Goal: Information Seeking & Learning: Learn about a topic

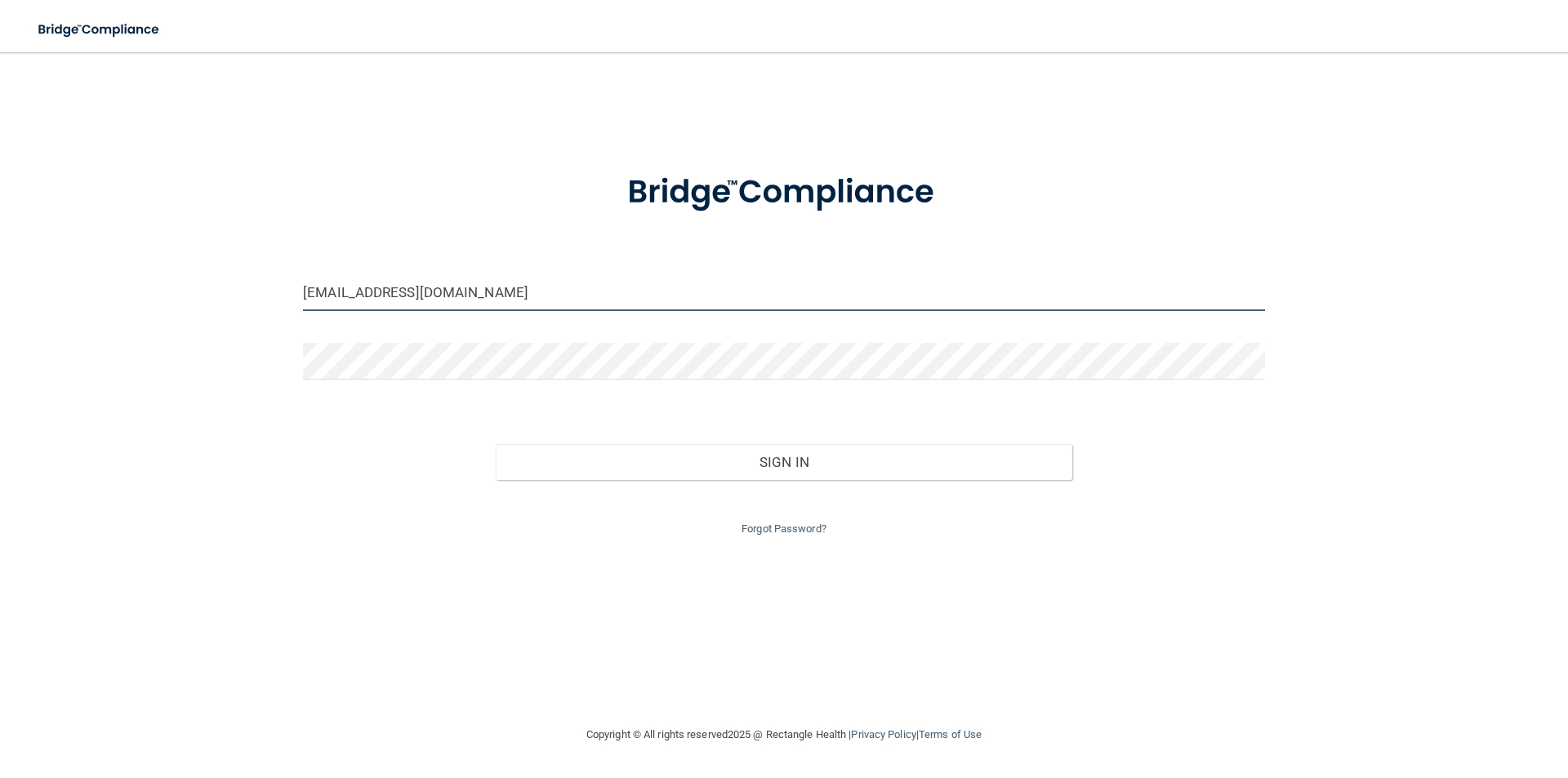
drag, startPoint x: 465, startPoint y: 289, endPoint x: 273, endPoint y: 304, distance: 192.6
click at [273, 304] on div "[EMAIL_ADDRESS][DOMAIN_NAME] Invalid email/password. You don't have permission …" at bounding box center [784, 389] width 1503 height 640
type input "[EMAIL_ADDRESS][DOMAIN_NAME]"
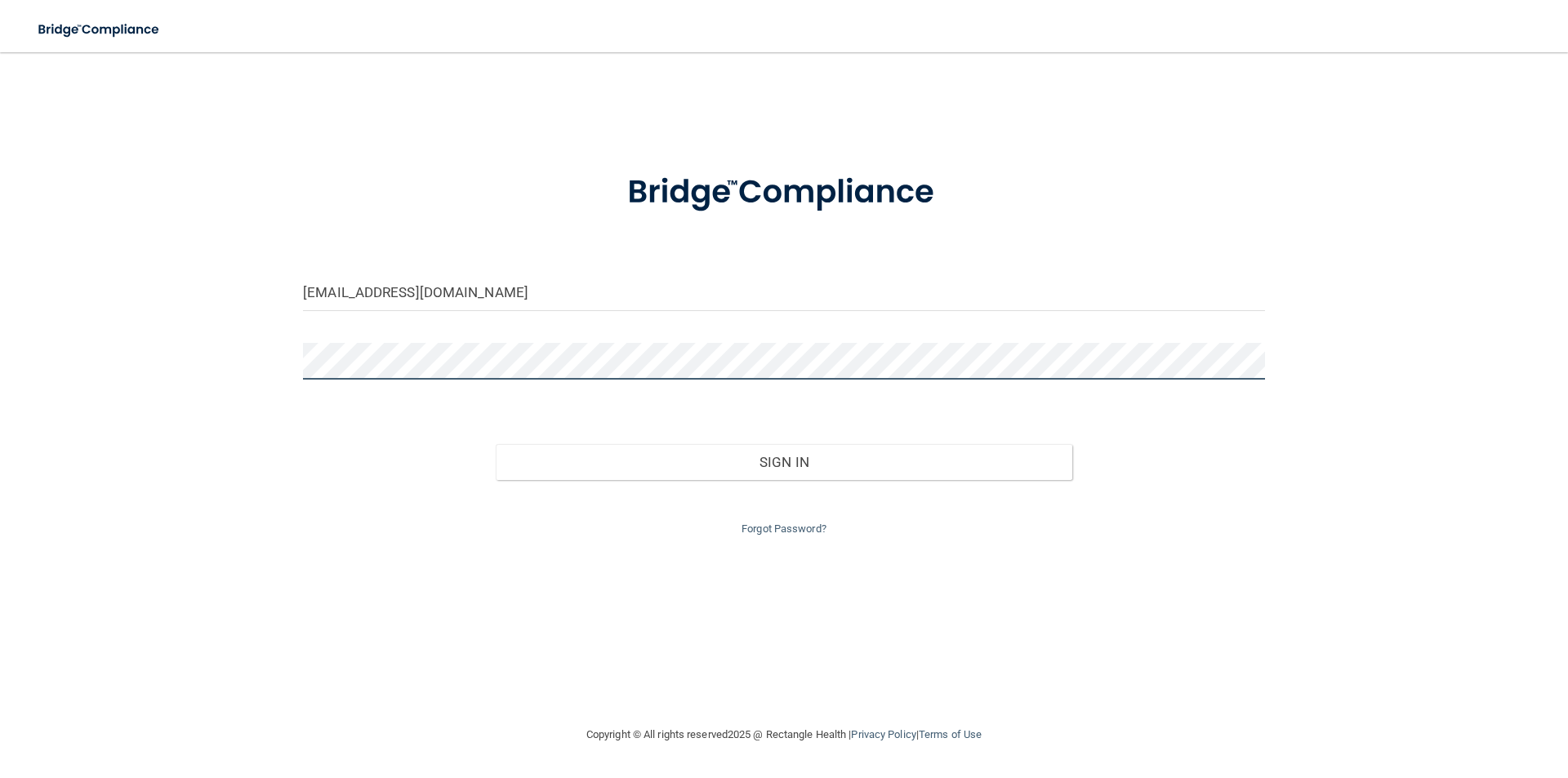
click at [271, 350] on div "[EMAIL_ADDRESS][DOMAIN_NAME] Invalid email/password. You don't have permission …" at bounding box center [784, 389] width 1503 height 640
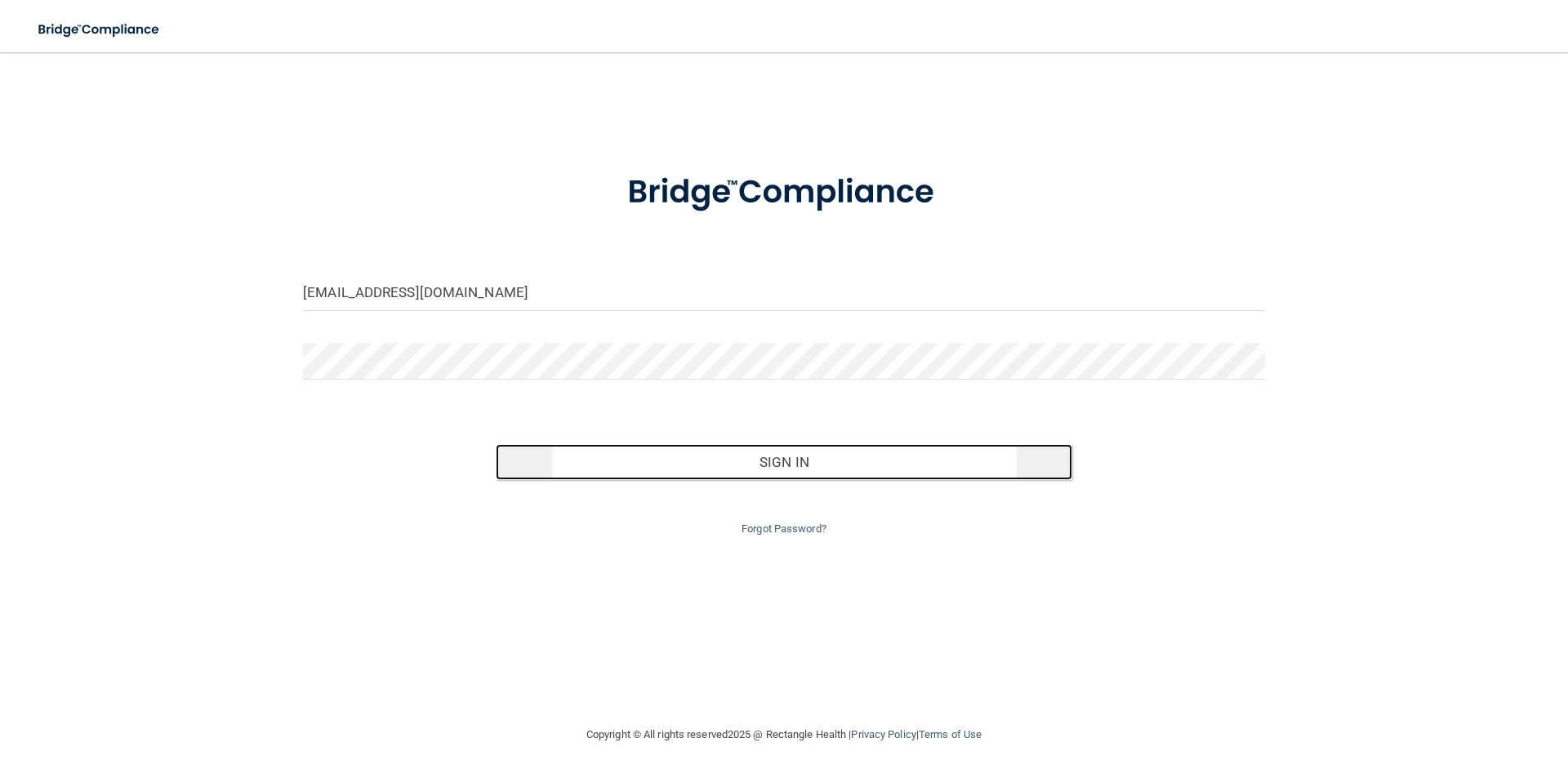
click at [783, 456] on button "Sign In" at bounding box center [784, 461] width 577 height 36
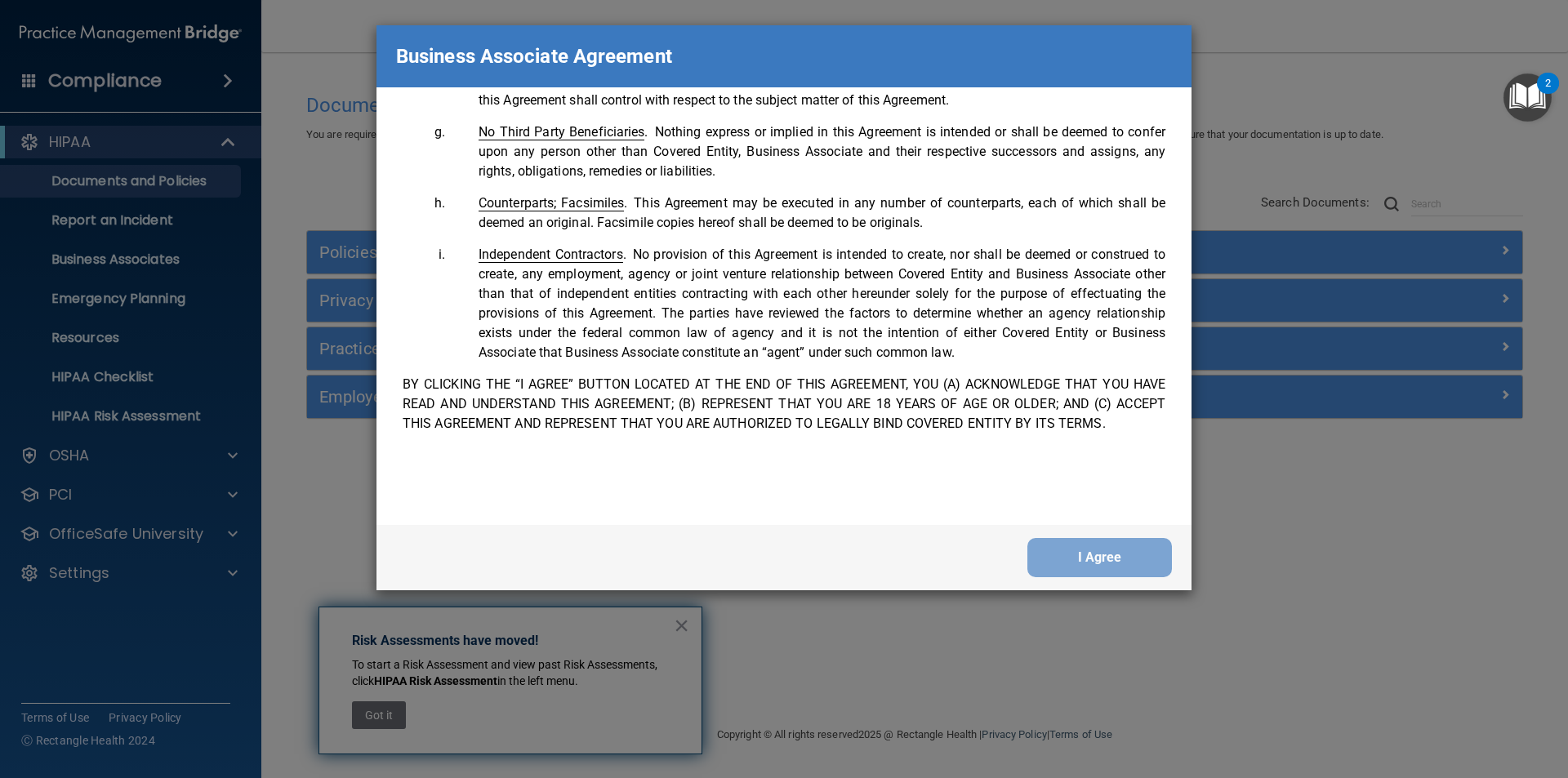
scroll to position [3329, 0]
click at [1075, 556] on button "I Agree" at bounding box center [1100, 557] width 145 height 39
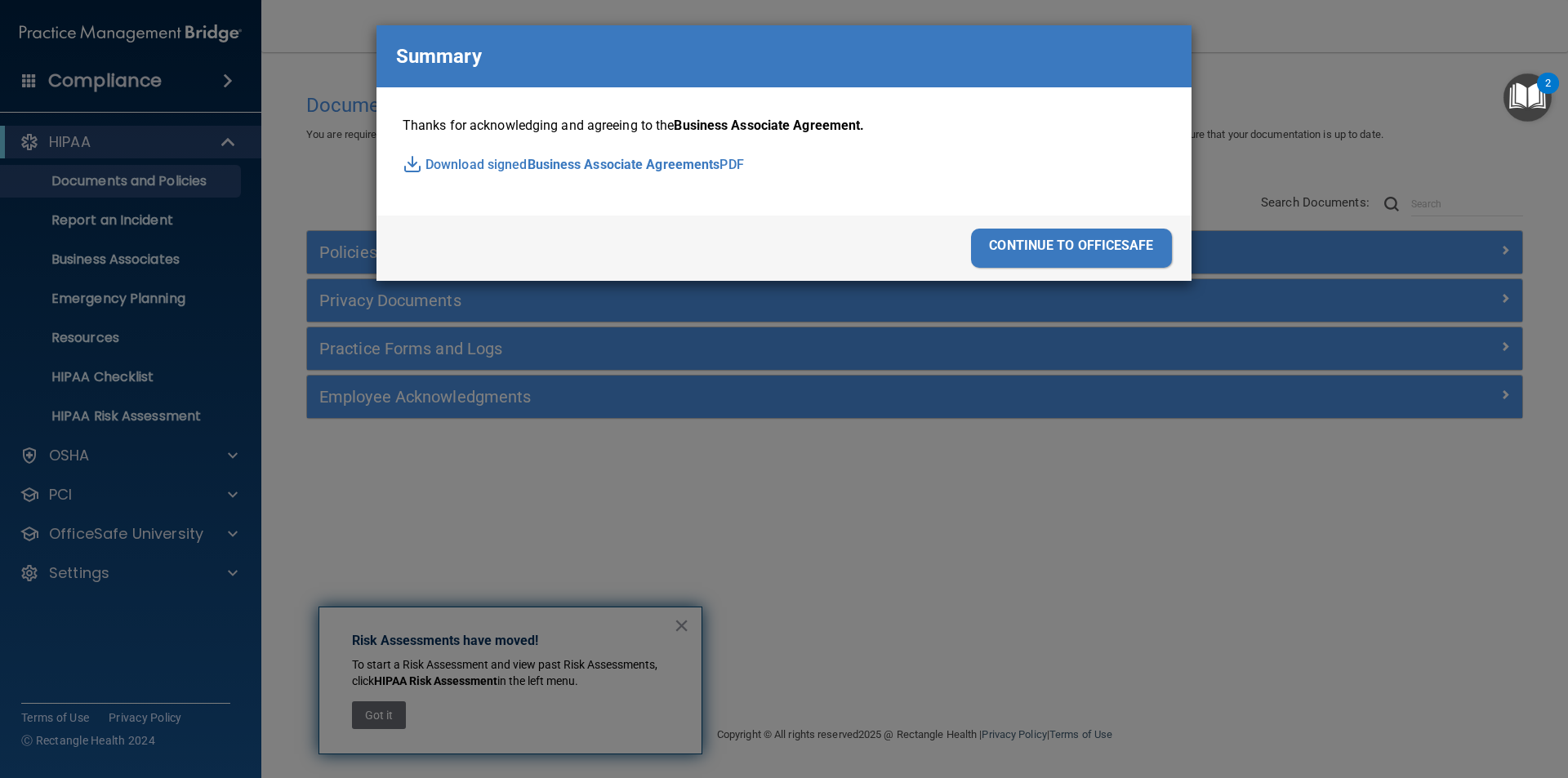
click at [1117, 234] on div "continue to officesafe" at bounding box center [1072, 248] width 201 height 39
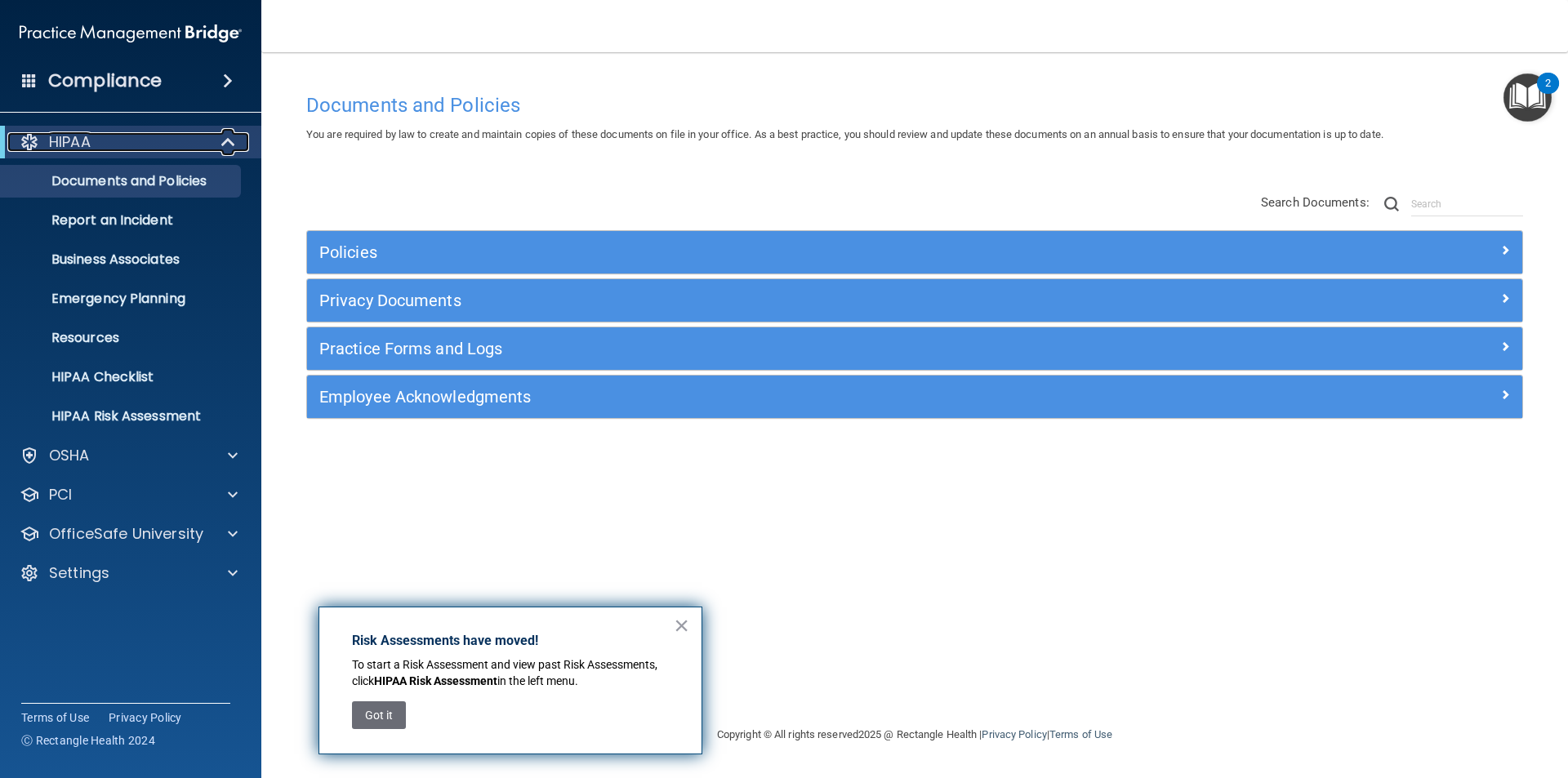
click at [103, 145] on div "HIPAA" at bounding box center [108, 141] width 201 height 19
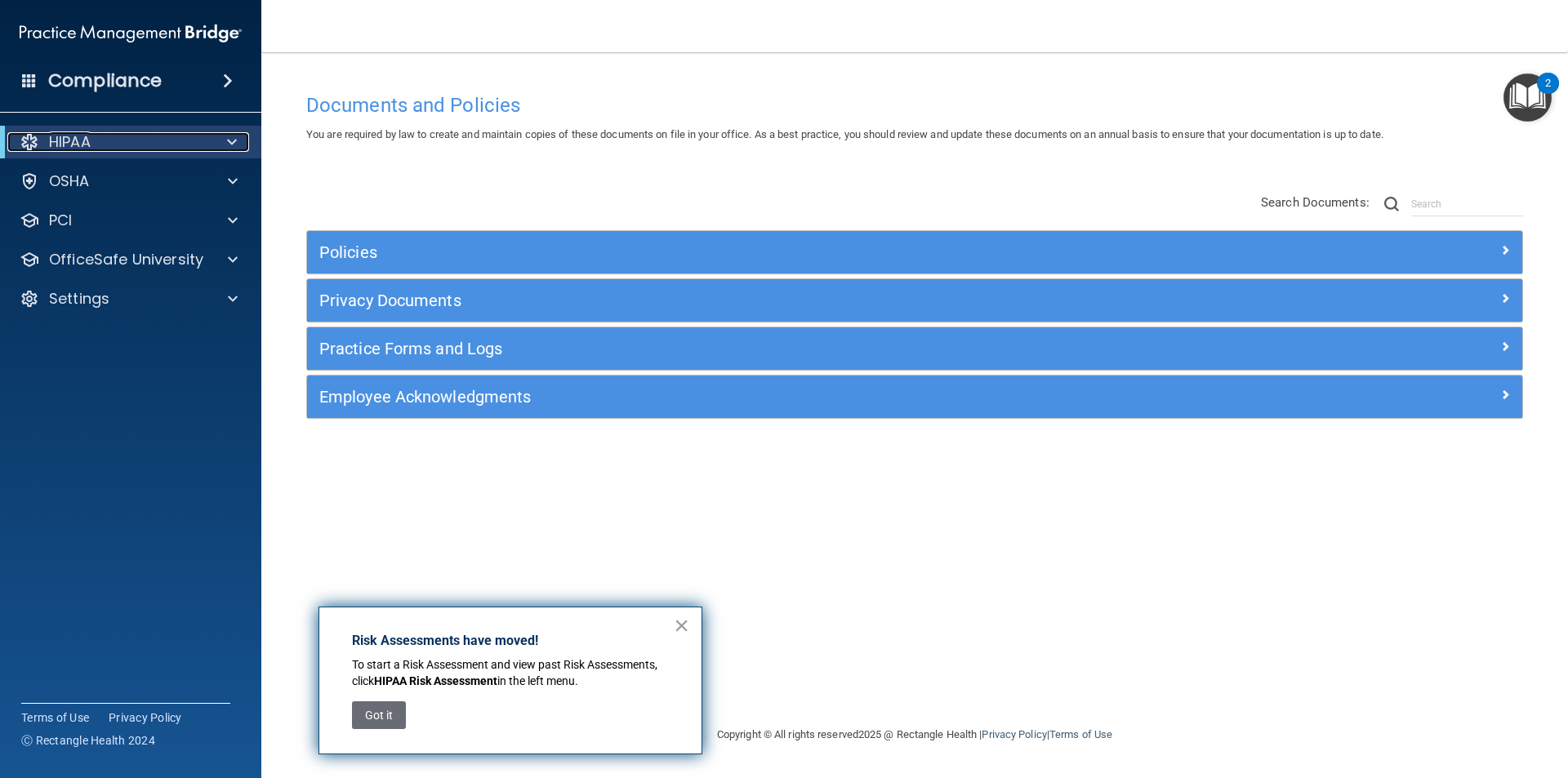
click at [103, 145] on div "HIPAA" at bounding box center [108, 141] width 201 height 19
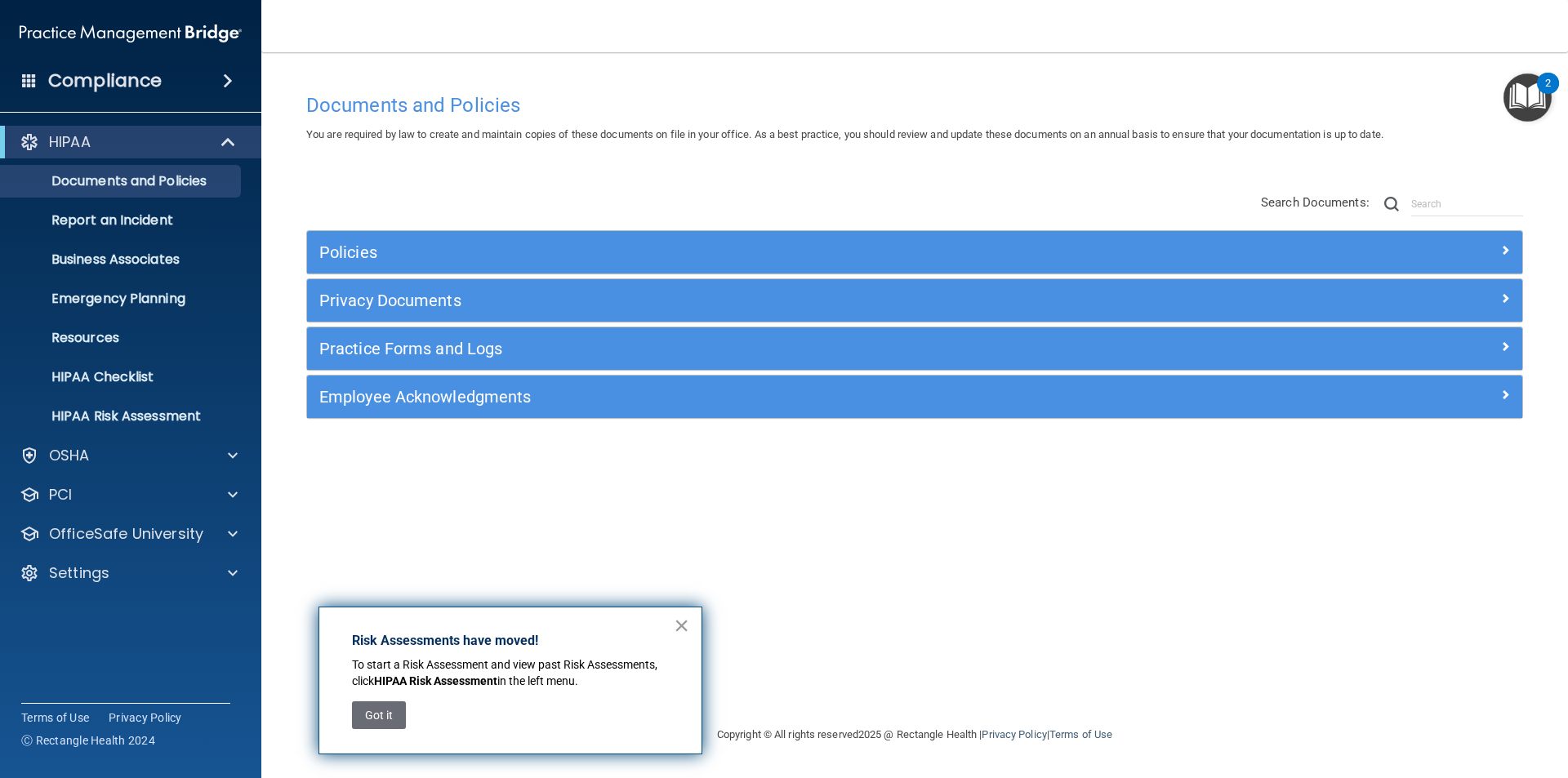
click at [683, 626] on button "×" at bounding box center [681, 625] width 16 height 26
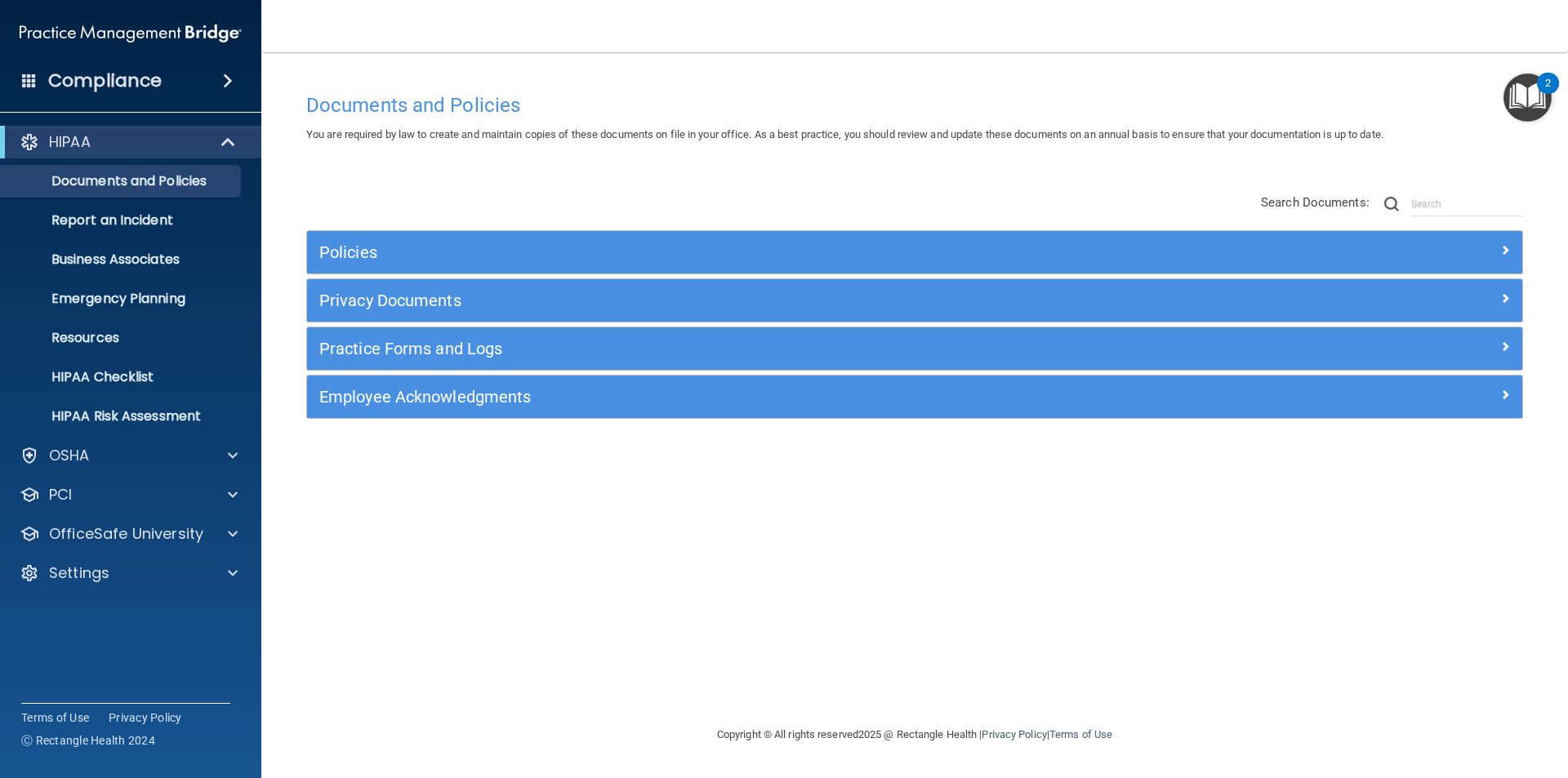
click at [224, 72] on span at bounding box center [227, 80] width 10 height 19
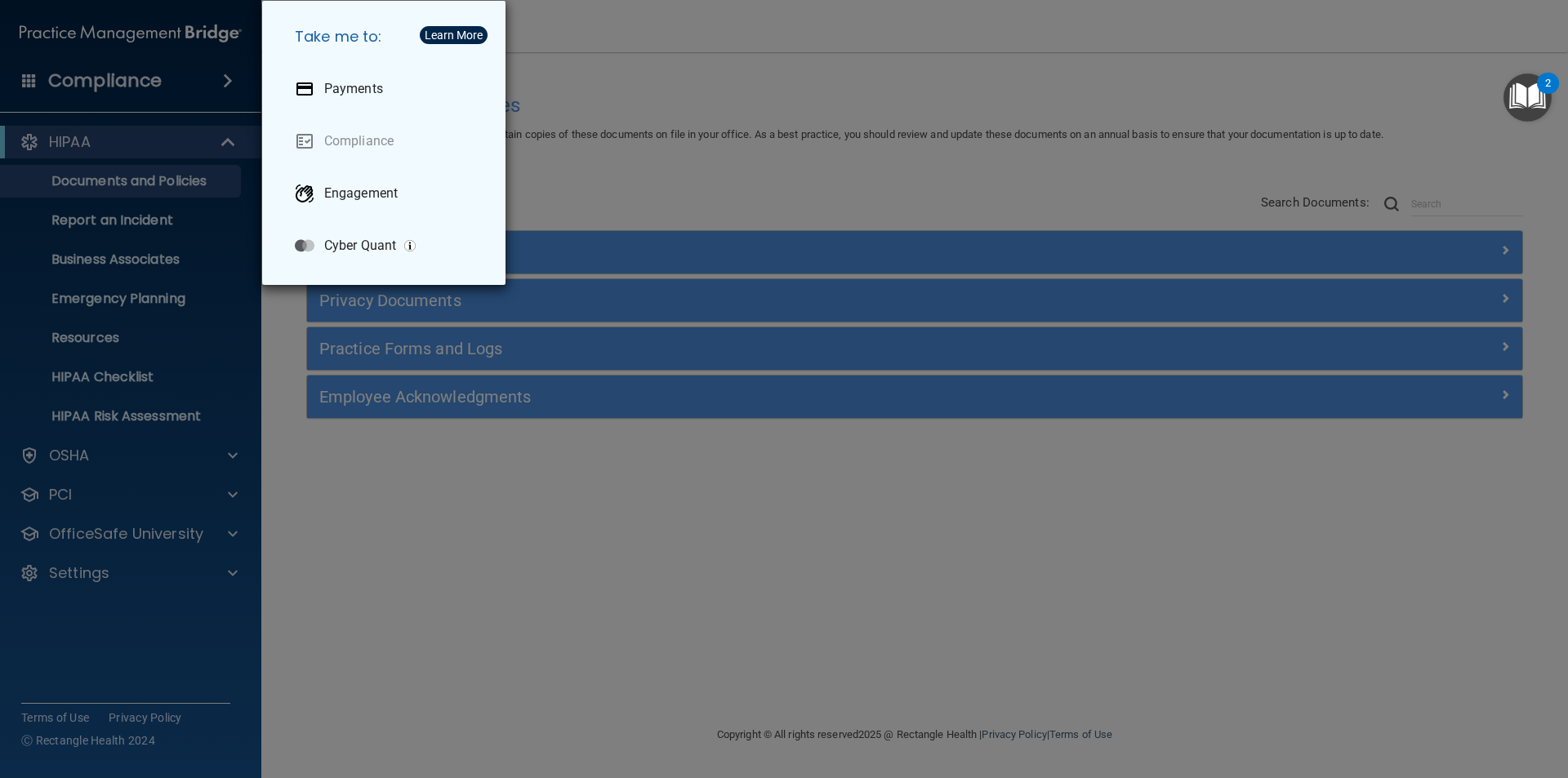
click at [706, 45] on div "Take me to: Payments Compliance Engagement Cyber Quant" at bounding box center [784, 389] width 1568 height 778
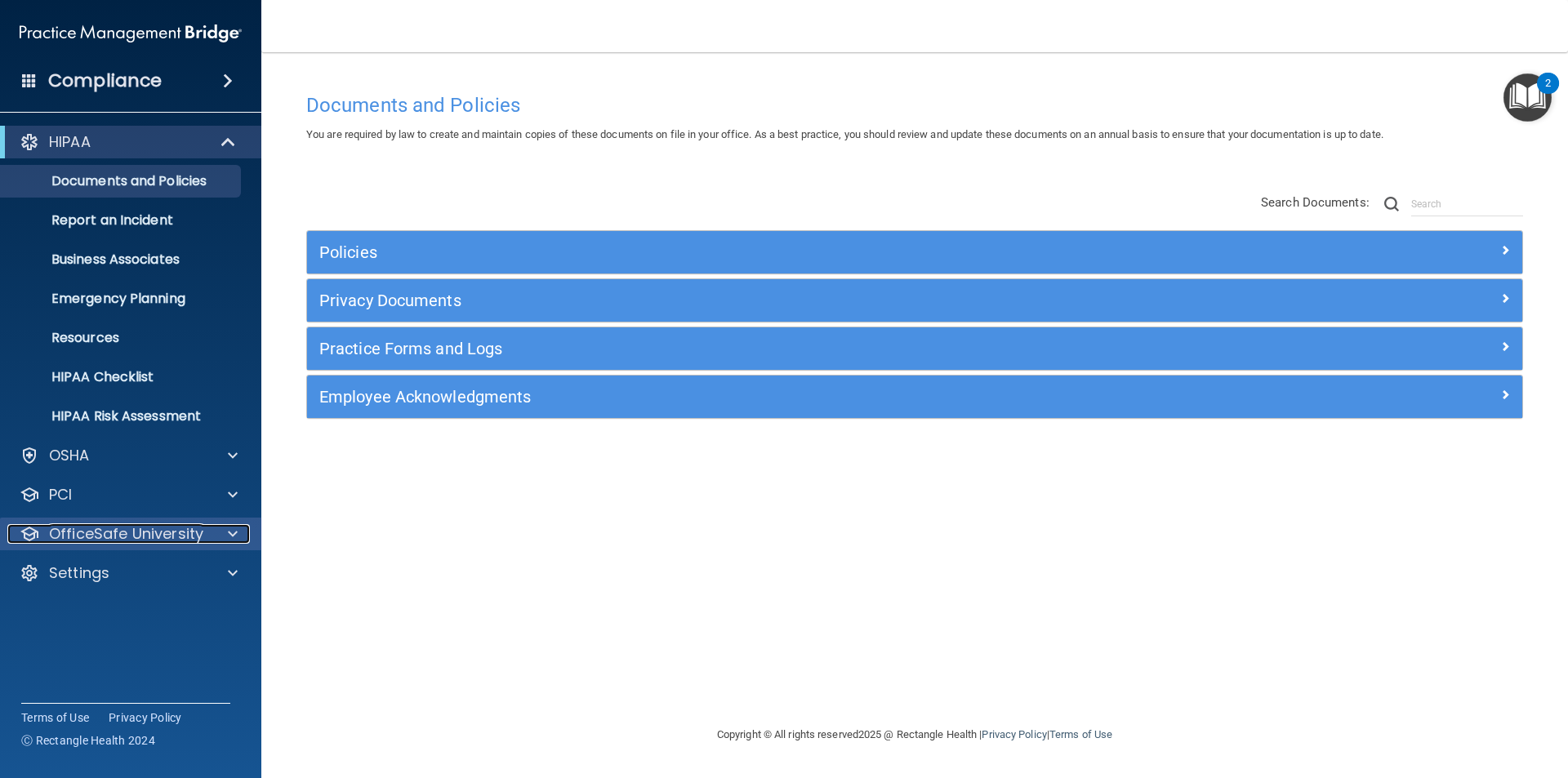
click at [223, 535] on div at bounding box center [230, 533] width 41 height 19
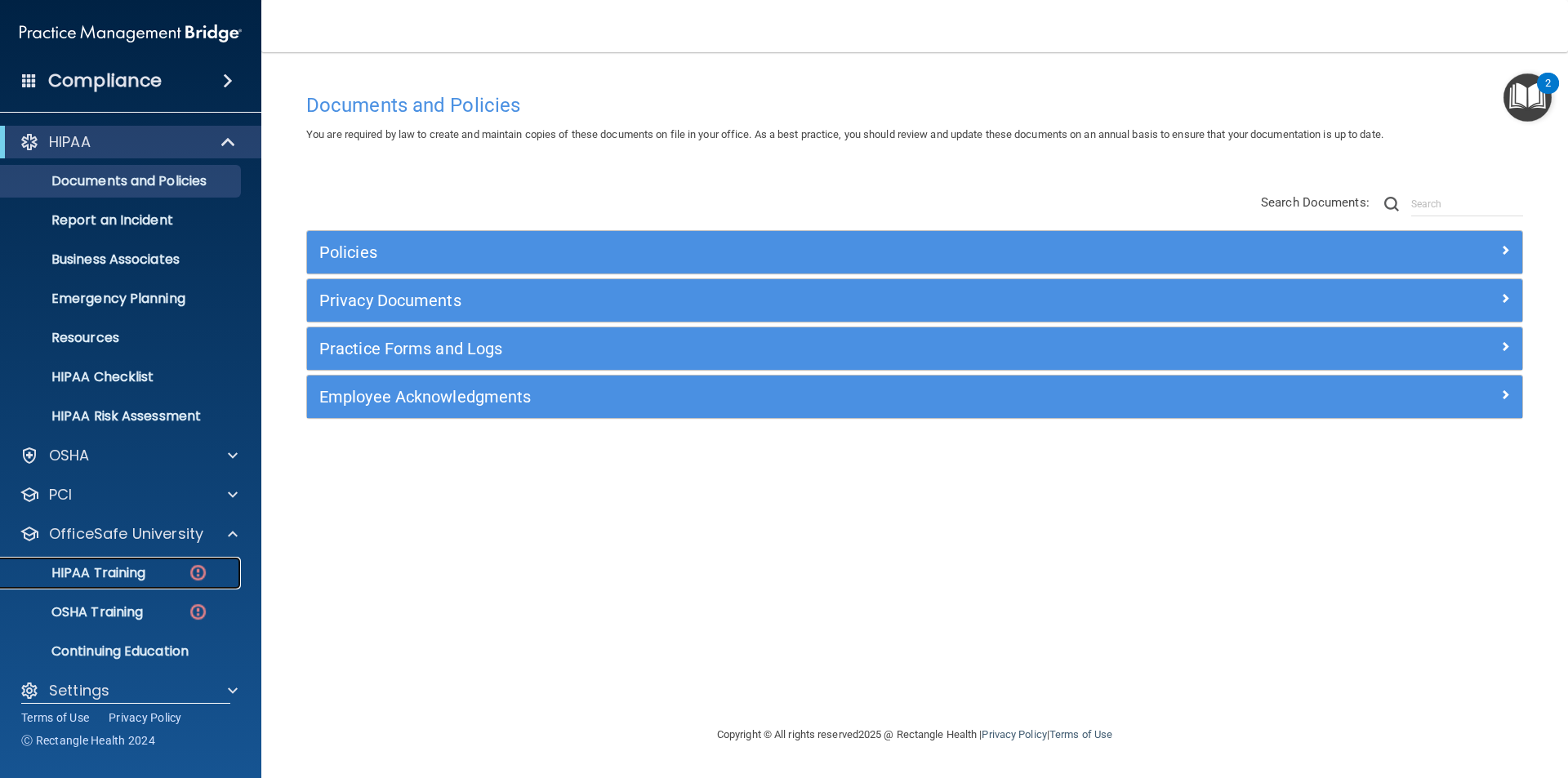
click at [151, 573] on div "HIPAA Training" at bounding box center [121, 573] width 223 height 17
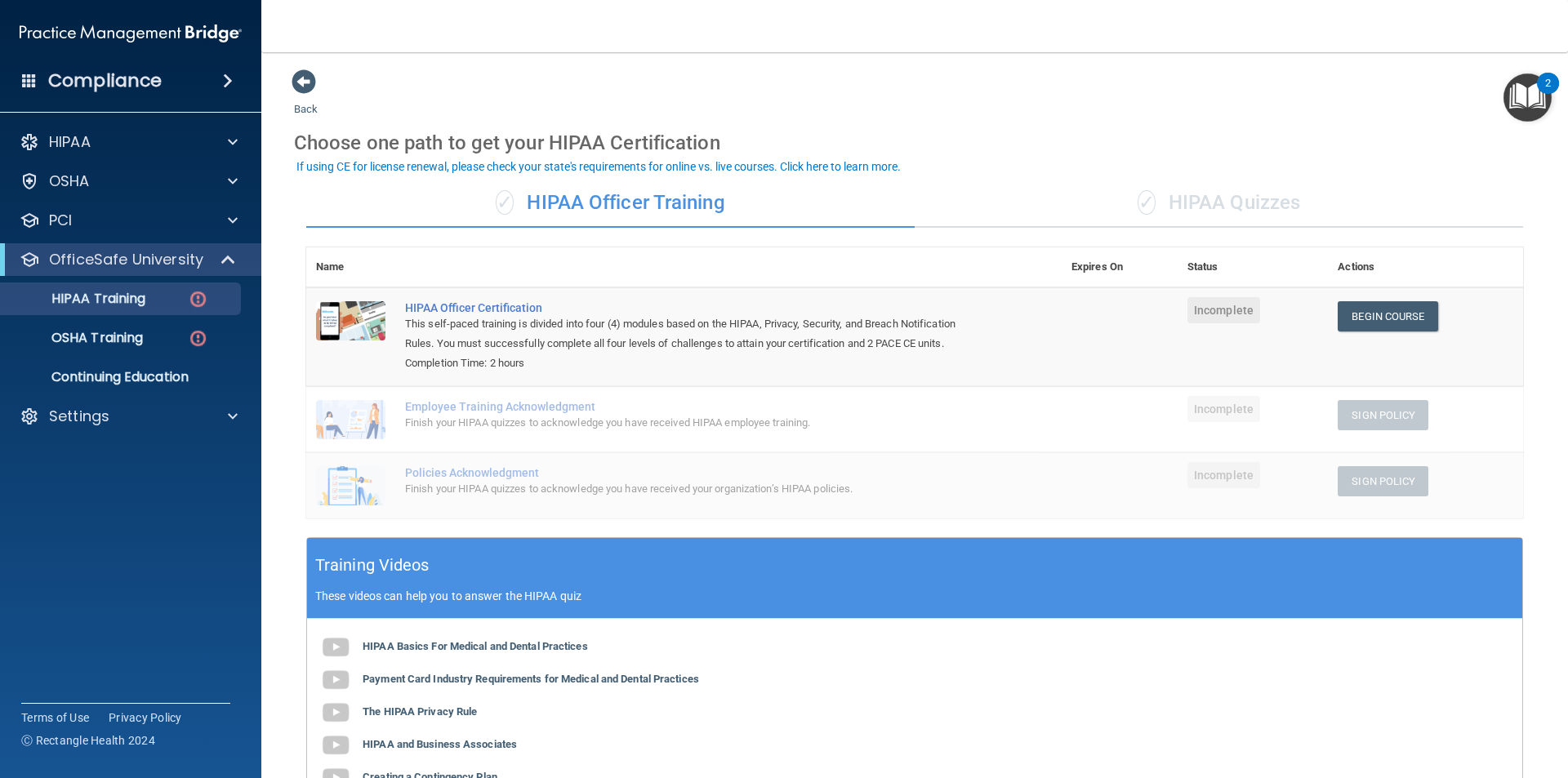
click at [1199, 201] on div "✓ HIPAA Quizzes" at bounding box center [1219, 203] width 609 height 49
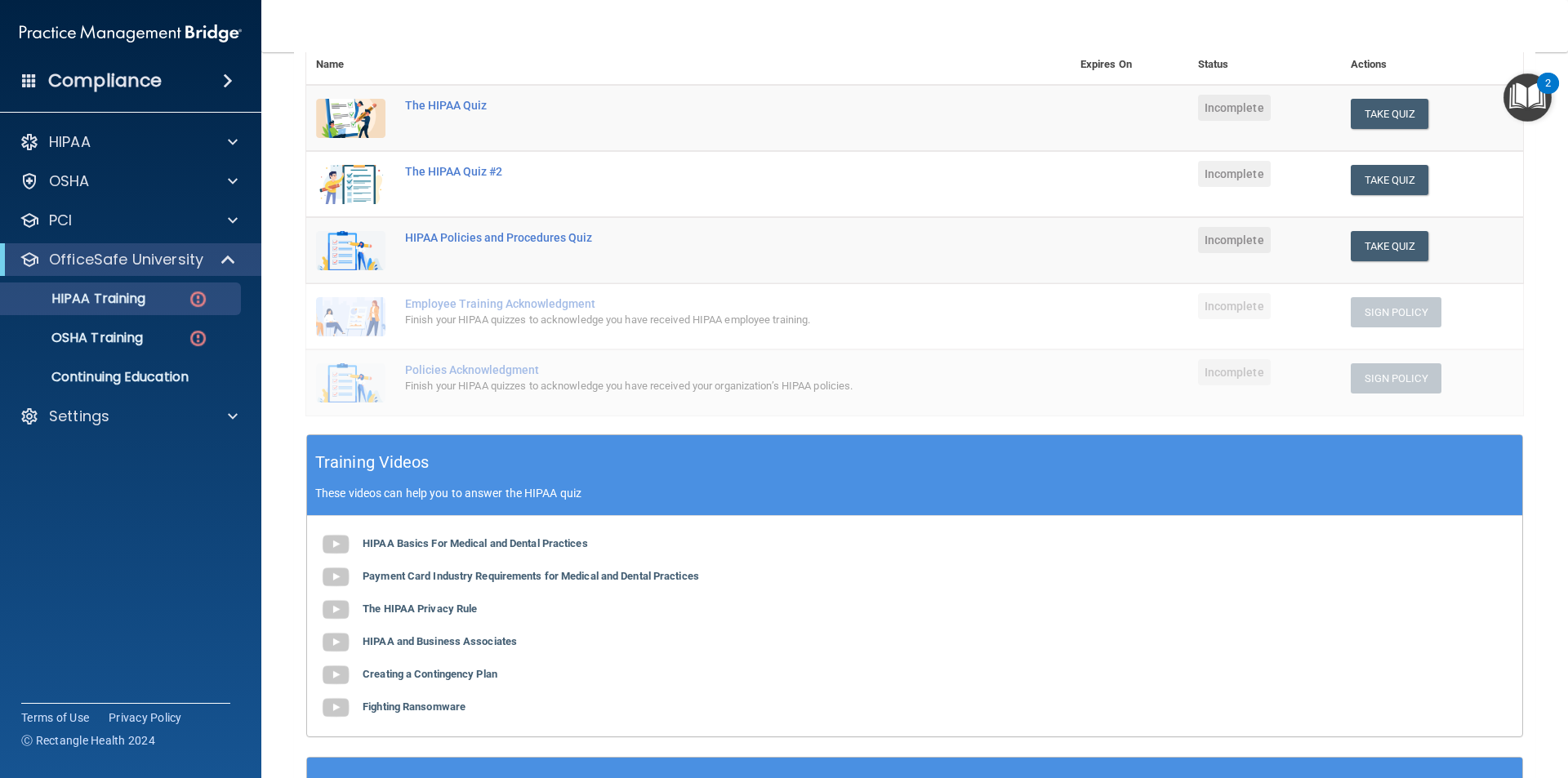
scroll to position [163, 0]
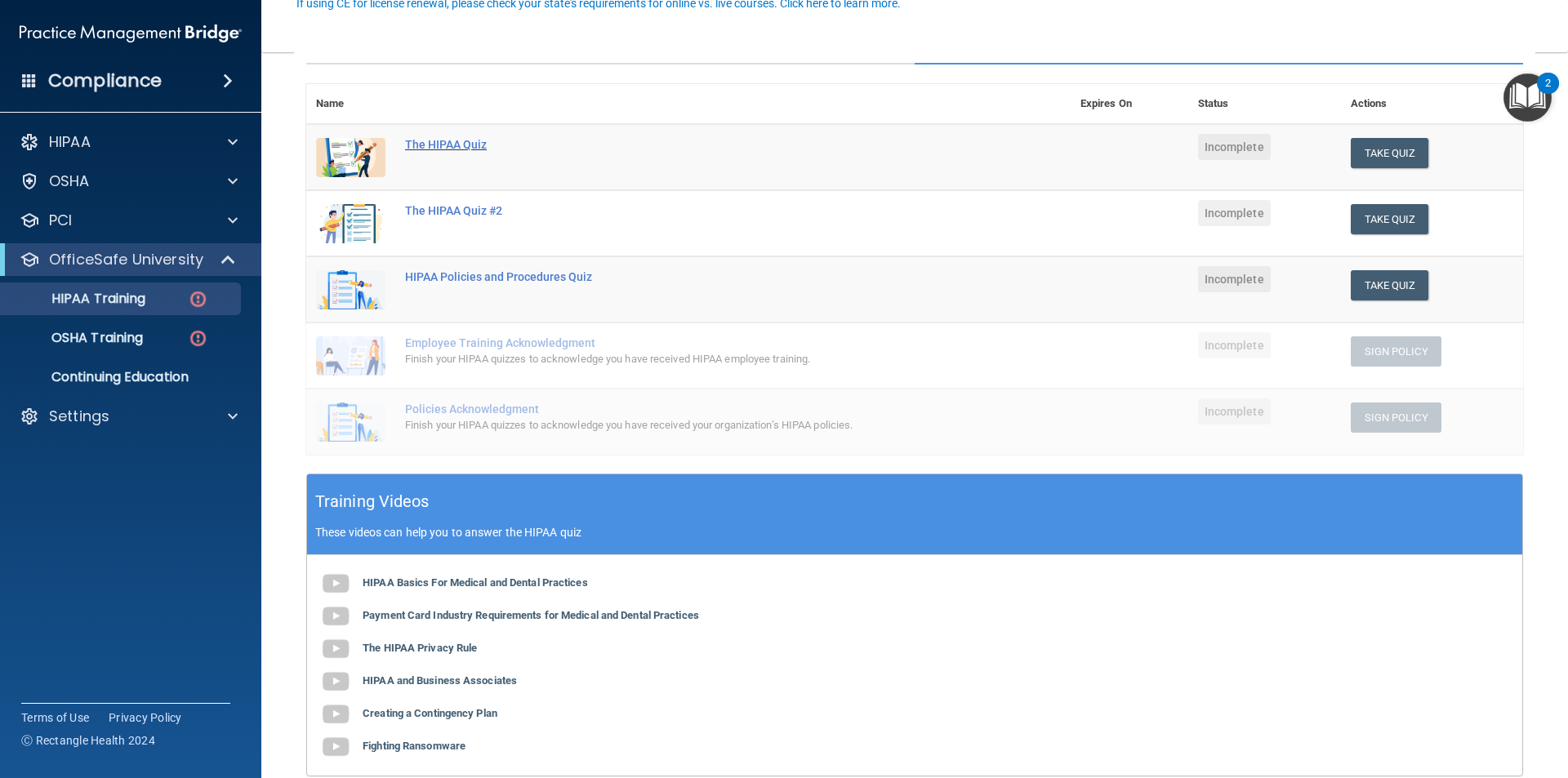
click at [441, 143] on div "The HIPAA Quiz" at bounding box center [697, 144] width 584 height 13
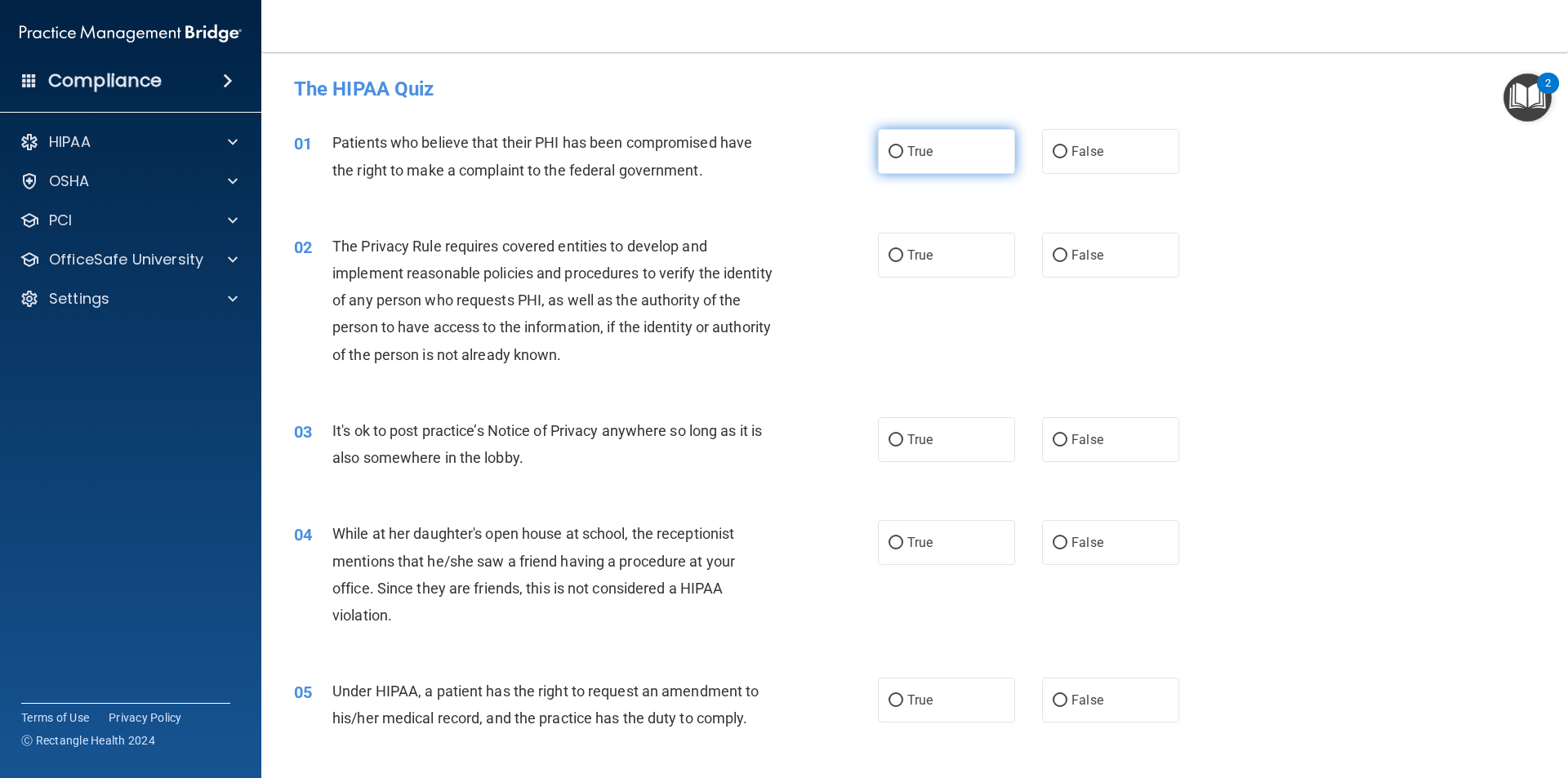
click at [889, 147] on input "True" at bounding box center [896, 151] width 15 height 12
radio input "true"
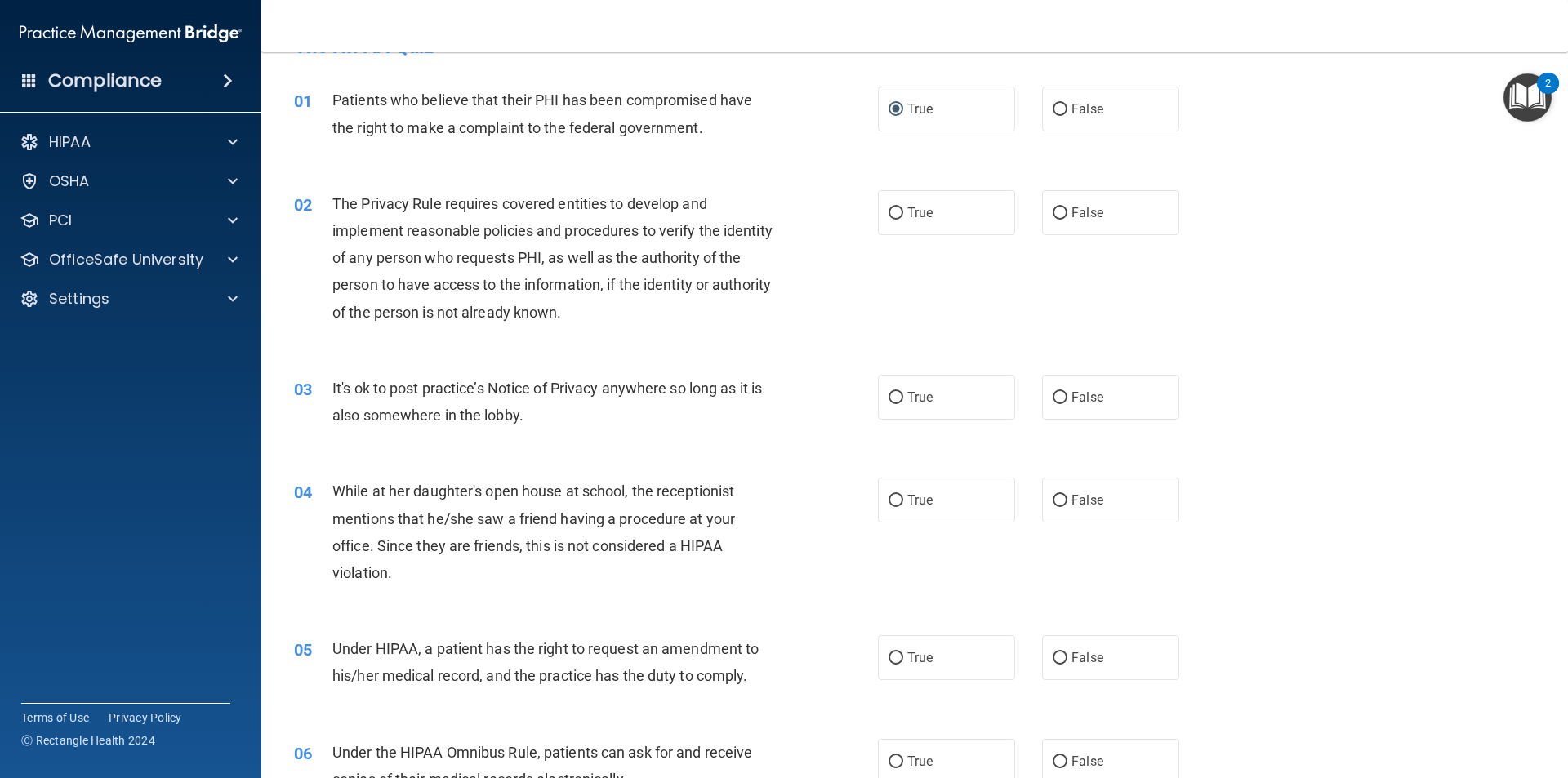
scroll to position [81, 0]
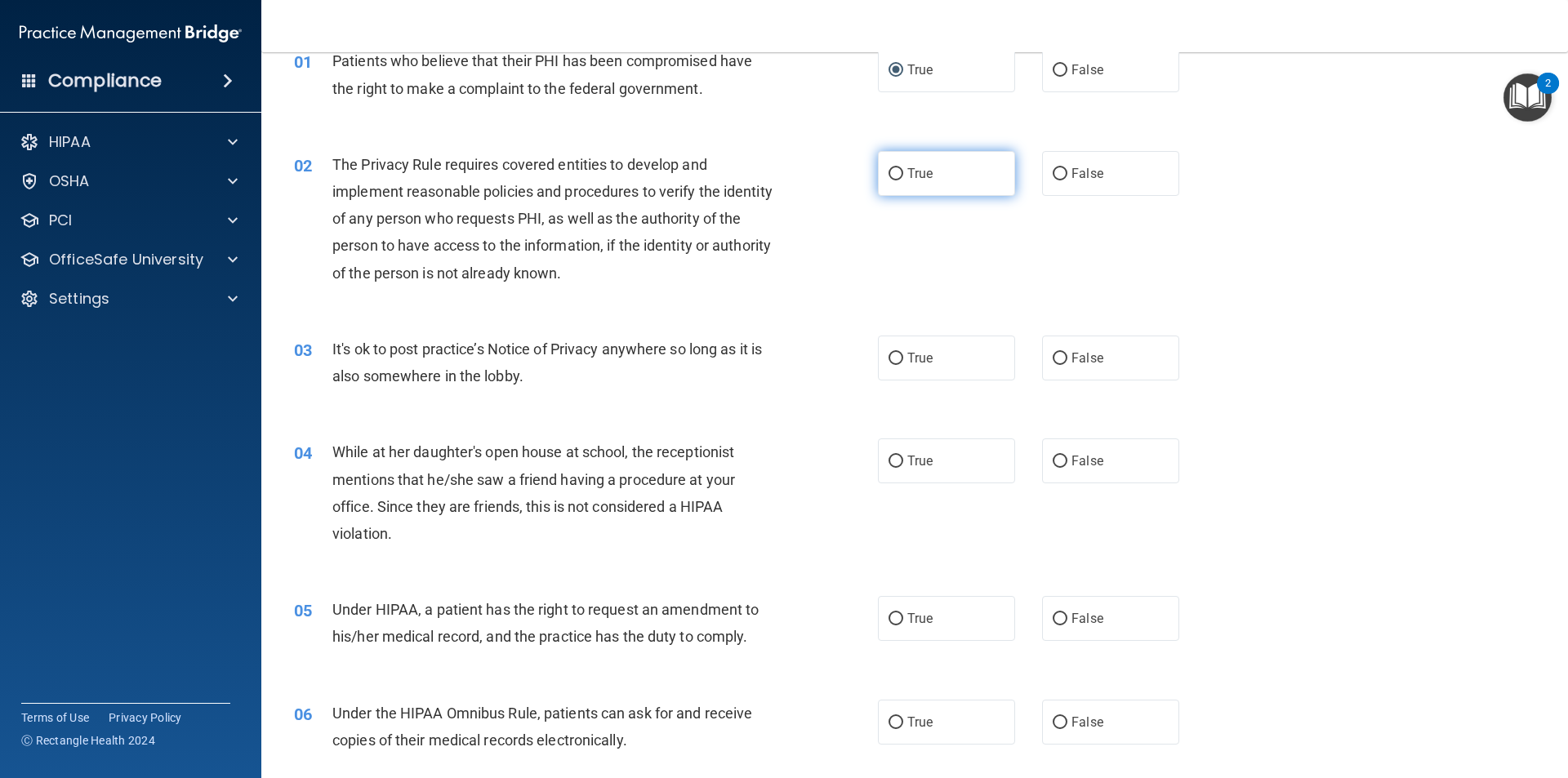
click at [896, 171] on input "True" at bounding box center [896, 174] width 15 height 12
radio input "true"
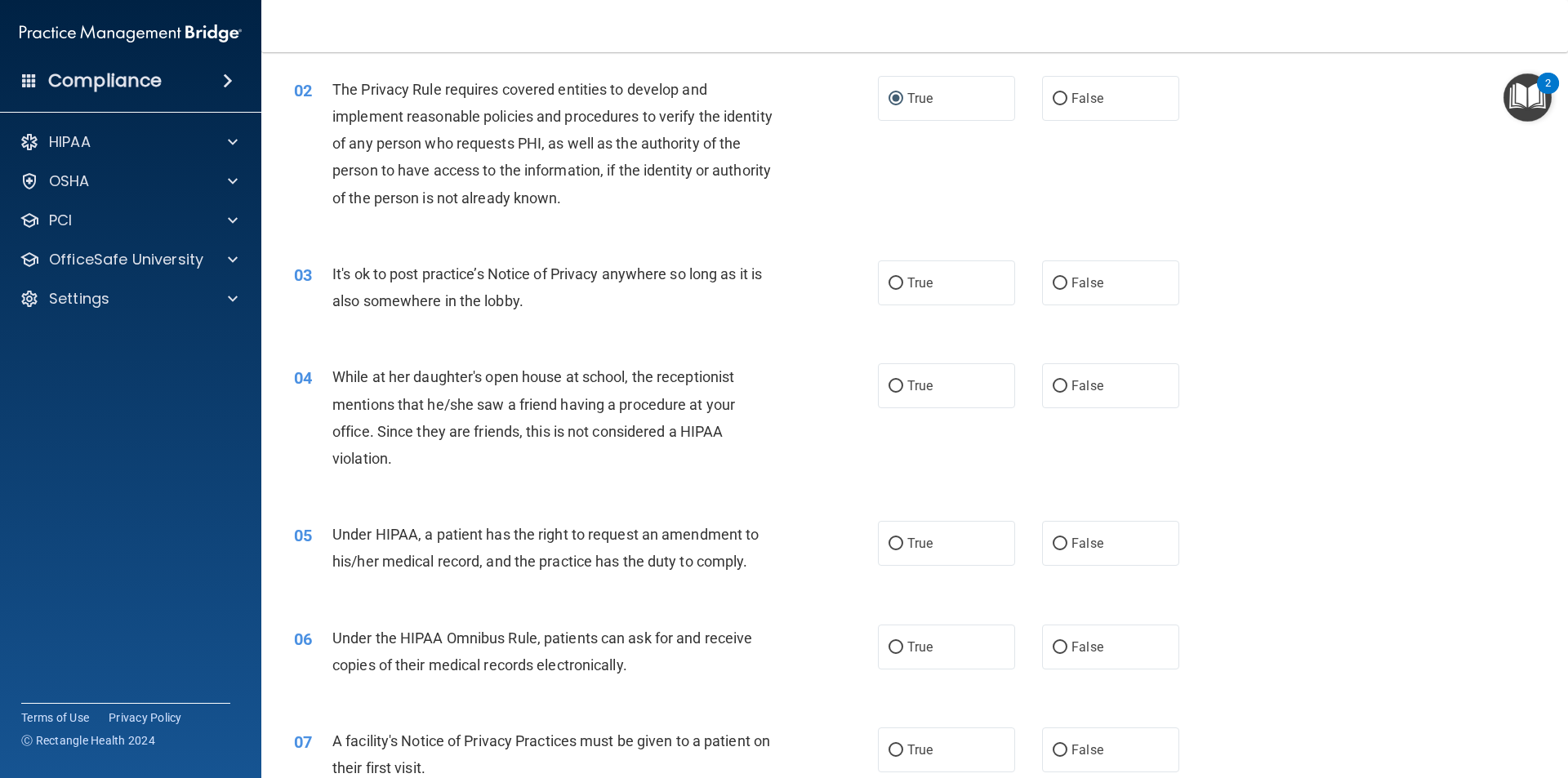
scroll to position [147, 0]
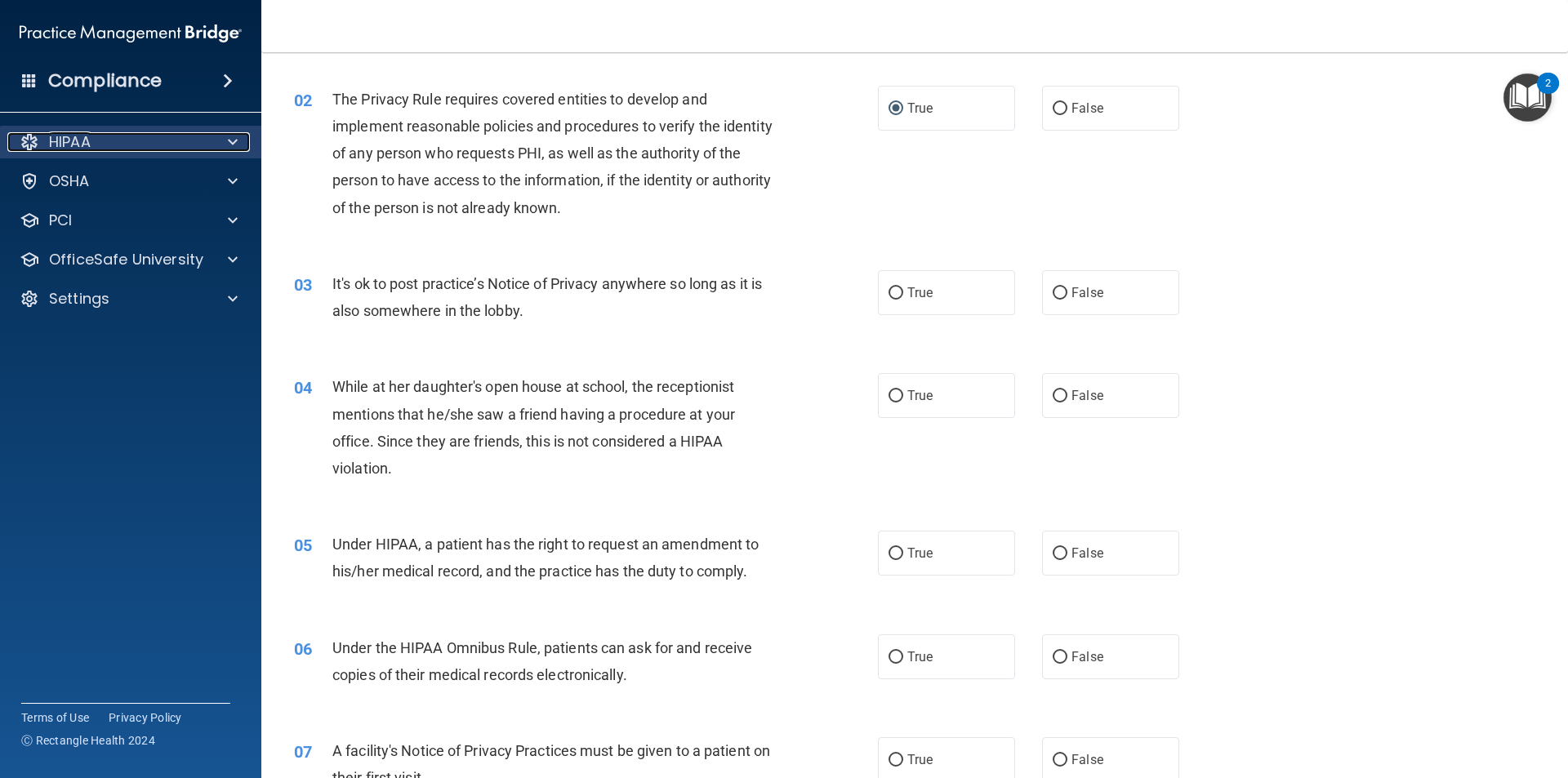
click at [234, 143] on span at bounding box center [233, 141] width 10 height 19
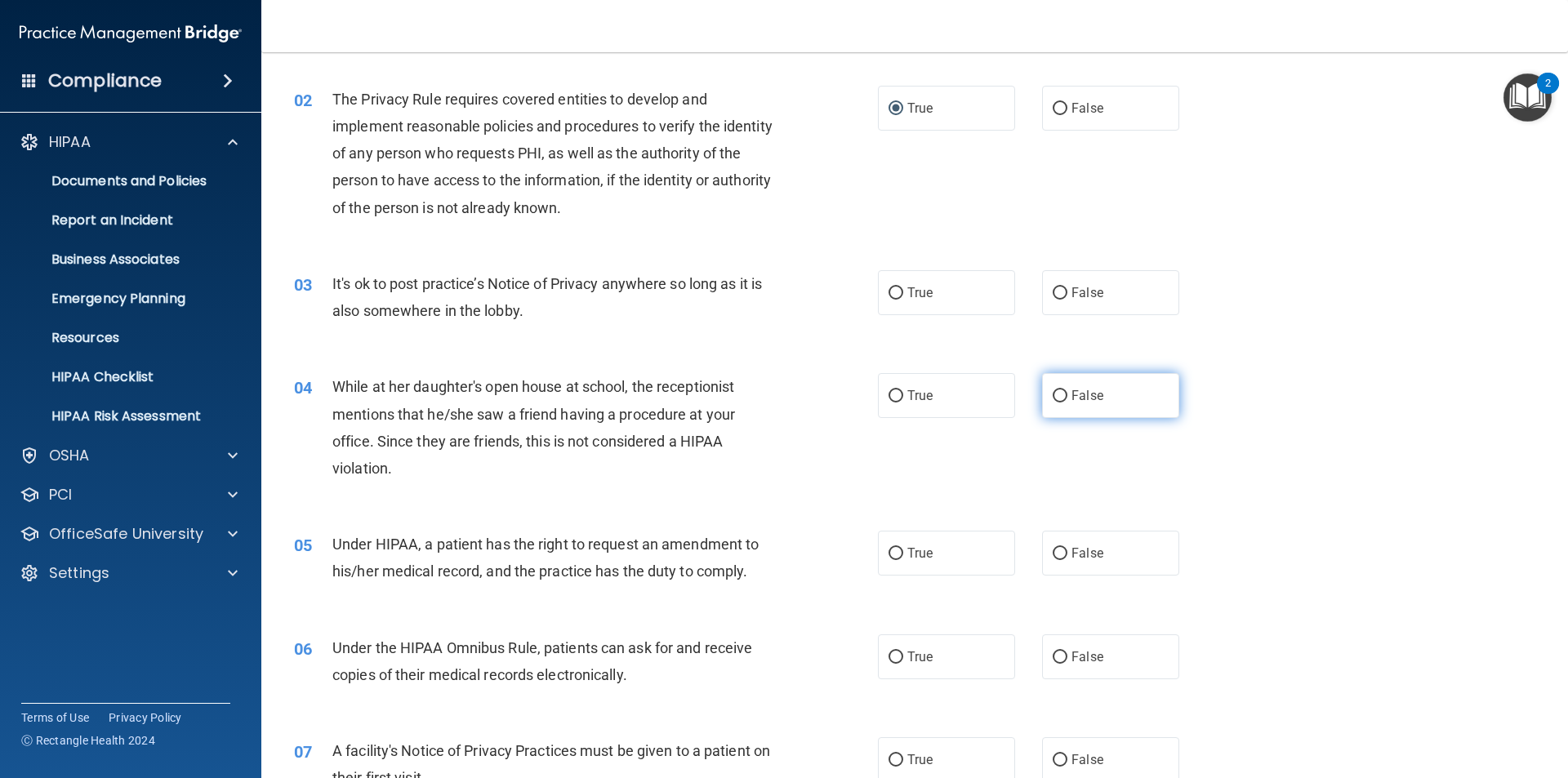
click at [1055, 396] on input "False" at bounding box center [1060, 396] width 15 height 12
radio input "true"
click at [893, 295] on input "True" at bounding box center [896, 293] width 15 height 12
radio input "true"
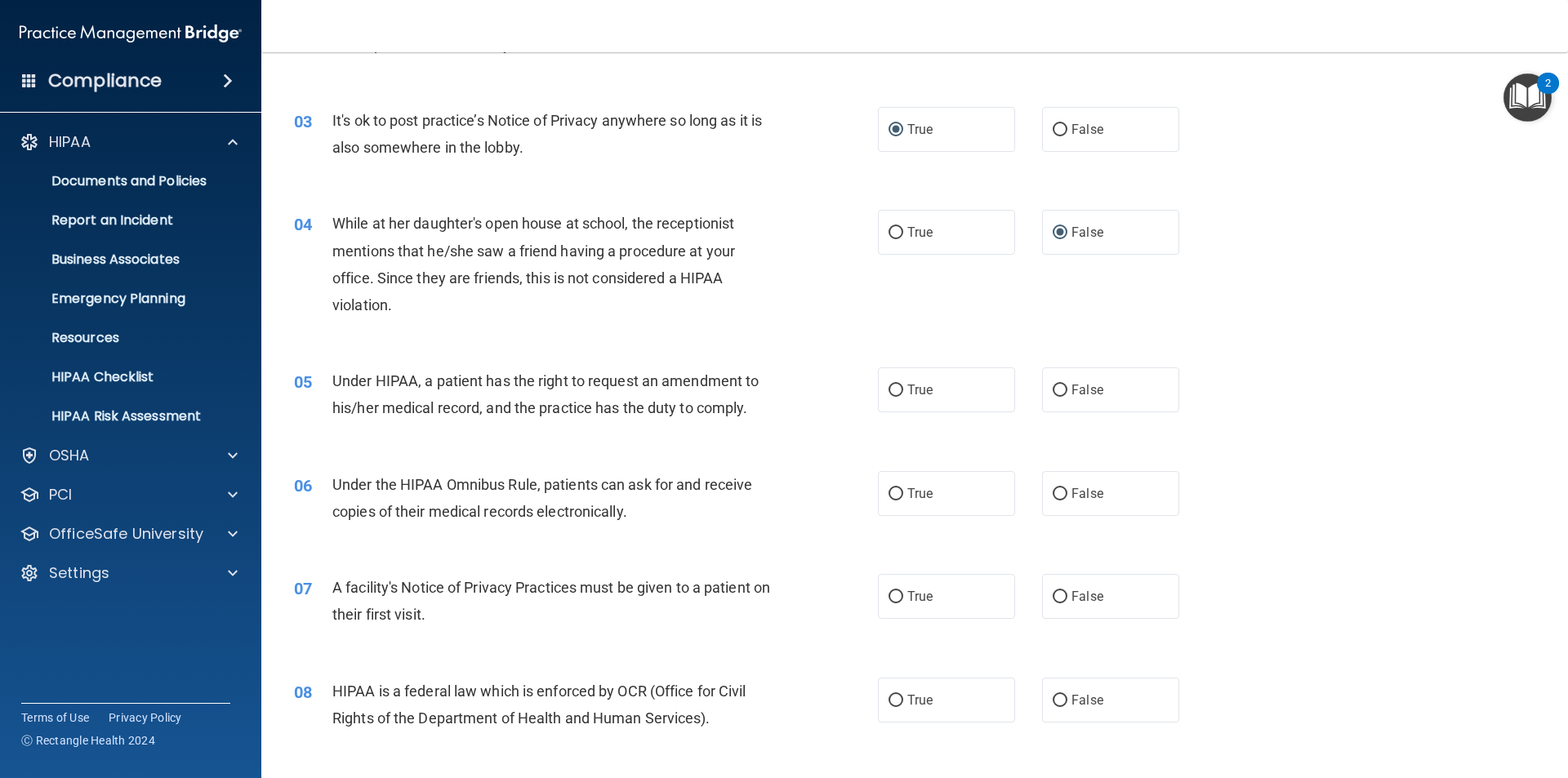
scroll to position [392, 0]
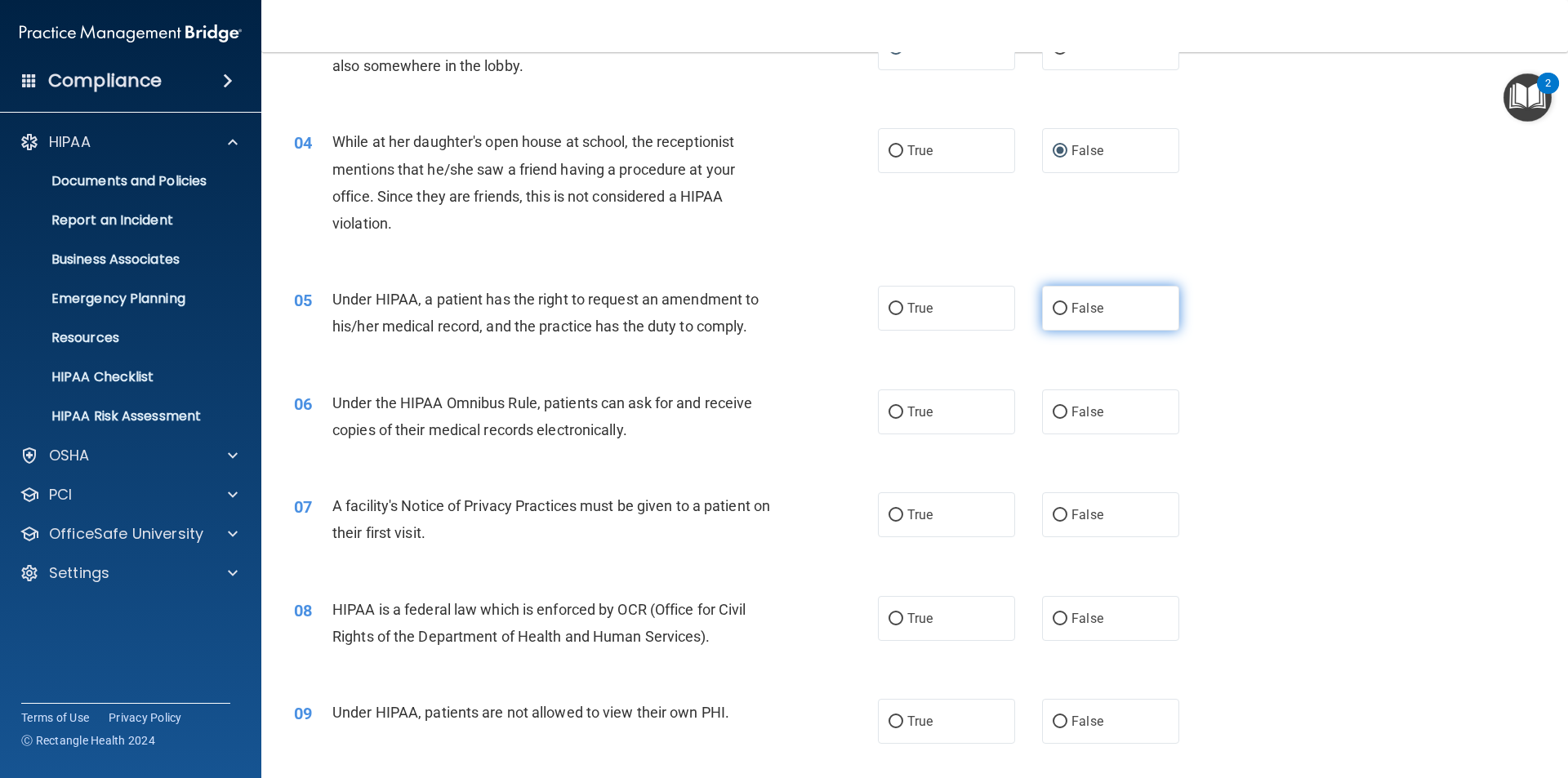
click at [1057, 307] on input "False" at bounding box center [1060, 308] width 15 height 12
radio input "true"
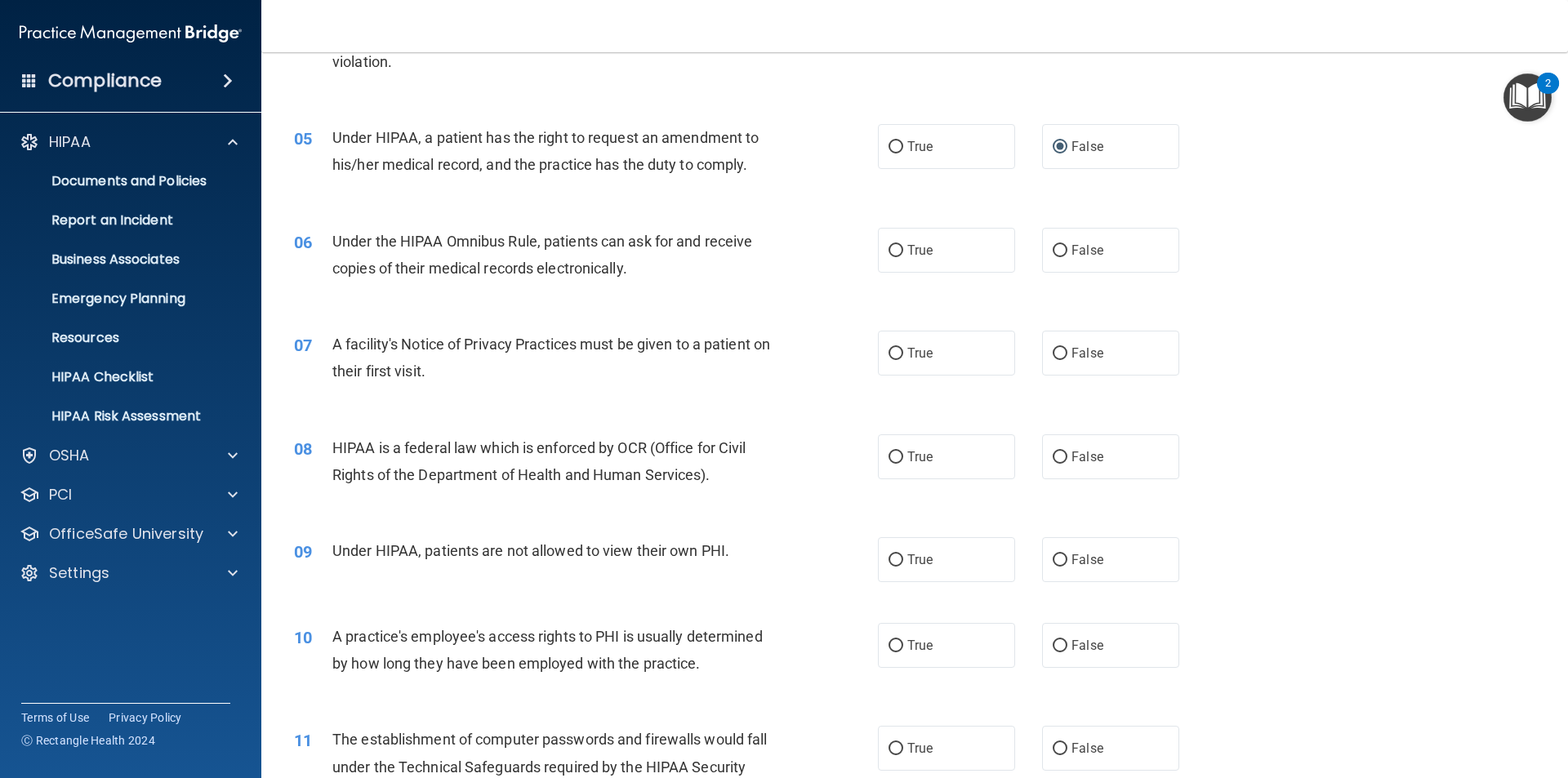
scroll to position [556, 0]
click at [889, 249] on input "True" at bounding box center [896, 249] width 15 height 12
radio input "true"
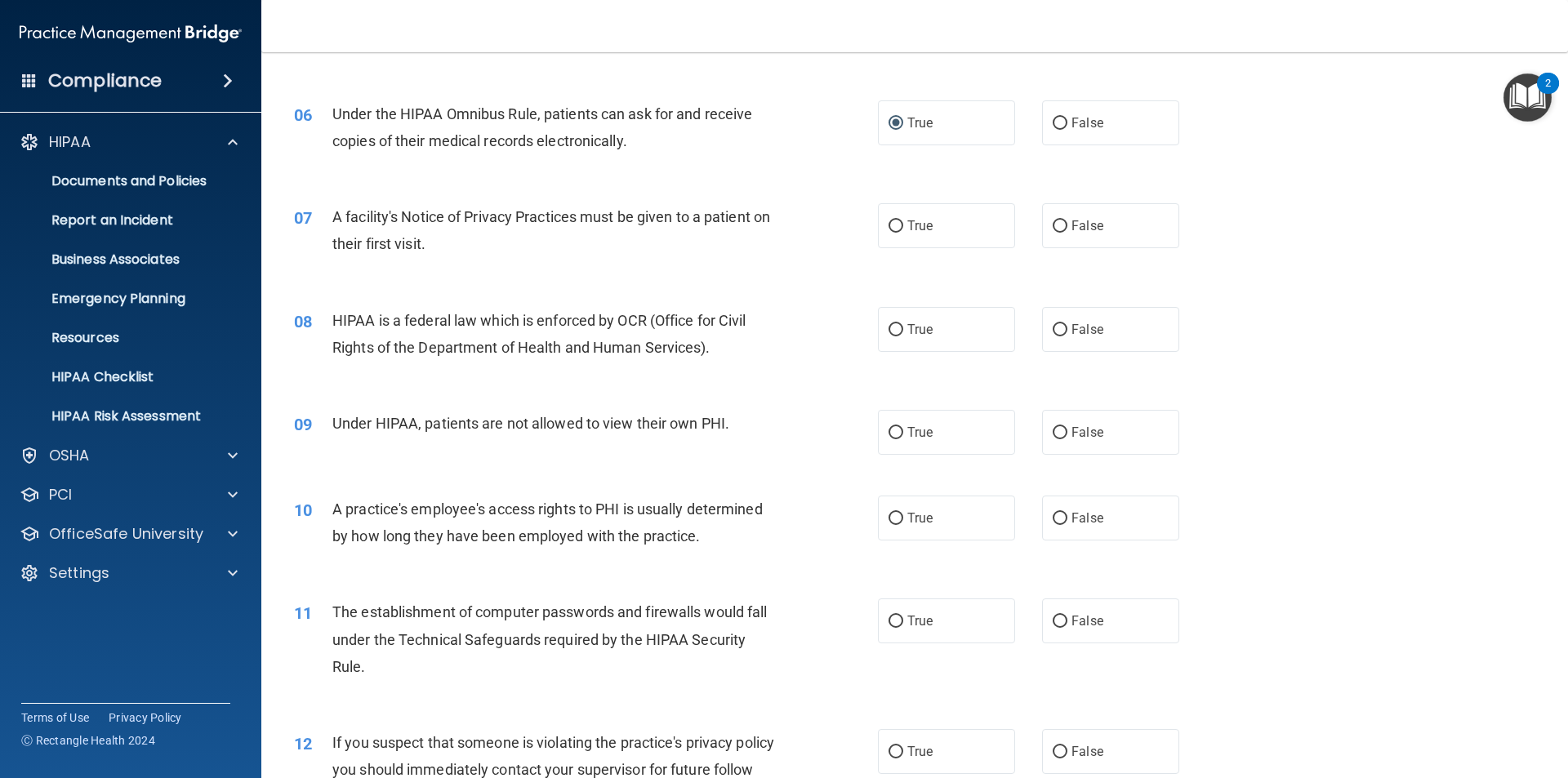
scroll to position [718, 0]
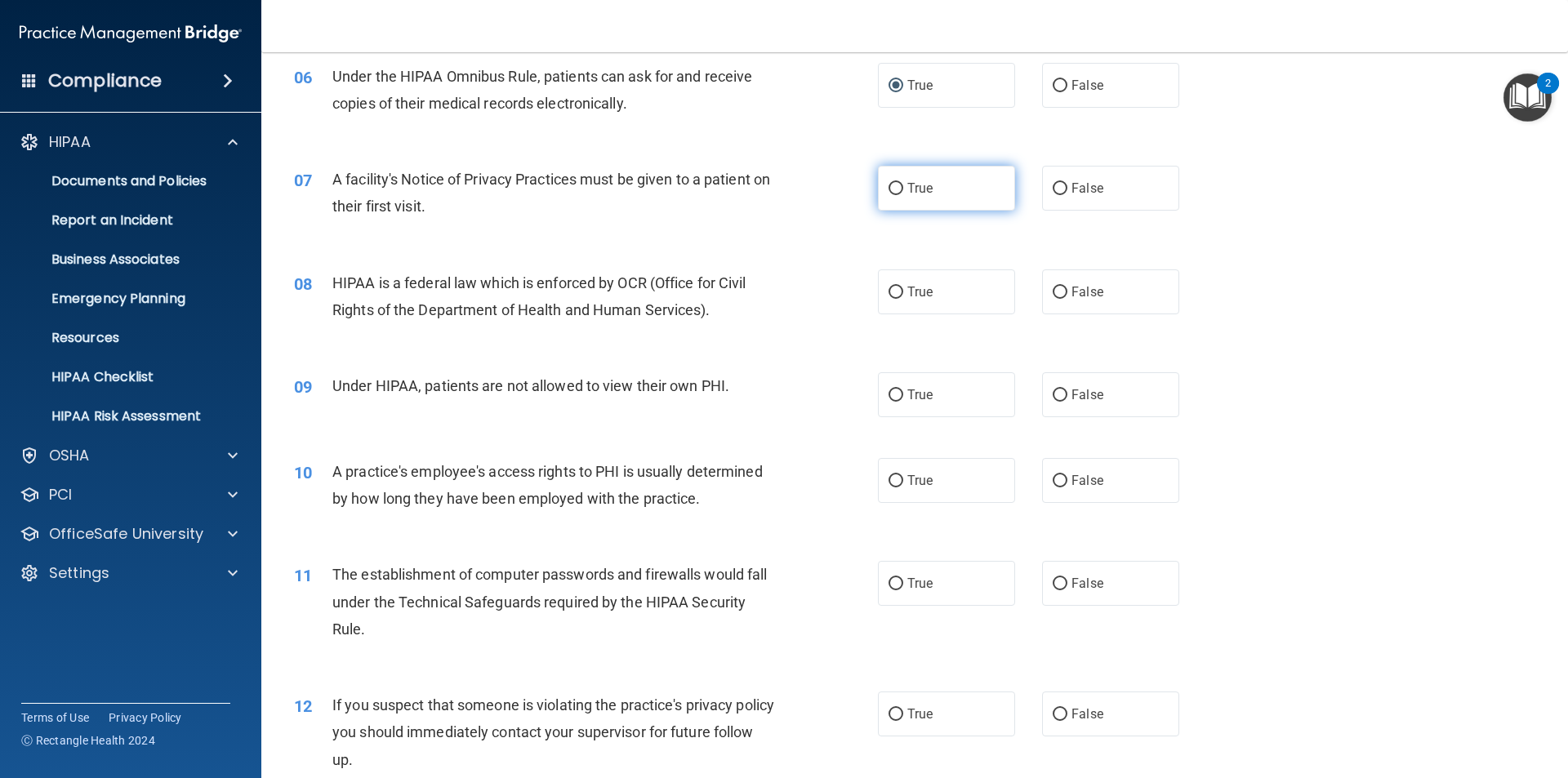
click at [888, 186] on input "True" at bounding box center [896, 188] width 15 height 12
radio input "true"
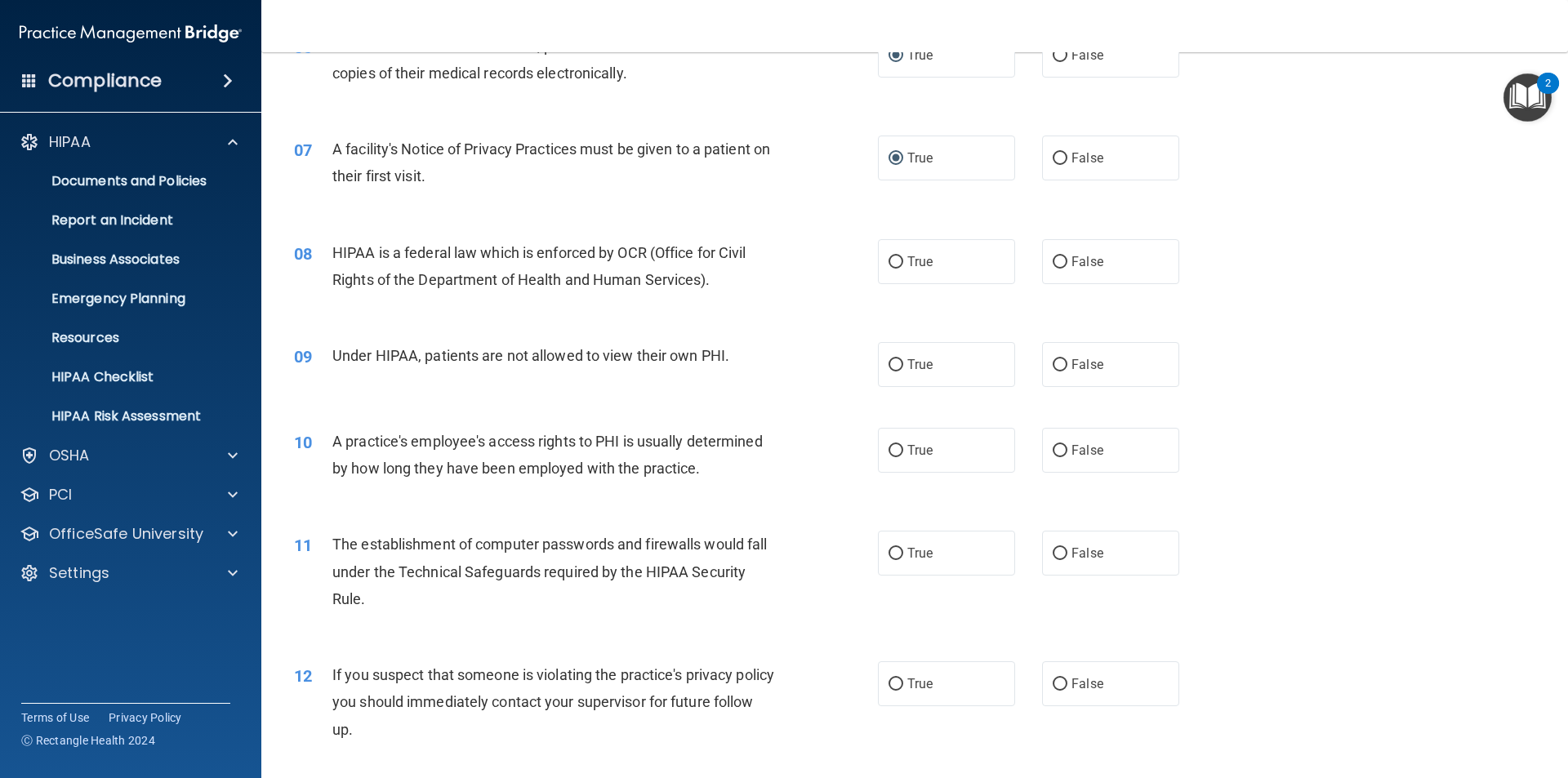
scroll to position [800, 0]
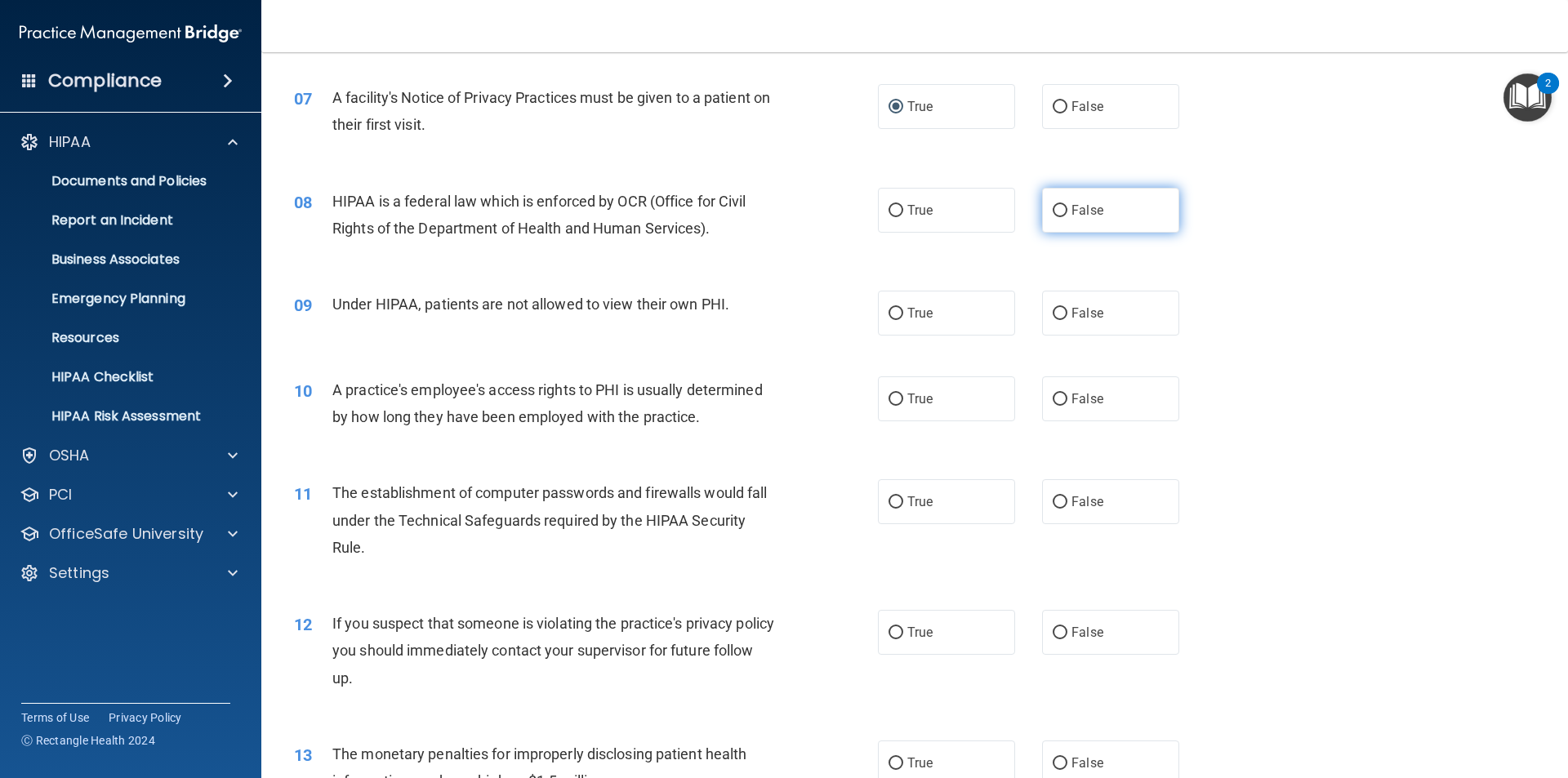
click at [1053, 205] on input "False" at bounding box center [1060, 210] width 15 height 12
radio input "true"
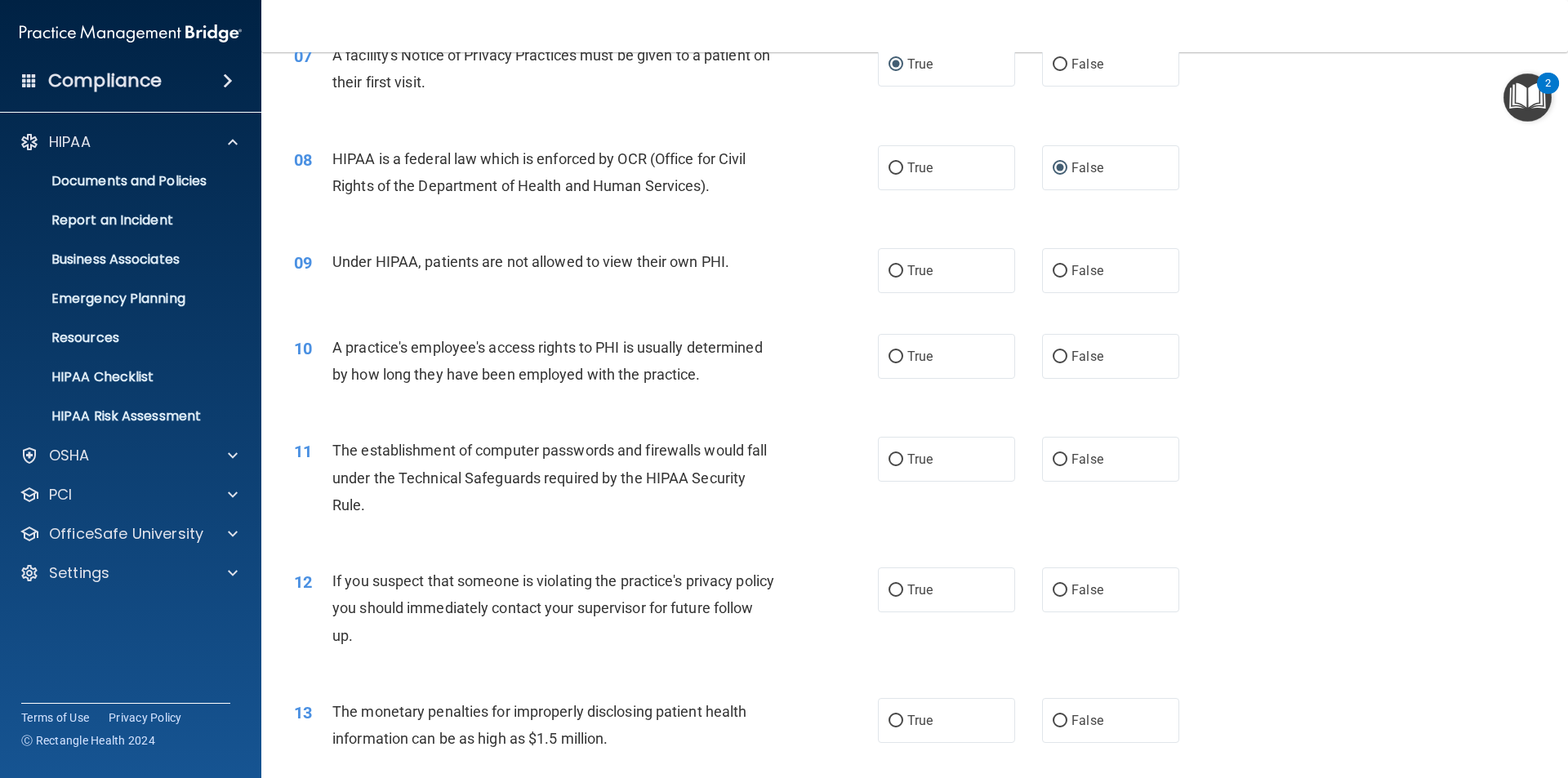
scroll to position [881, 0]
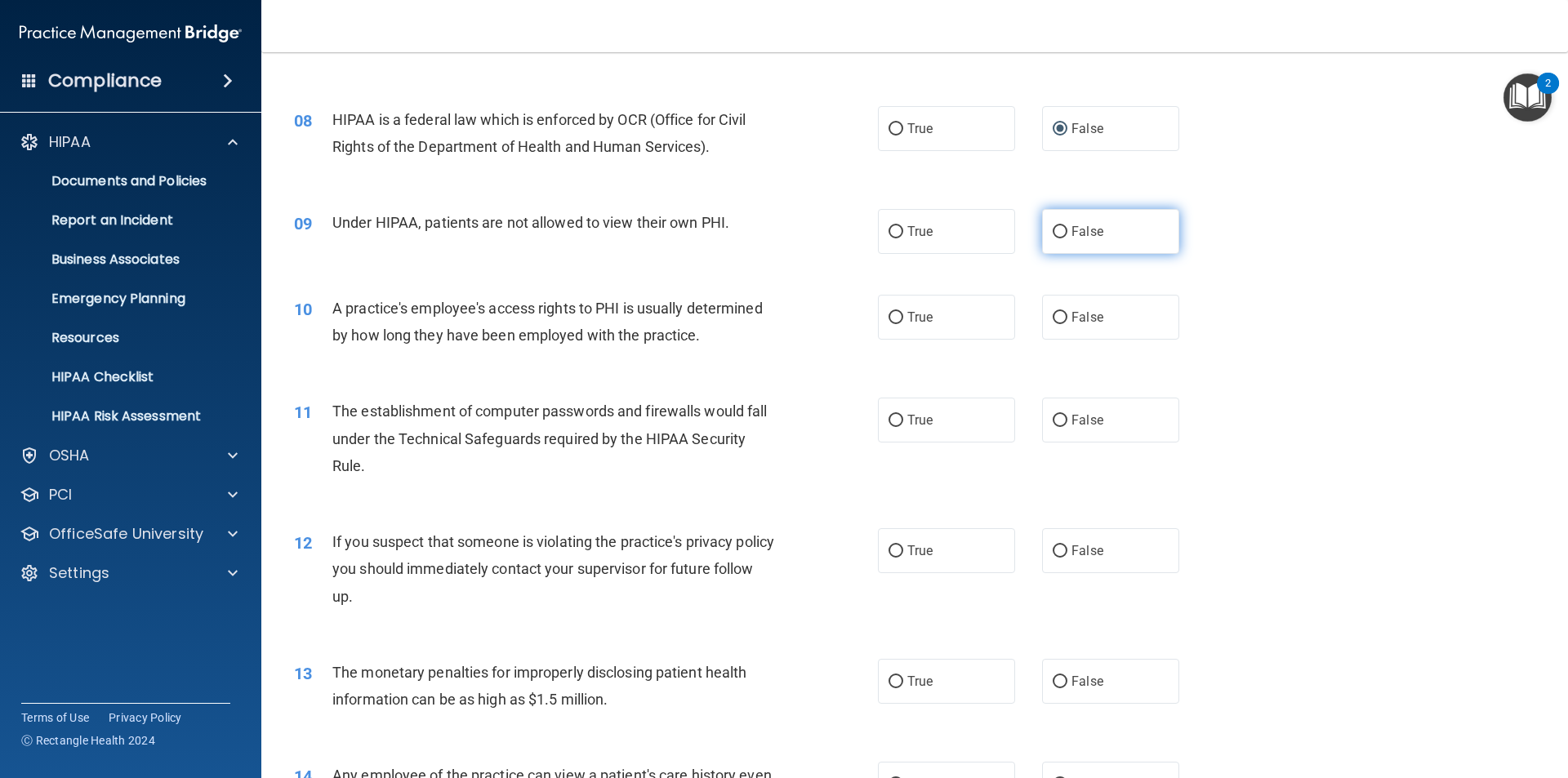
click at [1053, 234] on input "False" at bounding box center [1060, 232] width 15 height 12
radio input "true"
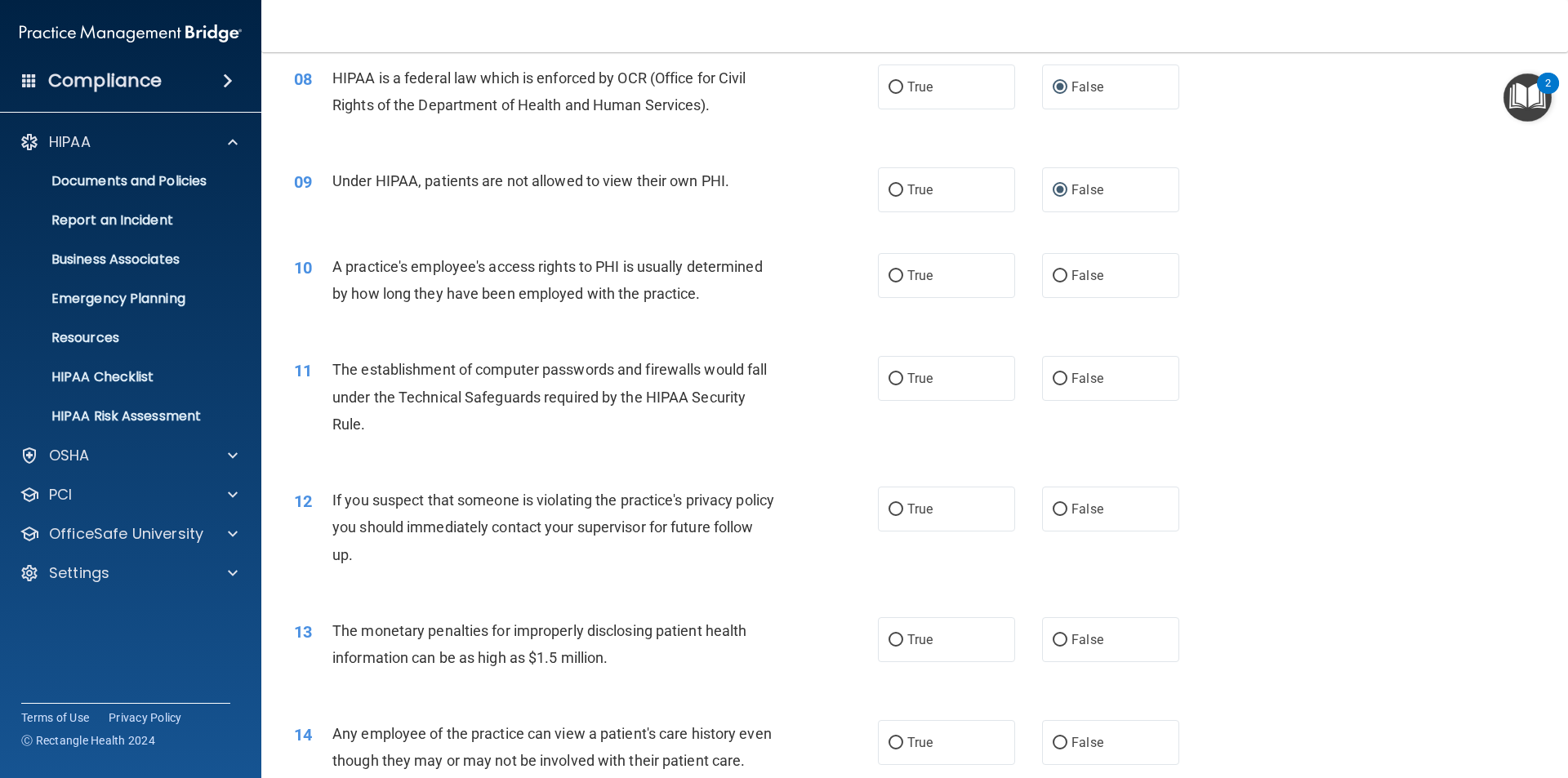
scroll to position [964, 0]
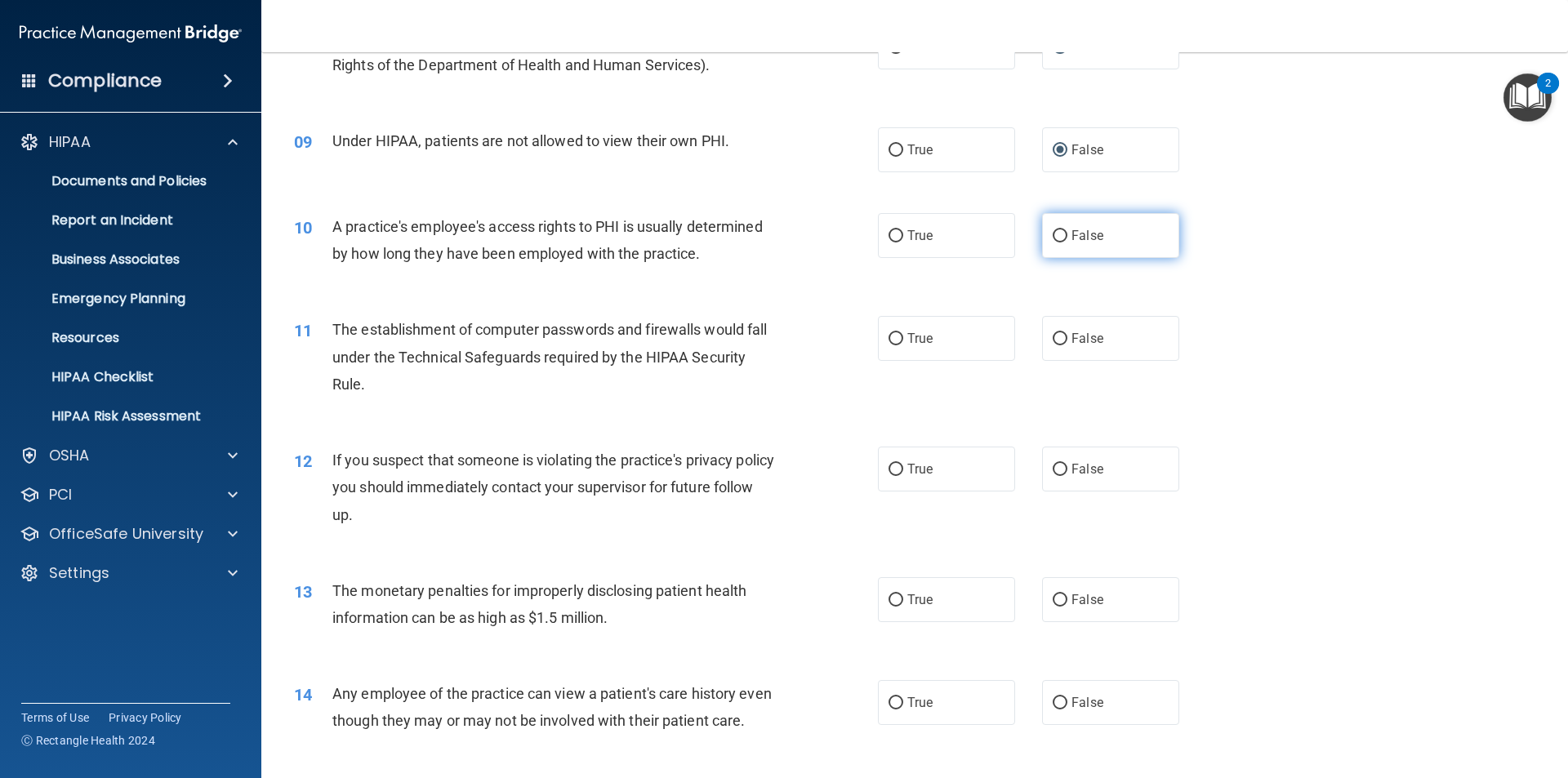
click at [1053, 233] on input "False" at bounding box center [1060, 235] width 15 height 12
radio input "true"
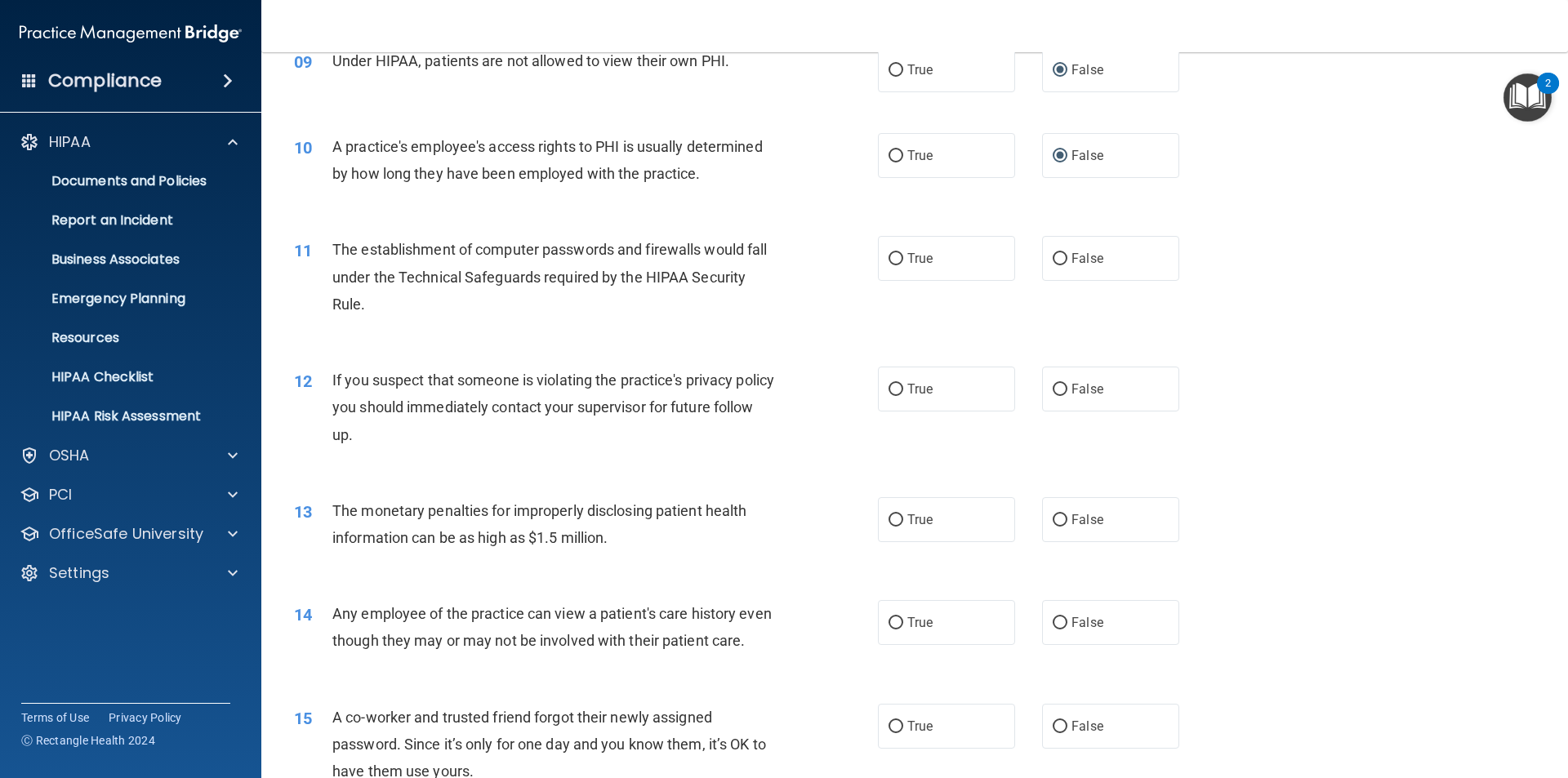
scroll to position [1143, 0]
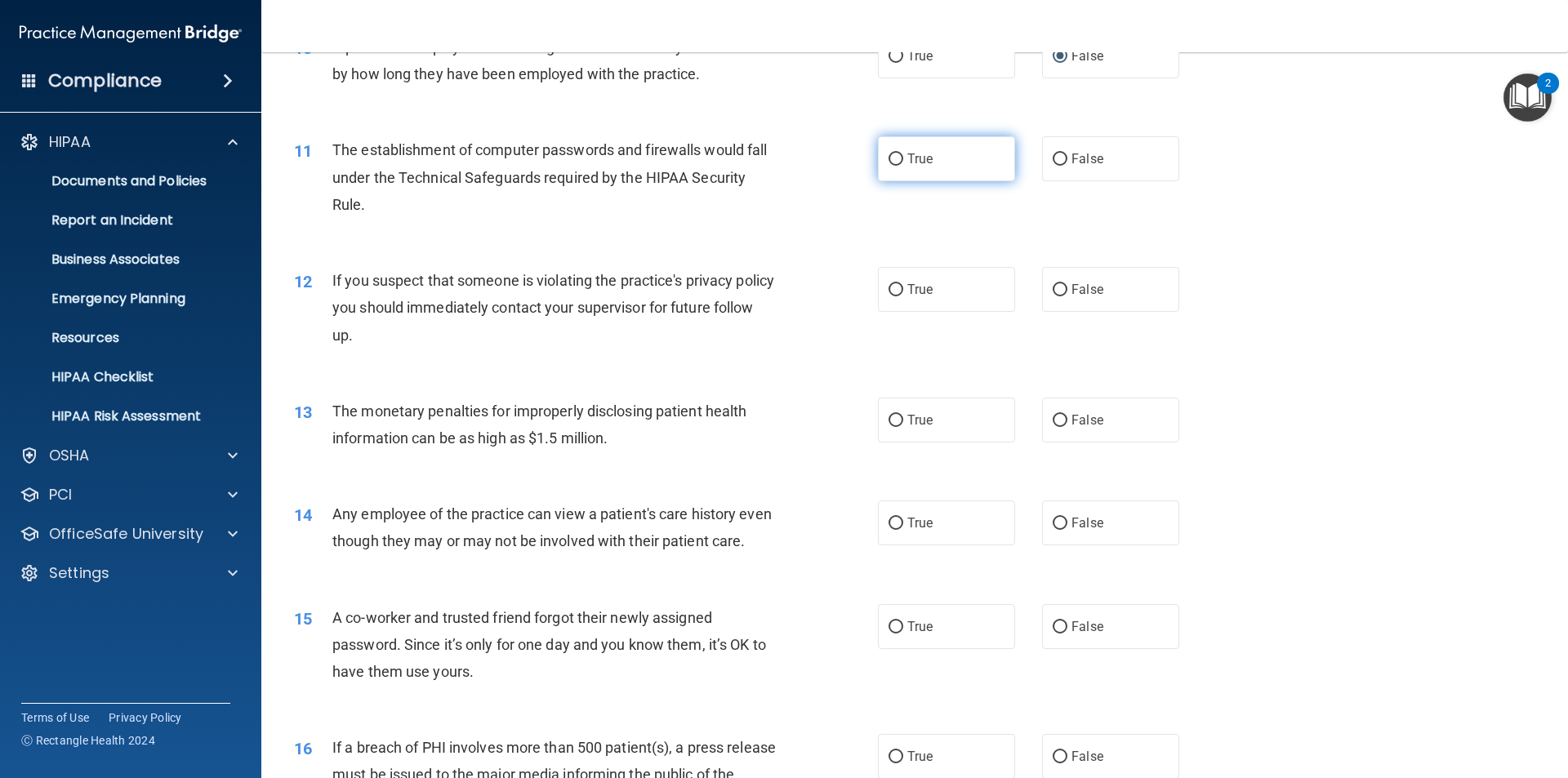
click at [917, 165] on span "True" at bounding box center [920, 159] width 25 height 16
click at [903, 165] on input "True" at bounding box center [896, 159] width 15 height 12
radio input "true"
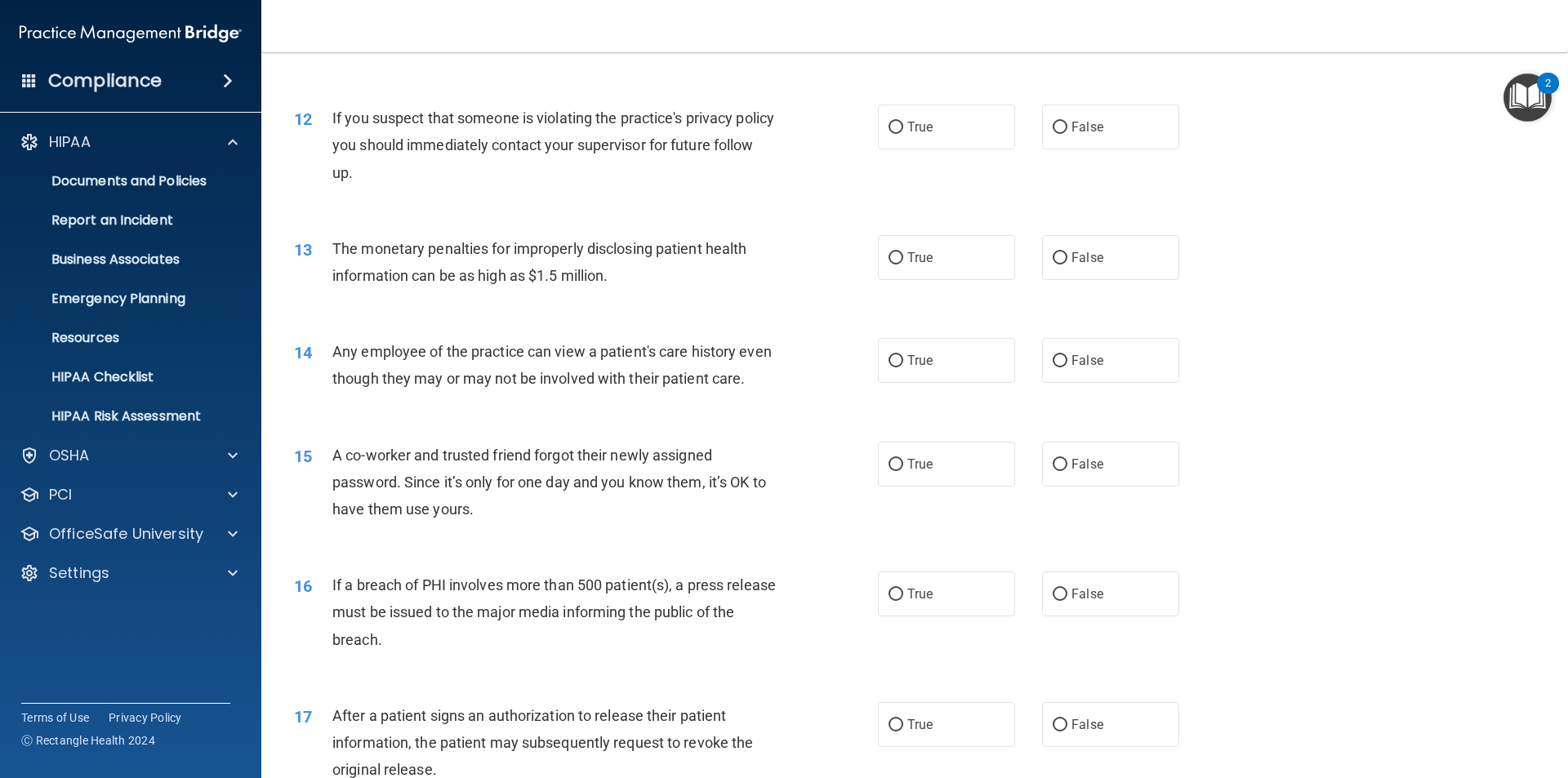
scroll to position [1306, 0]
drag, startPoint x: 885, startPoint y: 127, endPoint x: 846, endPoint y: 192, distance: 75.8
click at [888, 127] on input "True" at bounding box center [896, 126] width 15 height 12
radio input "true"
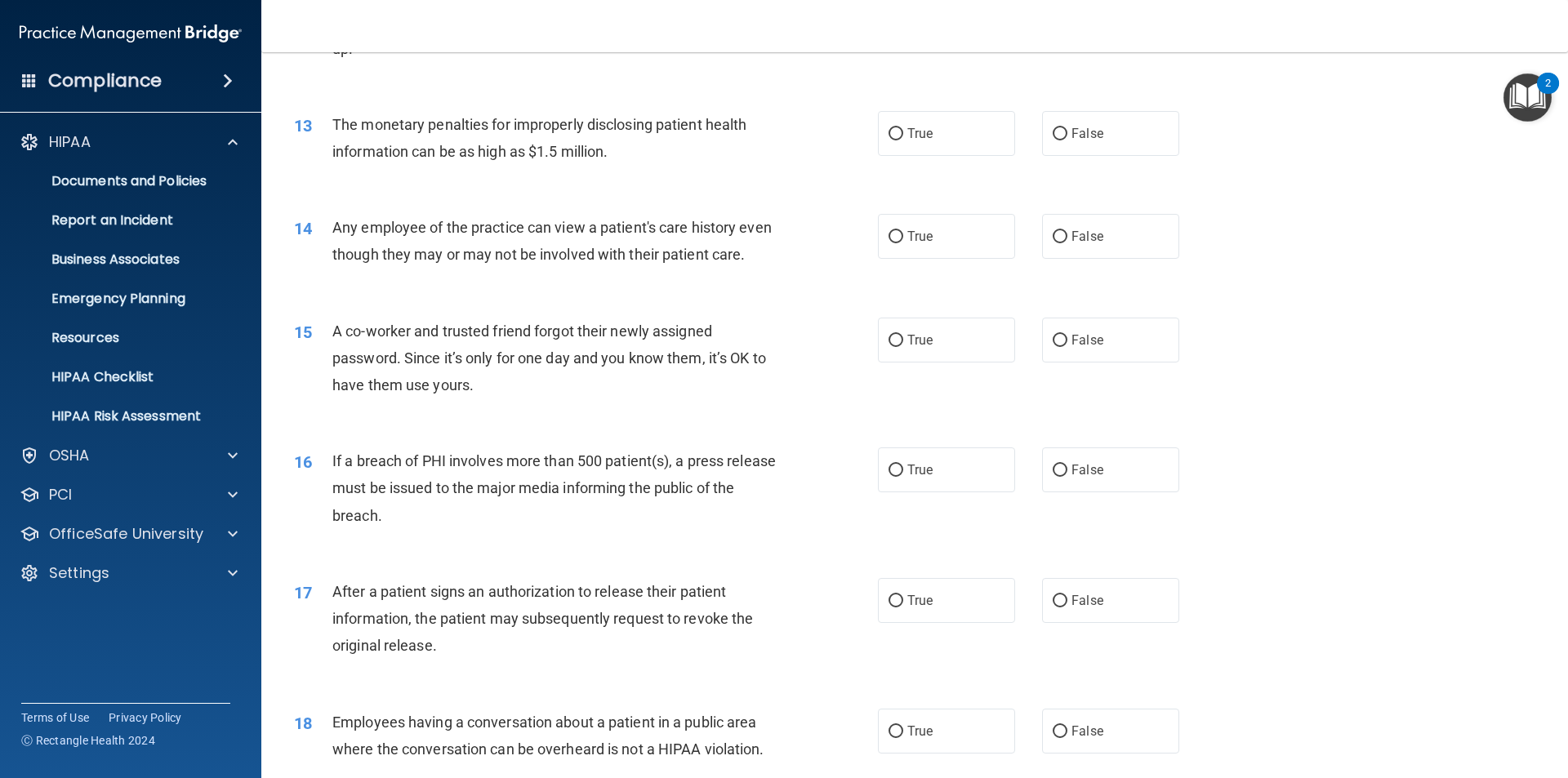
scroll to position [1469, 0]
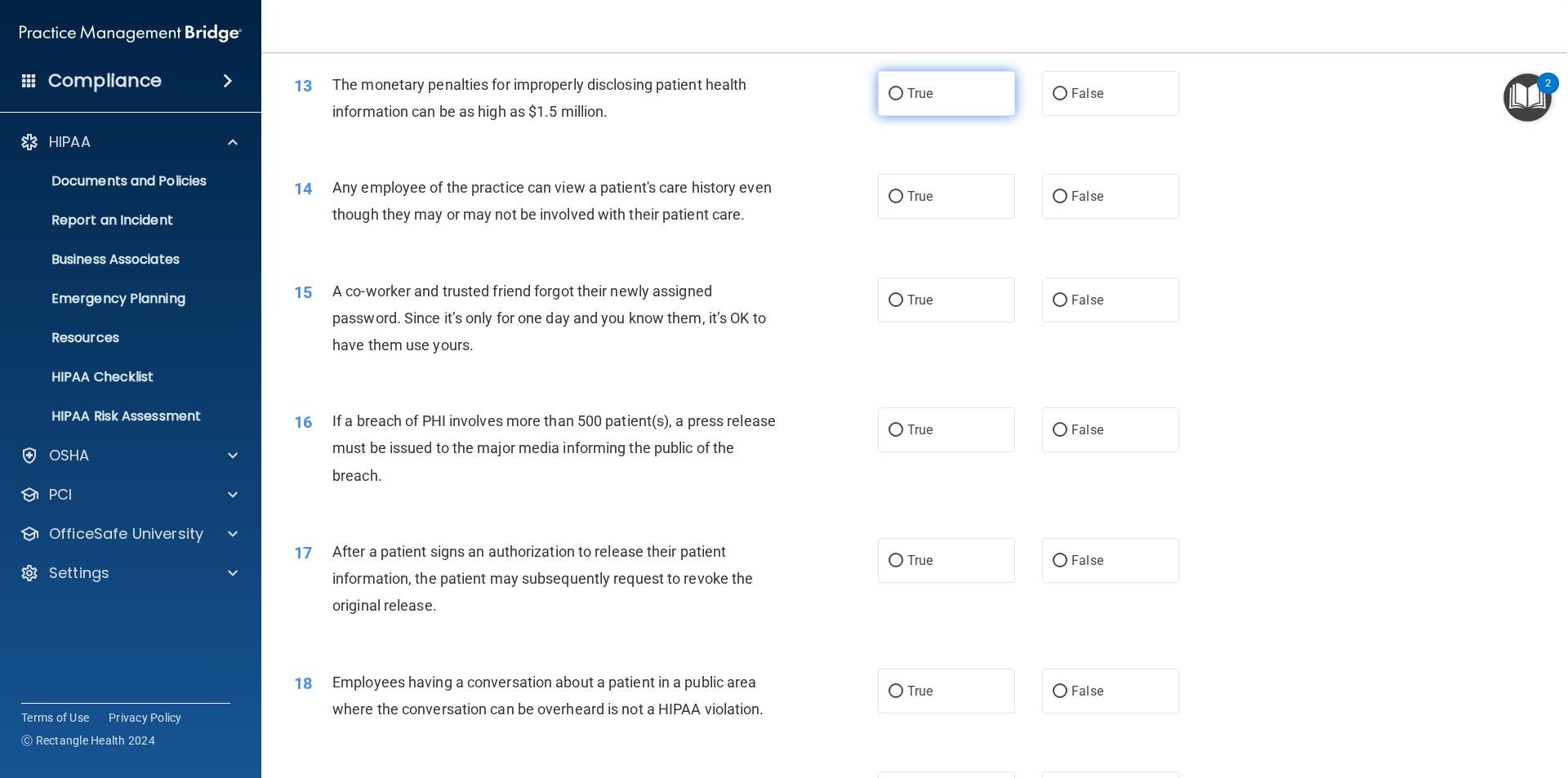
click at [892, 89] on input "True" at bounding box center [896, 94] width 15 height 12
radio input "true"
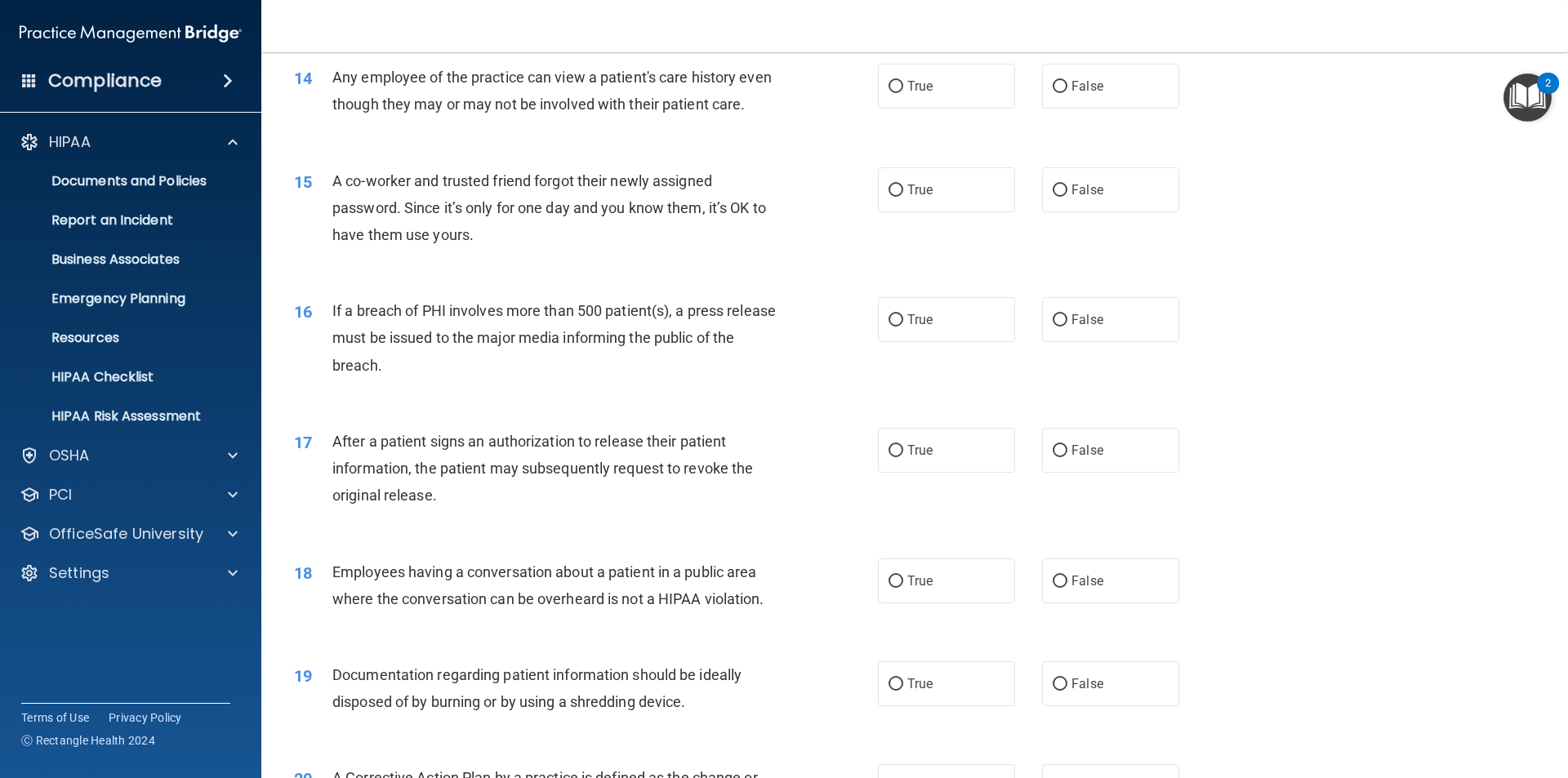
scroll to position [1551, 0]
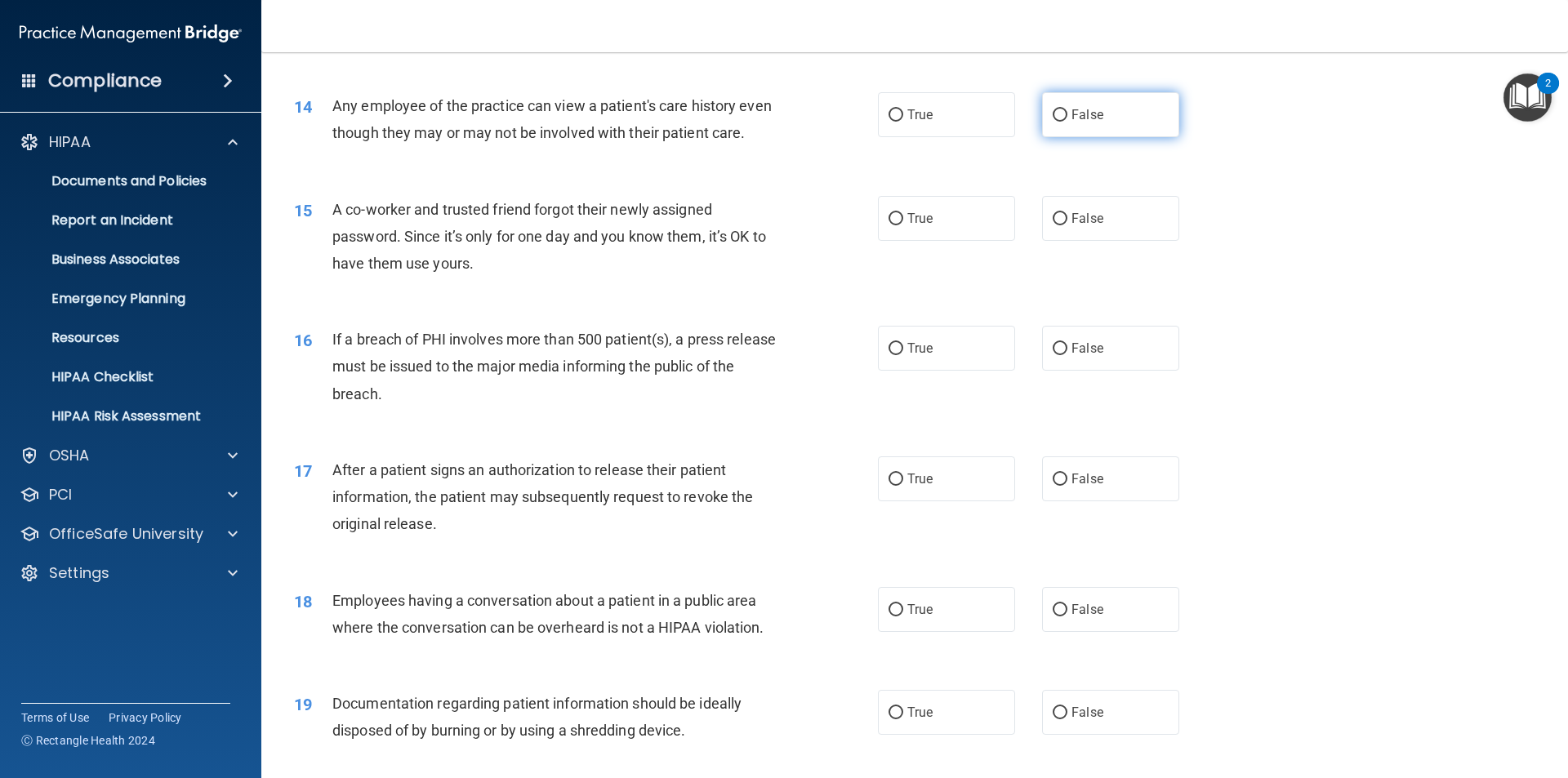
click at [1055, 119] on input "False" at bounding box center [1060, 115] width 15 height 12
radio input "true"
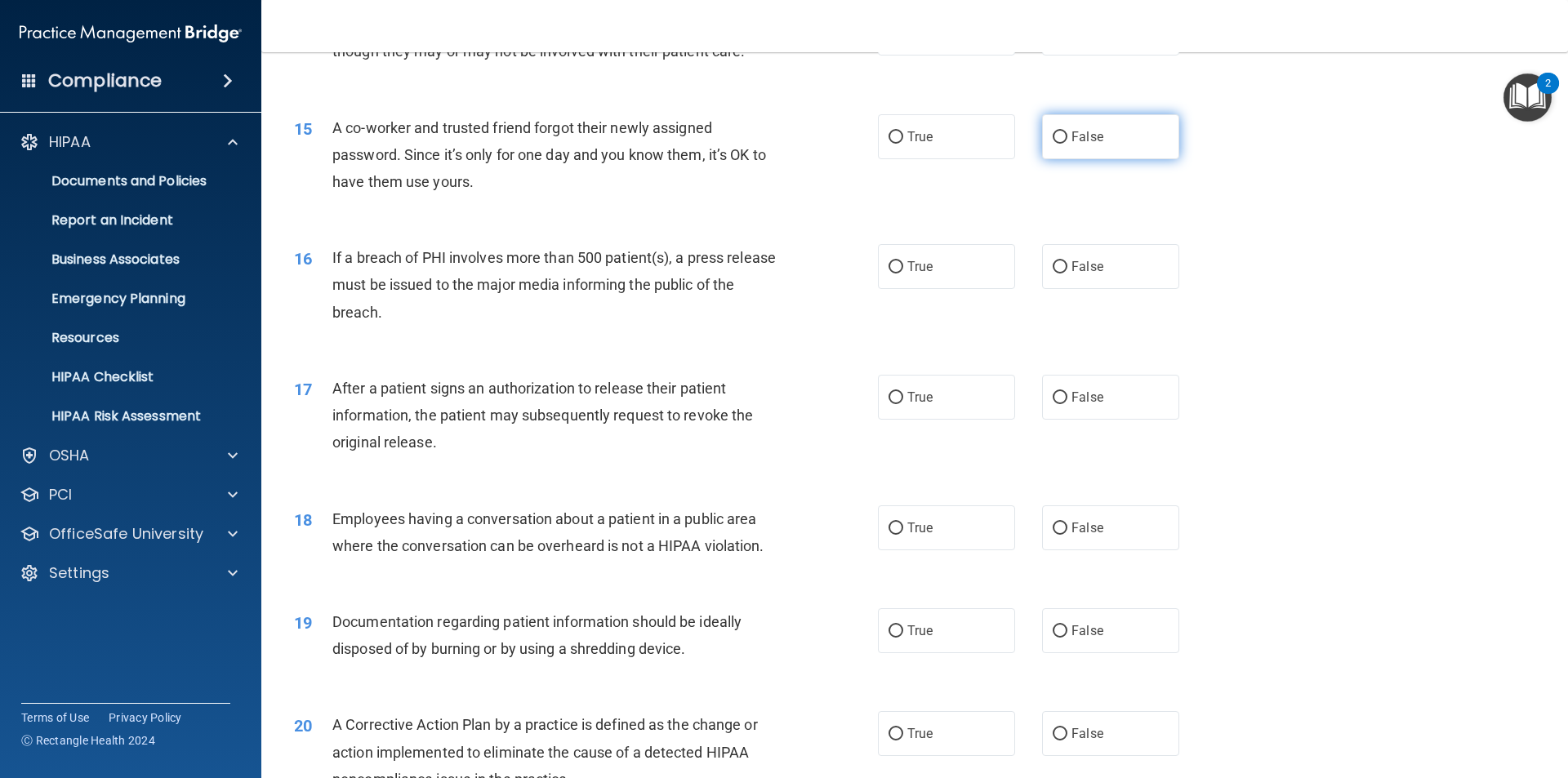
click at [1053, 144] on input "False" at bounding box center [1060, 137] width 15 height 12
radio input "true"
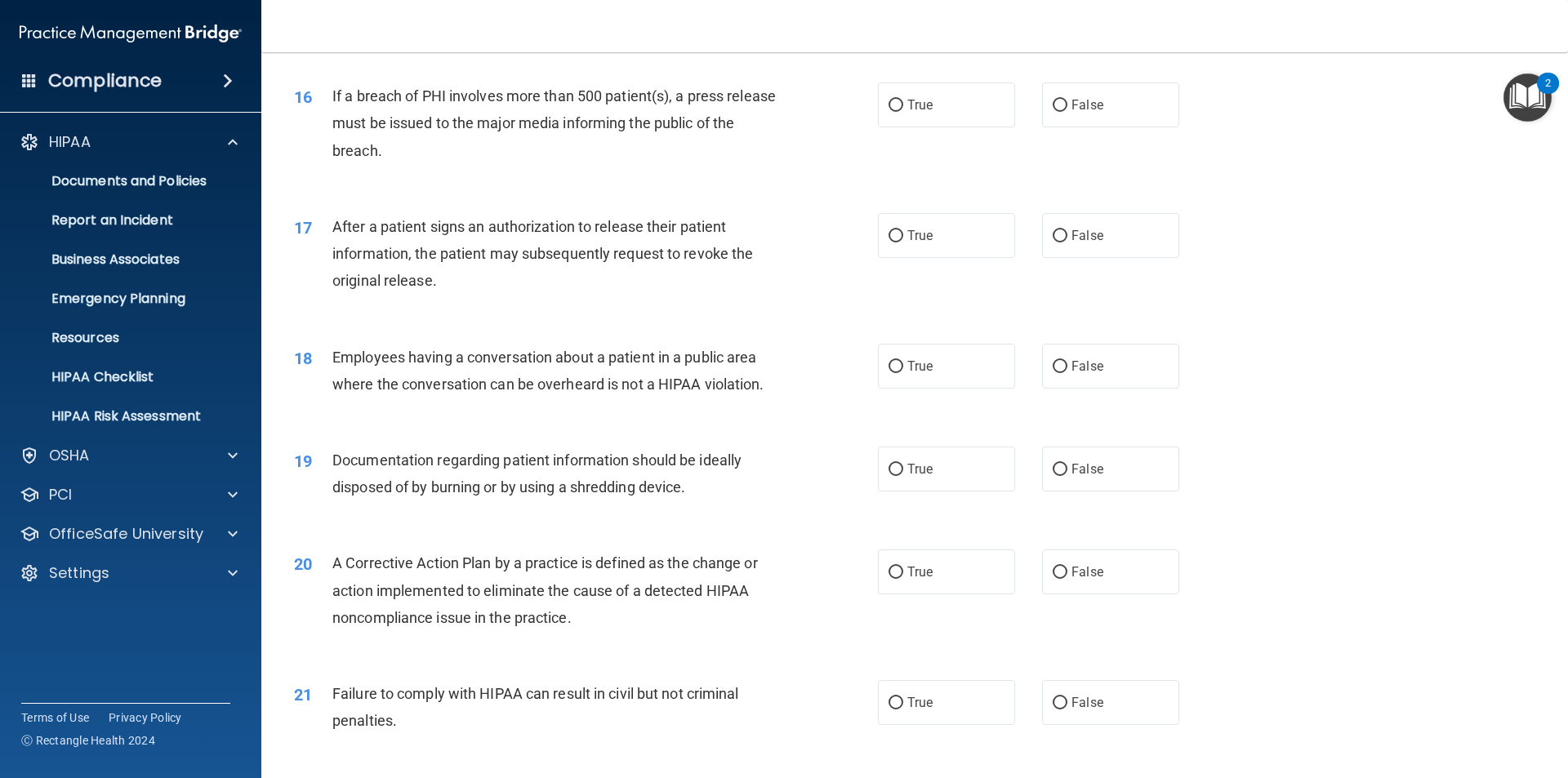
scroll to position [1796, 0]
click at [890, 110] on input "True" at bounding box center [896, 103] width 15 height 12
radio input "true"
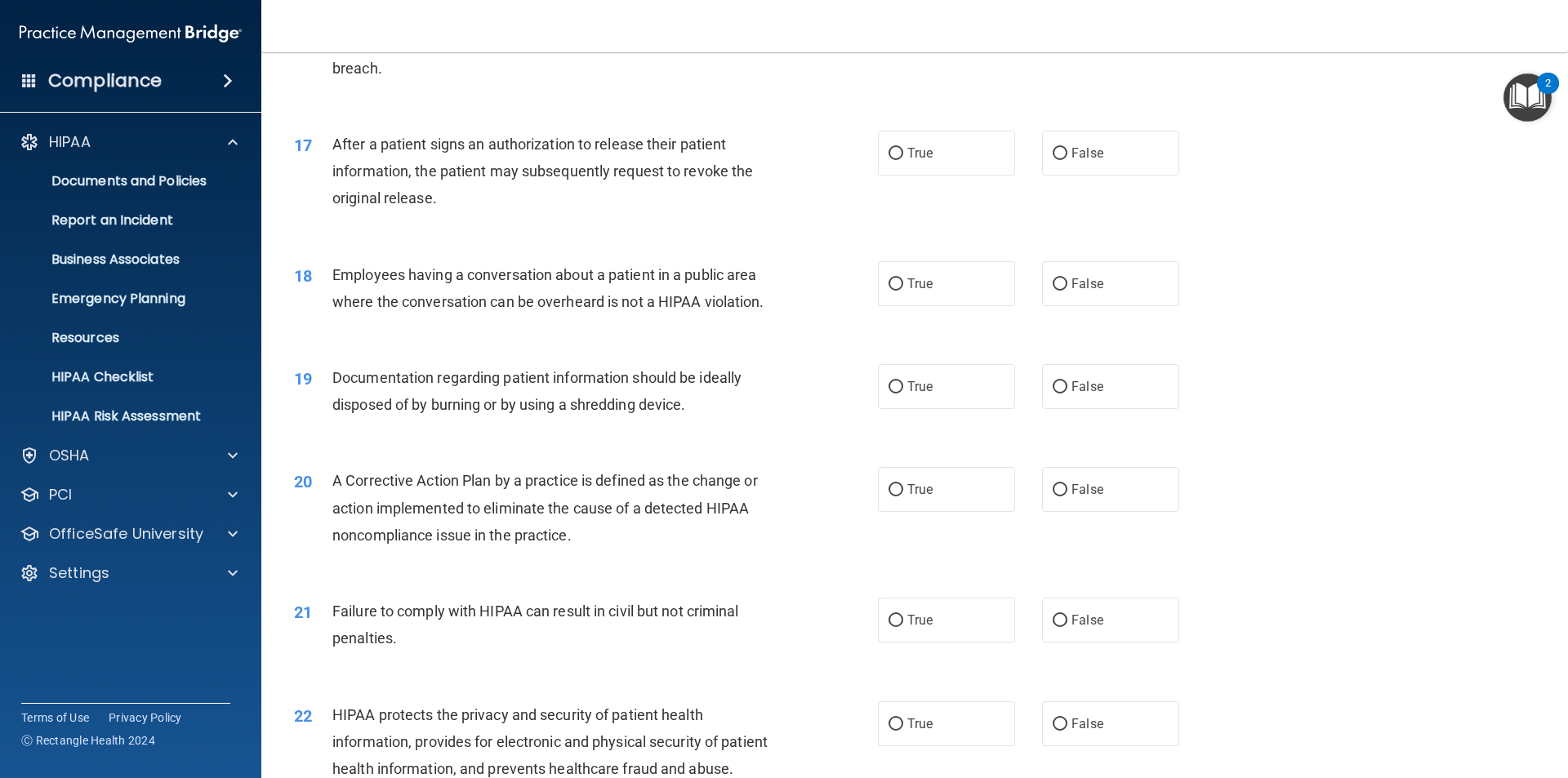
scroll to position [1878, 0]
click at [916, 160] on span "True" at bounding box center [920, 152] width 25 height 16
click at [903, 159] on input "True" at bounding box center [896, 152] width 15 height 12
radio input "true"
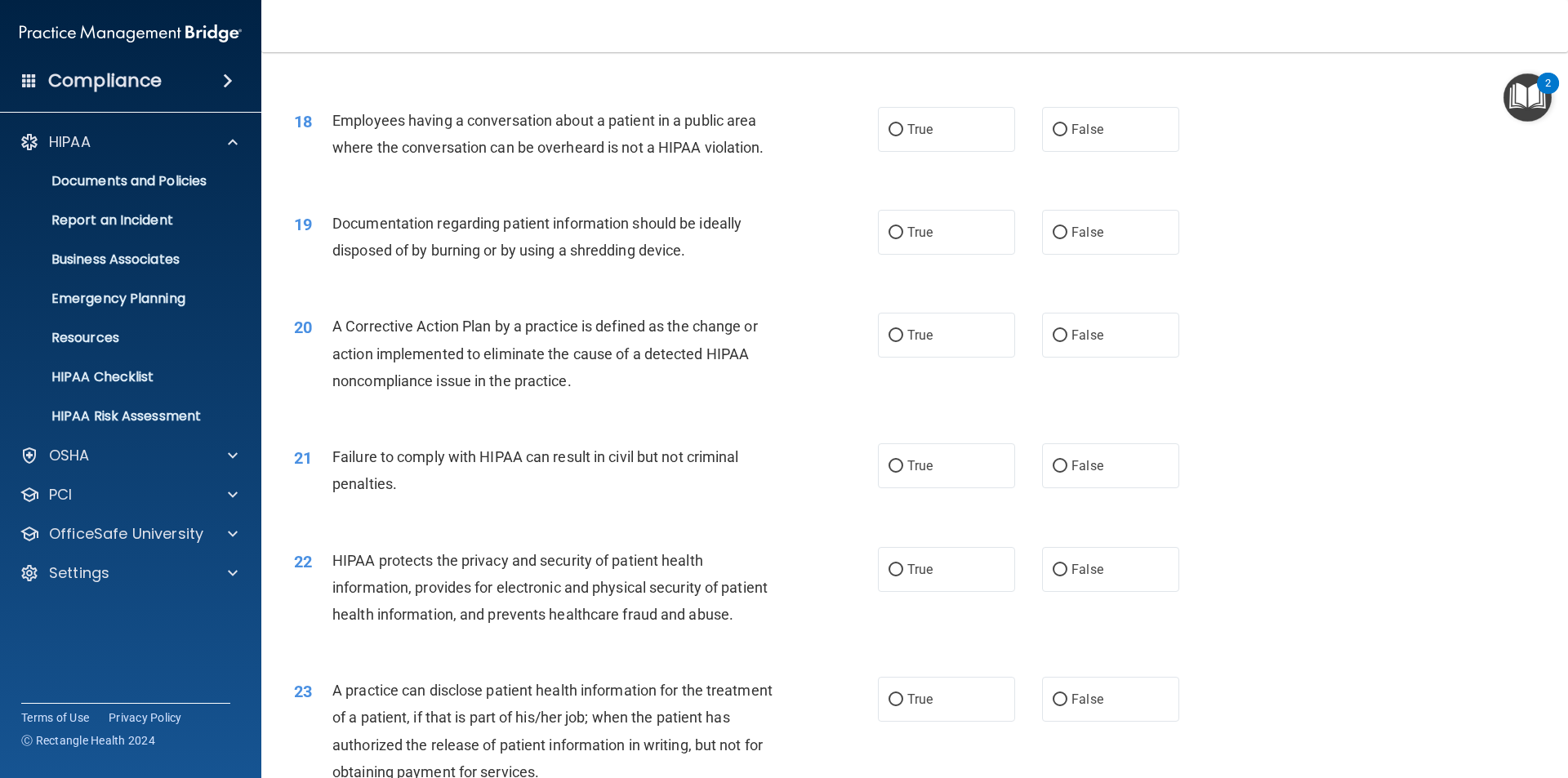
scroll to position [2041, 0]
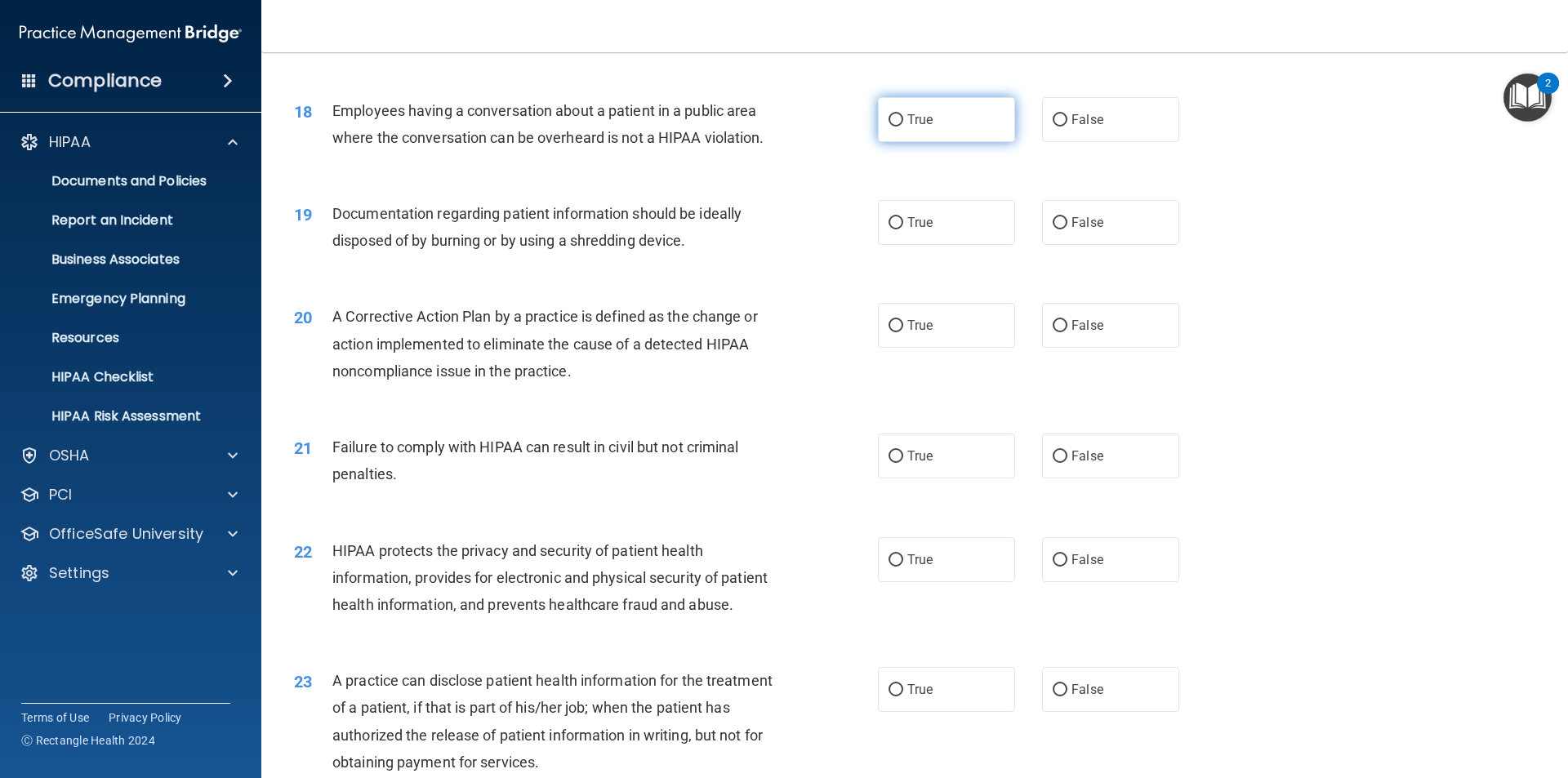
click at [893, 142] on label "True" at bounding box center [947, 119] width 138 height 45
click at [893, 126] on input "True" at bounding box center [896, 120] width 15 height 12
radio input "true"
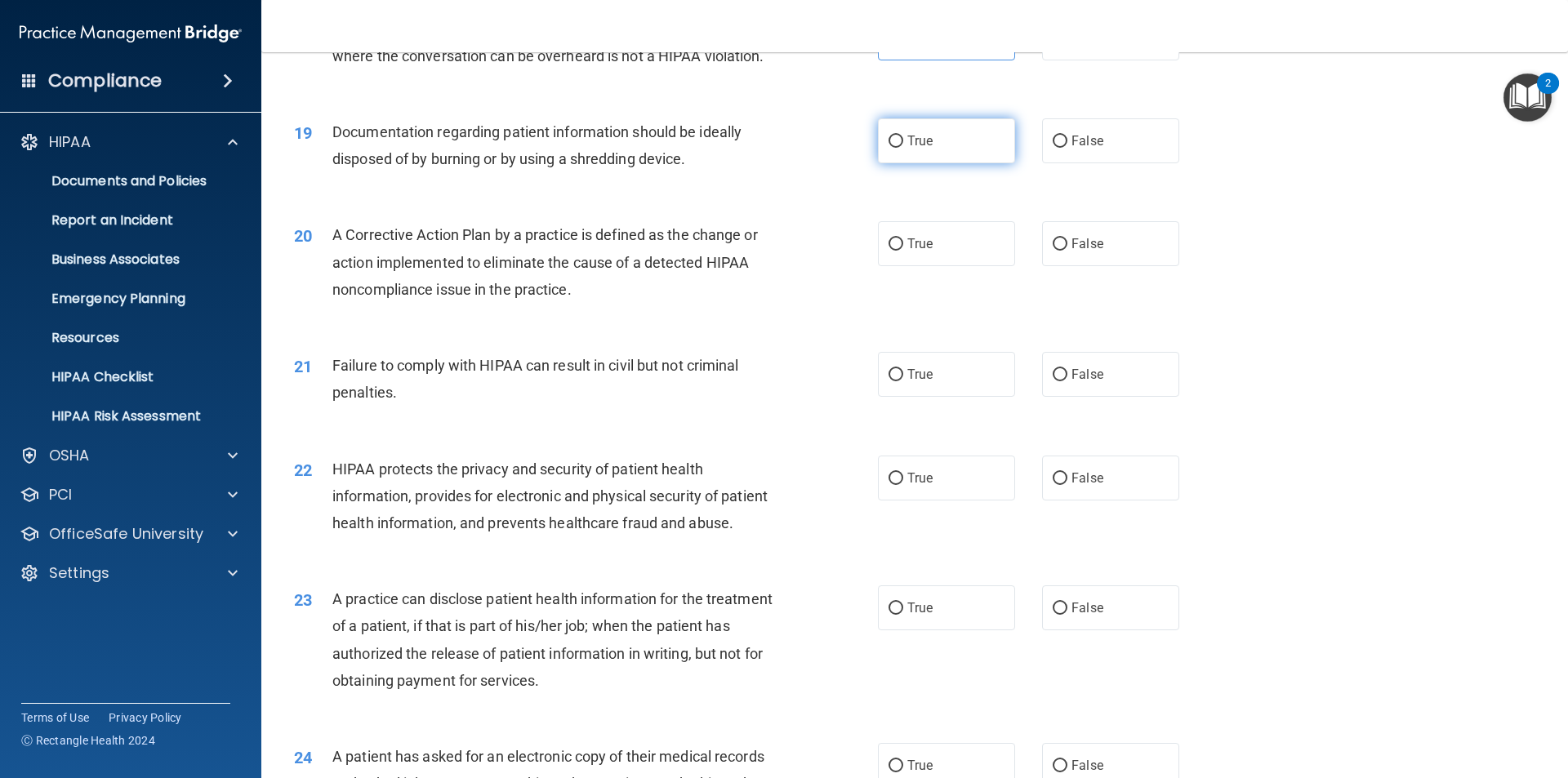
click at [908, 149] on span "True" at bounding box center [920, 140] width 25 height 16
click at [903, 148] on input "True" at bounding box center [896, 141] width 15 height 12
radio input "true"
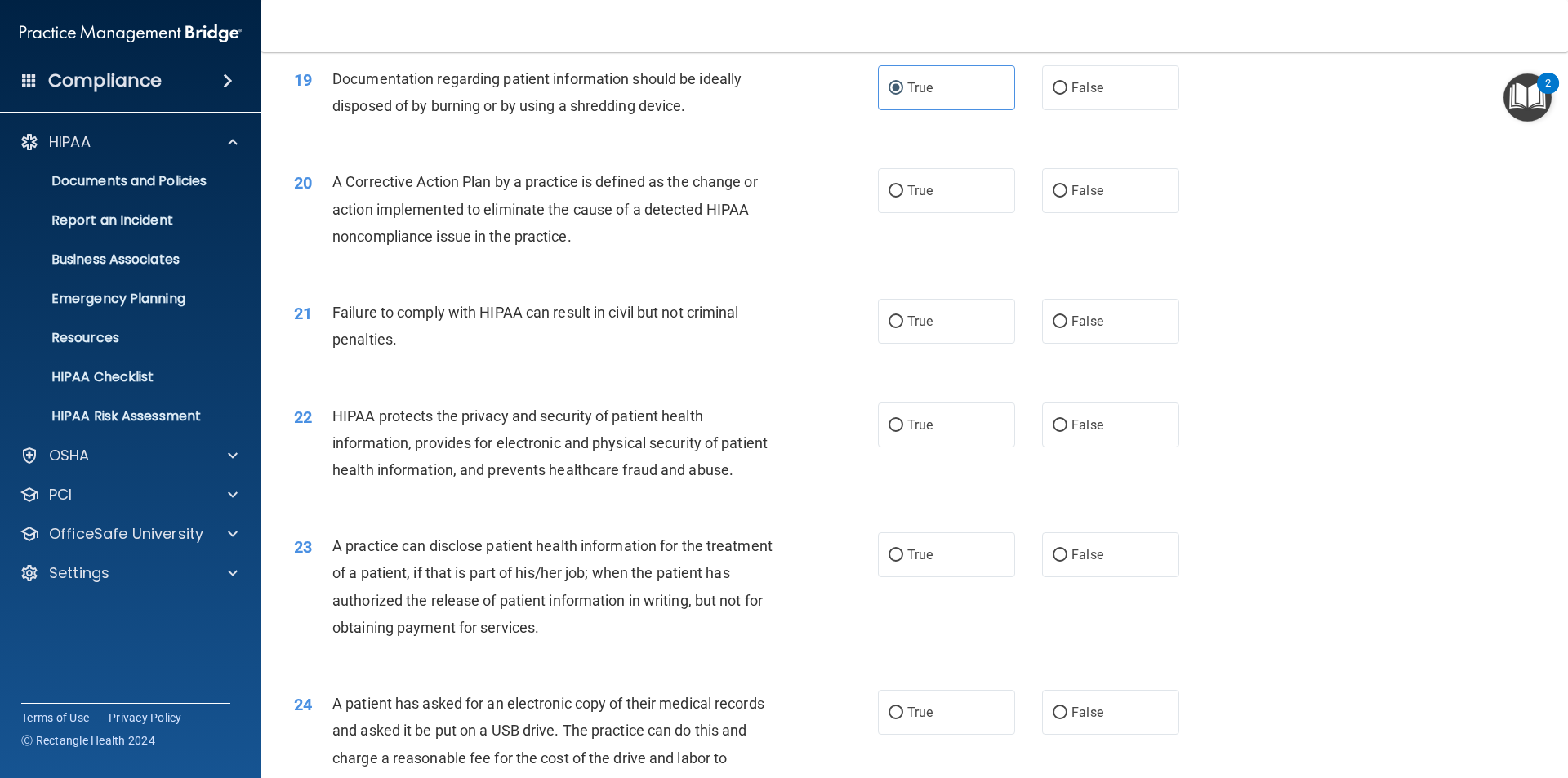
scroll to position [2204, 0]
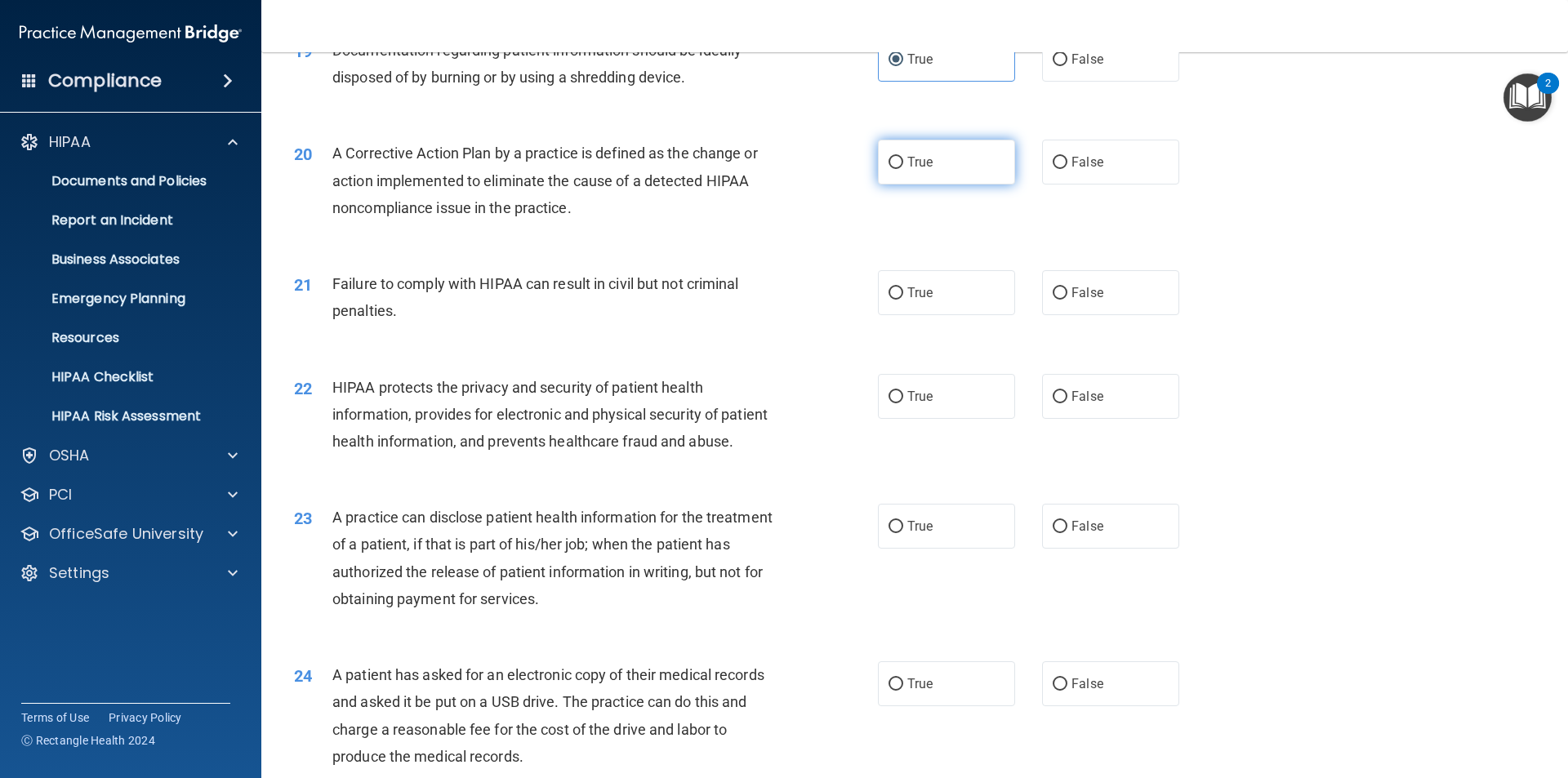
drag, startPoint x: 910, startPoint y: 184, endPoint x: 874, endPoint y: 211, distance: 45.0
click at [908, 170] on span "True" at bounding box center [920, 162] width 25 height 16
click at [903, 169] on input "True" at bounding box center [896, 162] width 15 height 12
radio input "true"
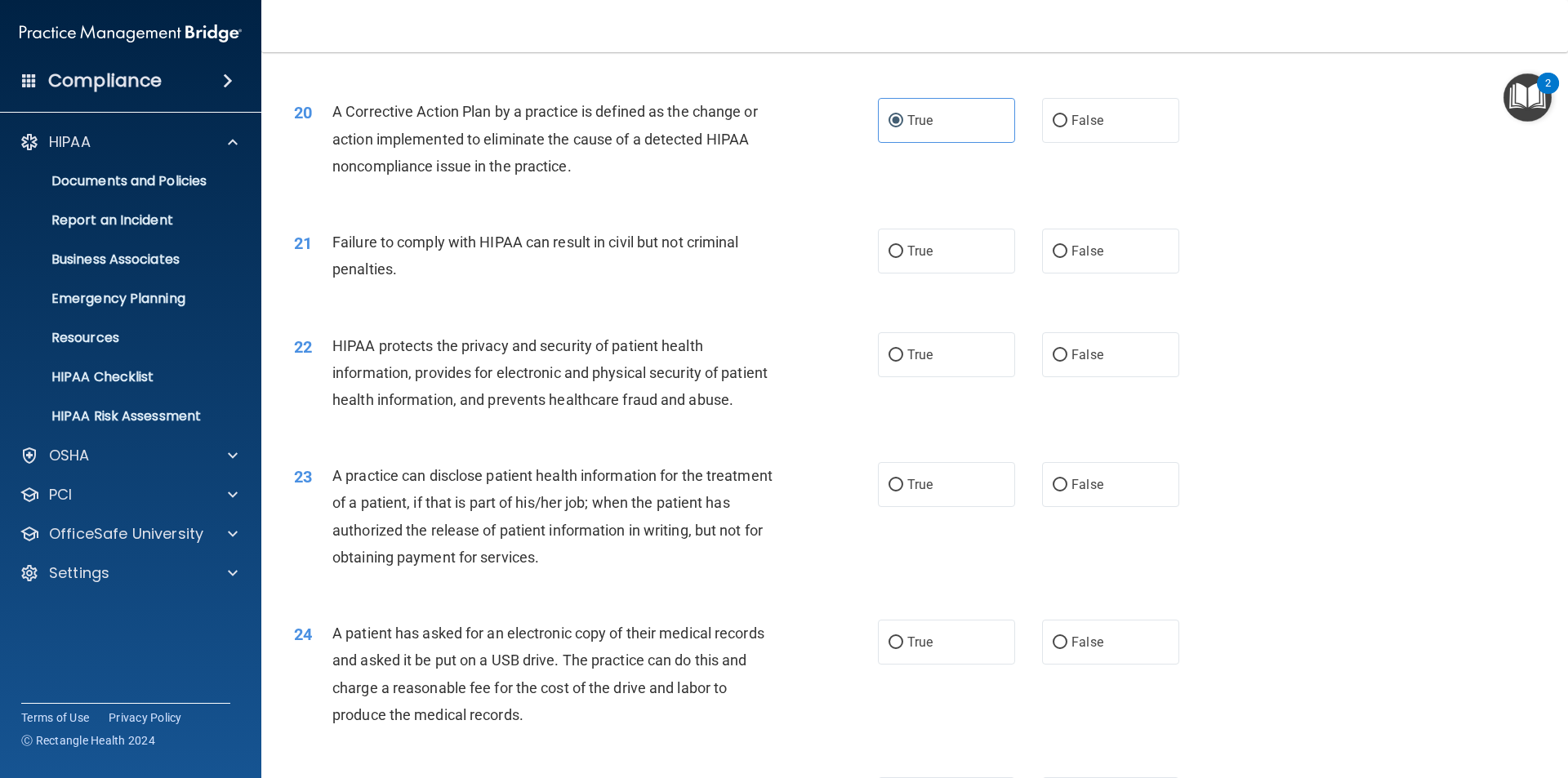
scroll to position [2286, 0]
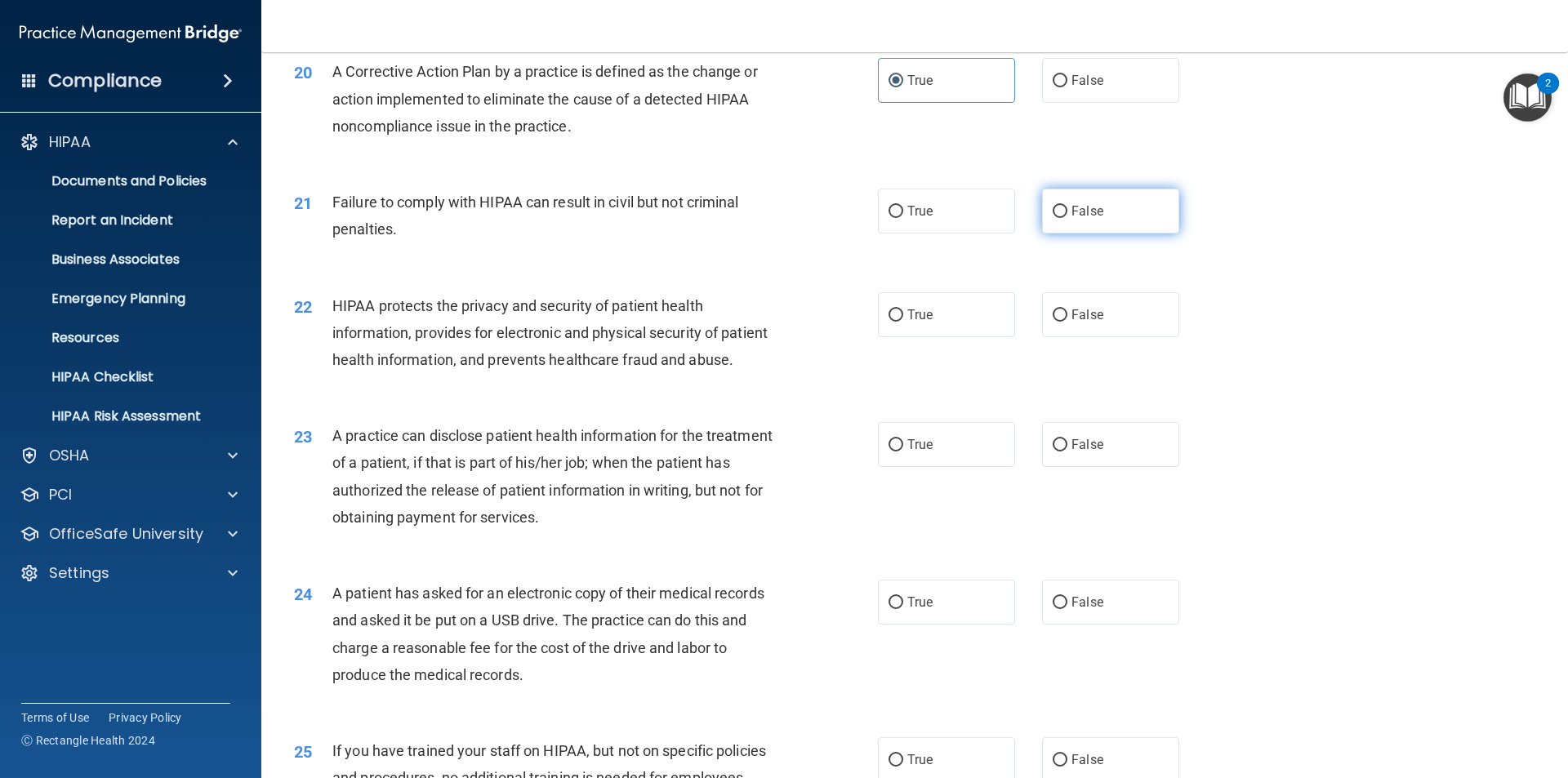
click at [1062, 233] on label "False" at bounding box center [1111, 210] width 138 height 45
click at [1062, 218] on input "False" at bounding box center [1060, 211] width 15 height 12
radio input "true"
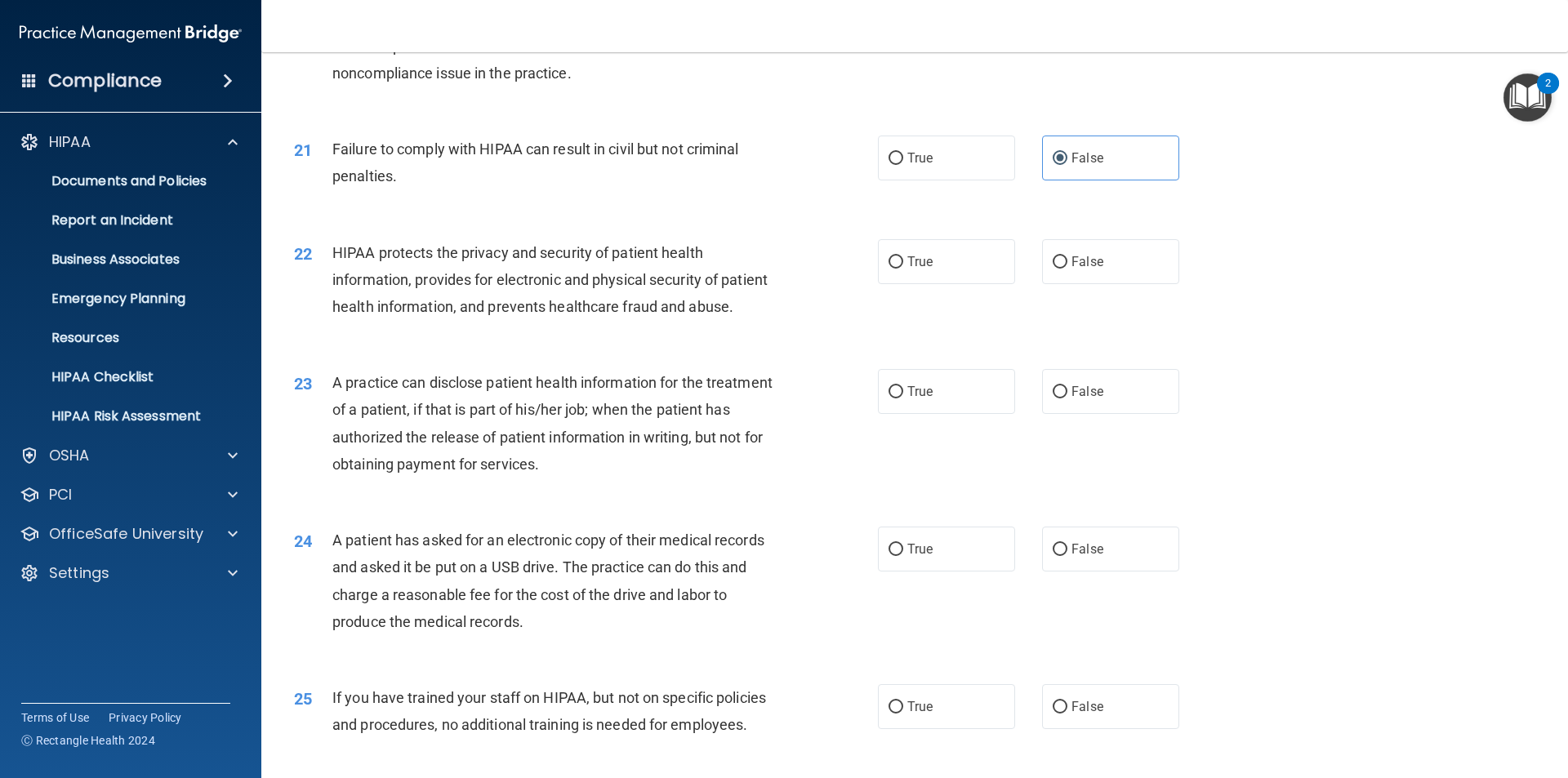
scroll to position [2367, 0]
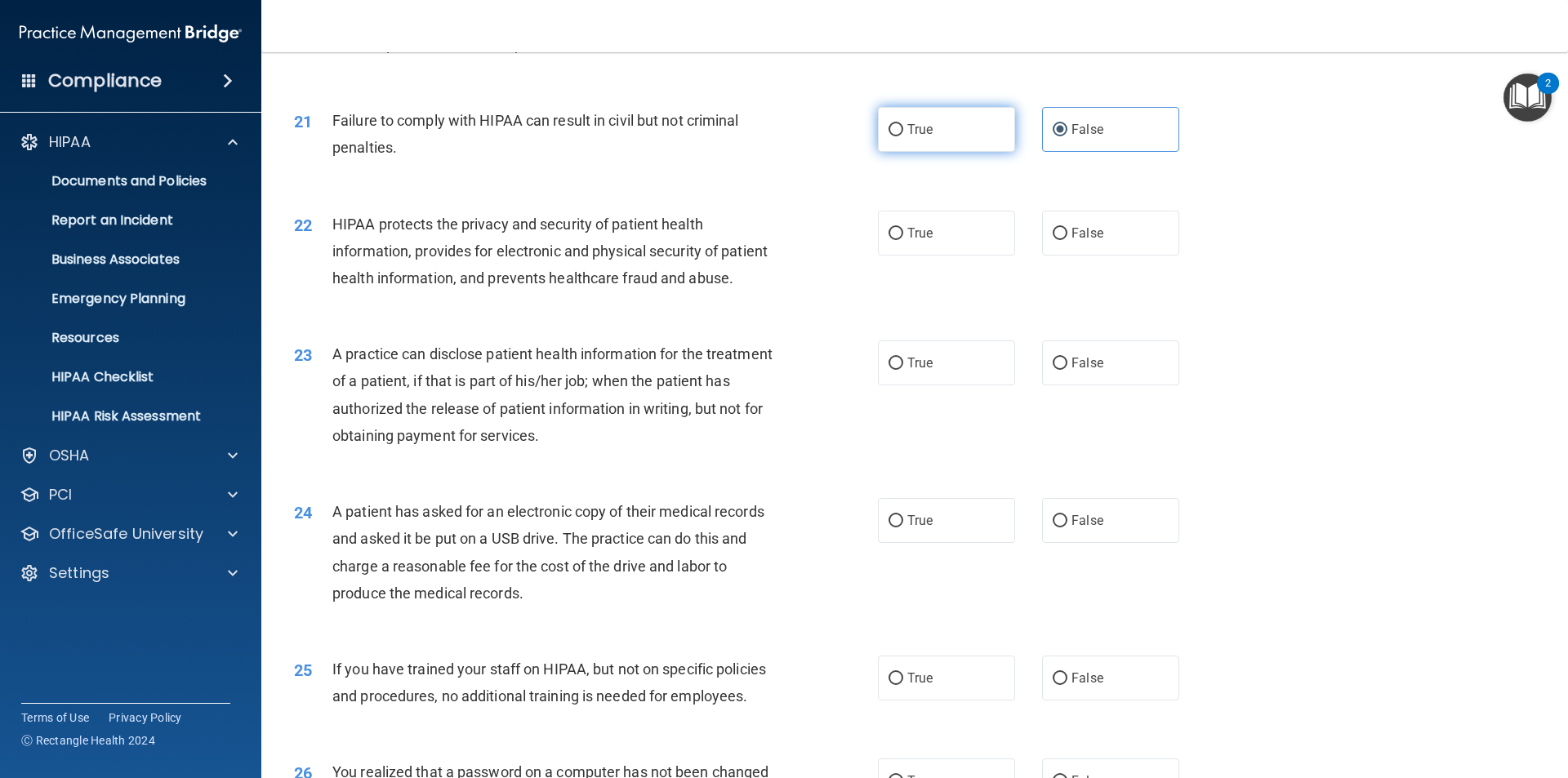
click at [896, 137] on input "True" at bounding box center [896, 129] width 15 height 12
radio input "true"
drag, startPoint x: 1057, startPoint y: 148, endPoint x: 1030, endPoint y: 169, distance: 34.2
click at [1056, 148] on label "False" at bounding box center [1111, 129] width 138 height 45
click at [1056, 137] on input "False" at bounding box center [1060, 129] width 15 height 12
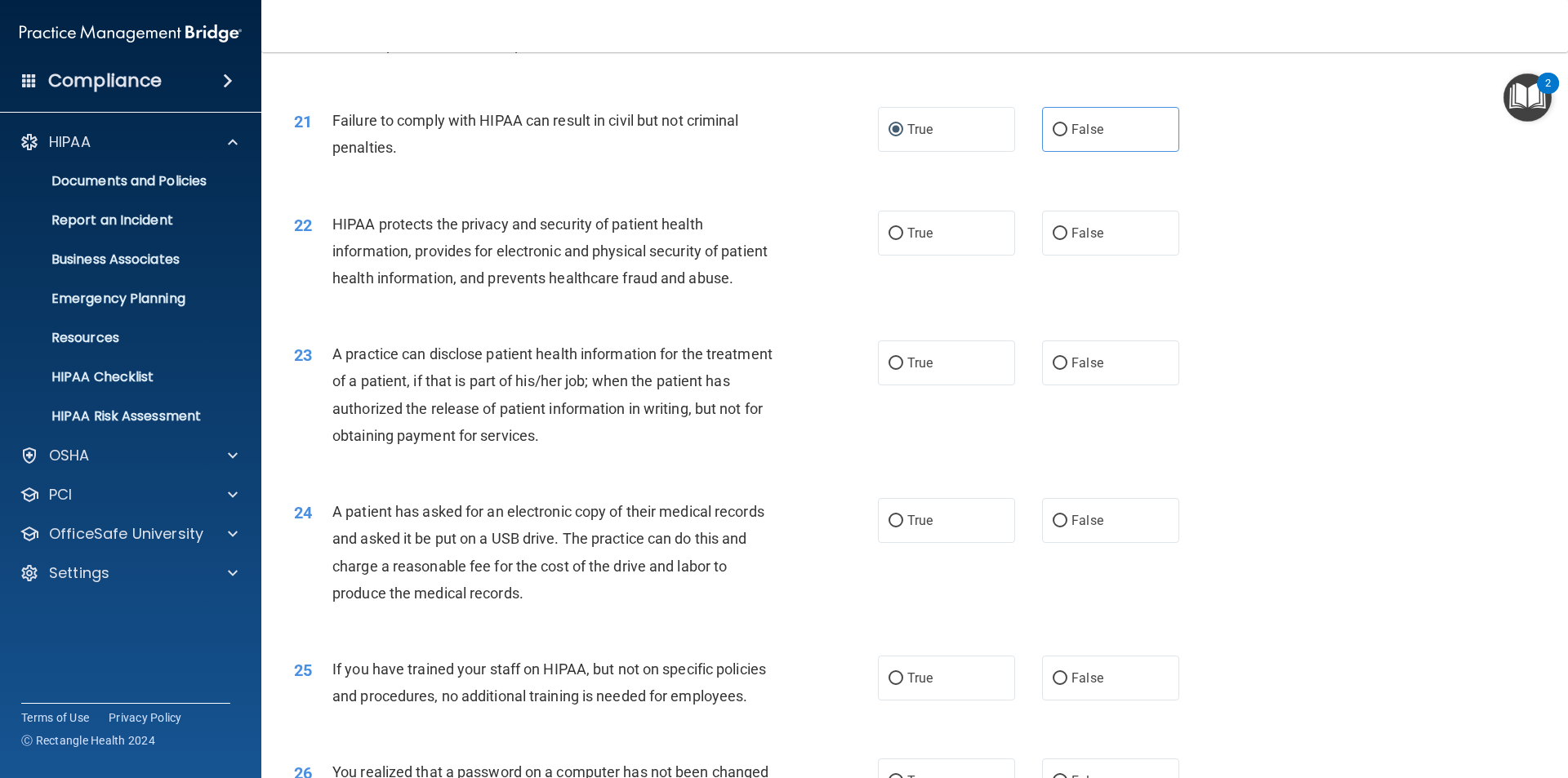
radio input "true"
radio input "false"
click at [893, 240] on input "True" at bounding box center [896, 233] width 15 height 12
radio input "true"
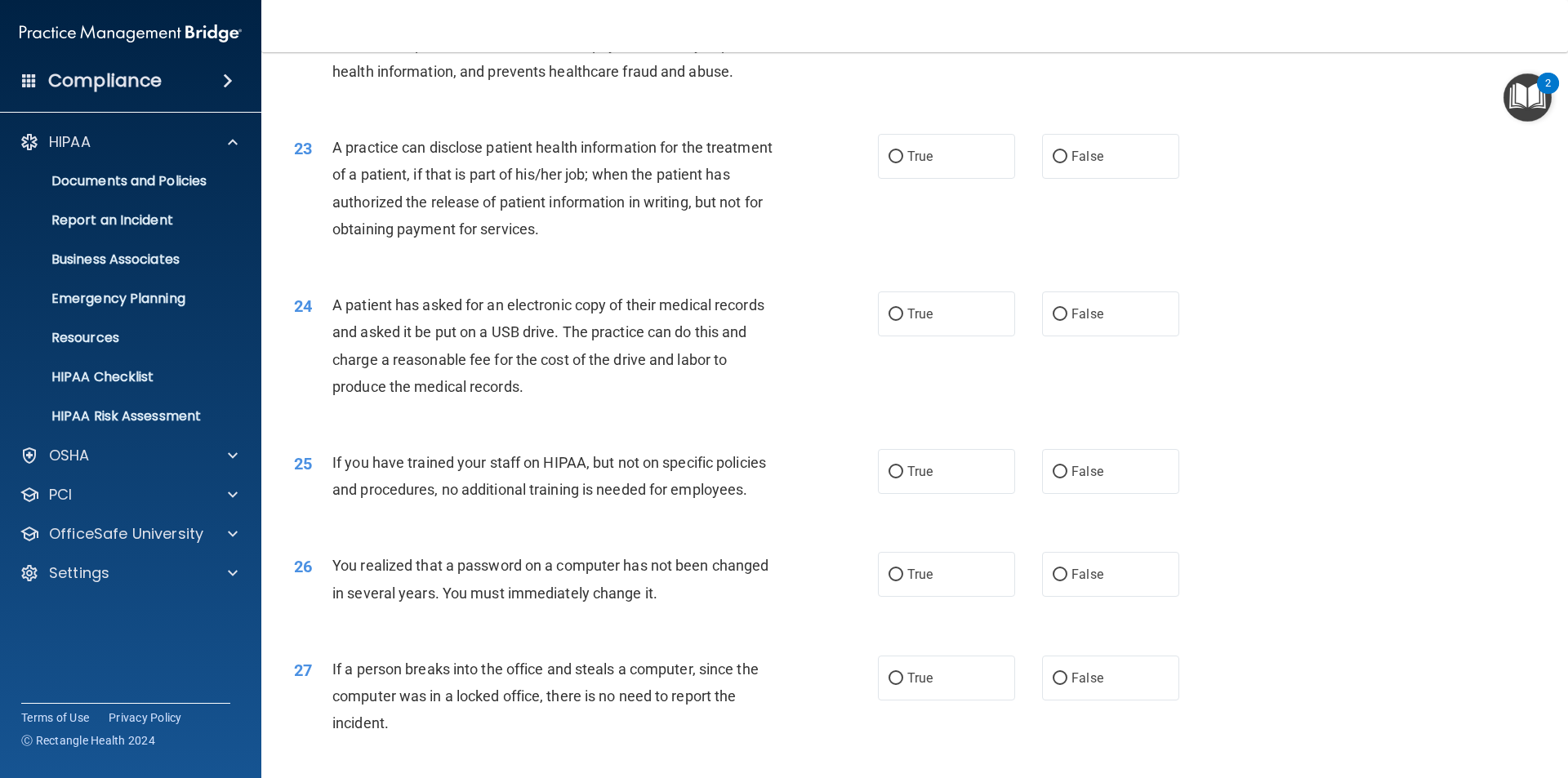
scroll to position [2613, 0]
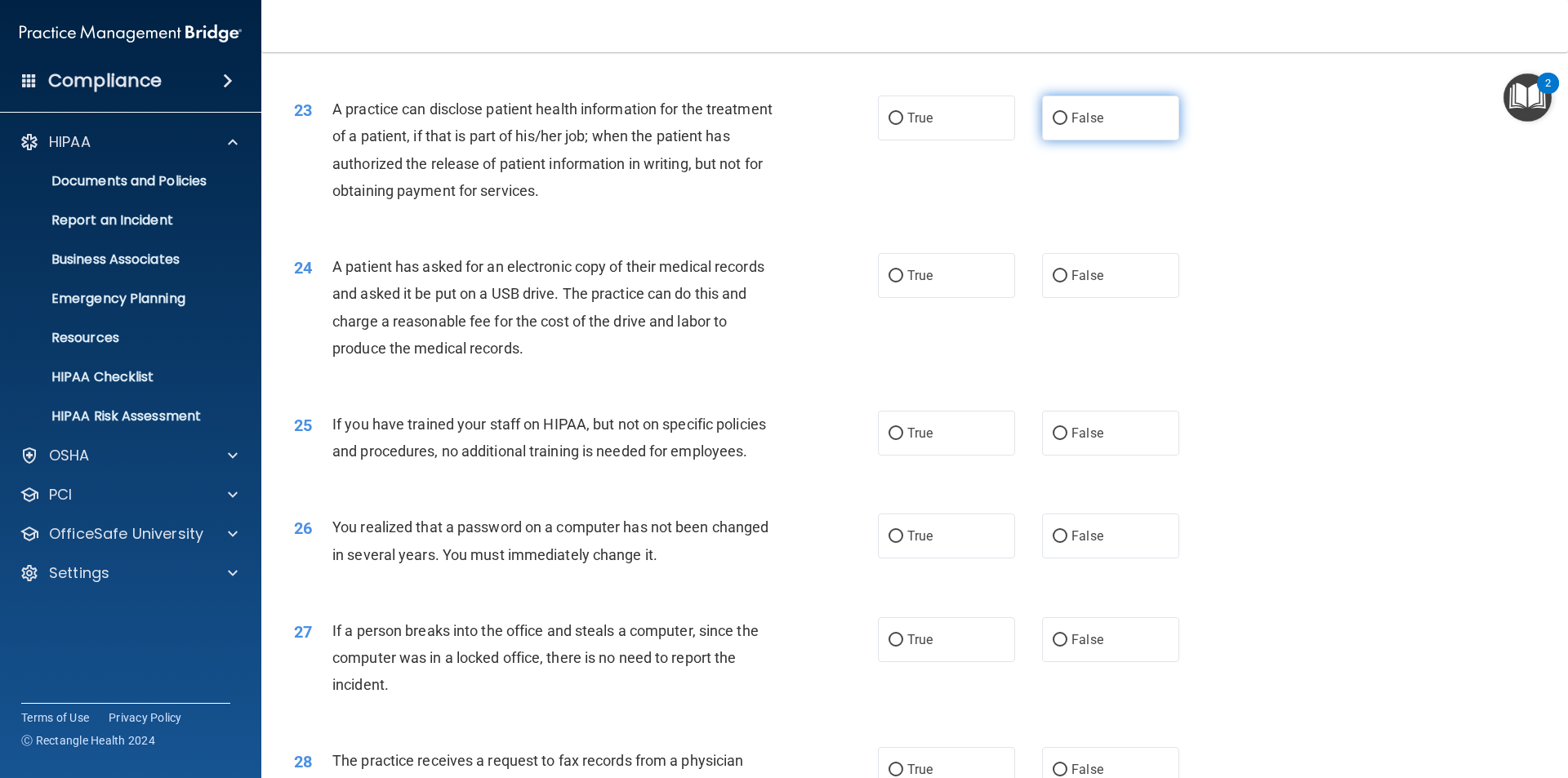
click at [1057, 125] on input "False" at bounding box center [1060, 118] width 15 height 12
radio input "true"
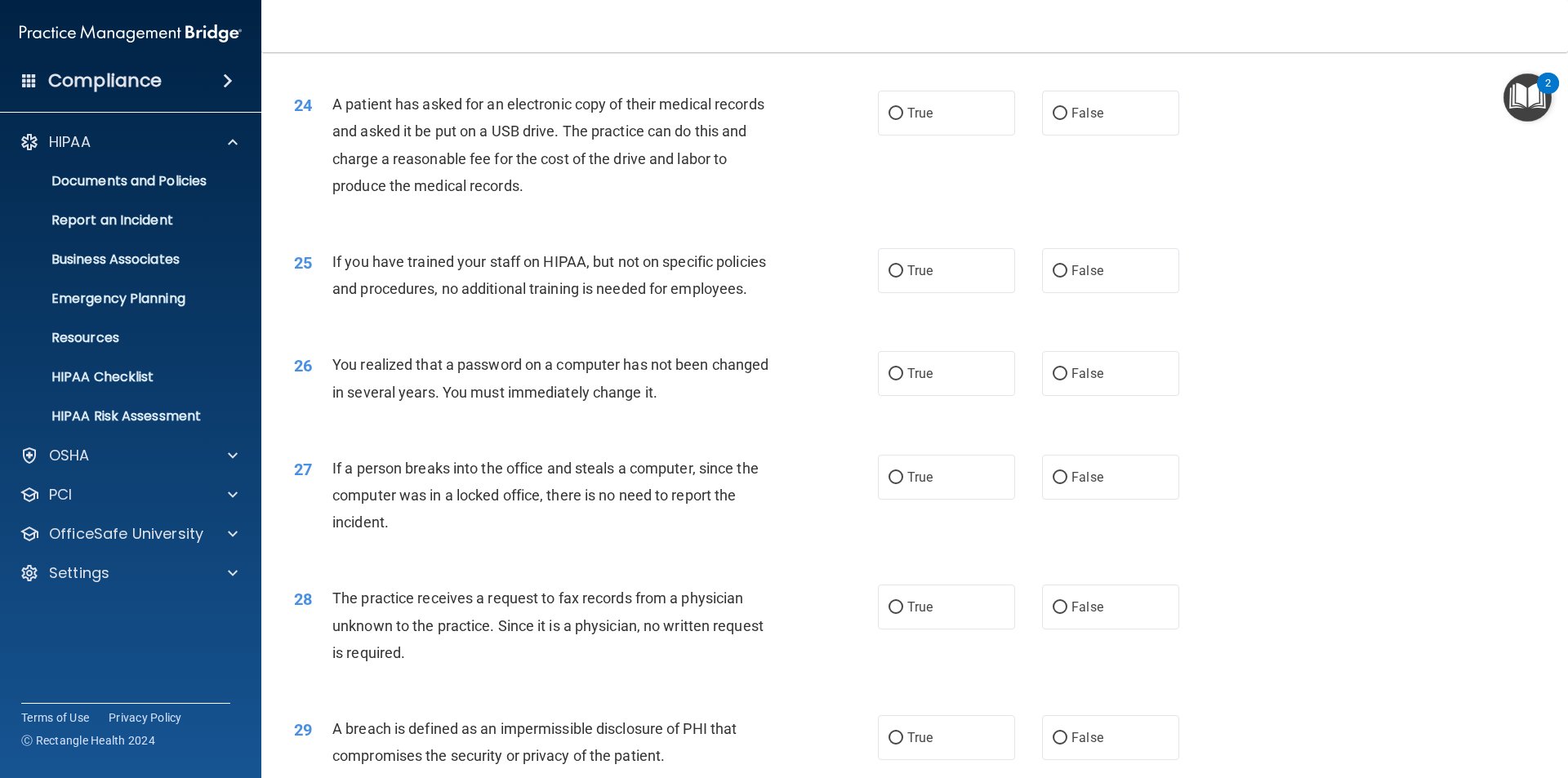
scroll to position [2776, 0]
click at [888, 119] on input "True" at bounding box center [896, 113] width 15 height 12
radio input "true"
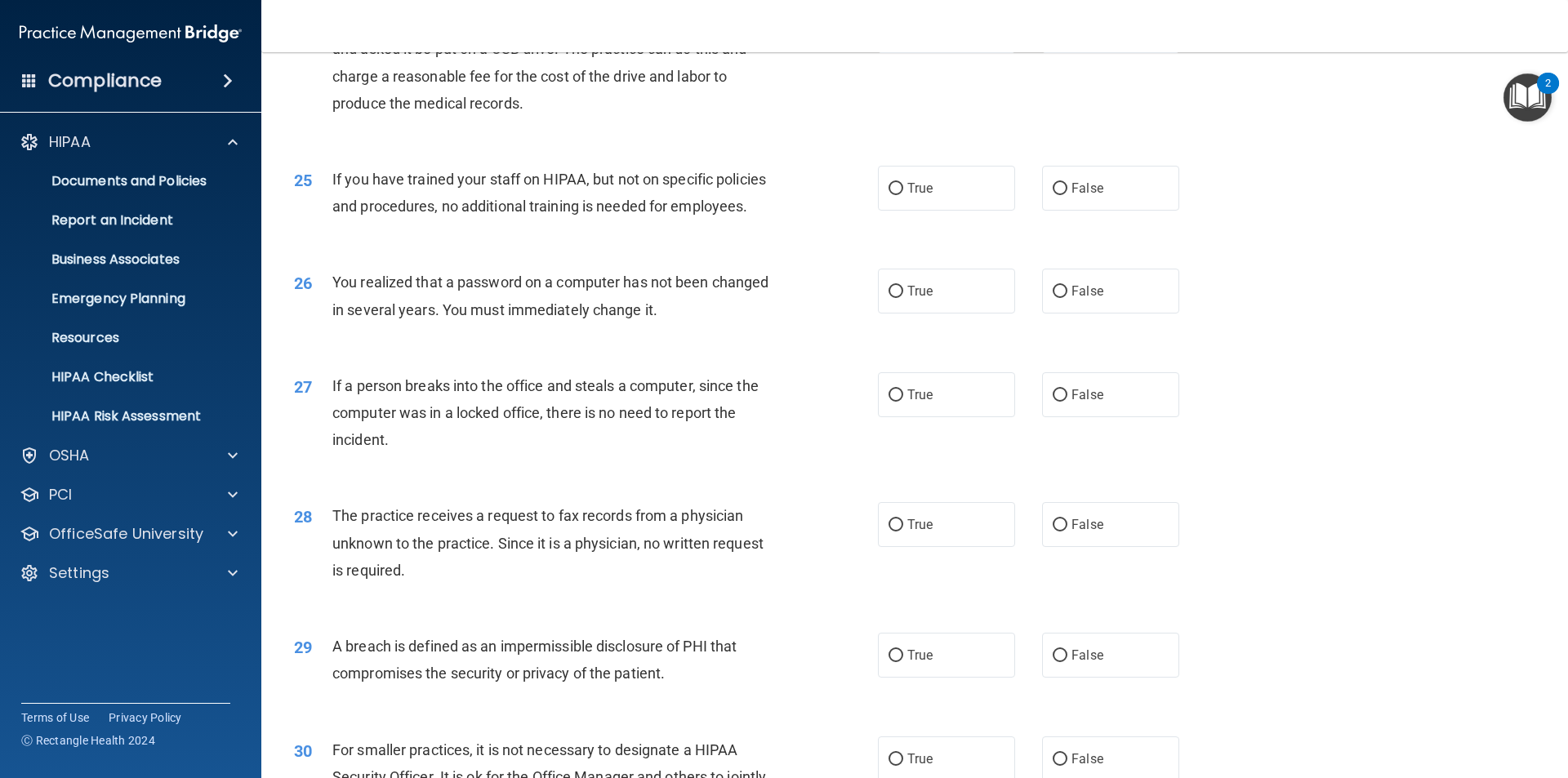
scroll to position [2939, 0]
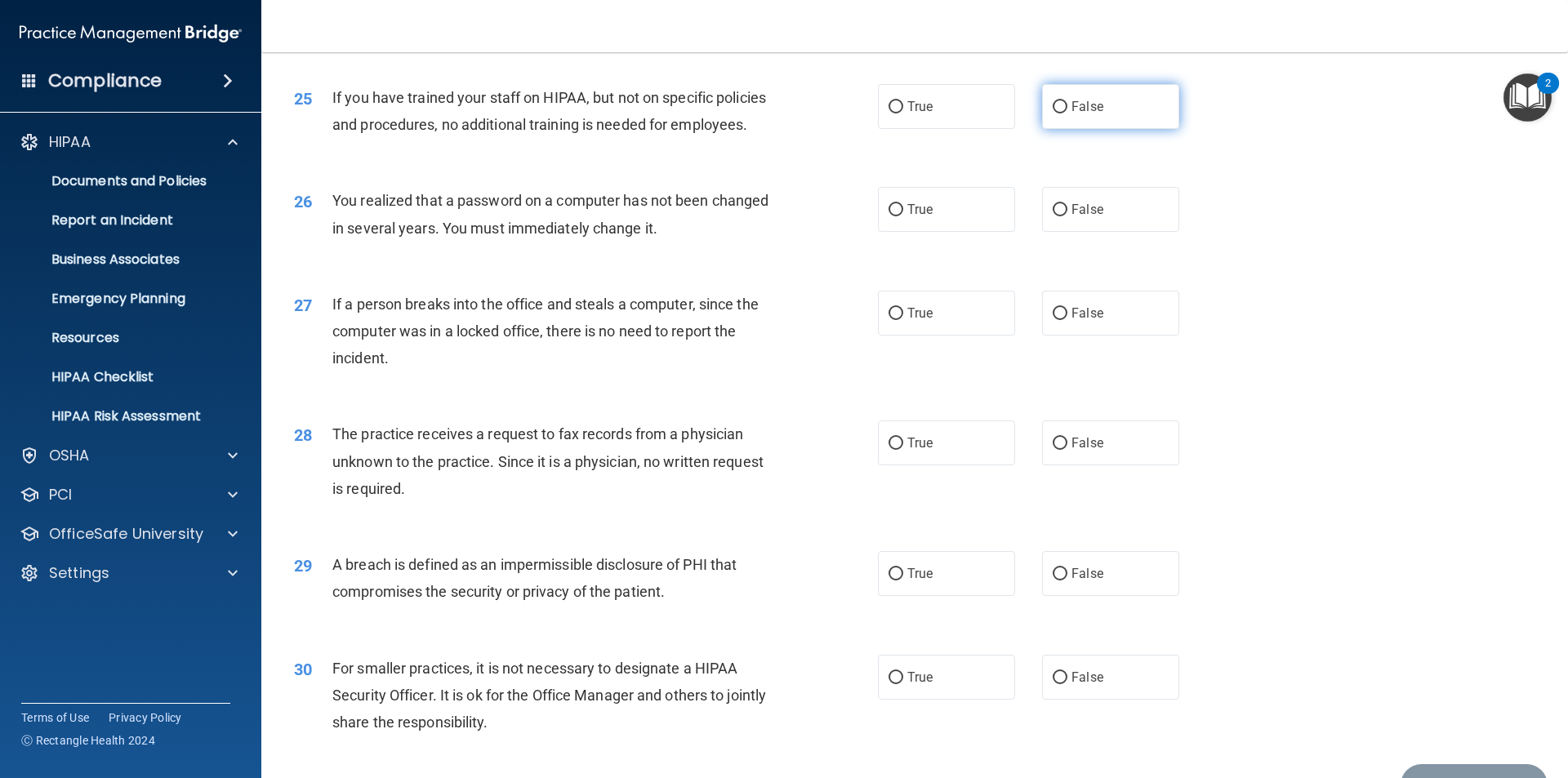
click at [1055, 114] on input "False" at bounding box center [1060, 107] width 15 height 12
radio input "true"
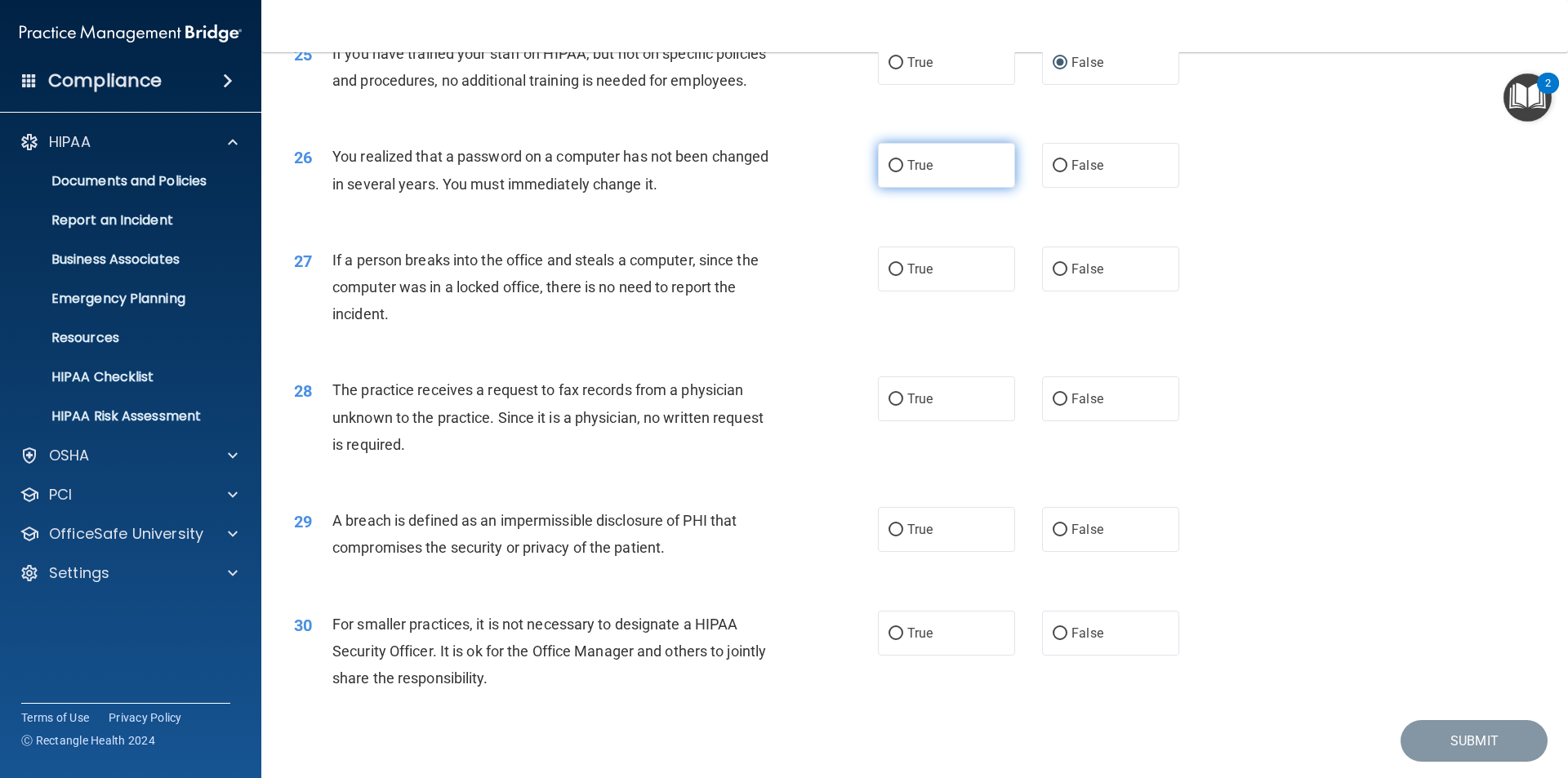
scroll to position [3021, 0]
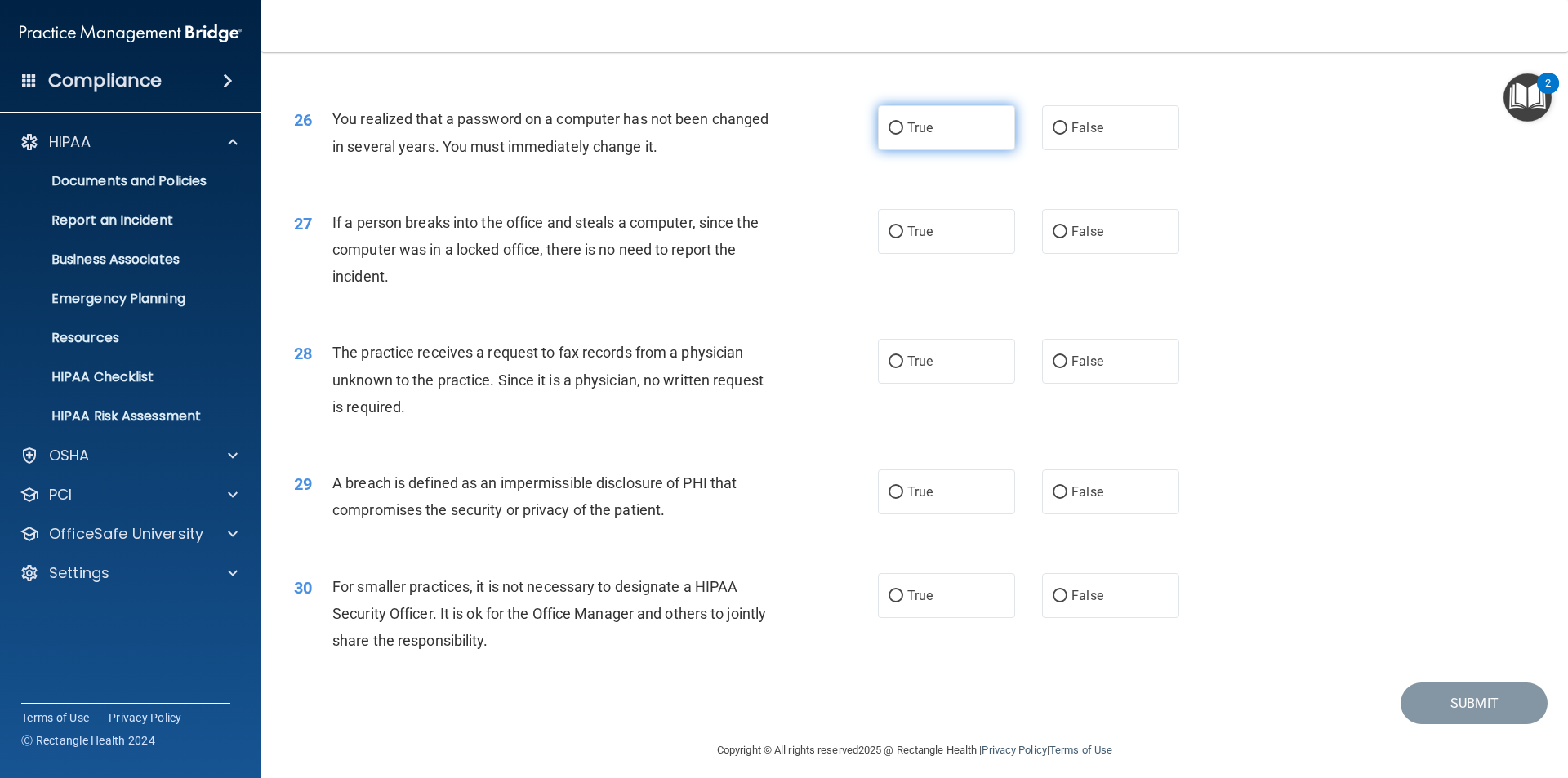
click at [896, 135] on input "True" at bounding box center [896, 128] width 15 height 12
radio input "true"
click at [1063, 254] on label "False" at bounding box center [1111, 231] width 138 height 45
click at [1063, 238] on input "False" at bounding box center [1060, 232] width 15 height 12
radio input "true"
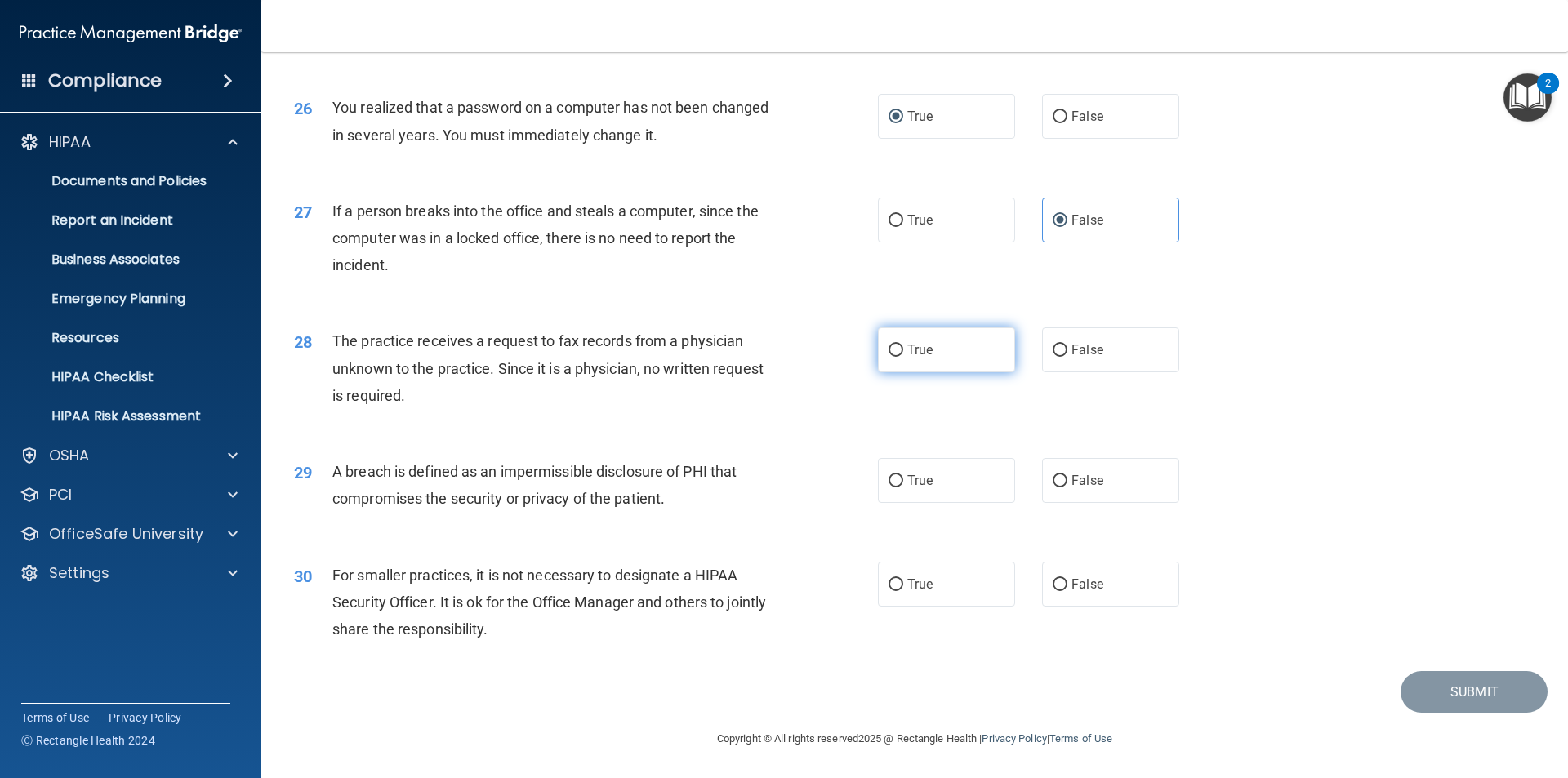
scroll to position [3086, 0]
drag, startPoint x: 1055, startPoint y: 354, endPoint x: 1029, endPoint y: 402, distance: 54.6
click at [1053, 357] on input "False" at bounding box center [1060, 350] width 15 height 12
radio input "true"
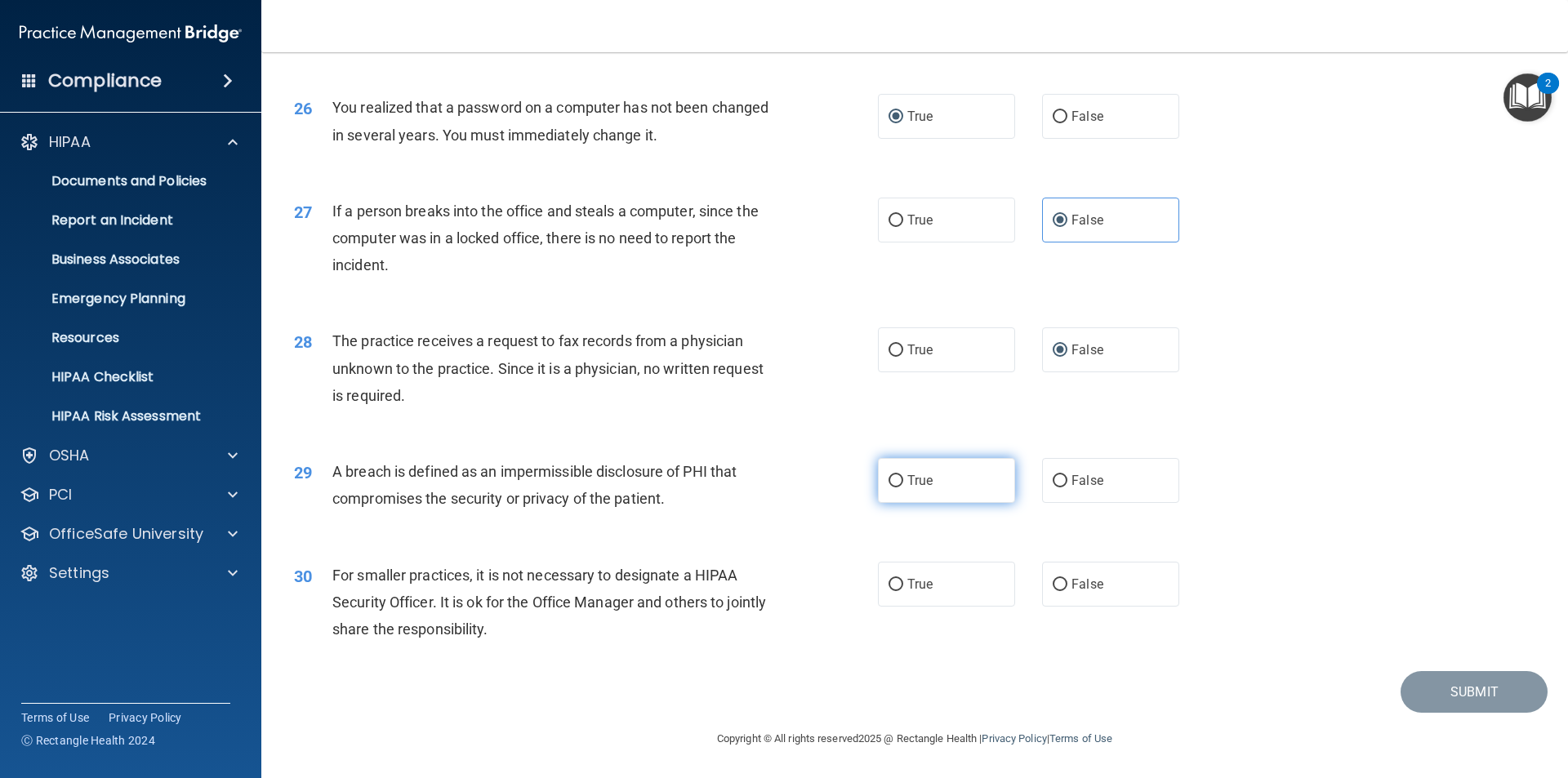
click at [879, 486] on label "True" at bounding box center [947, 480] width 138 height 45
click at [888, 486] on input "True" at bounding box center [896, 481] width 15 height 12
radio input "true"
click at [1053, 591] on input "False" at bounding box center [1060, 584] width 15 height 12
radio input "true"
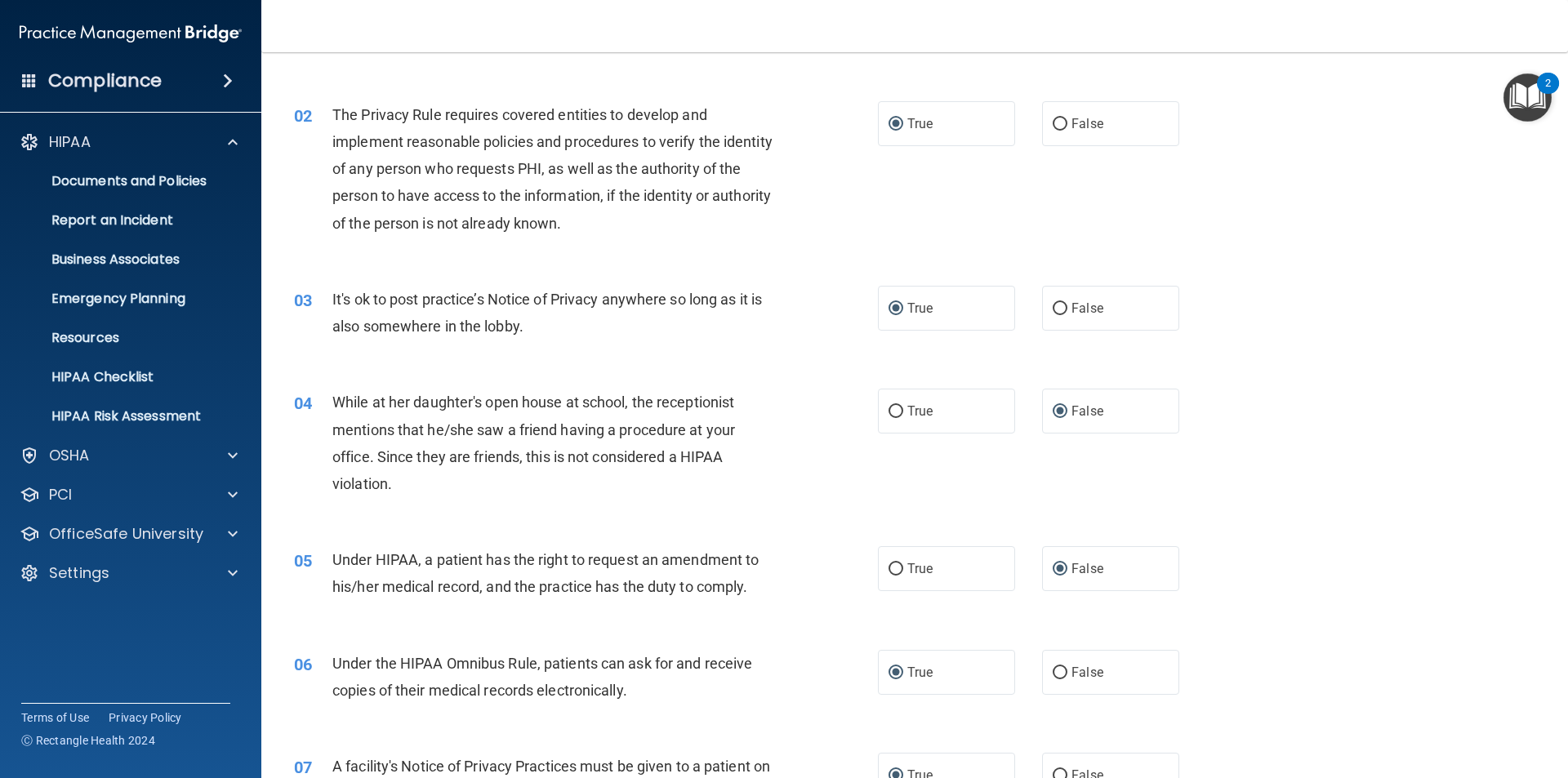
scroll to position [0, 0]
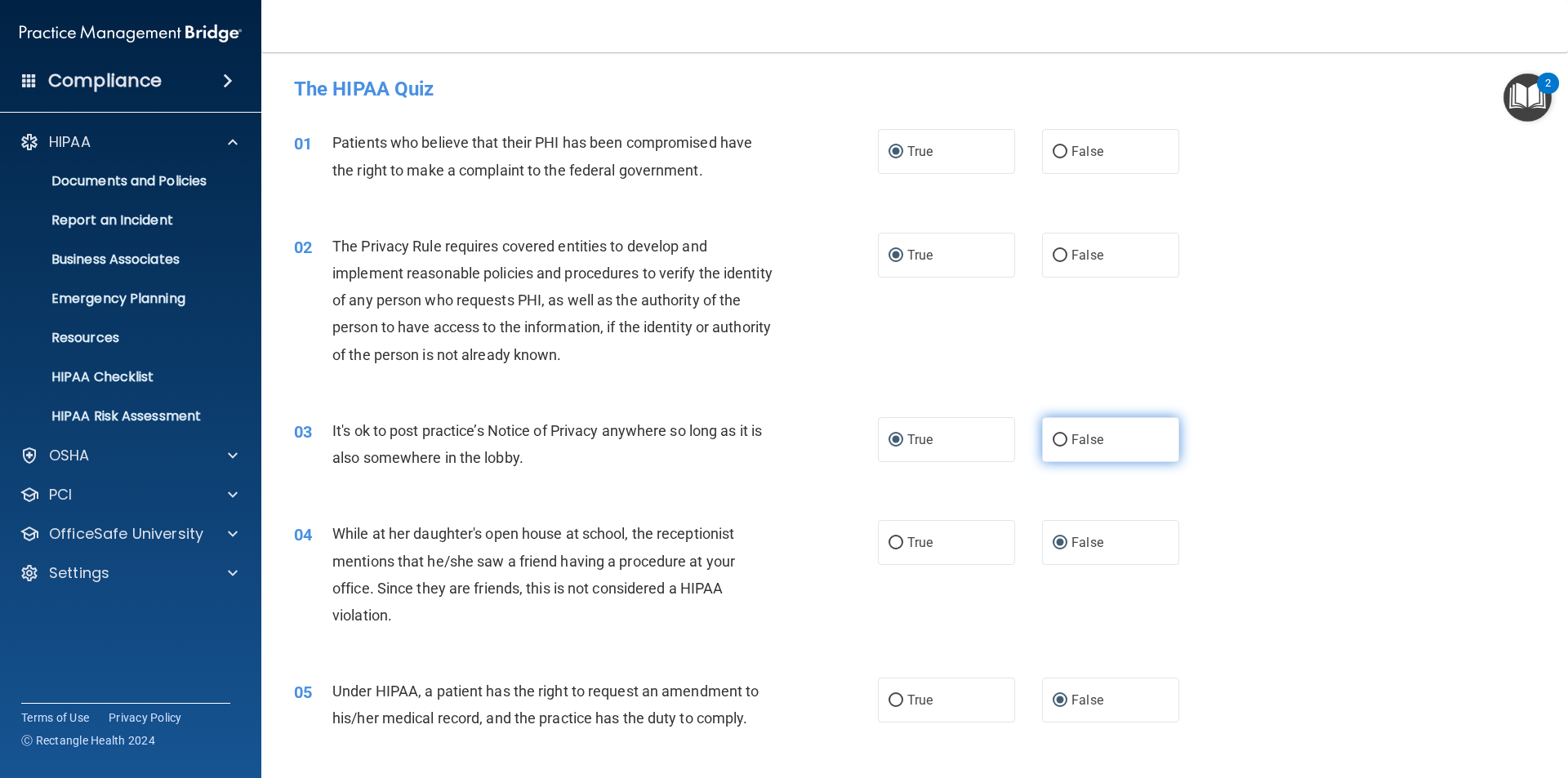
drag, startPoint x: 1056, startPoint y: 444, endPoint x: 1321, endPoint y: 349, distance: 281.5
click at [1058, 442] on input "False" at bounding box center [1060, 440] width 15 height 12
radio input "true"
radio input "false"
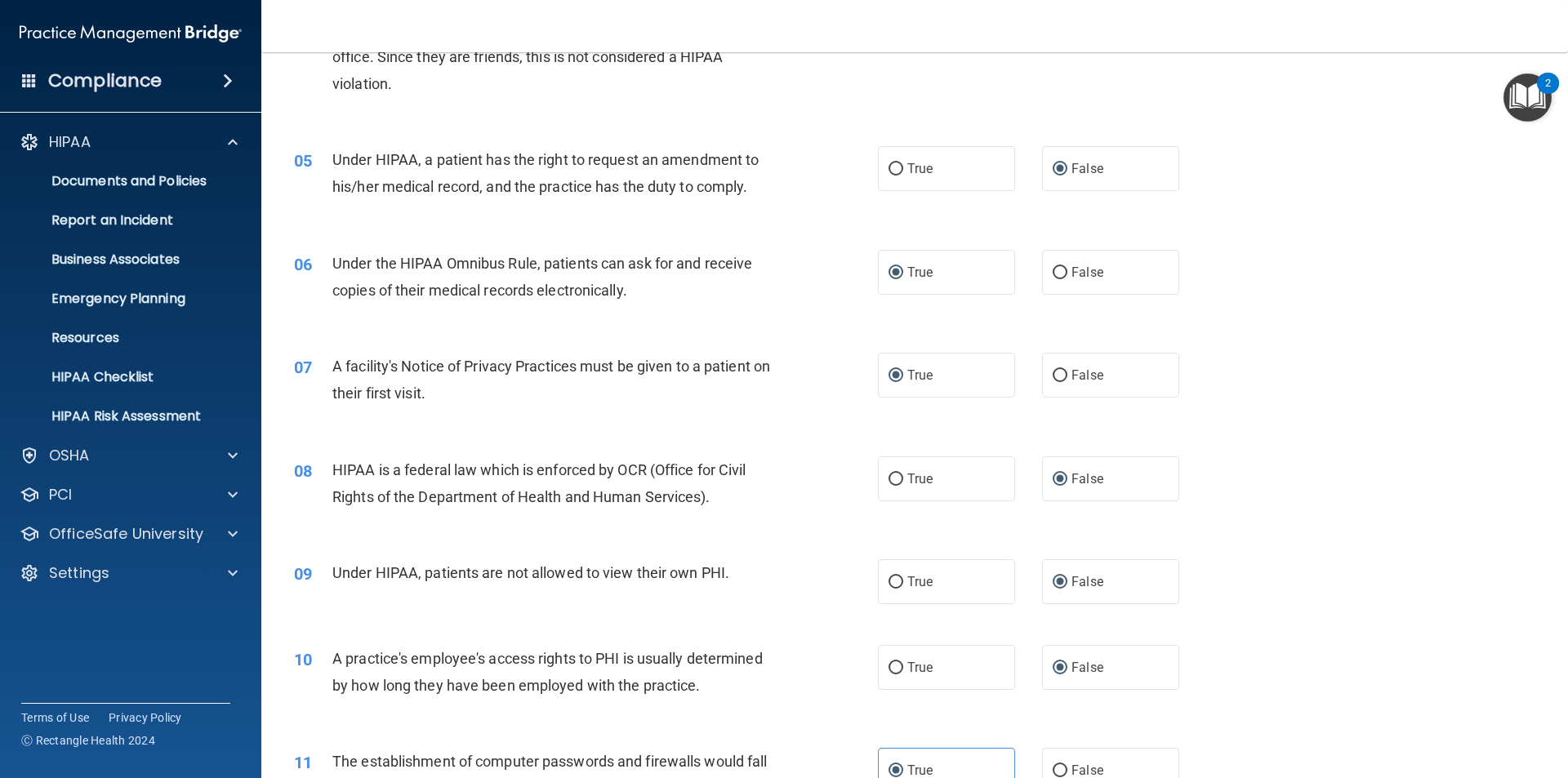
scroll to position [571, 0]
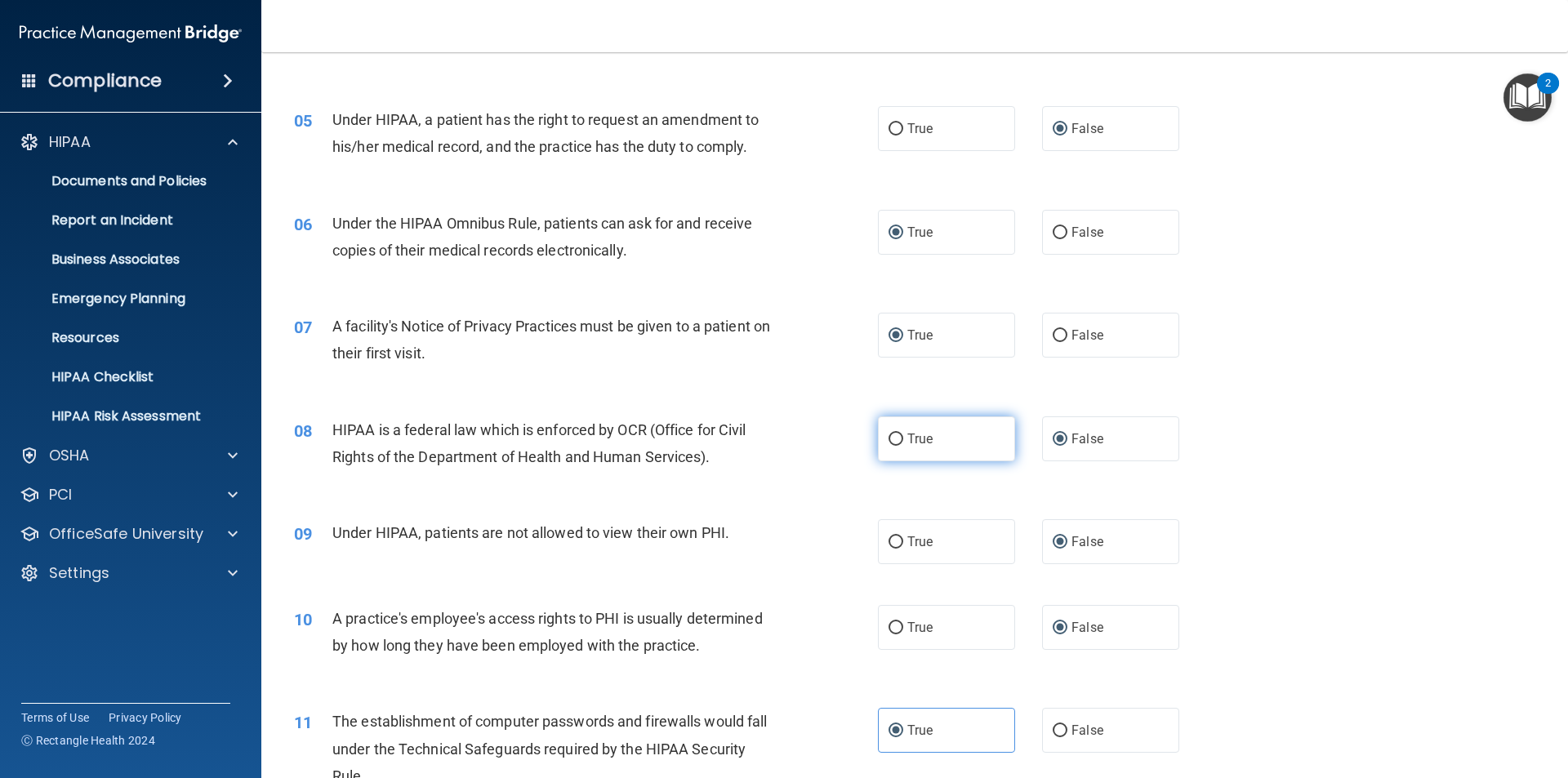
click at [888, 436] on input "True" at bounding box center [896, 439] width 15 height 12
radio input "true"
radio input "false"
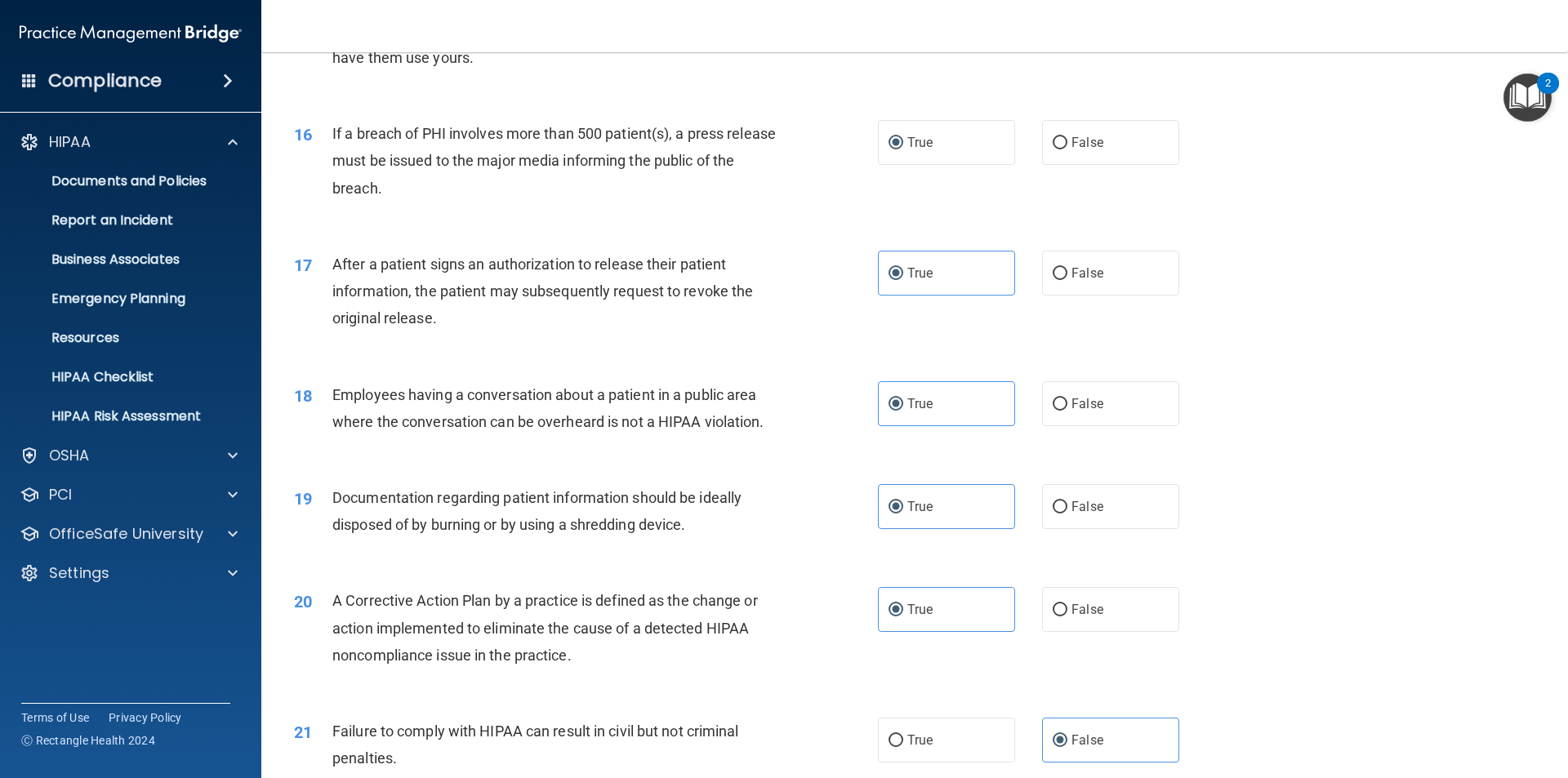
scroll to position [1796, 0]
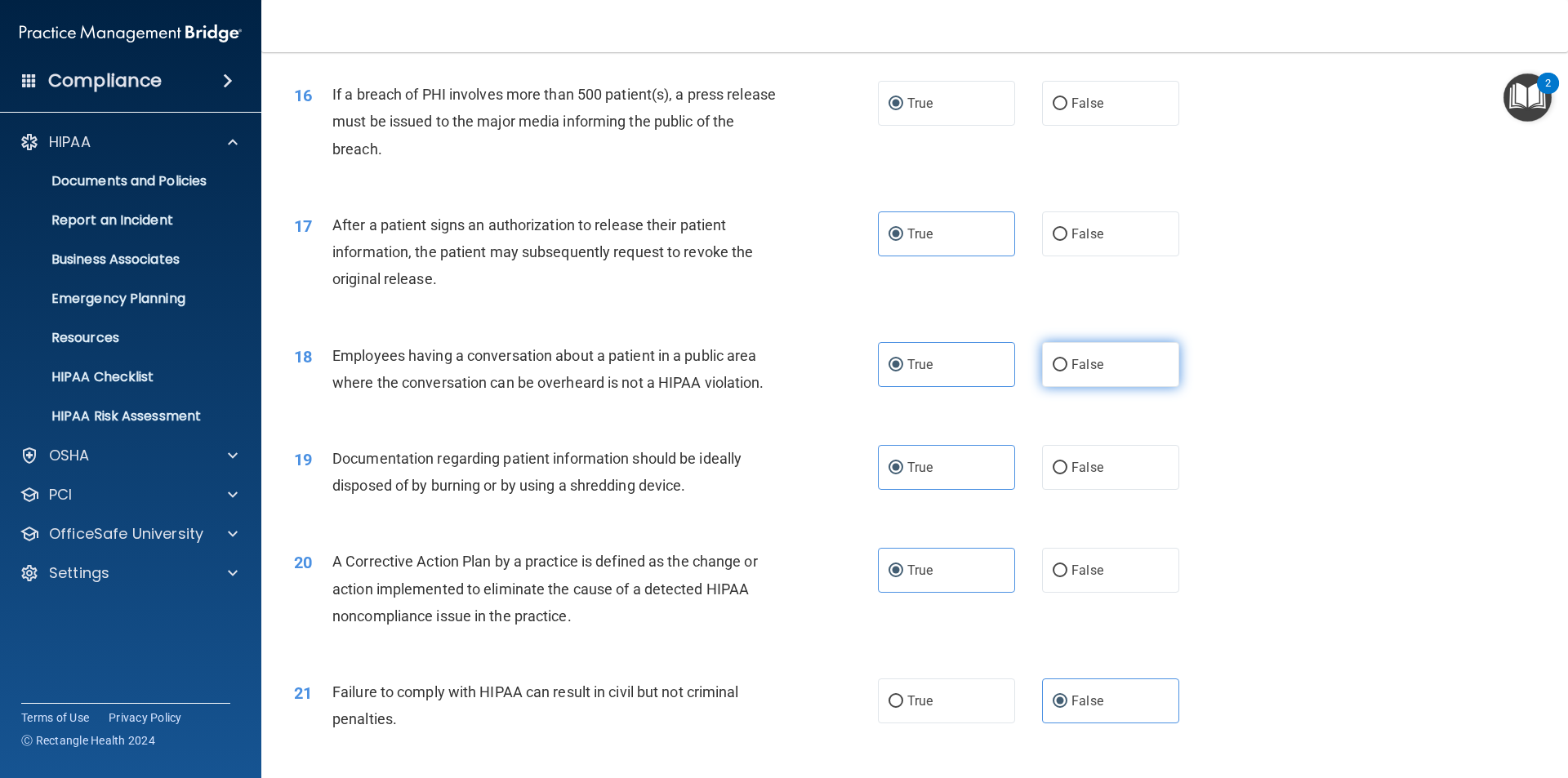
click at [1053, 371] on input "False" at bounding box center [1060, 365] width 15 height 12
radio input "true"
radio input "false"
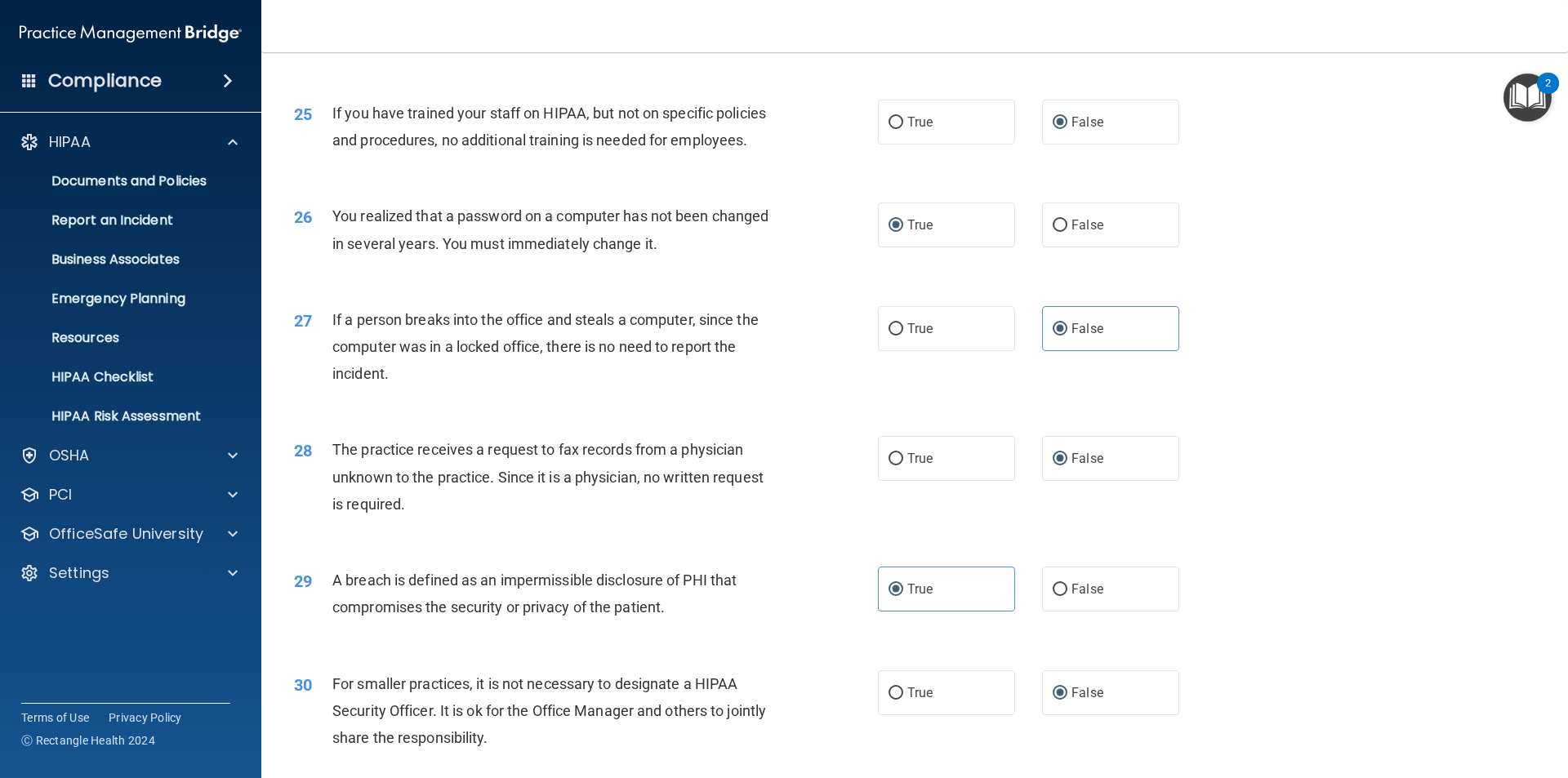
scroll to position [3004, 0]
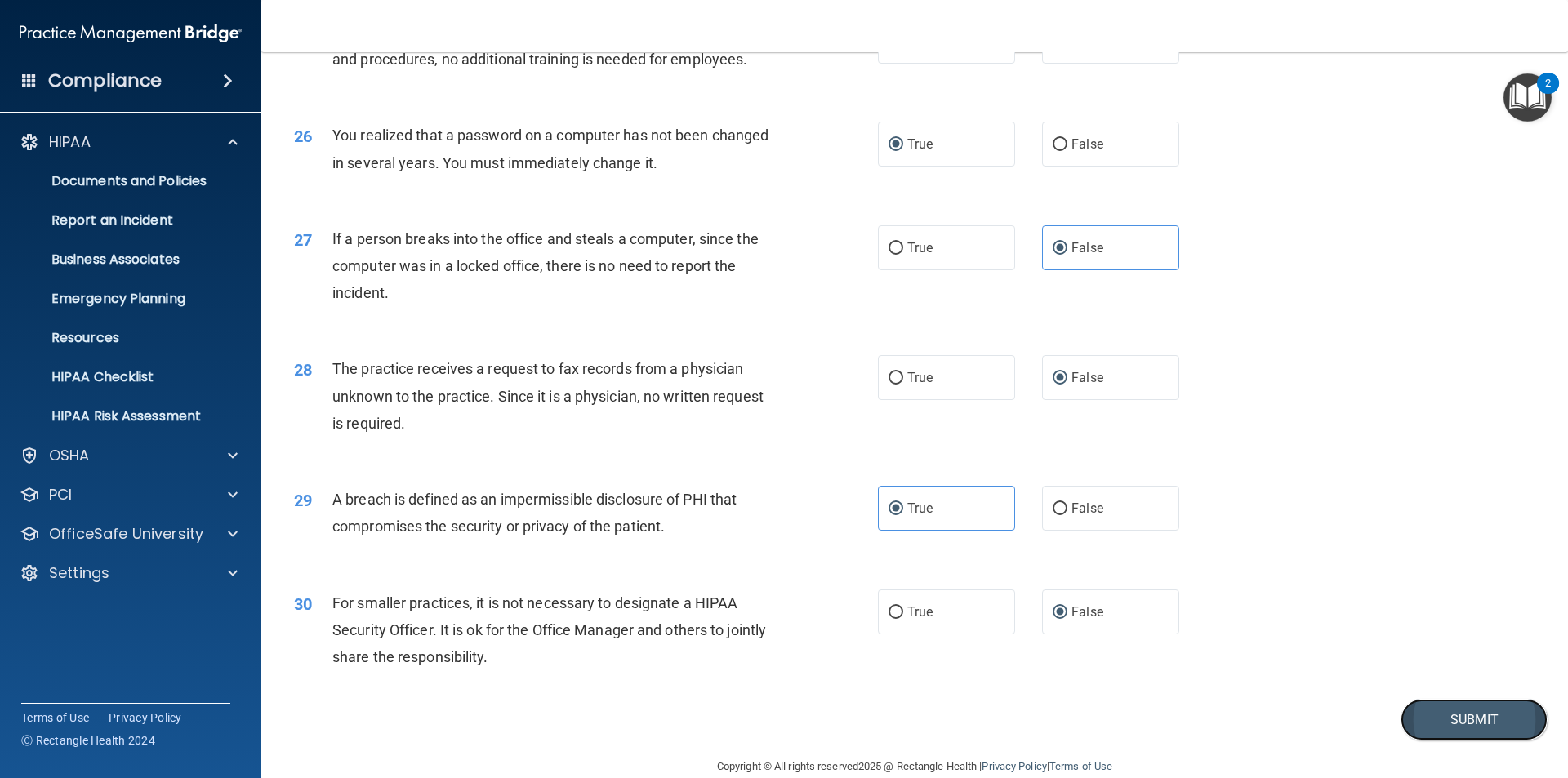
click at [1459, 740] on button "Submit" at bounding box center [1474, 719] width 147 height 42
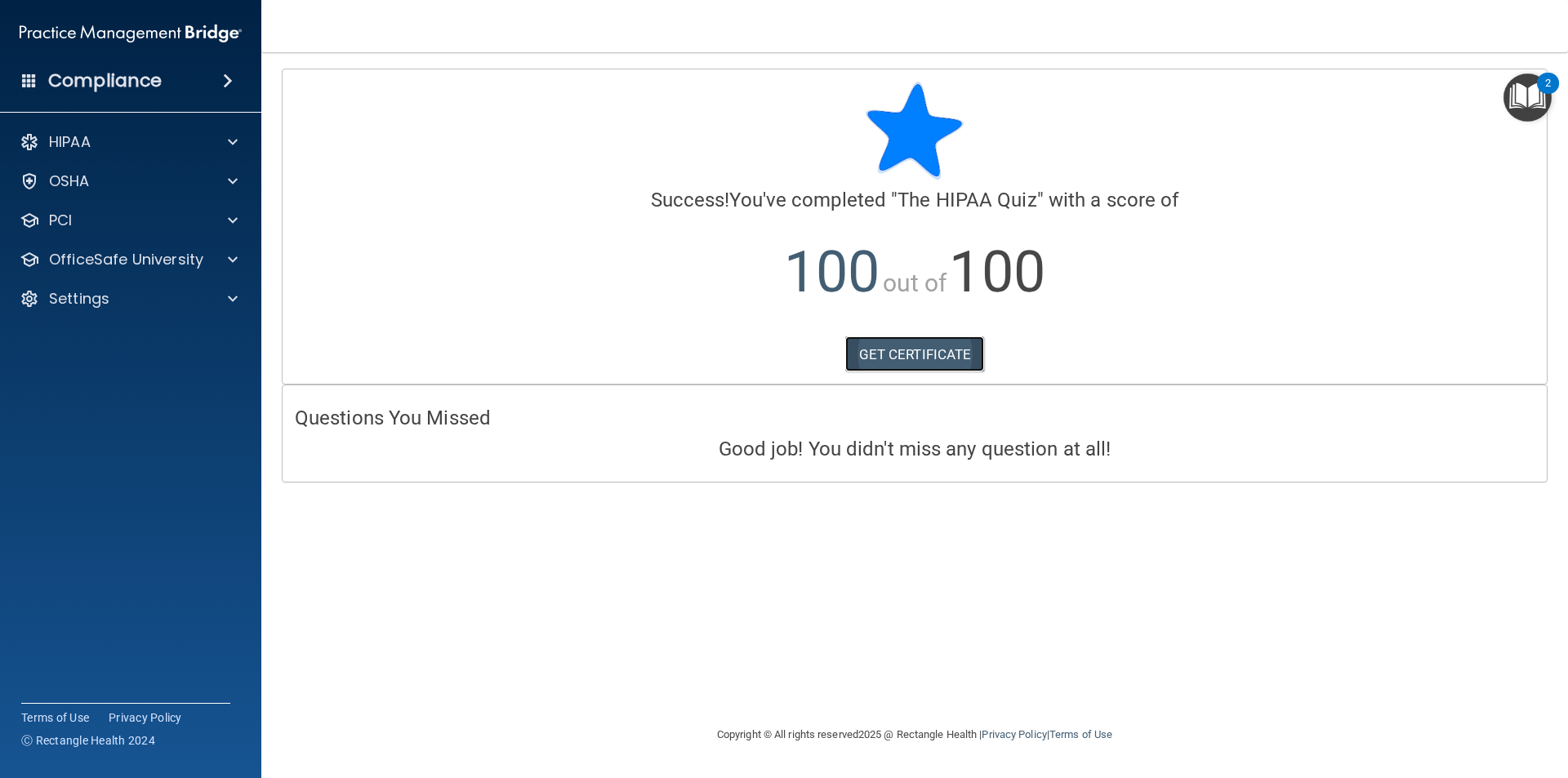
click at [908, 354] on link "GET CERTIFICATE" at bounding box center [915, 353] width 139 height 36
click at [210, 258] on div at bounding box center [230, 259] width 41 height 19
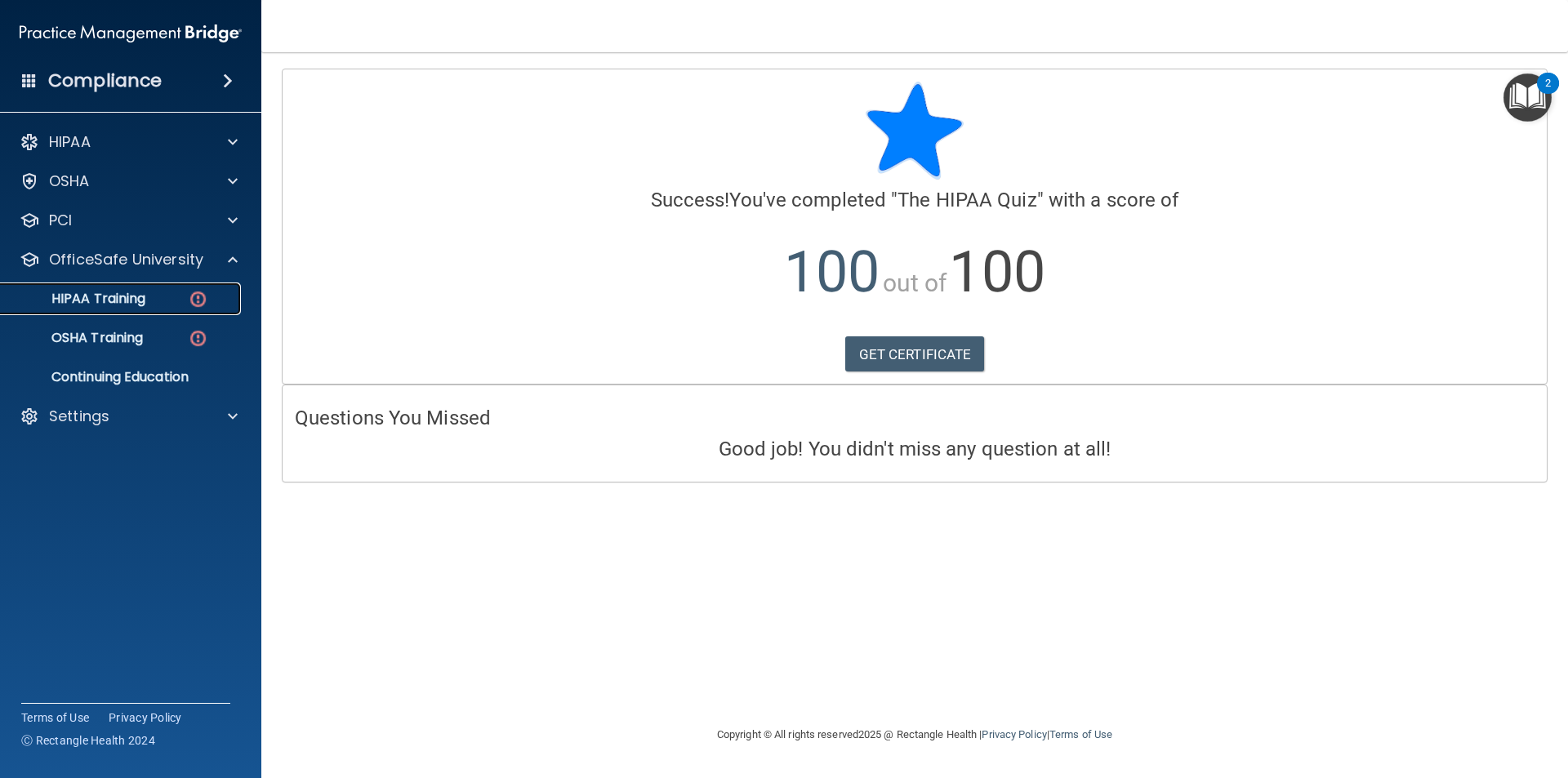
click at [142, 299] on p "HIPAA Training" at bounding box center [78, 299] width 135 height 17
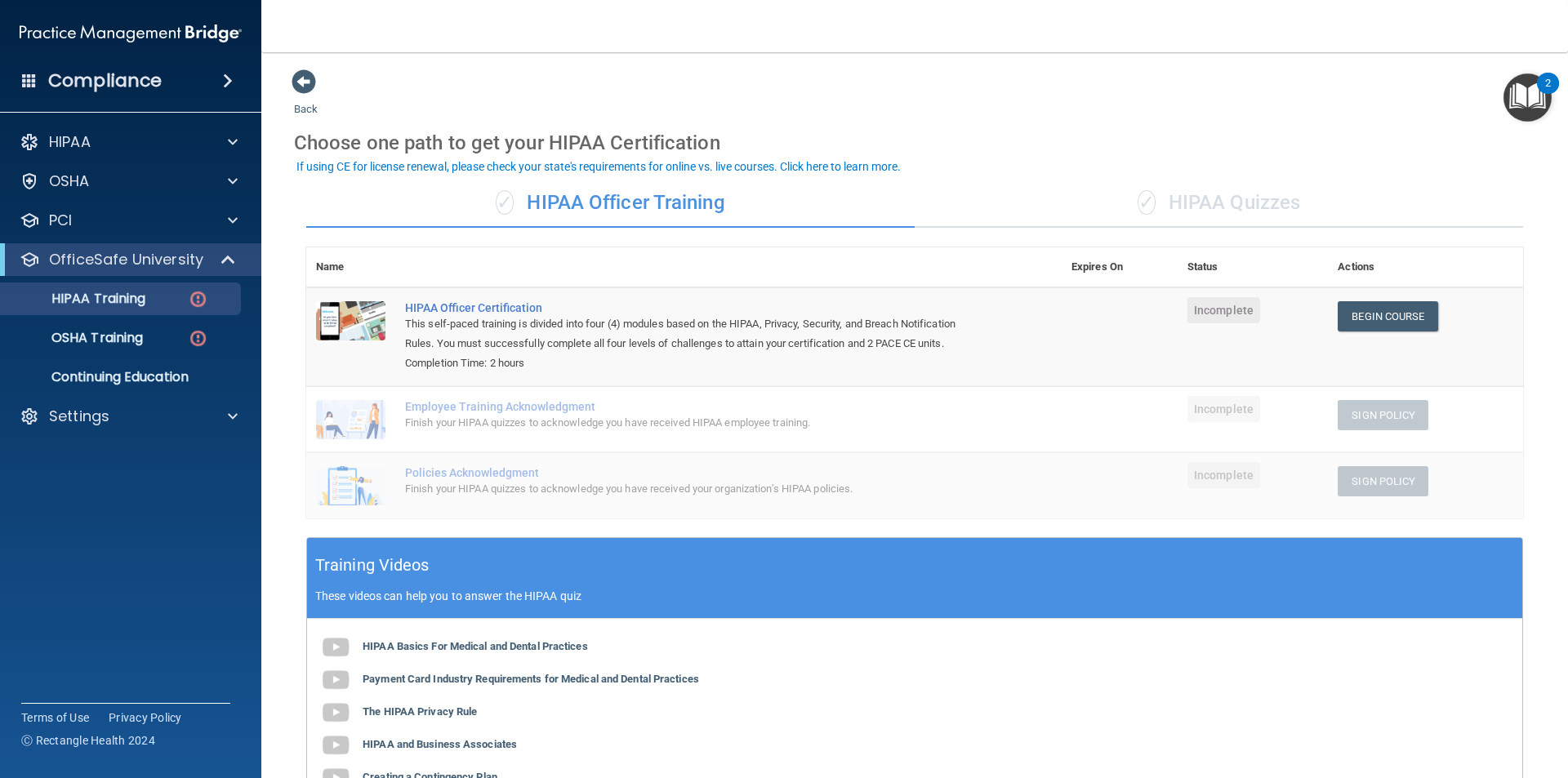
click at [1213, 209] on div "✓ HIPAA Quizzes" at bounding box center [1219, 203] width 609 height 49
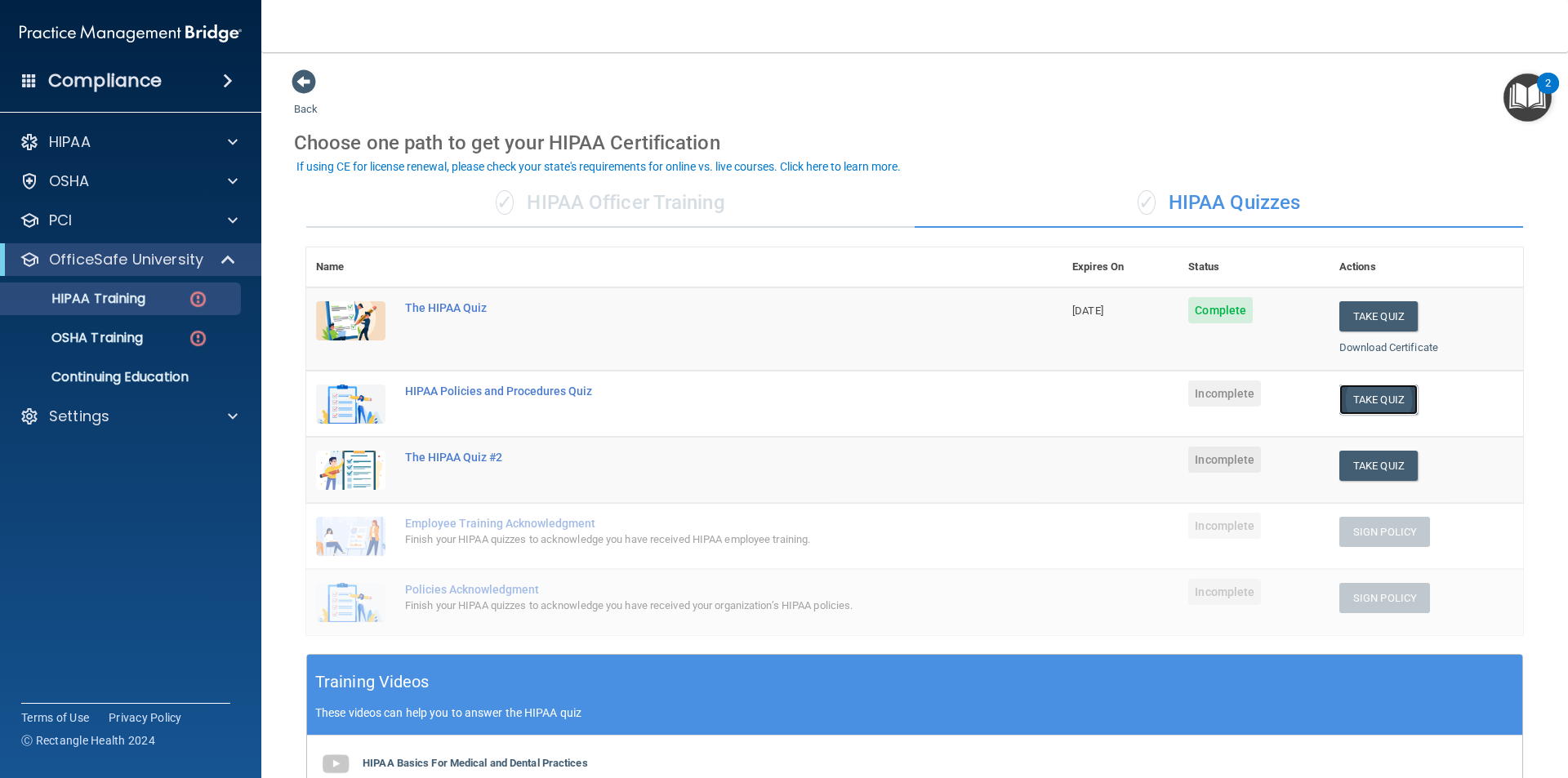
click at [1364, 392] on button "Take Quiz" at bounding box center [1379, 400] width 78 height 30
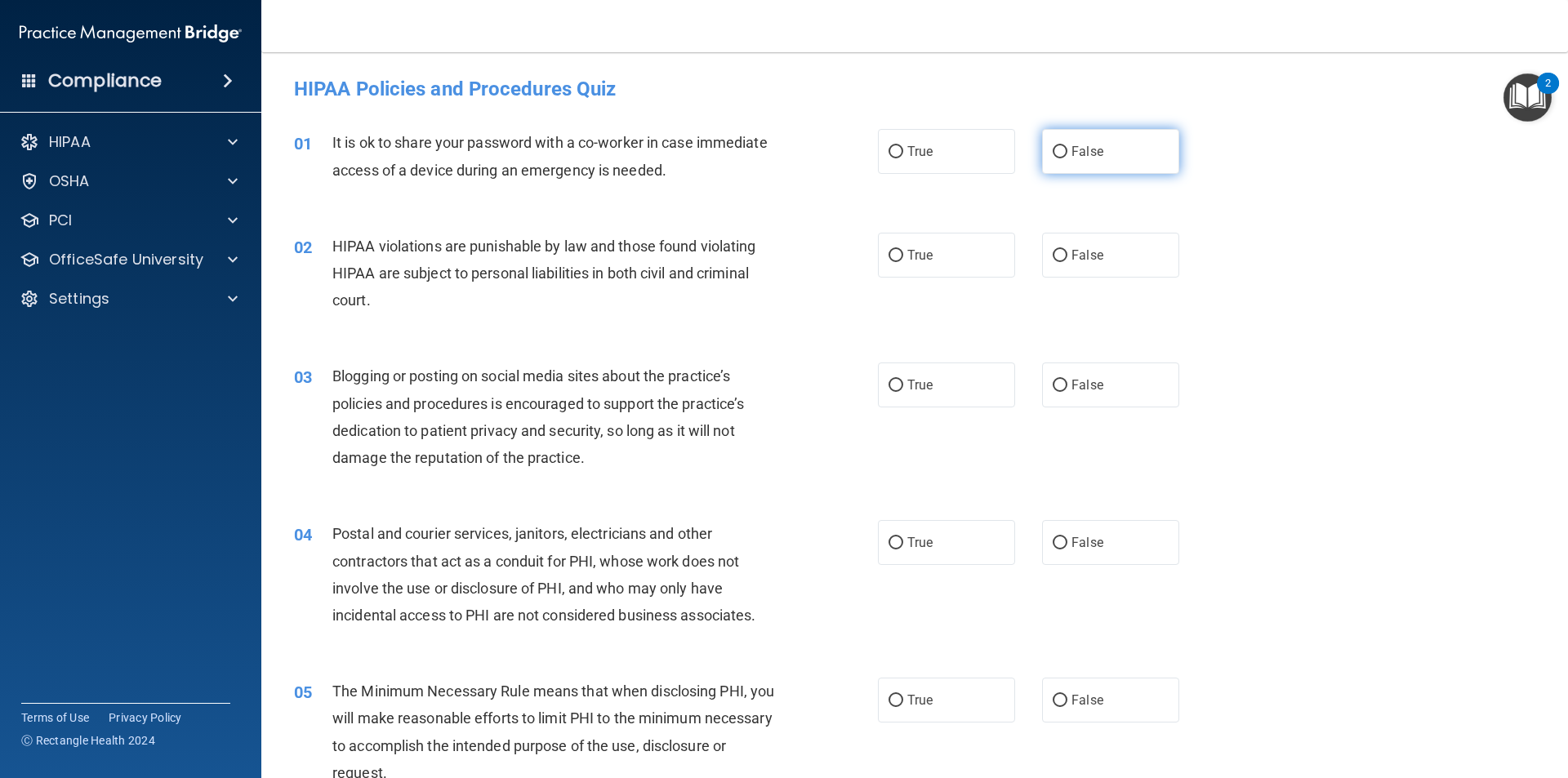
click at [1058, 153] on input "False" at bounding box center [1060, 151] width 15 height 12
radio input "true"
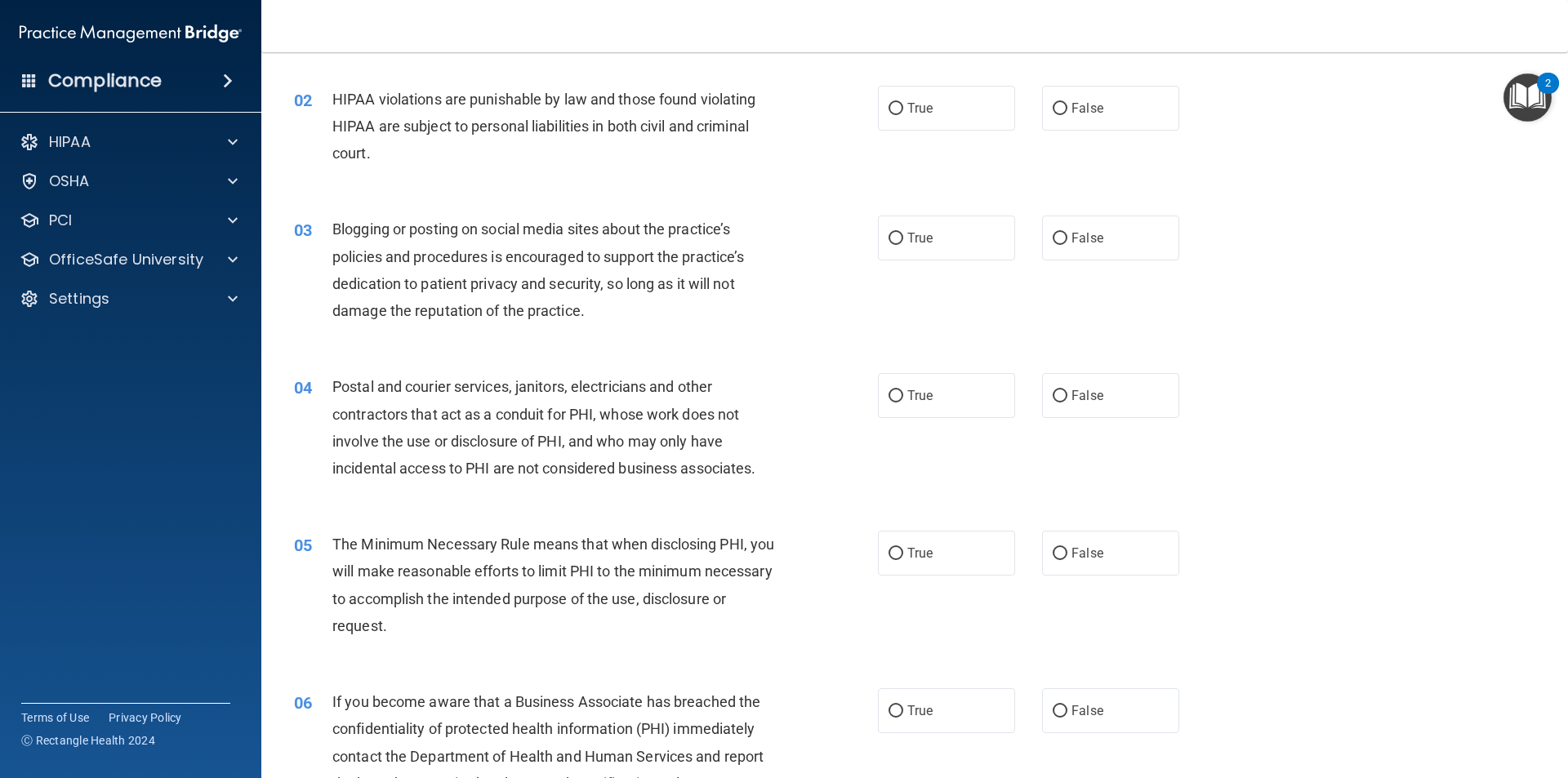
scroll to position [163, 0]
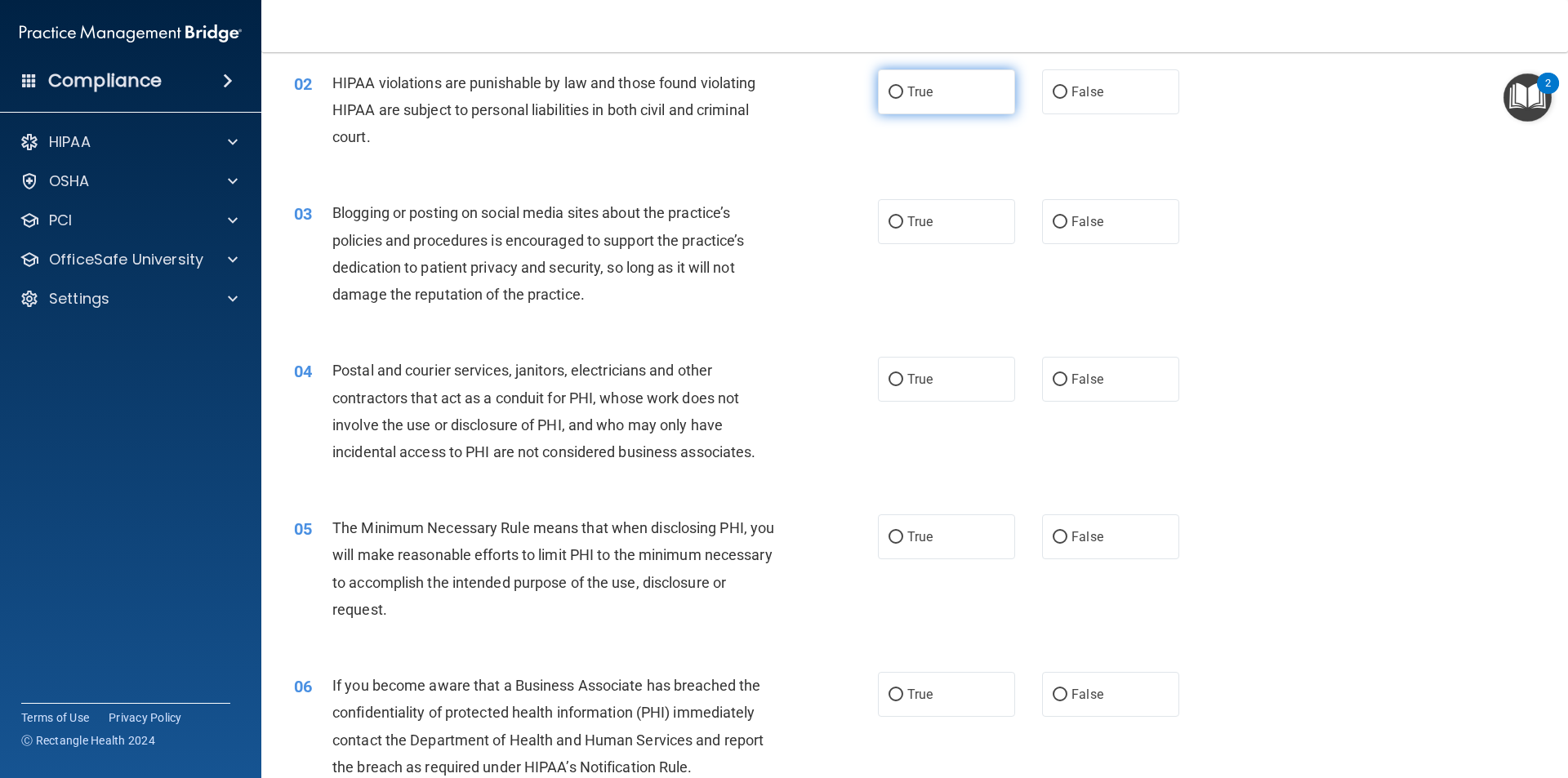
click at [887, 99] on label "True" at bounding box center [947, 91] width 138 height 45
click at [888, 99] on input "True" at bounding box center [896, 92] width 15 height 12
radio input "true"
click at [1065, 221] on label "False" at bounding box center [1111, 221] width 138 height 45
click at [1065, 221] on input "False" at bounding box center [1060, 221] width 15 height 12
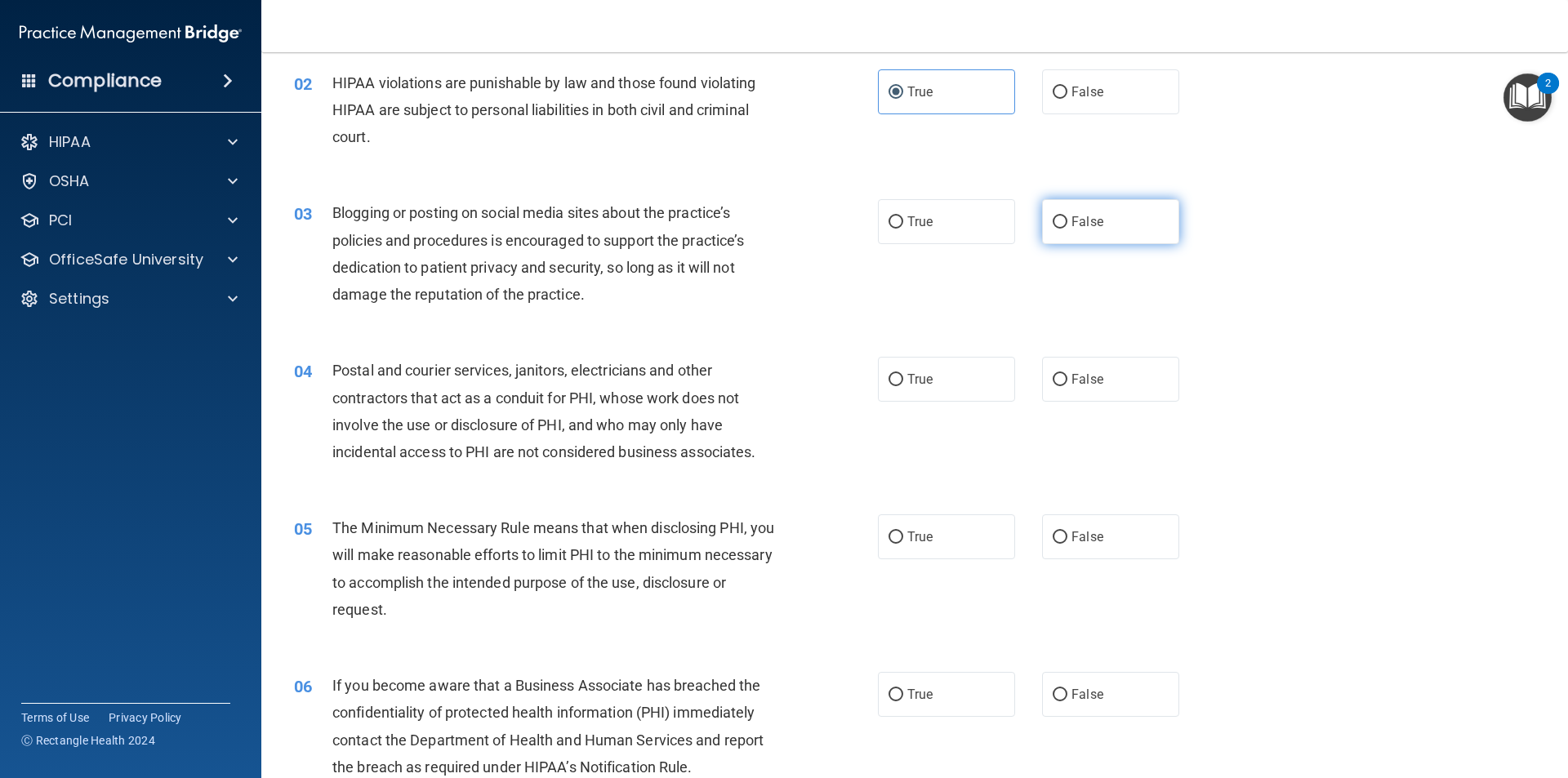
radio input "true"
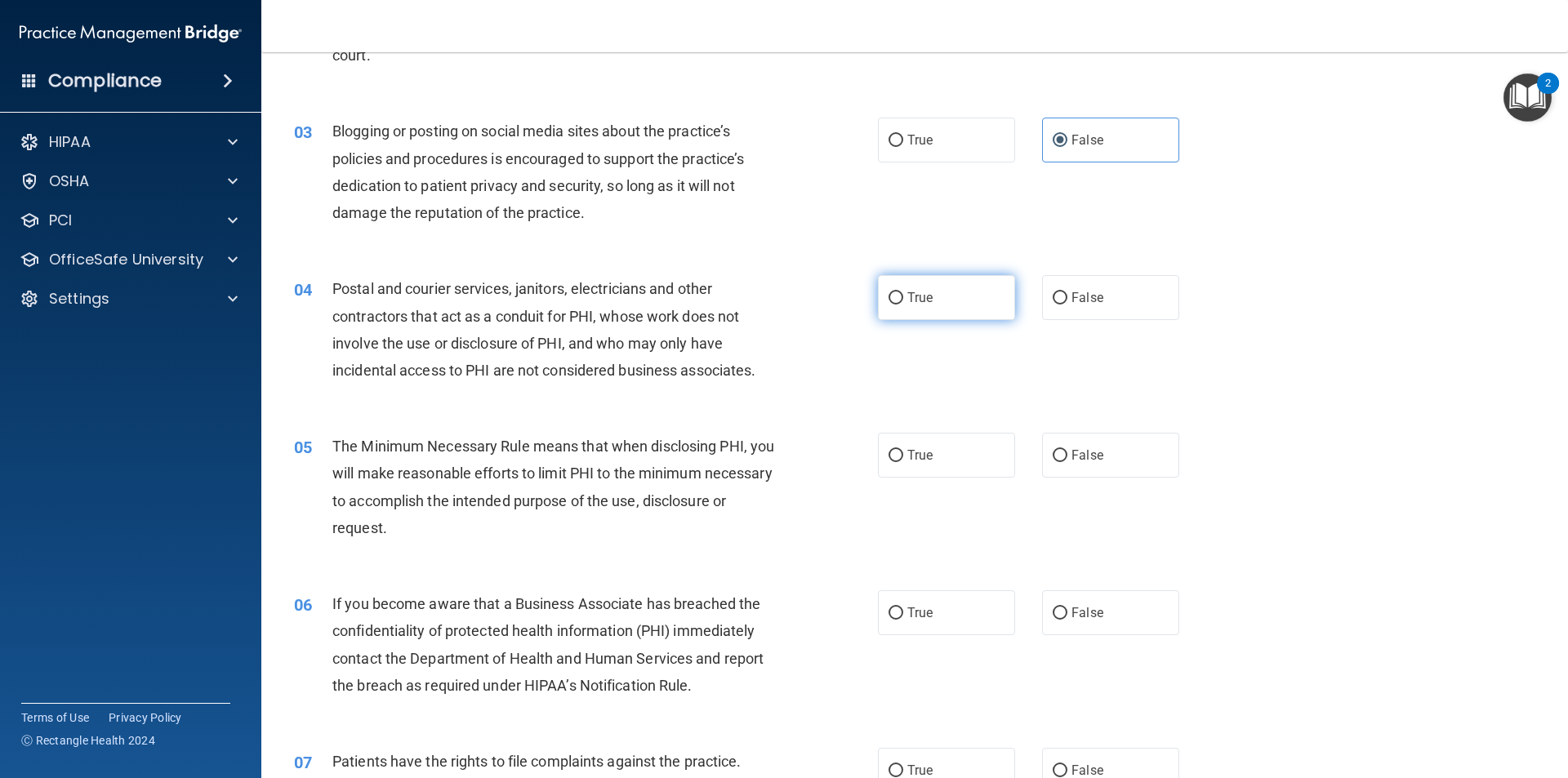
drag, startPoint x: 889, startPoint y: 294, endPoint x: 1054, endPoint y: 307, distance: 165.5
click at [890, 294] on input "True" at bounding box center [896, 298] width 15 height 12
radio input "true"
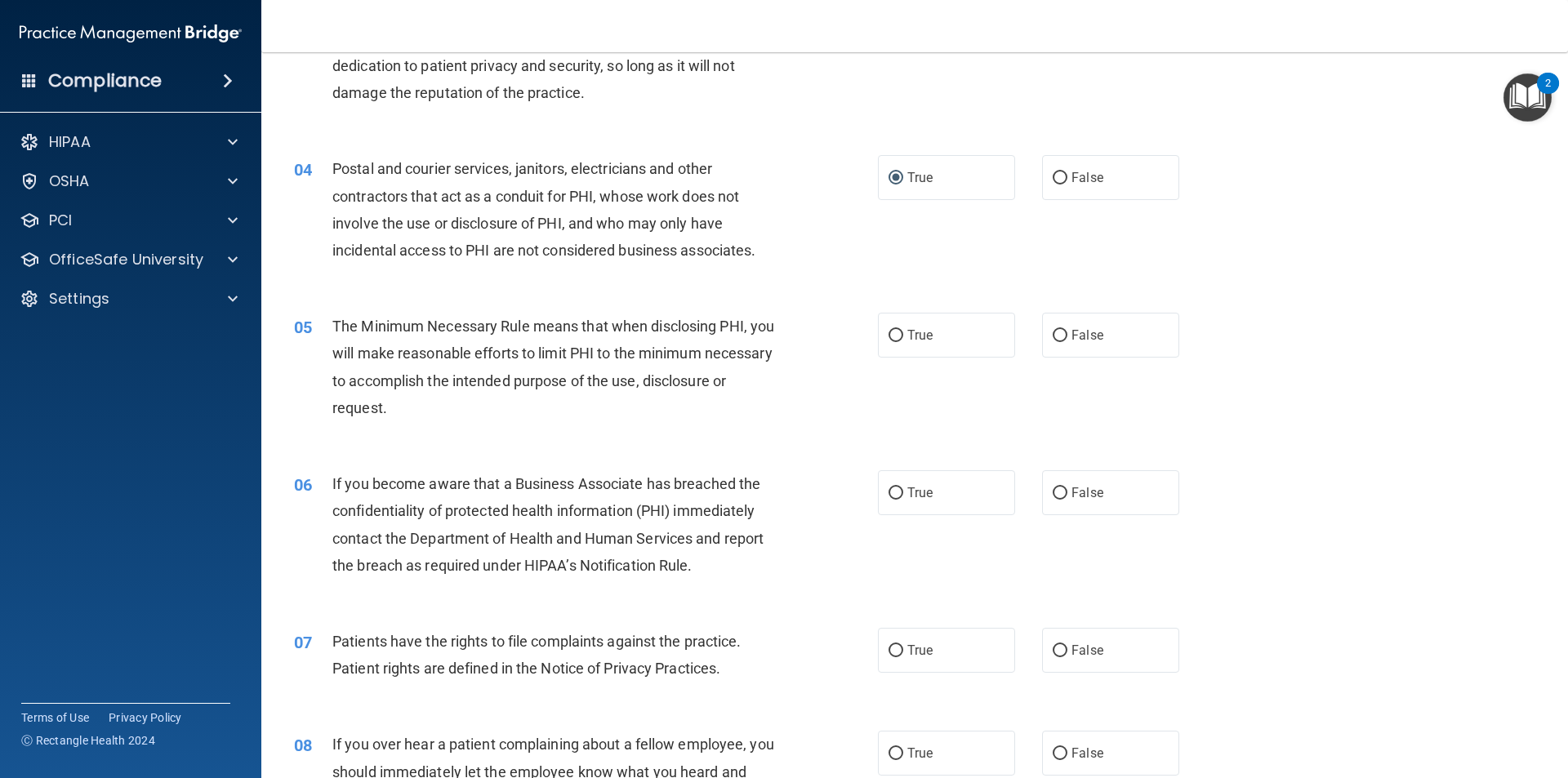
scroll to position [408, 0]
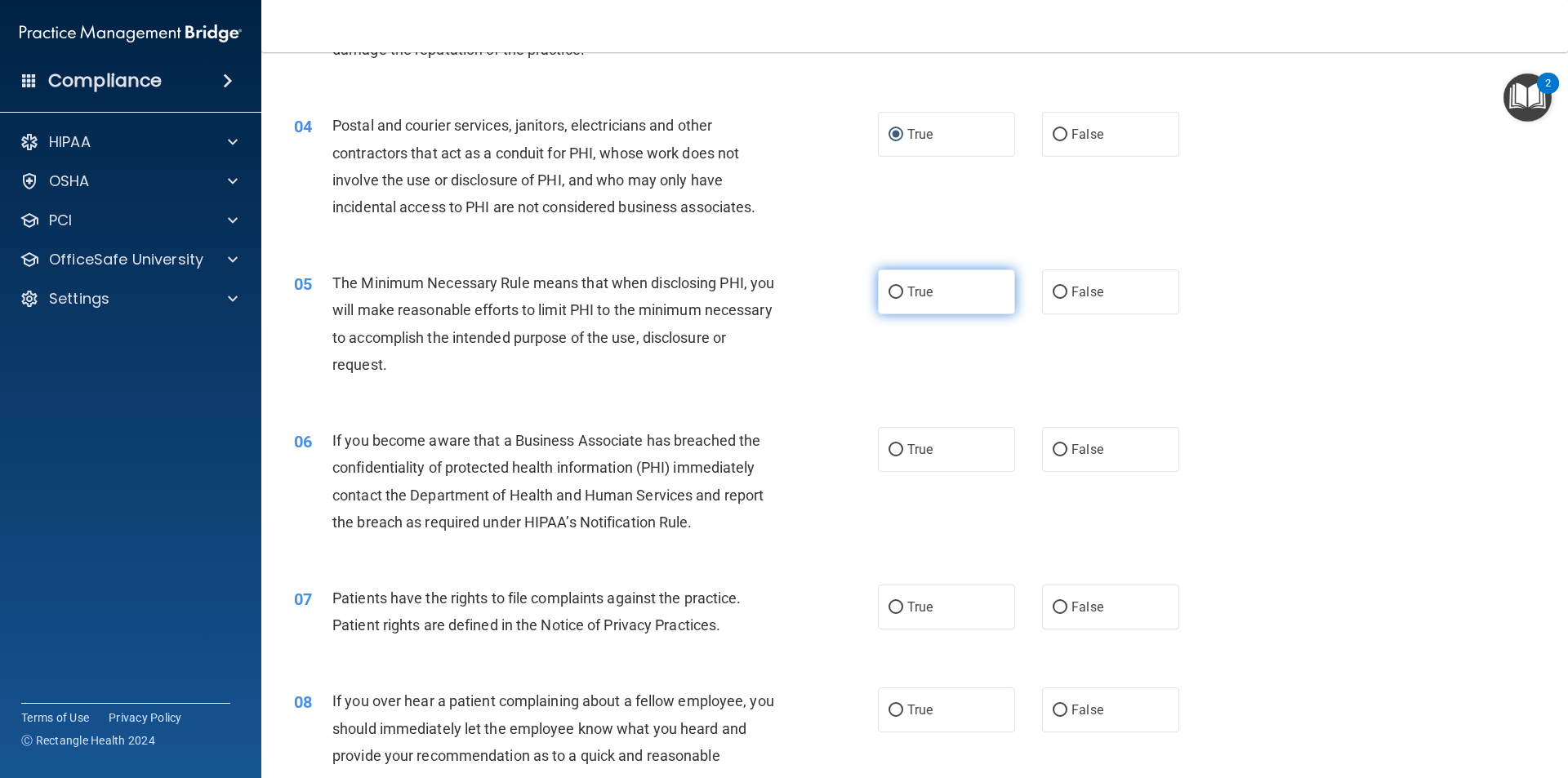
click at [916, 291] on span "True" at bounding box center [920, 292] width 25 height 16
click at [903, 291] on input "True" at bounding box center [896, 292] width 15 height 12
radio input "true"
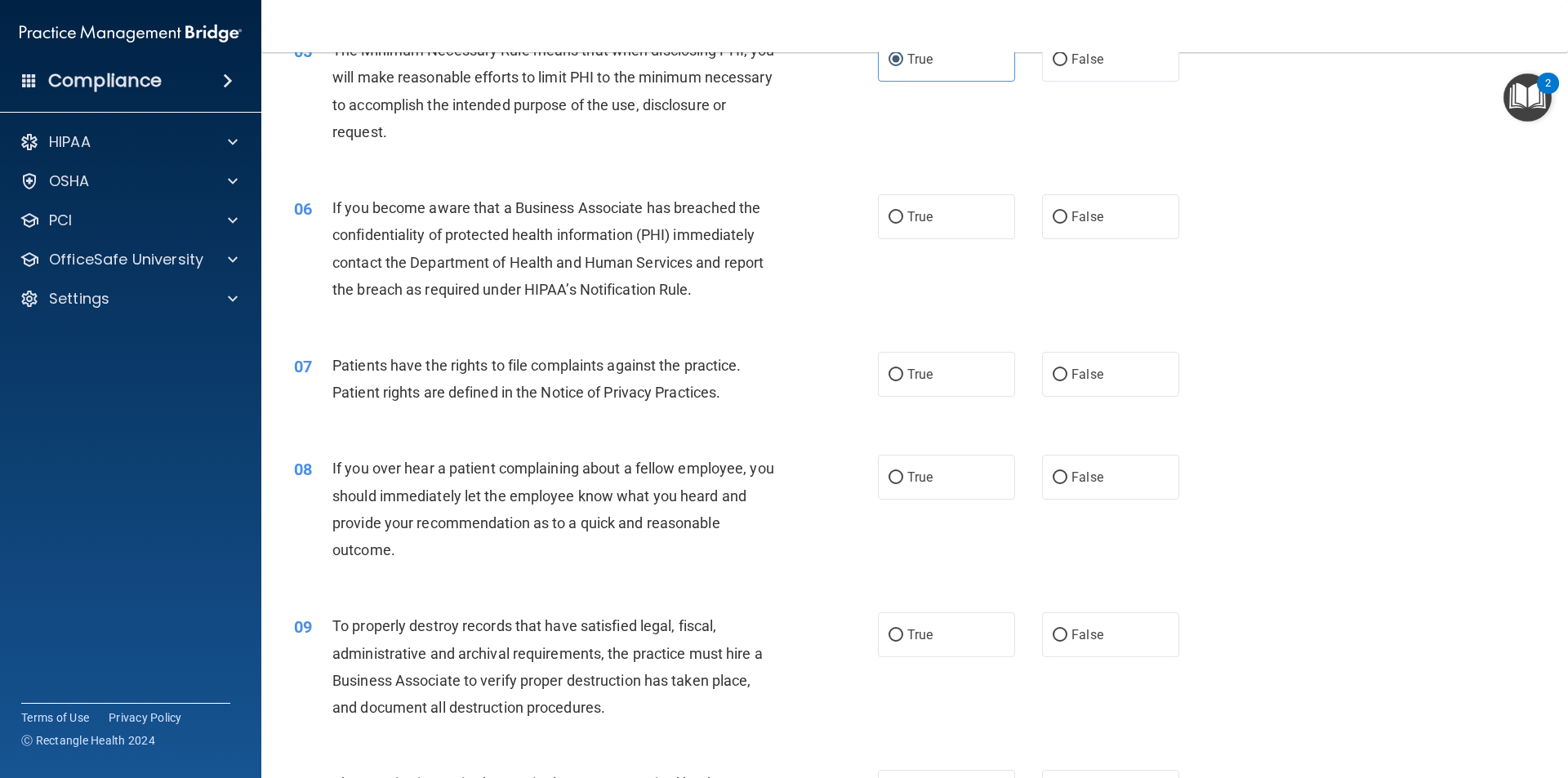
scroll to position [653, 0]
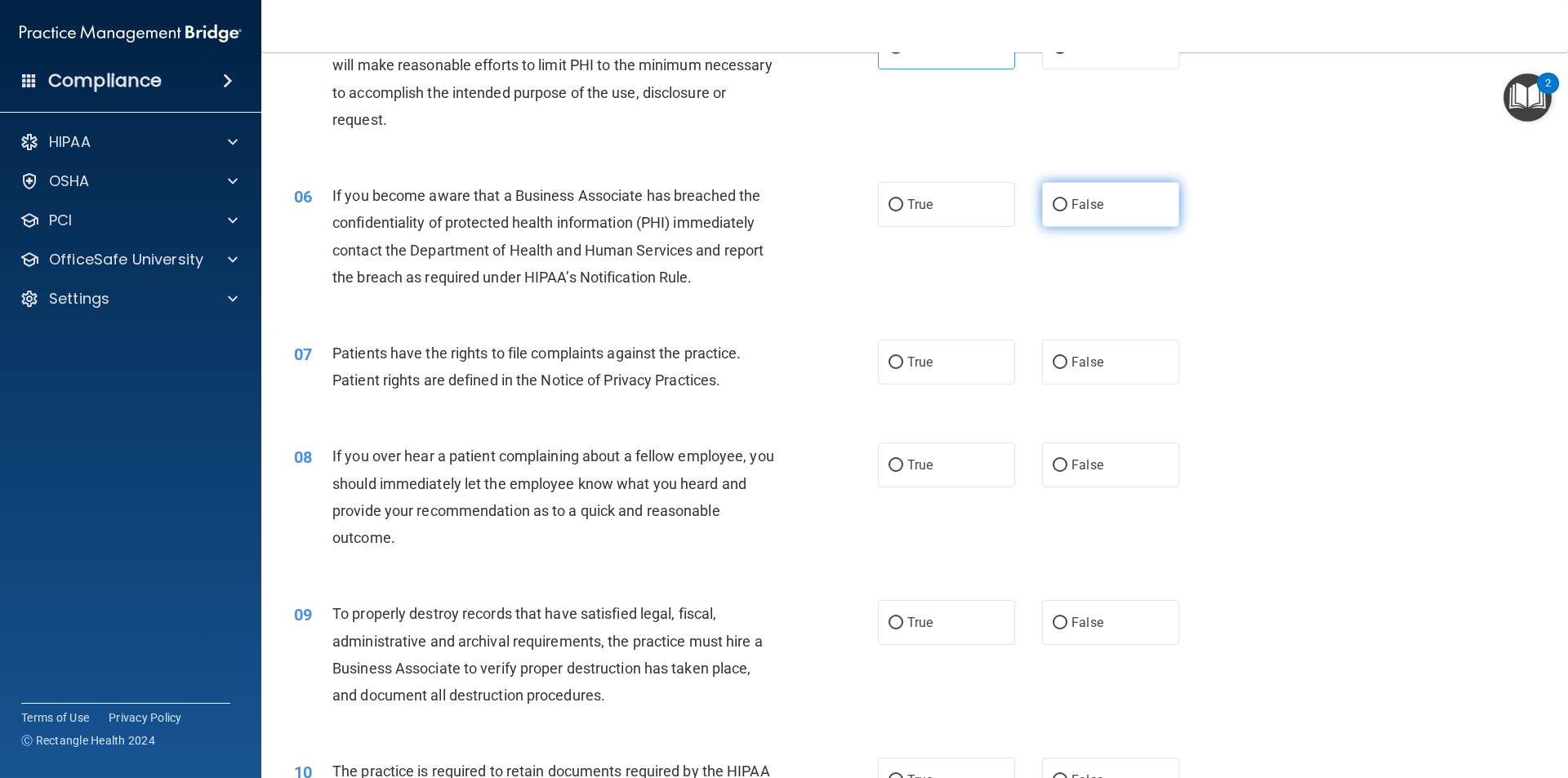
click at [1057, 203] on input "False" at bounding box center [1060, 205] width 15 height 12
radio input "true"
click at [1054, 359] on input "False" at bounding box center [1060, 363] width 15 height 12
radio input "true"
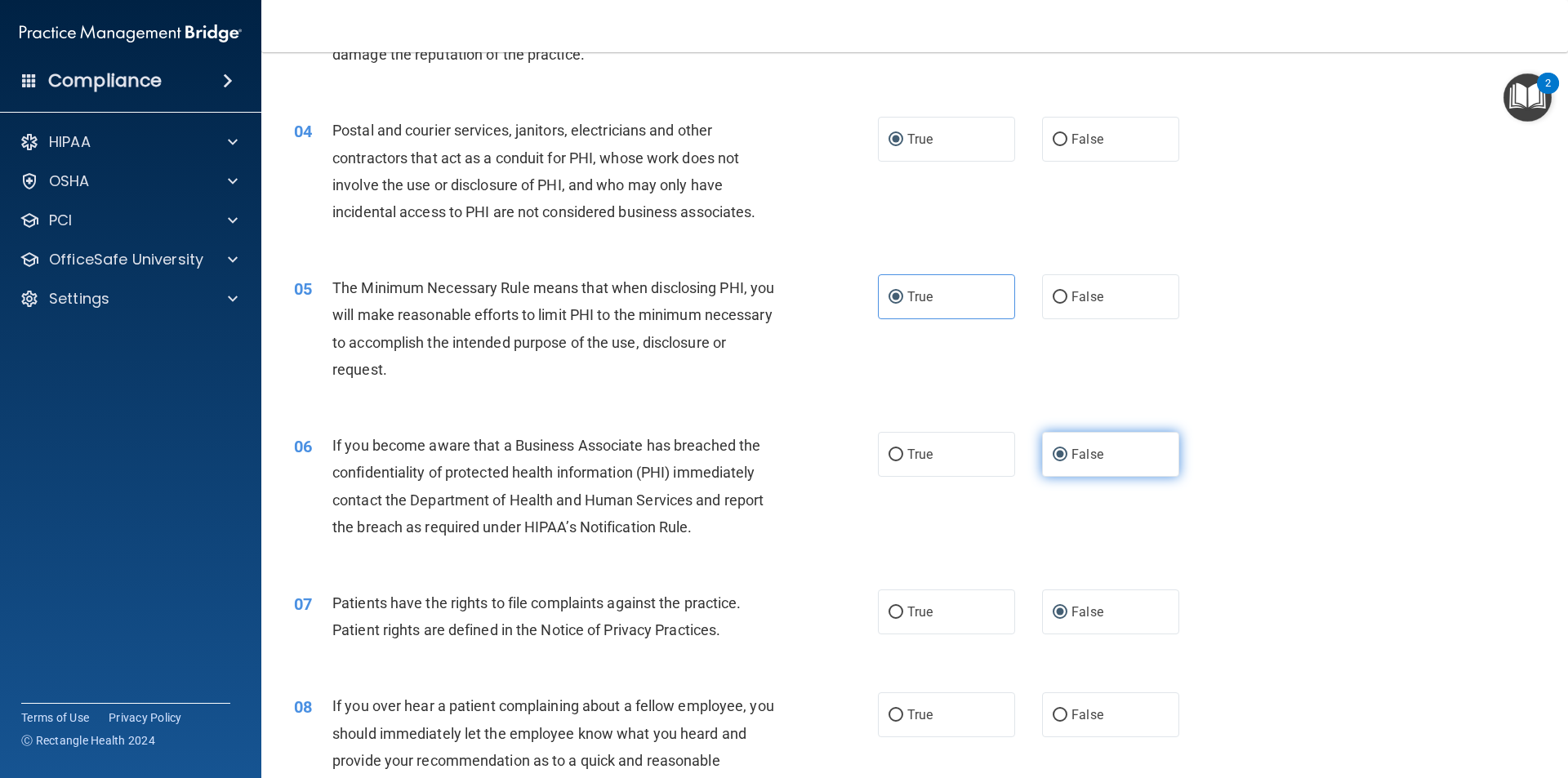
scroll to position [408, 0]
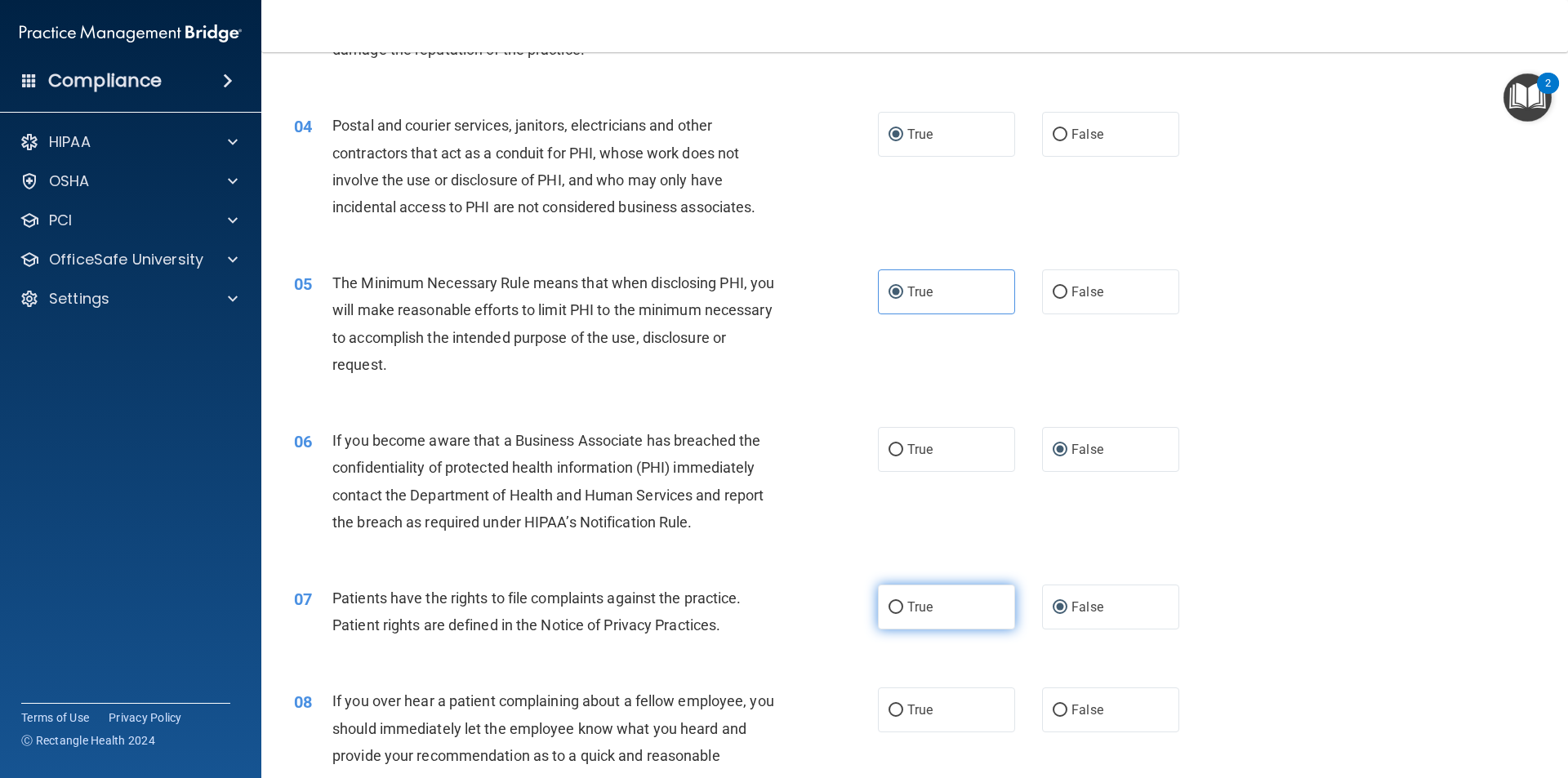
click at [896, 607] on input "True" at bounding box center [896, 607] width 15 height 12
radio input "true"
radio input "false"
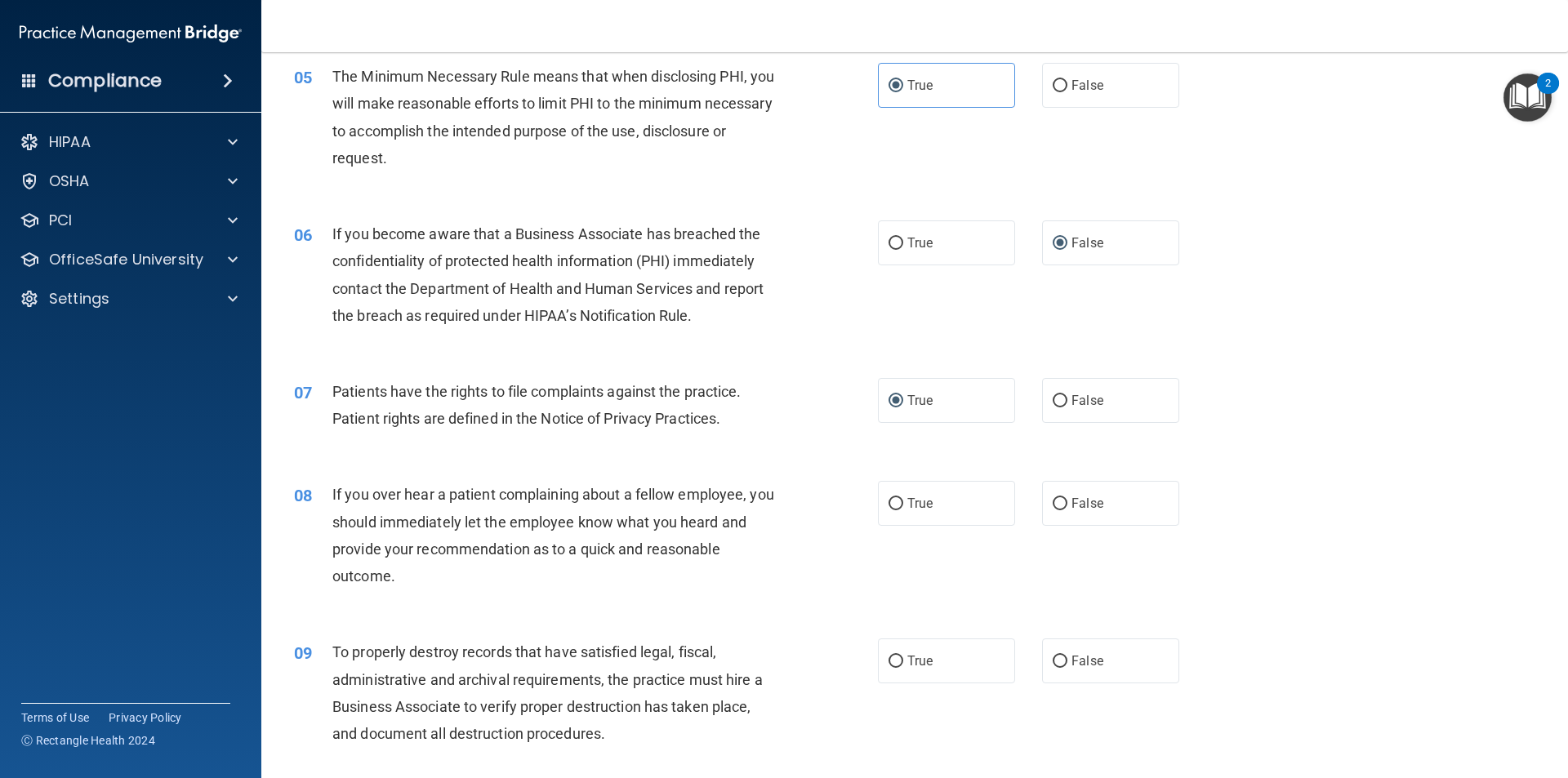
scroll to position [653, 0]
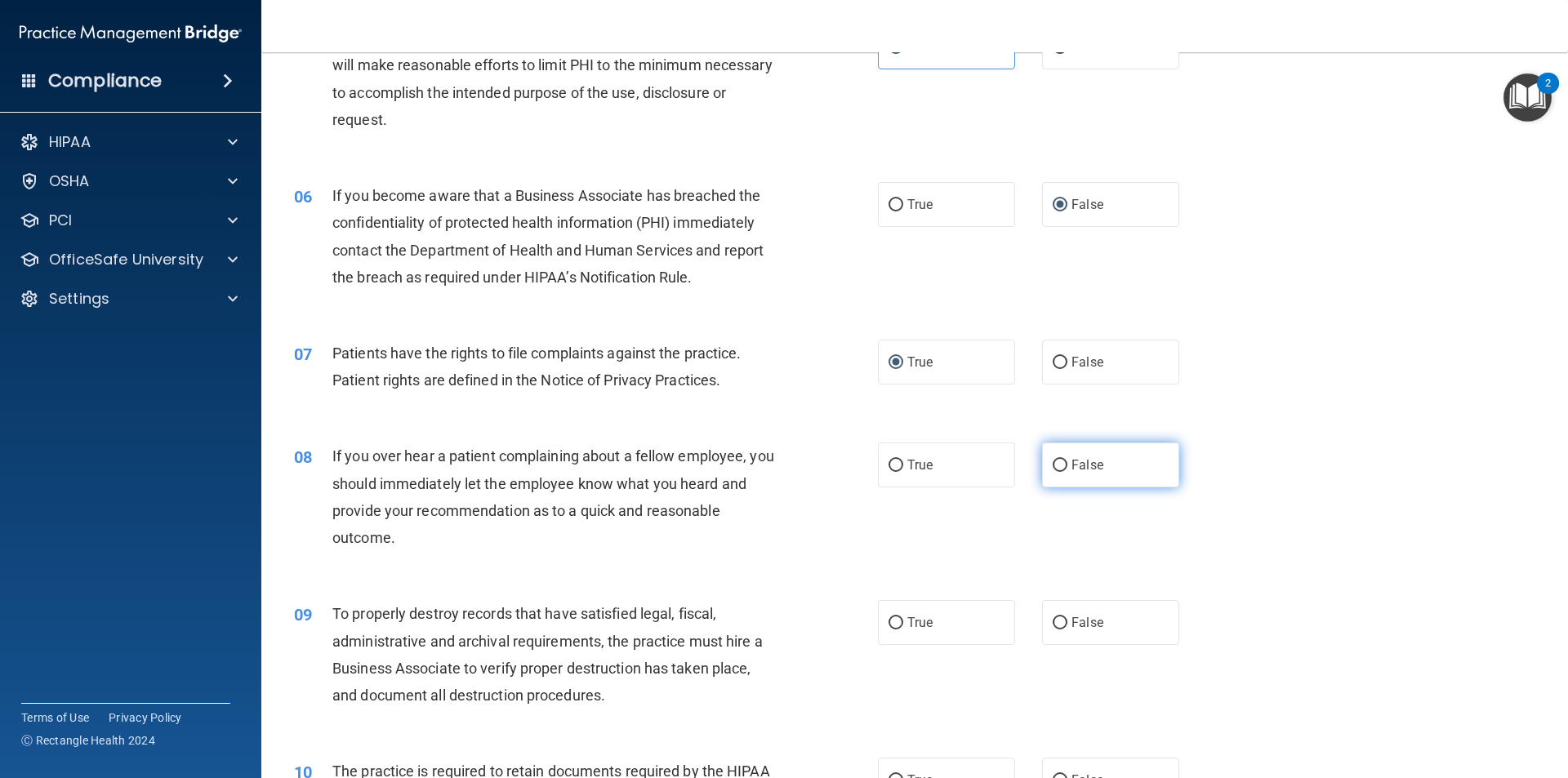
click at [1055, 465] on input "False" at bounding box center [1060, 465] width 15 height 12
radio input "true"
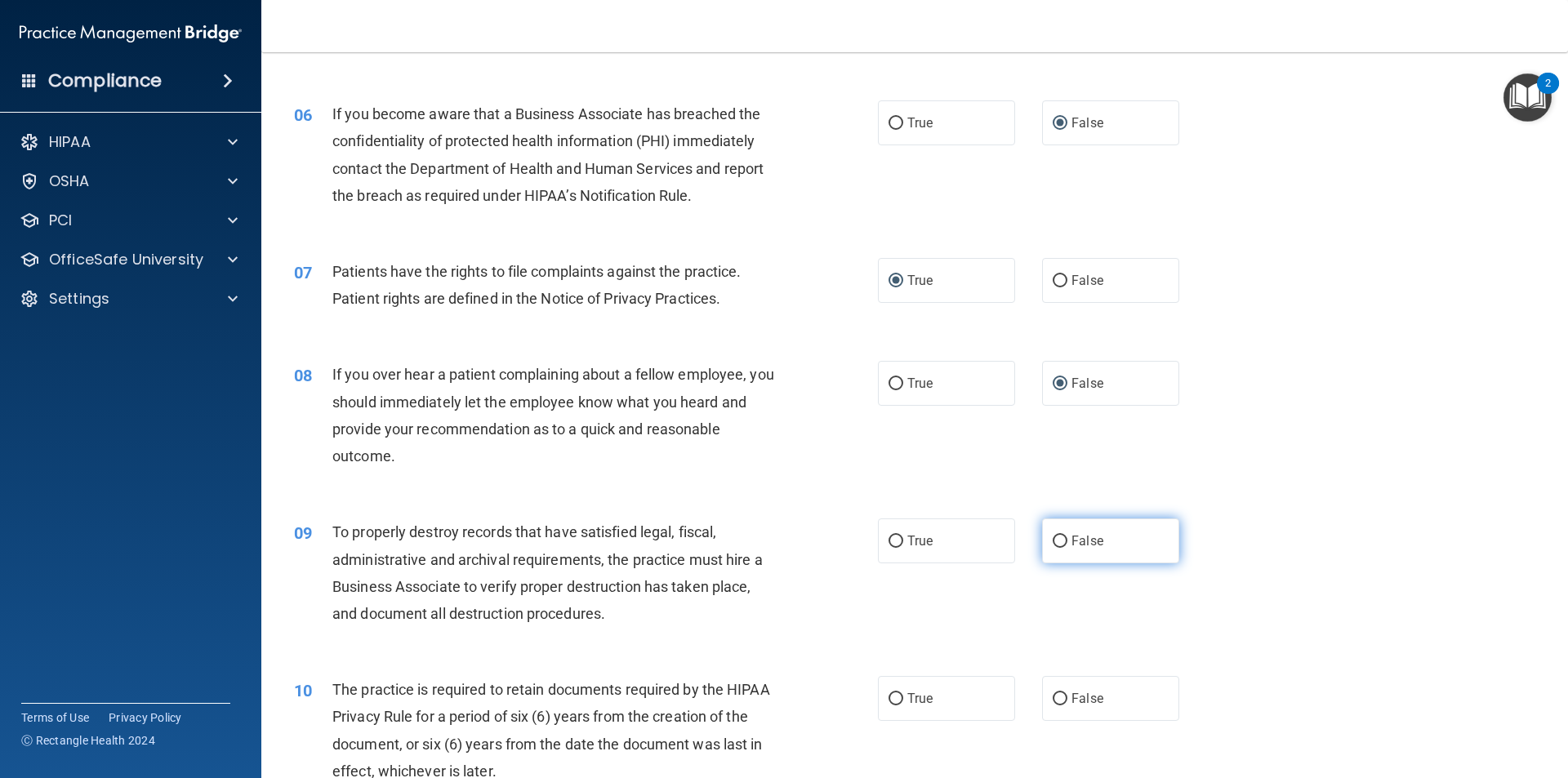
click at [1057, 539] on input "False" at bounding box center [1060, 541] width 15 height 12
radio input "true"
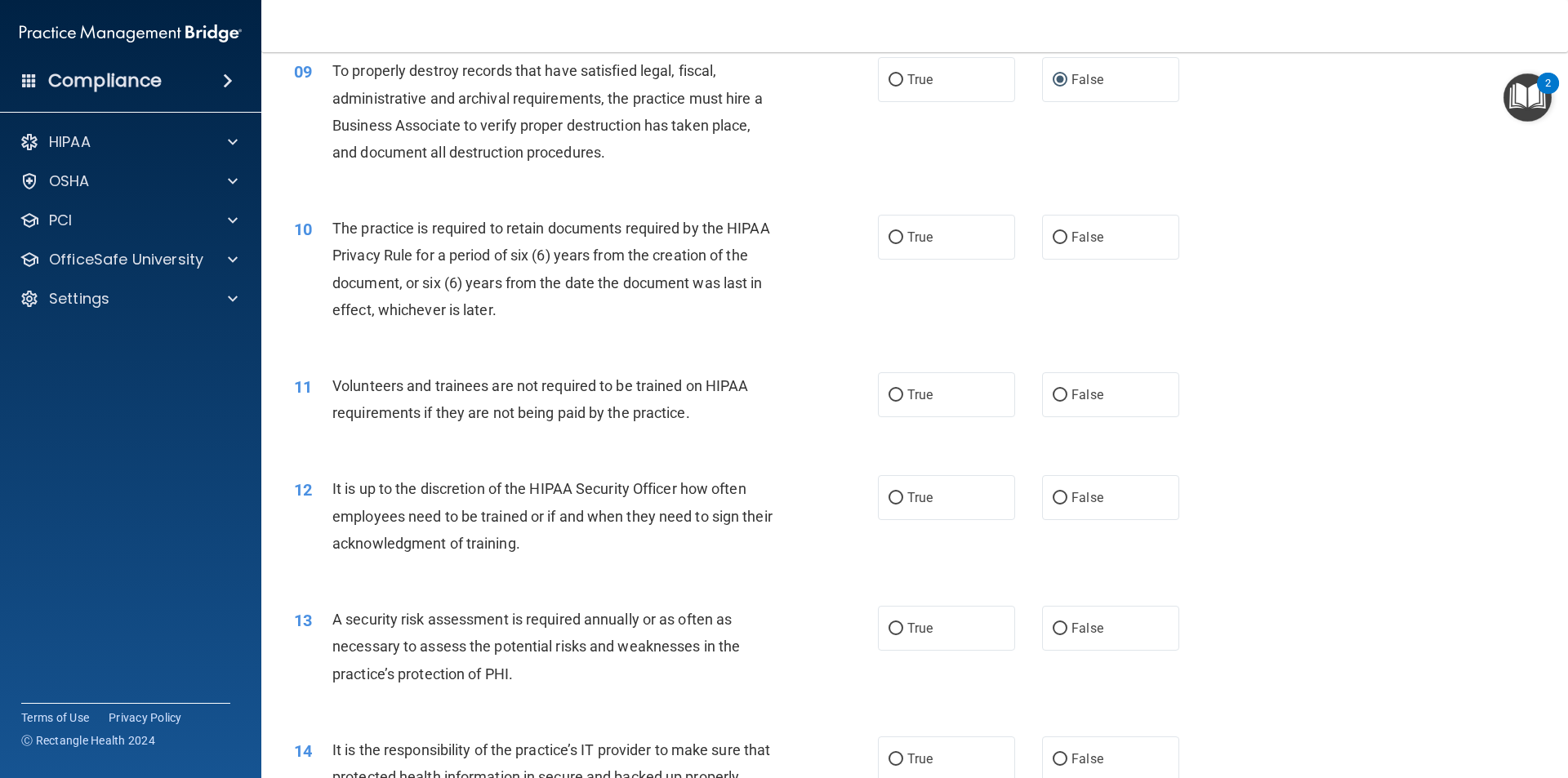
scroll to position [1225, 0]
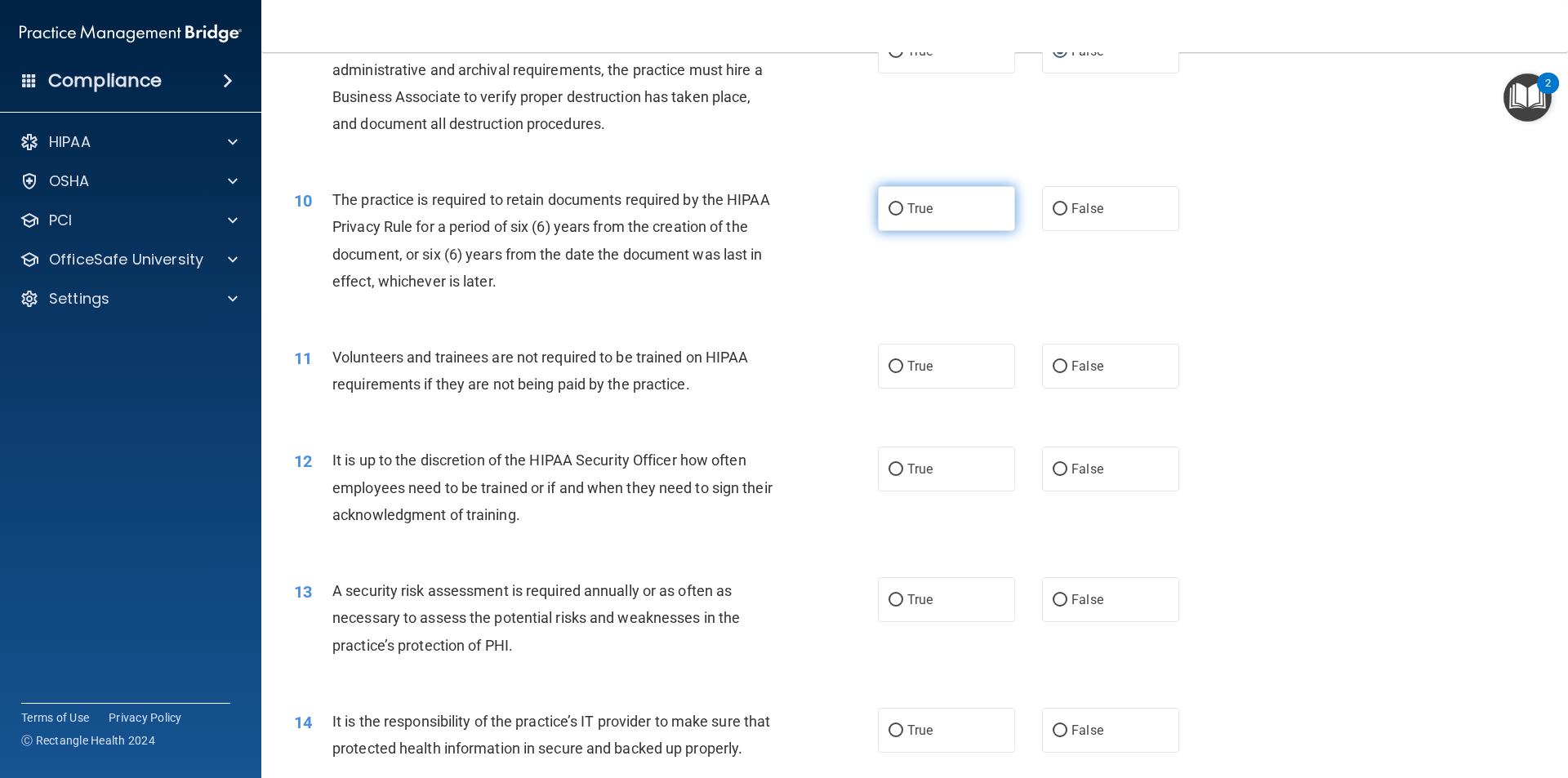
click at [890, 208] on input "True" at bounding box center [896, 209] width 15 height 12
radio input "true"
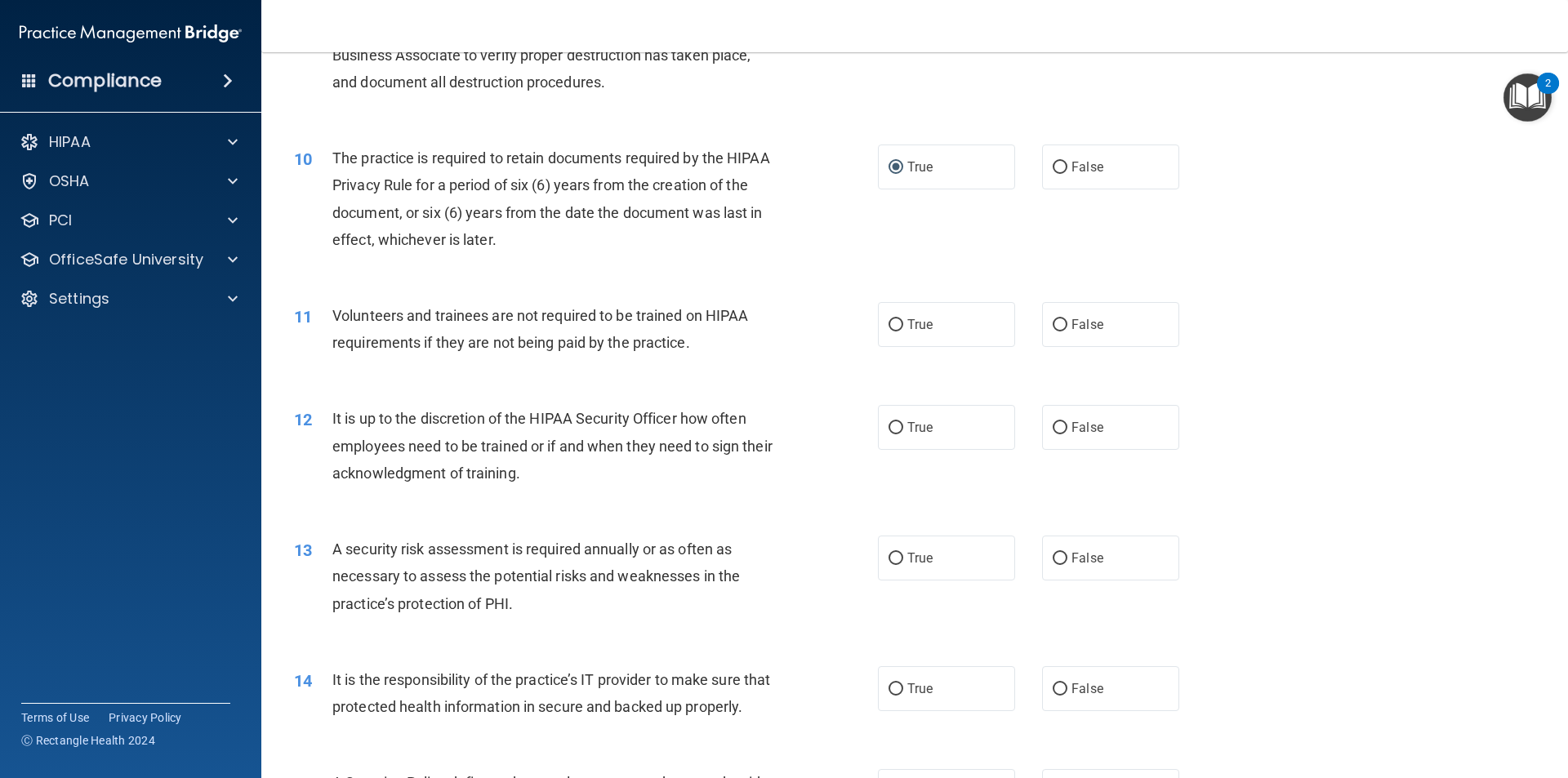
scroll to position [1306, 0]
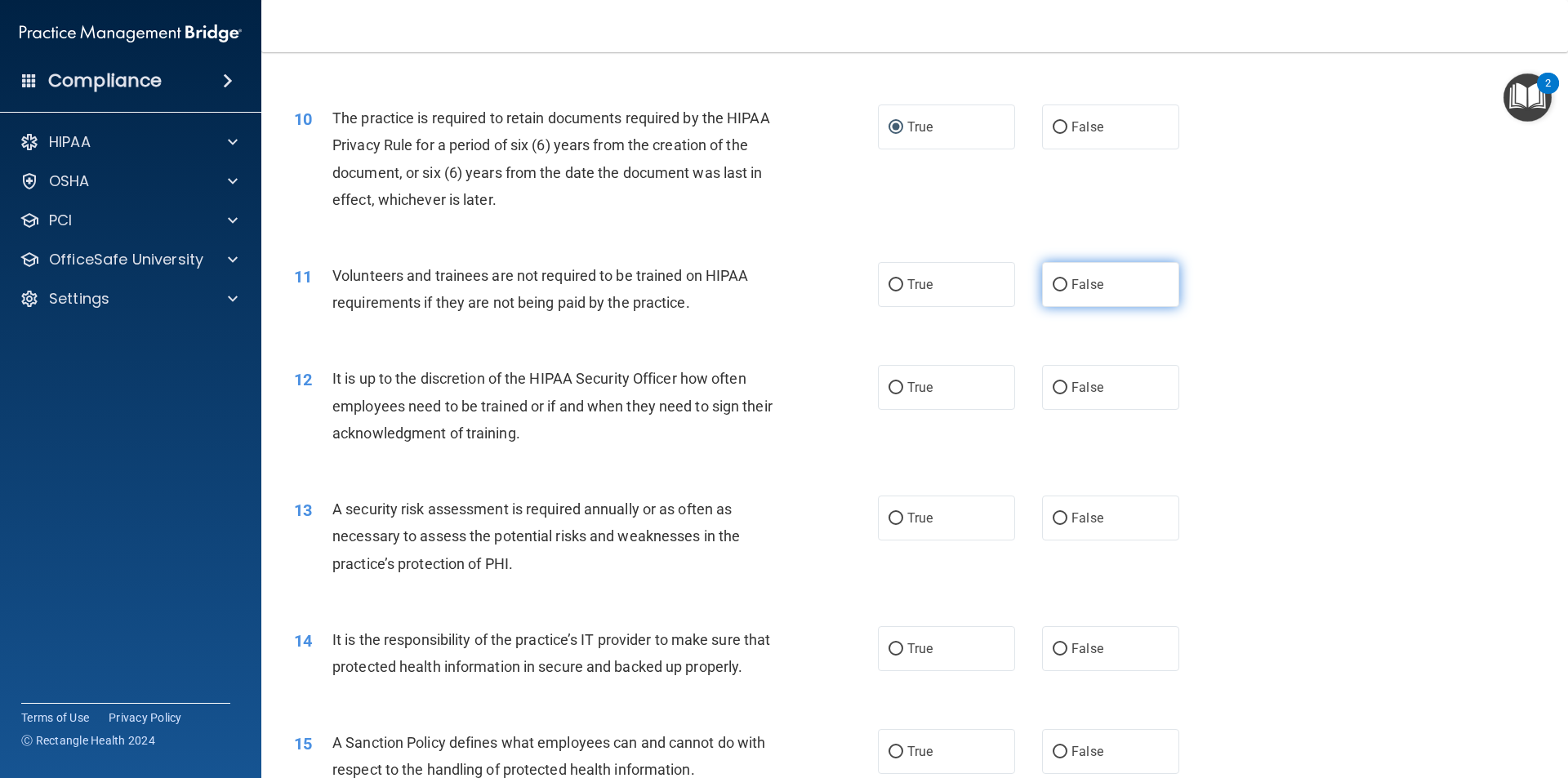
click at [1058, 280] on label "False" at bounding box center [1111, 284] width 138 height 45
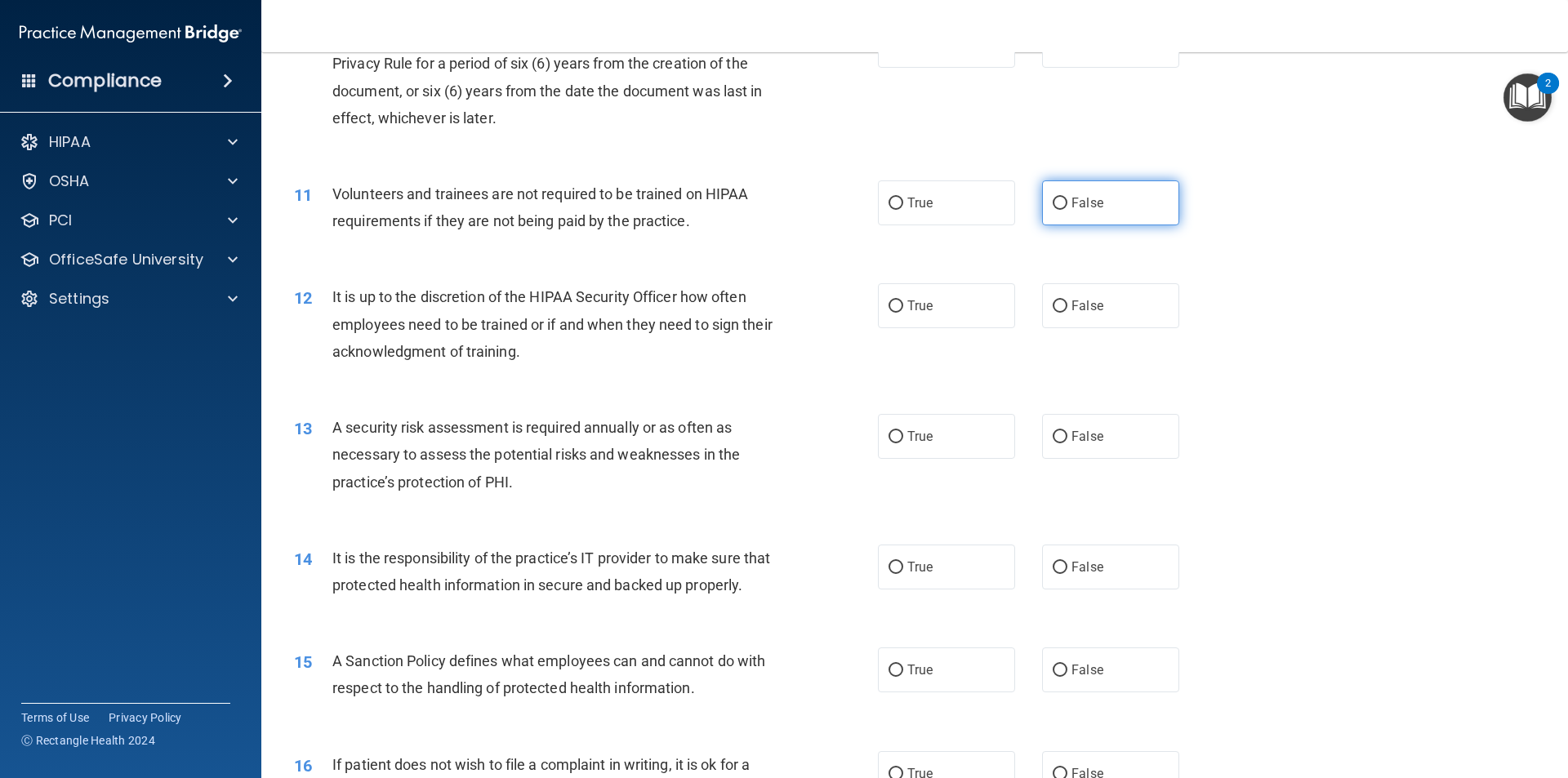
click at [1053, 204] on input "False" at bounding box center [1060, 203] width 15 height 12
radio input "true"
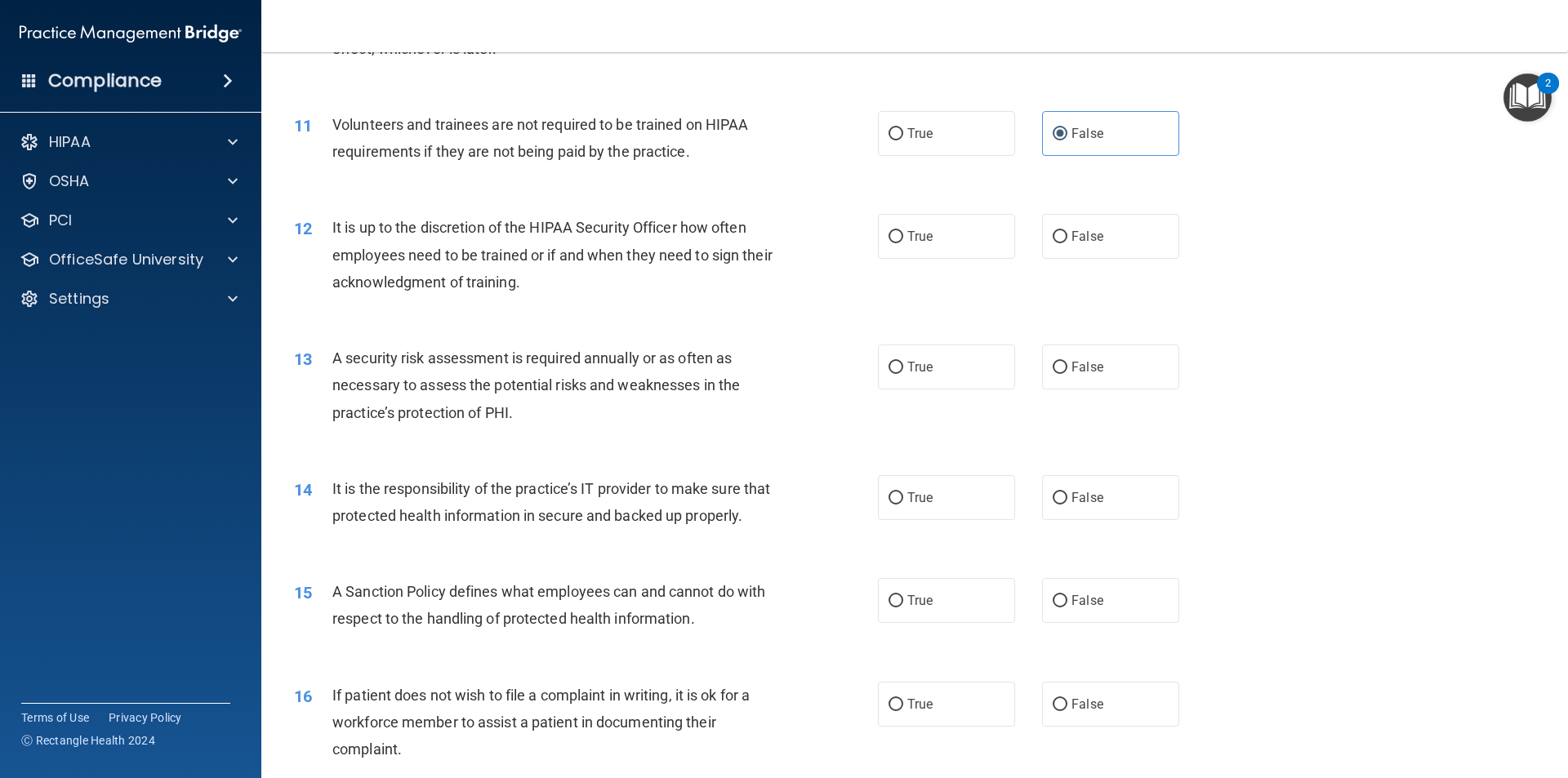
scroll to position [1469, 0]
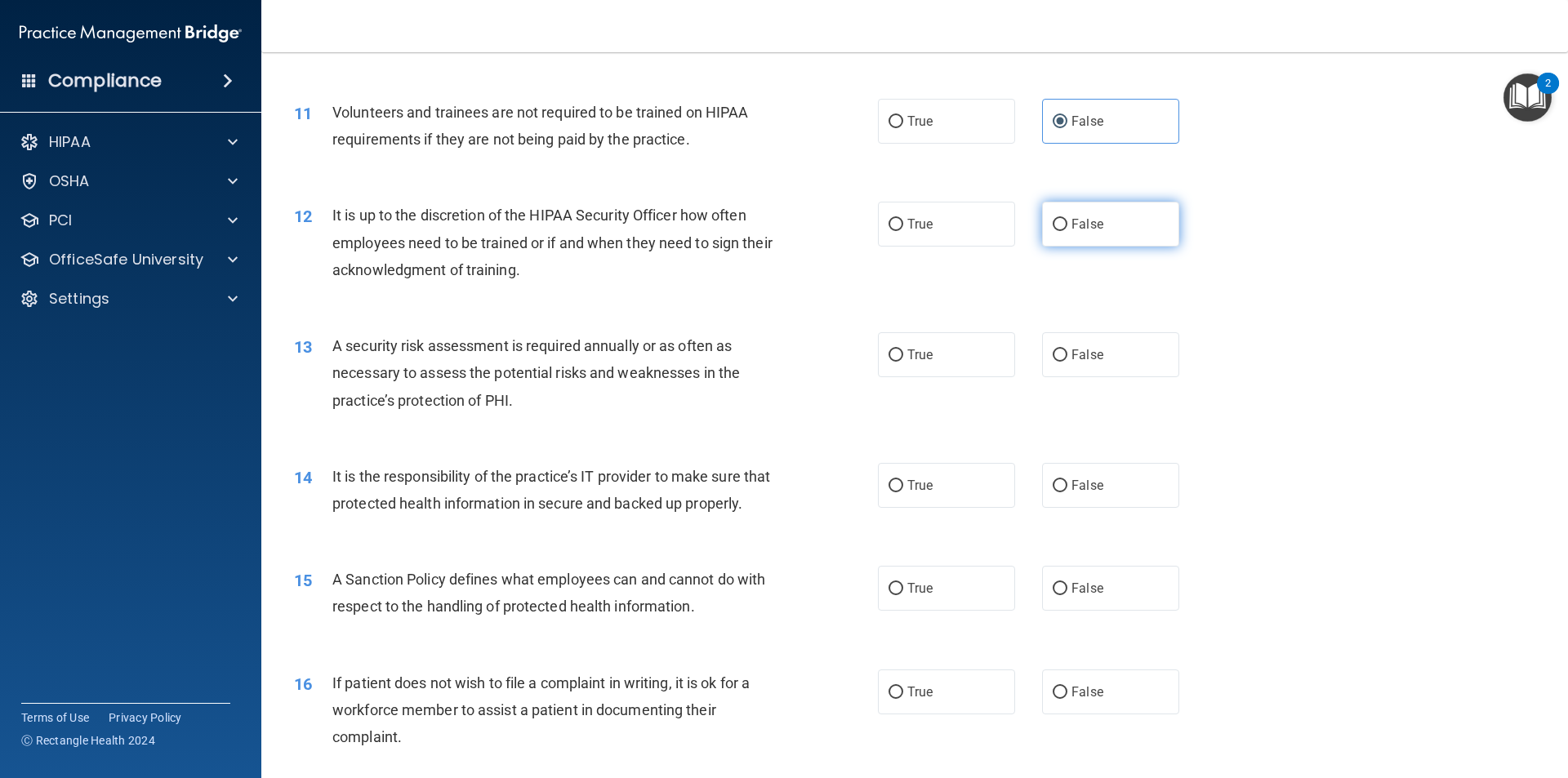
click at [1053, 225] on input "False" at bounding box center [1060, 224] width 15 height 12
radio input "true"
click at [887, 346] on label "True" at bounding box center [947, 354] width 138 height 45
click at [888, 350] on input "True" at bounding box center [896, 355] width 15 height 12
radio input "true"
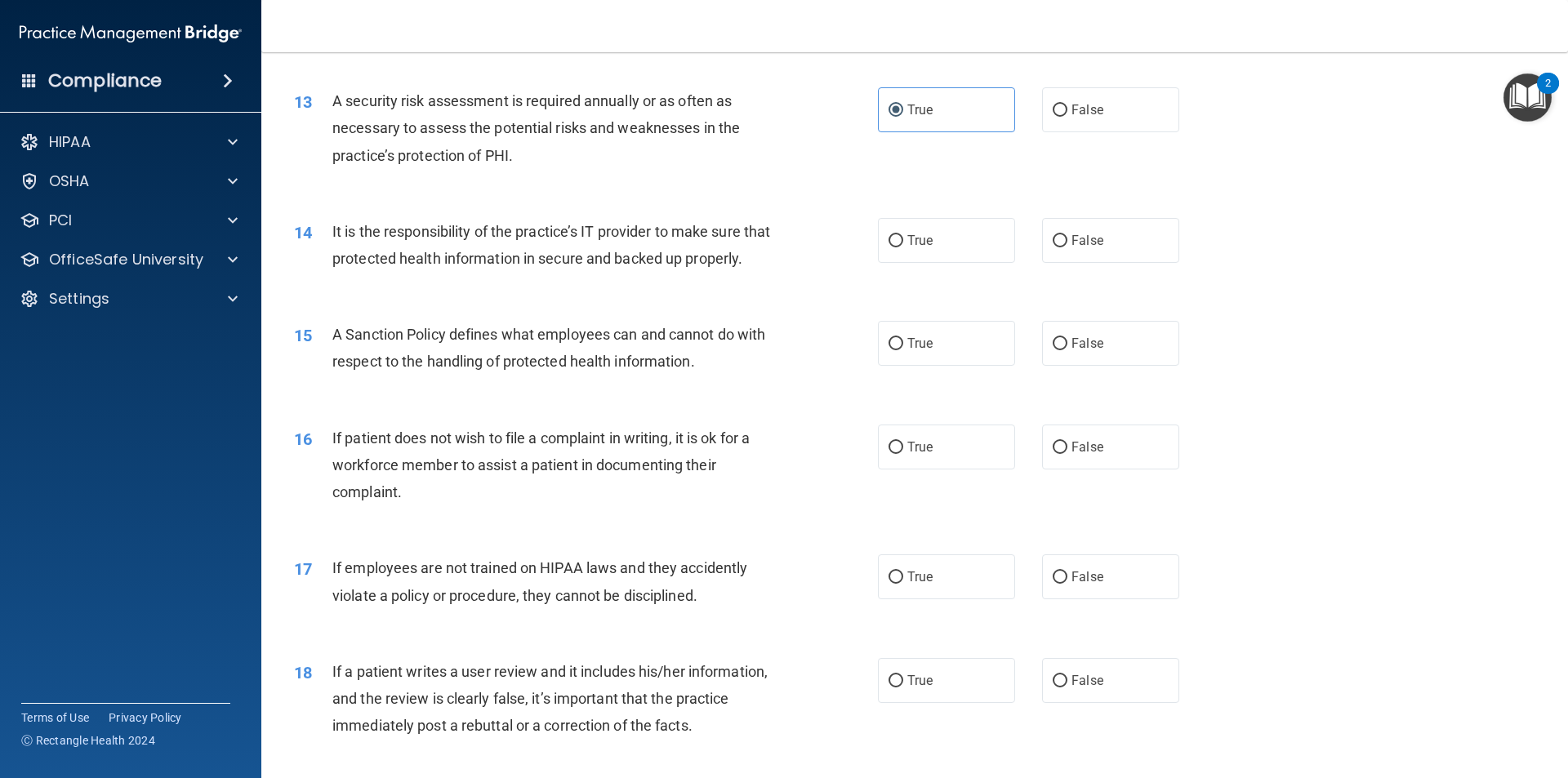
scroll to position [1796, 0]
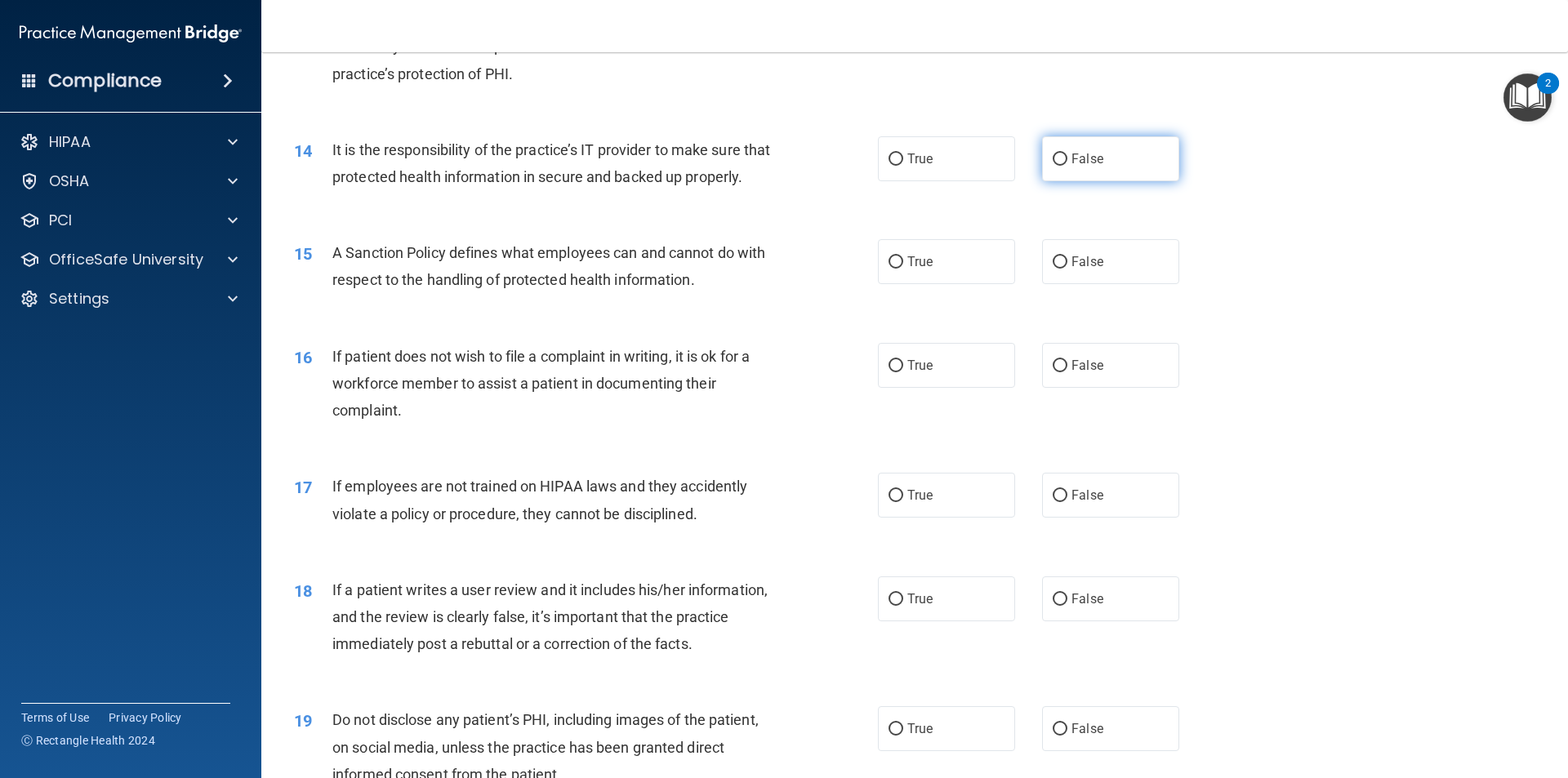
click at [1058, 156] on input "False" at bounding box center [1060, 159] width 15 height 12
radio input "true"
click at [1053, 269] on input "False" at bounding box center [1060, 262] width 15 height 12
radio input "true"
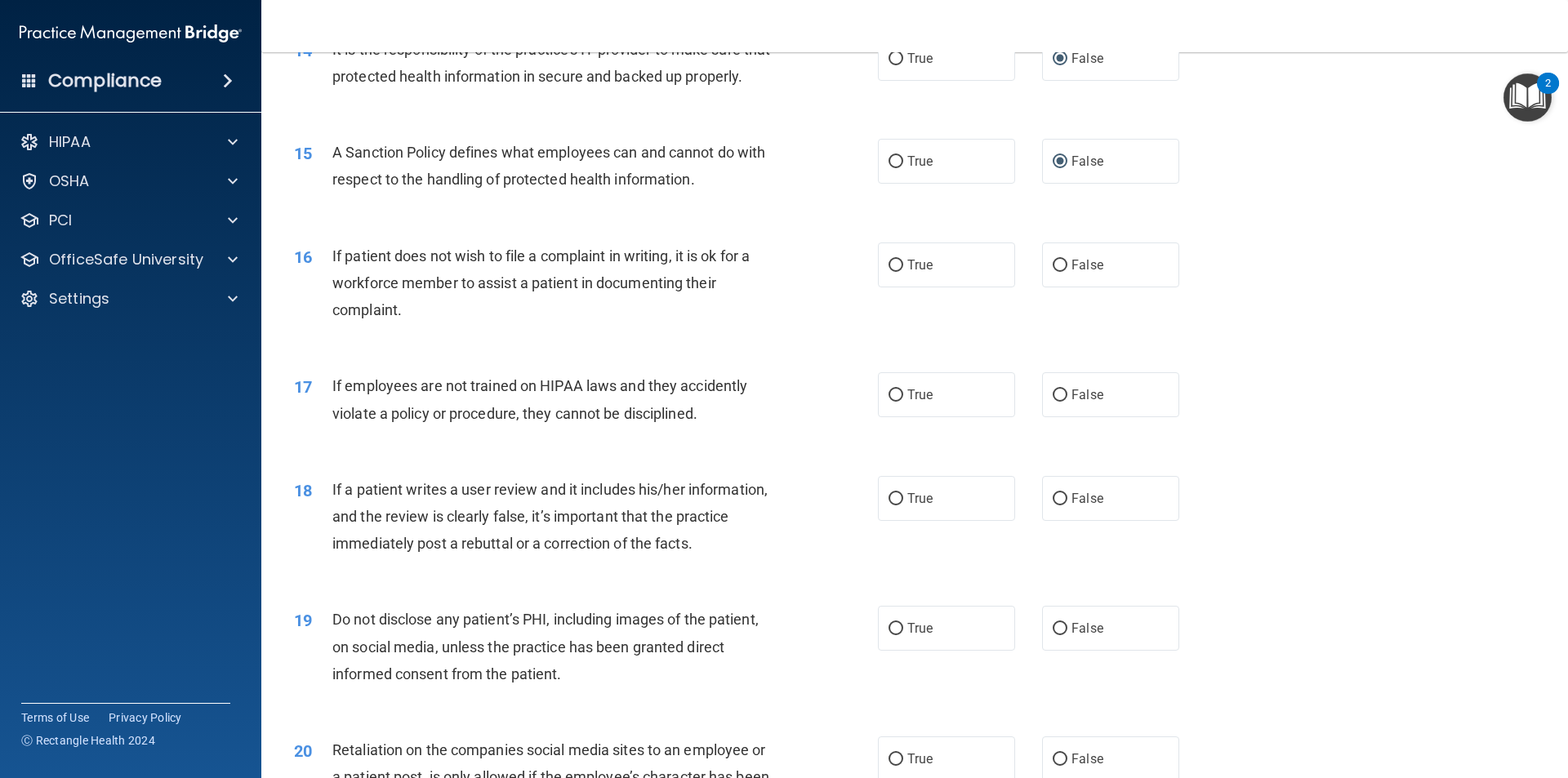
scroll to position [1959, 0]
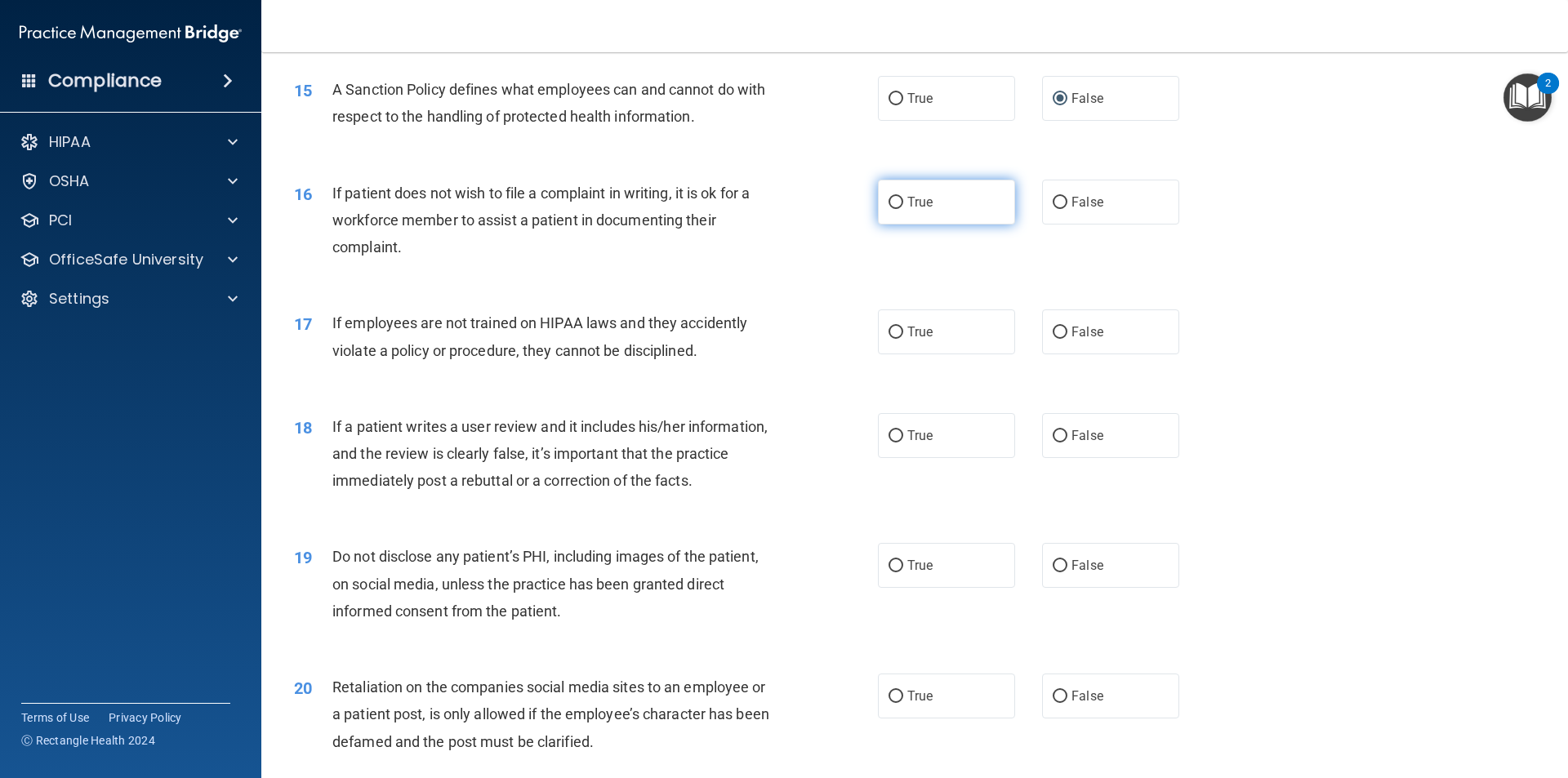
drag, startPoint x: 888, startPoint y: 233, endPoint x: 1001, endPoint y: 258, distance: 115.7
click at [888, 209] on input "True" at bounding box center [896, 202] width 15 height 12
radio input "true"
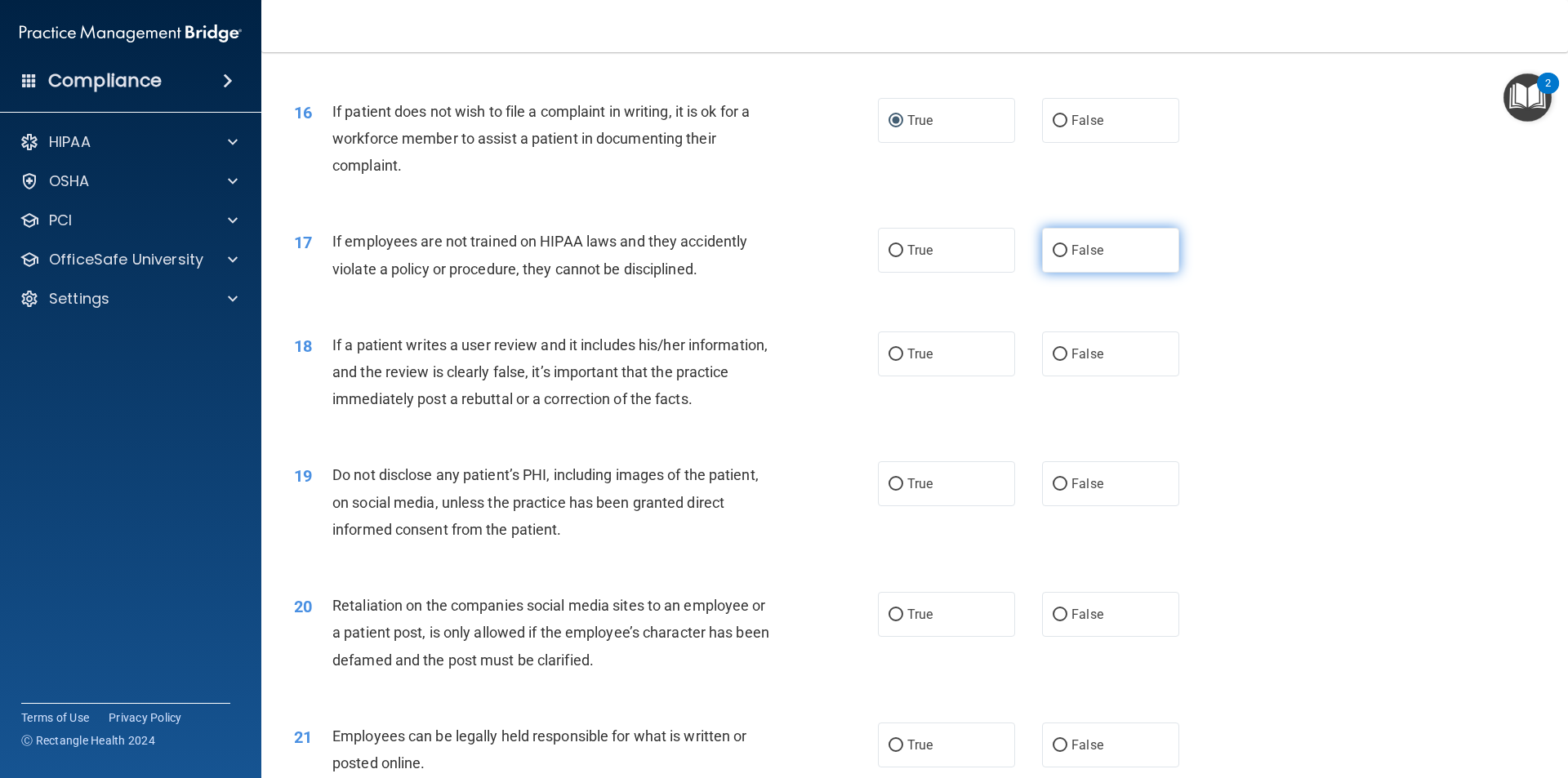
click at [1053, 257] on input "False" at bounding box center [1060, 250] width 15 height 12
radio input "true"
click at [1054, 361] on input "False" at bounding box center [1060, 354] width 15 height 12
radio input "true"
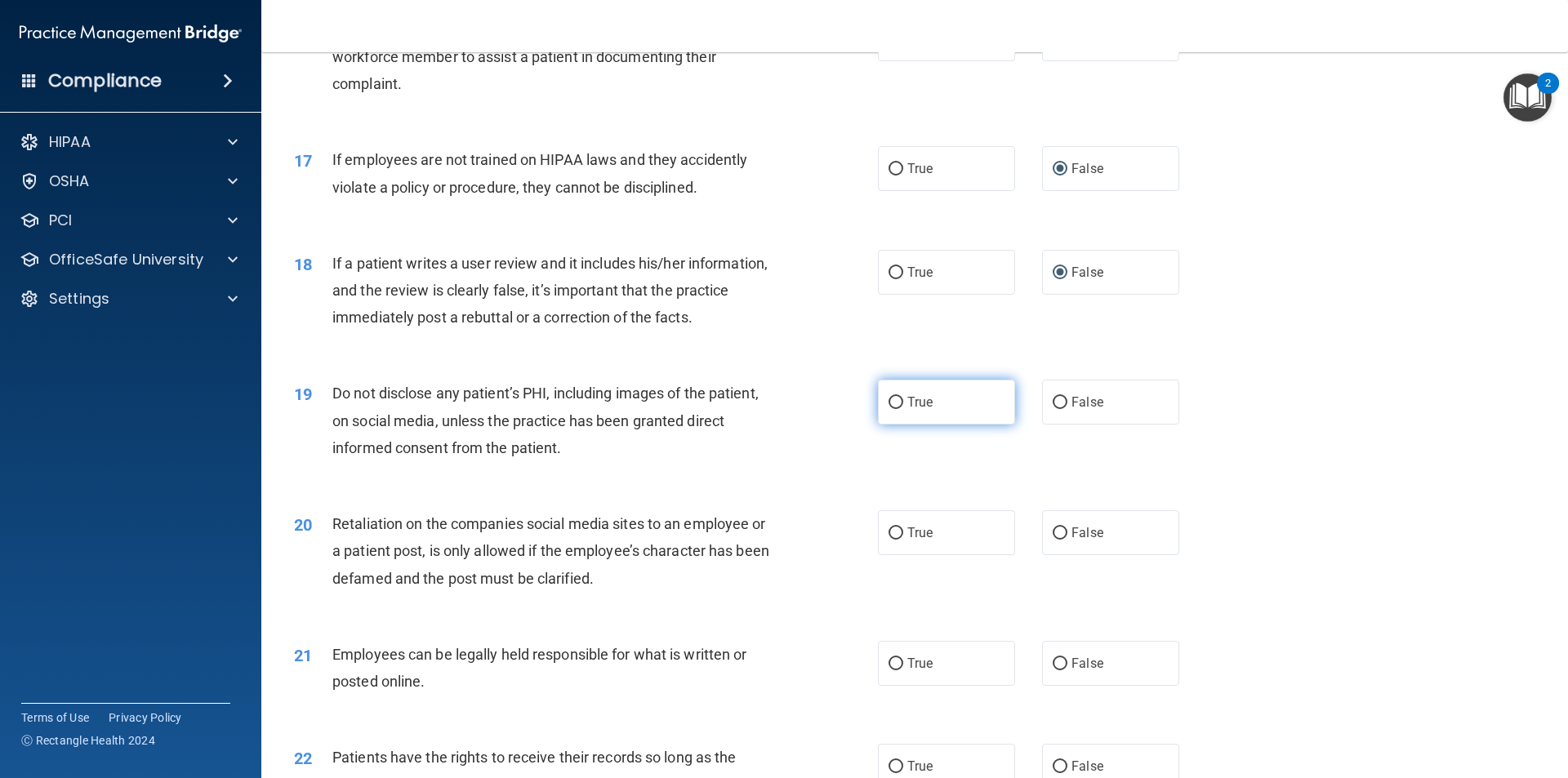
click at [888, 409] on input "True" at bounding box center [896, 402] width 15 height 12
radio input "true"
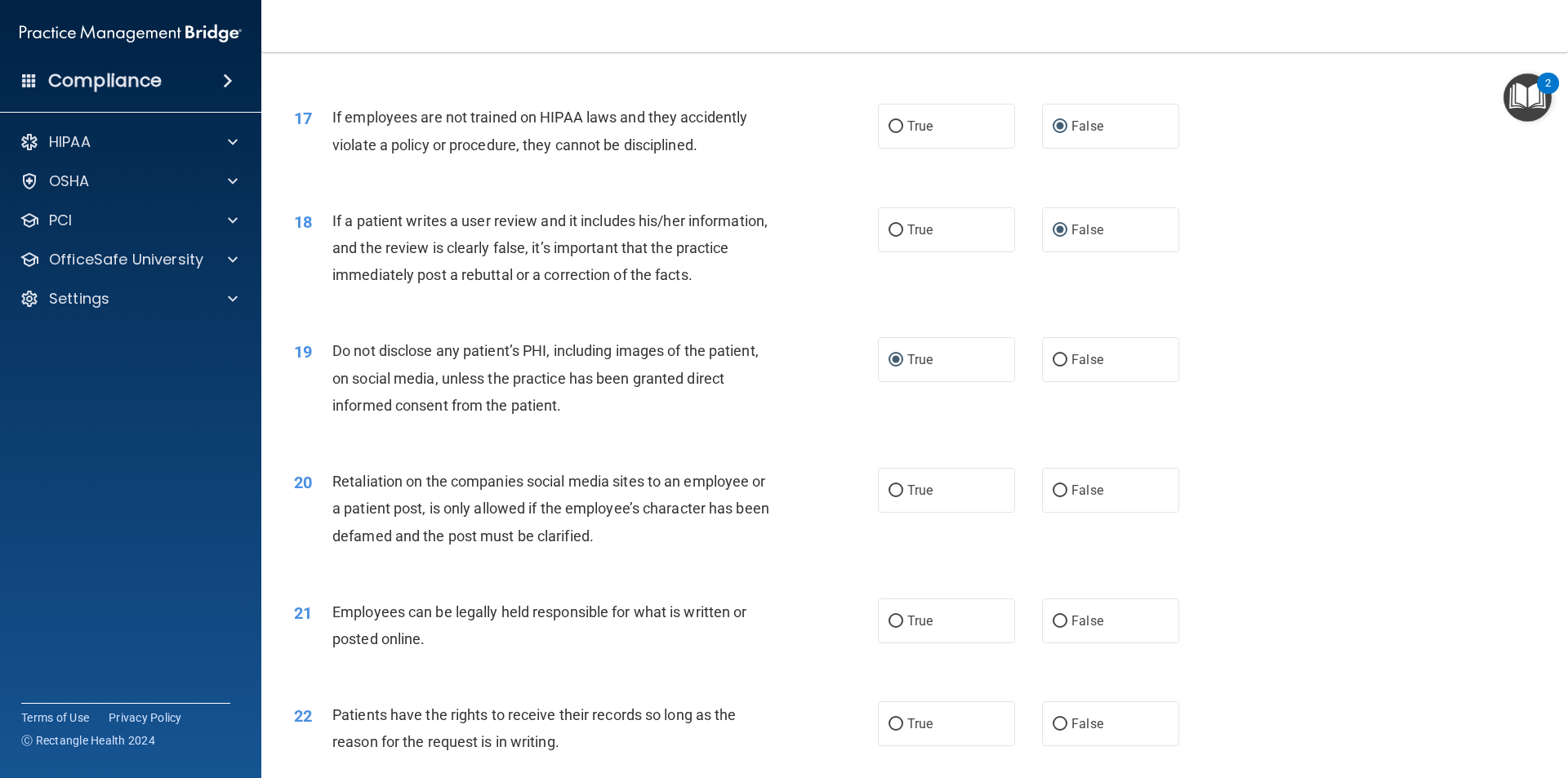
scroll to position [2204, 0]
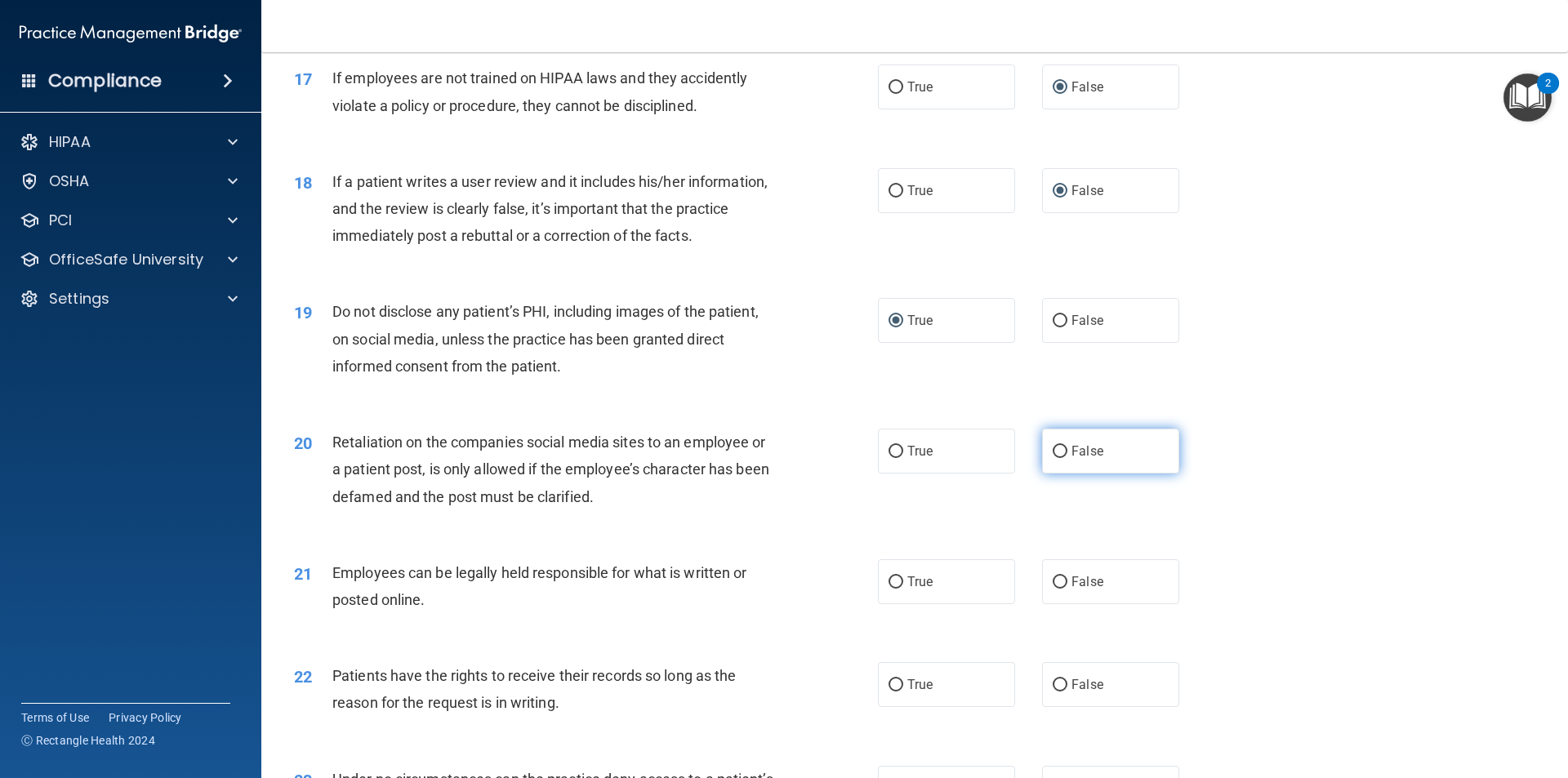
click at [1055, 458] on input "False" at bounding box center [1060, 451] width 15 height 12
radio input "true"
click at [888, 589] on input "True" at bounding box center [896, 582] width 15 height 12
radio input "true"
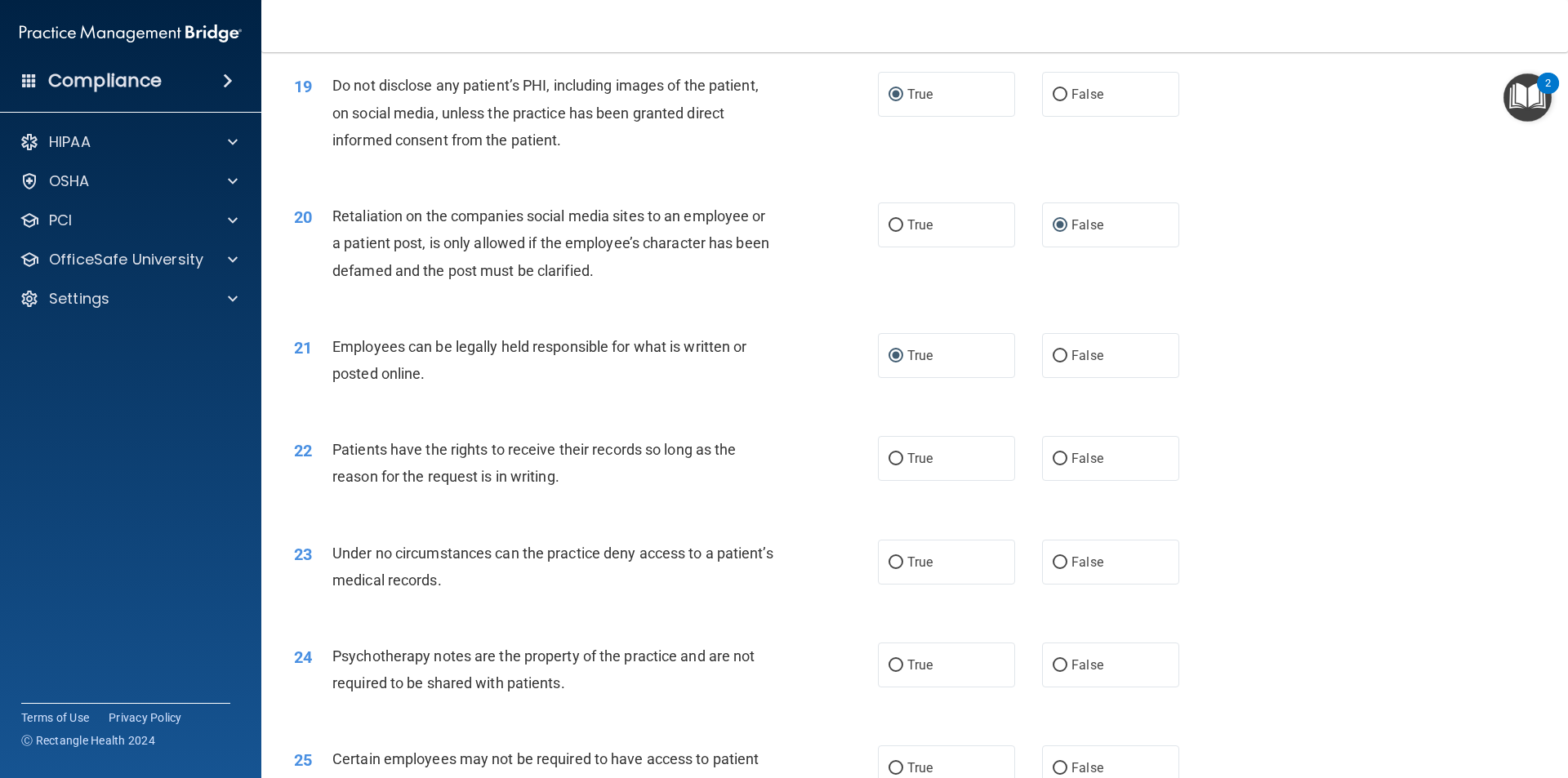
scroll to position [2613, 0]
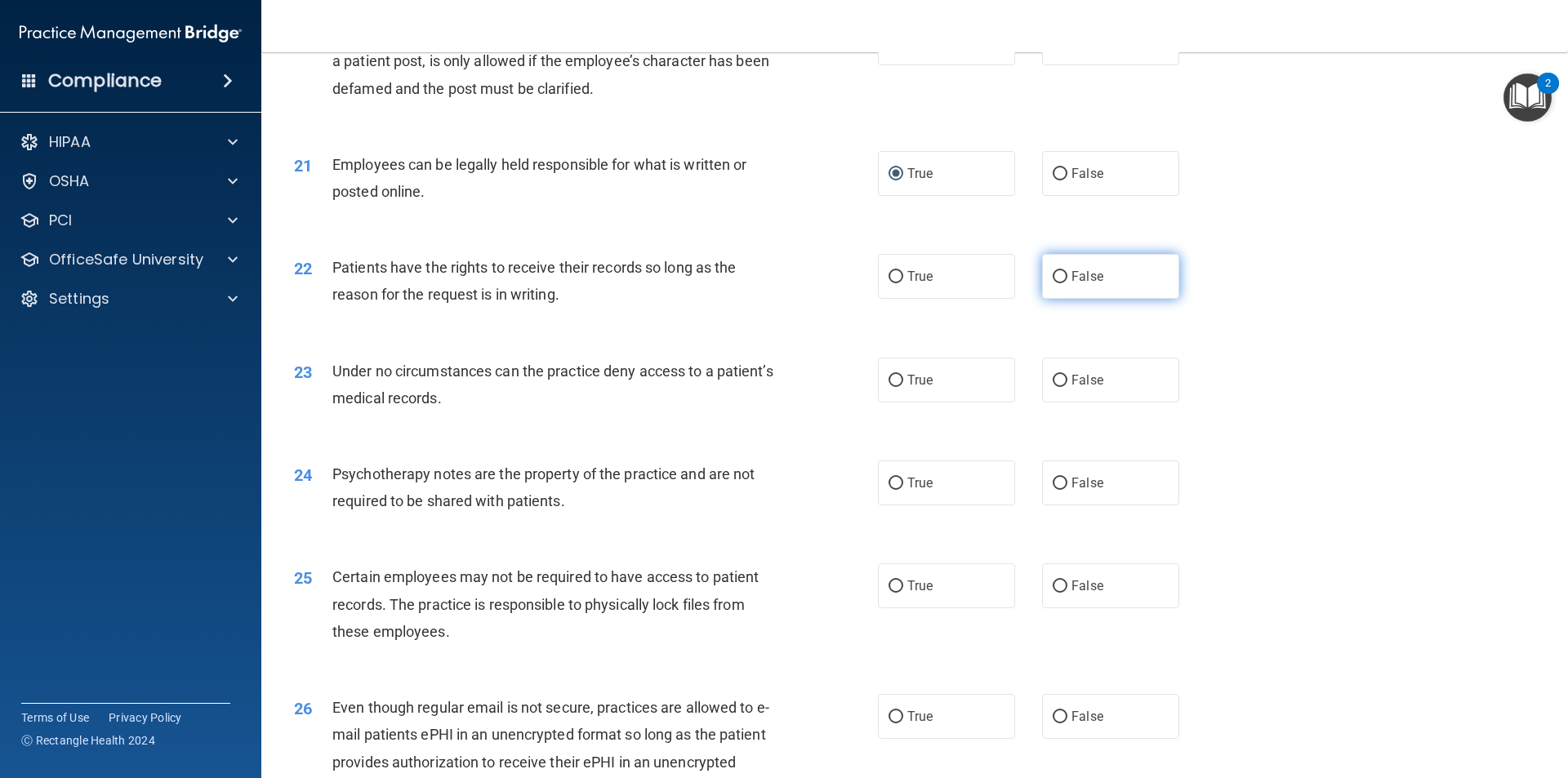
click at [1062, 299] on label "False" at bounding box center [1111, 276] width 138 height 45
click at [1062, 283] on input "False" at bounding box center [1060, 277] width 15 height 12
radio input "true"
click at [1053, 387] on input "False" at bounding box center [1060, 380] width 15 height 12
radio input "true"
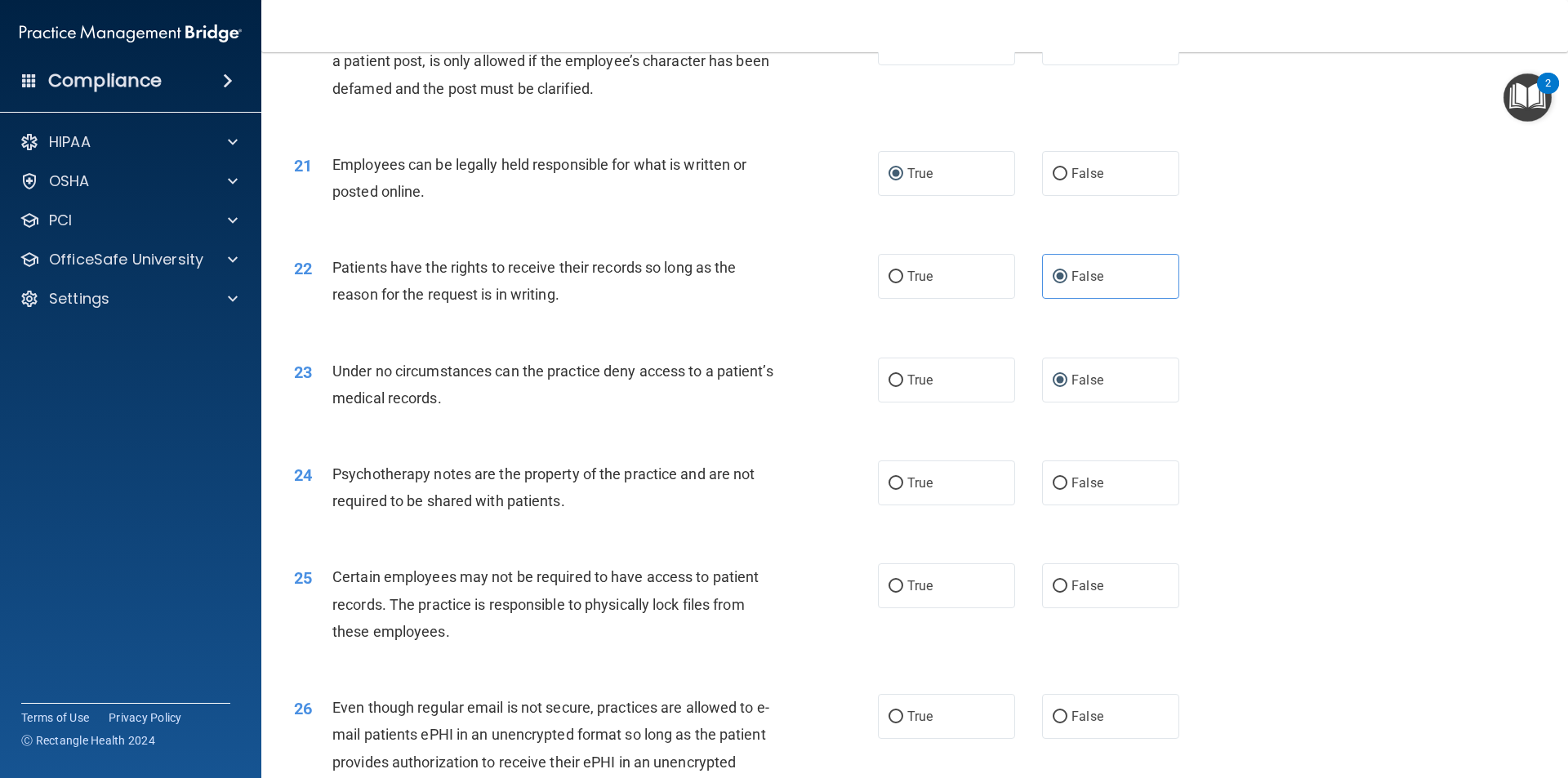
scroll to position [2694, 0]
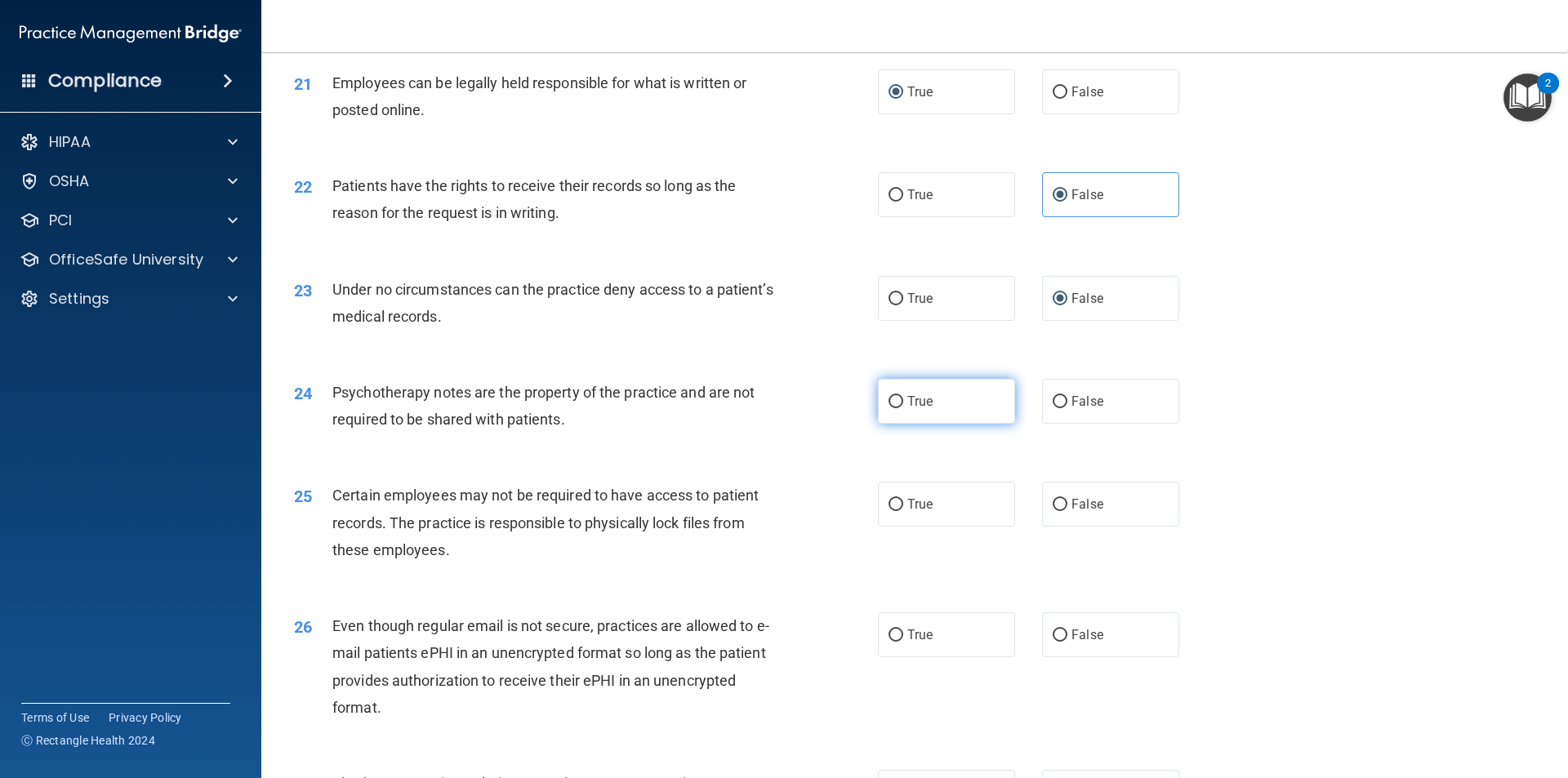
click at [888, 408] on input "True" at bounding box center [896, 401] width 15 height 12
radio input "true"
click at [889, 511] on input "True" at bounding box center [896, 504] width 15 height 12
radio input "true"
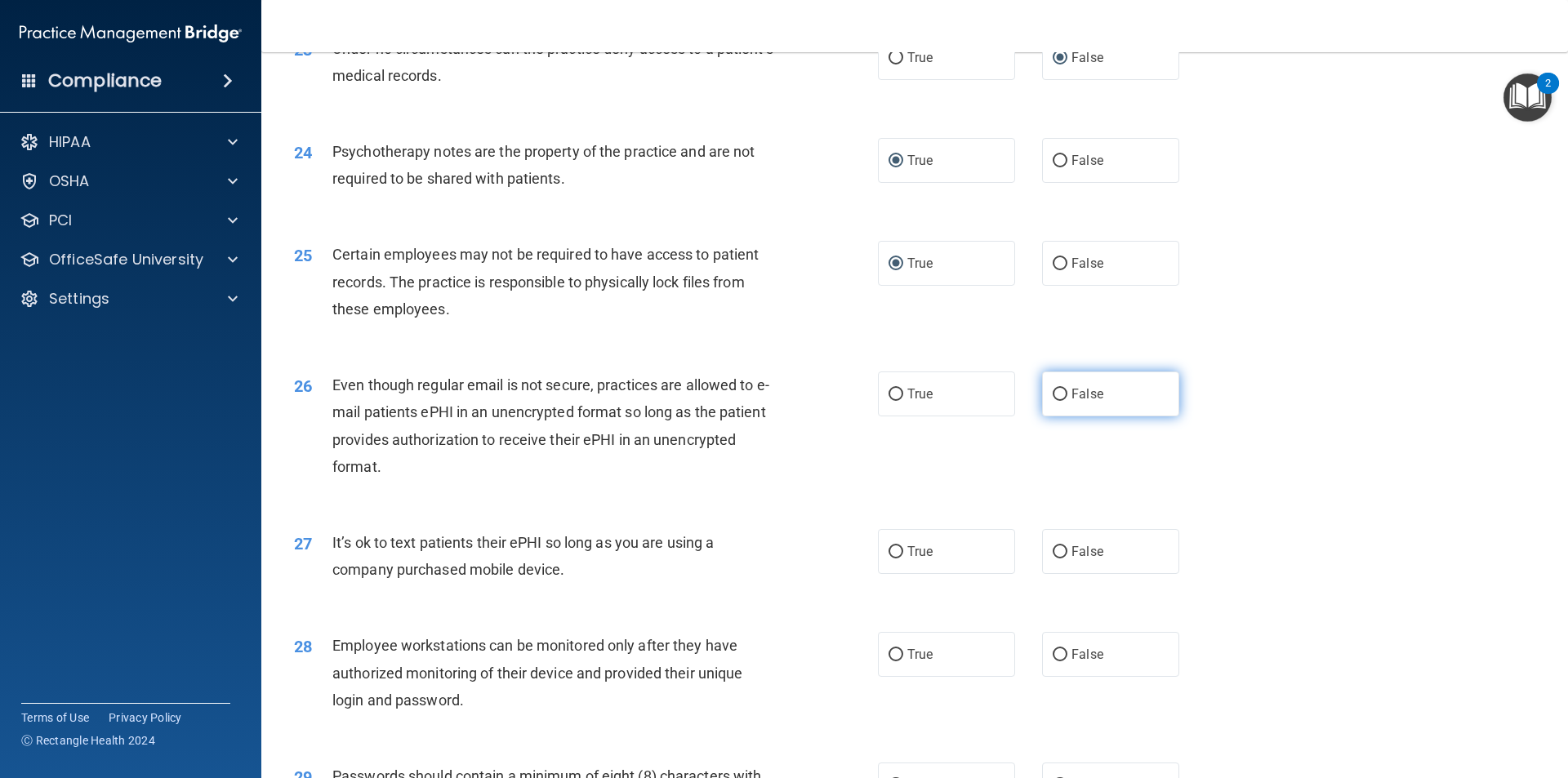
scroll to position [2939, 0]
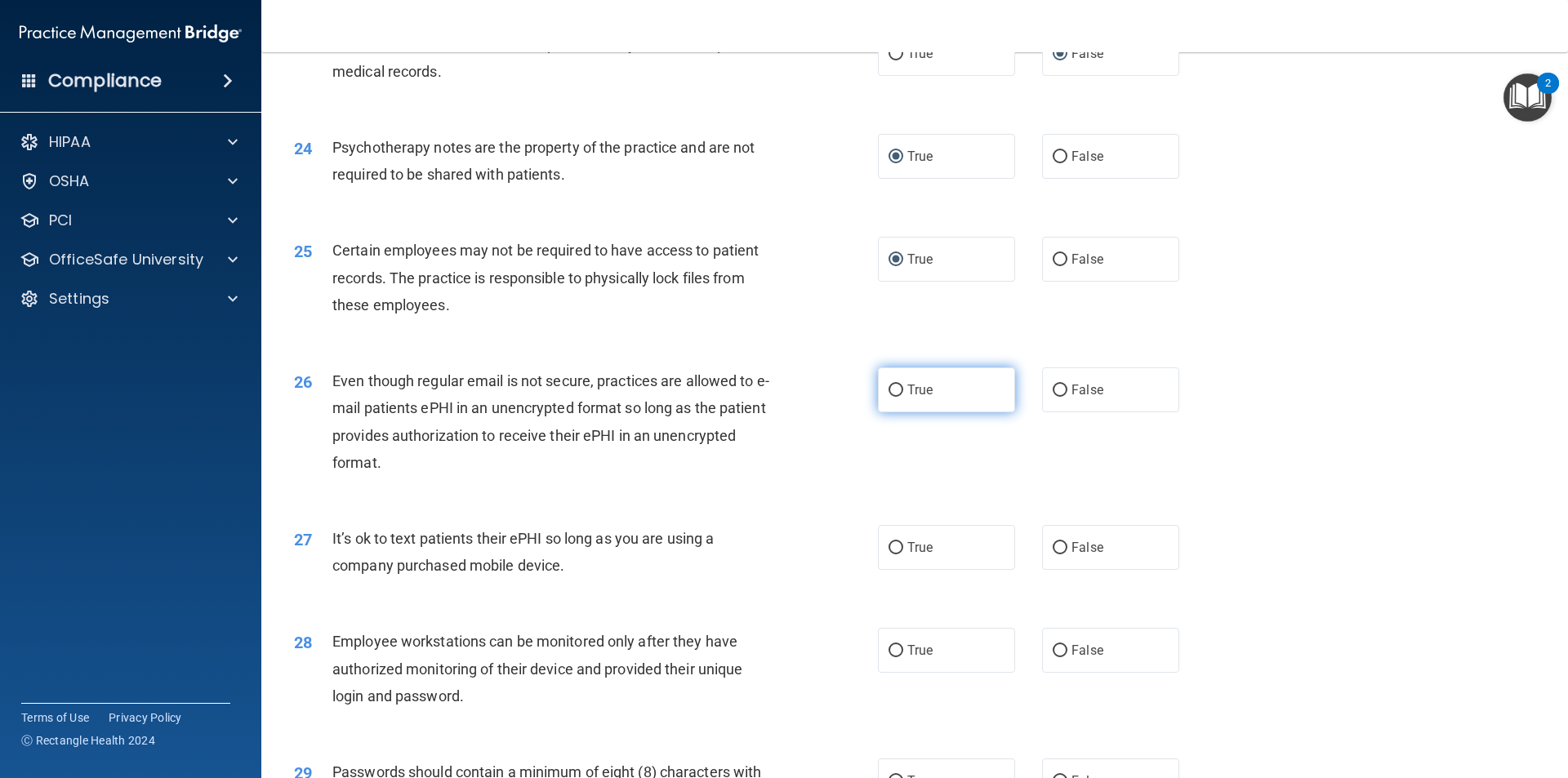
click at [908, 398] on span "True" at bounding box center [920, 389] width 25 height 16
click at [903, 397] on input "True" at bounding box center [896, 390] width 15 height 12
radio input "true"
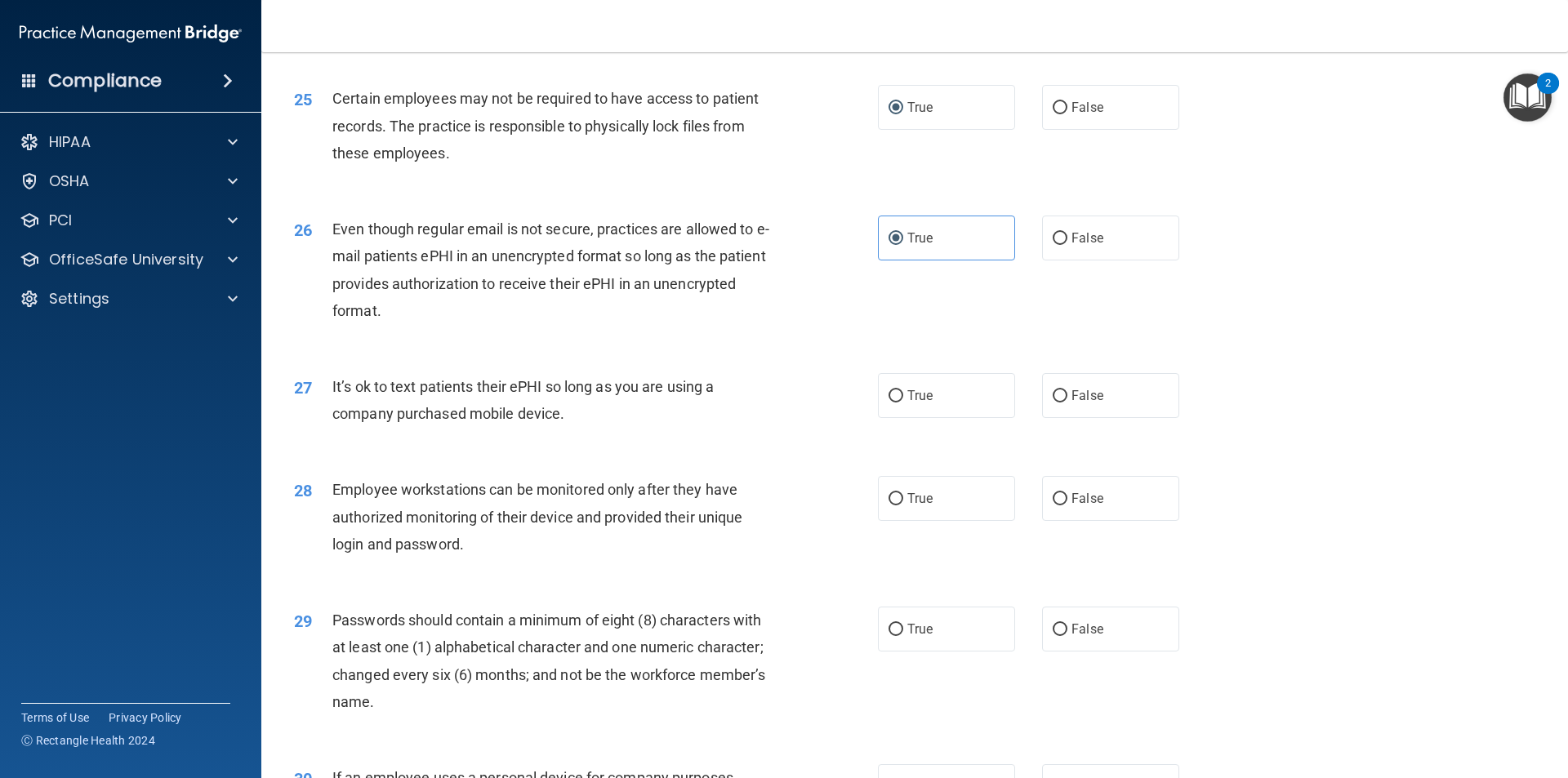
scroll to position [3102, 0]
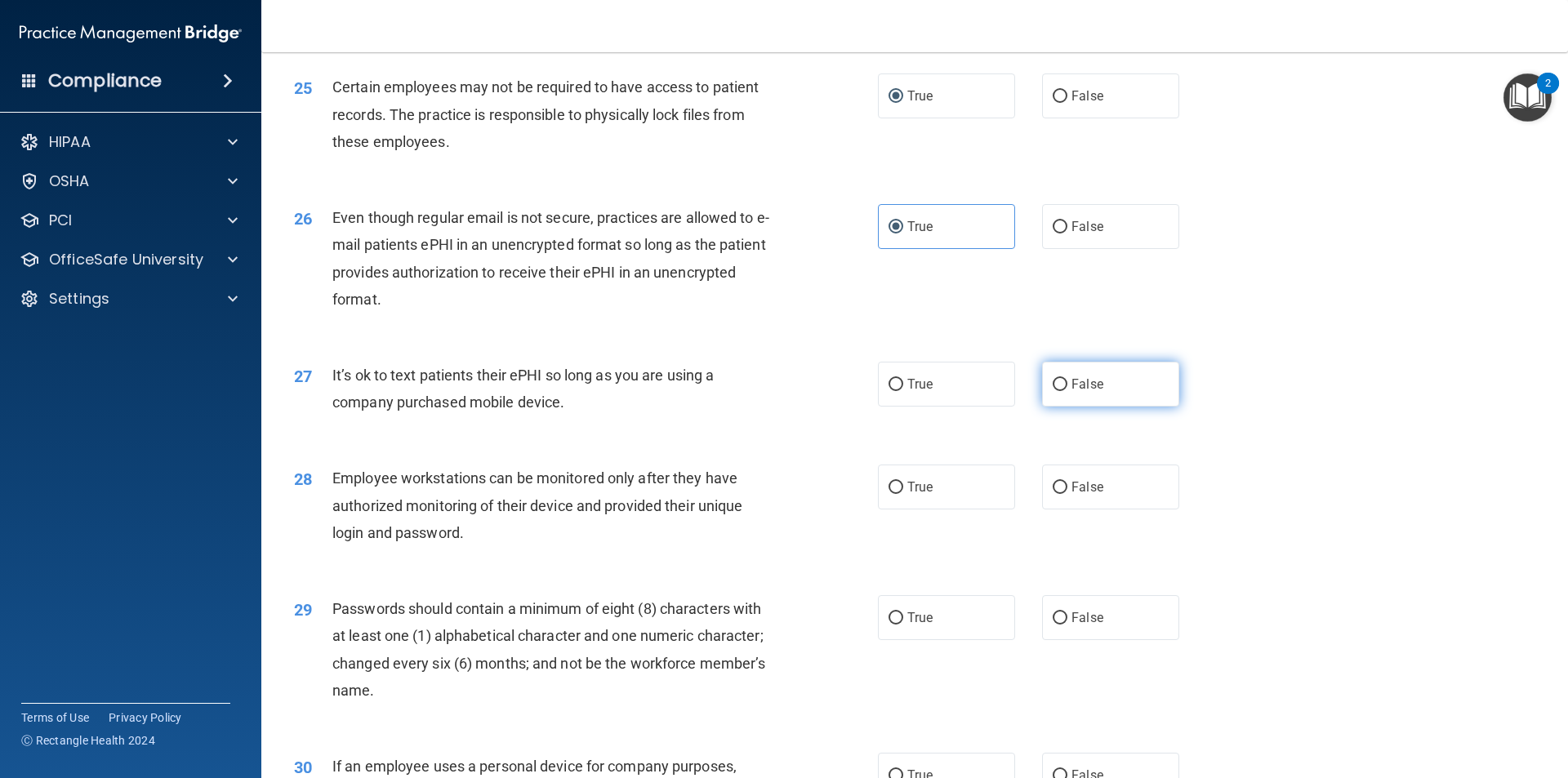
click at [1044, 407] on label "False" at bounding box center [1111, 384] width 138 height 45
click at [1053, 494] on input "False" at bounding box center [1060, 487] width 15 height 12
radio input "true"
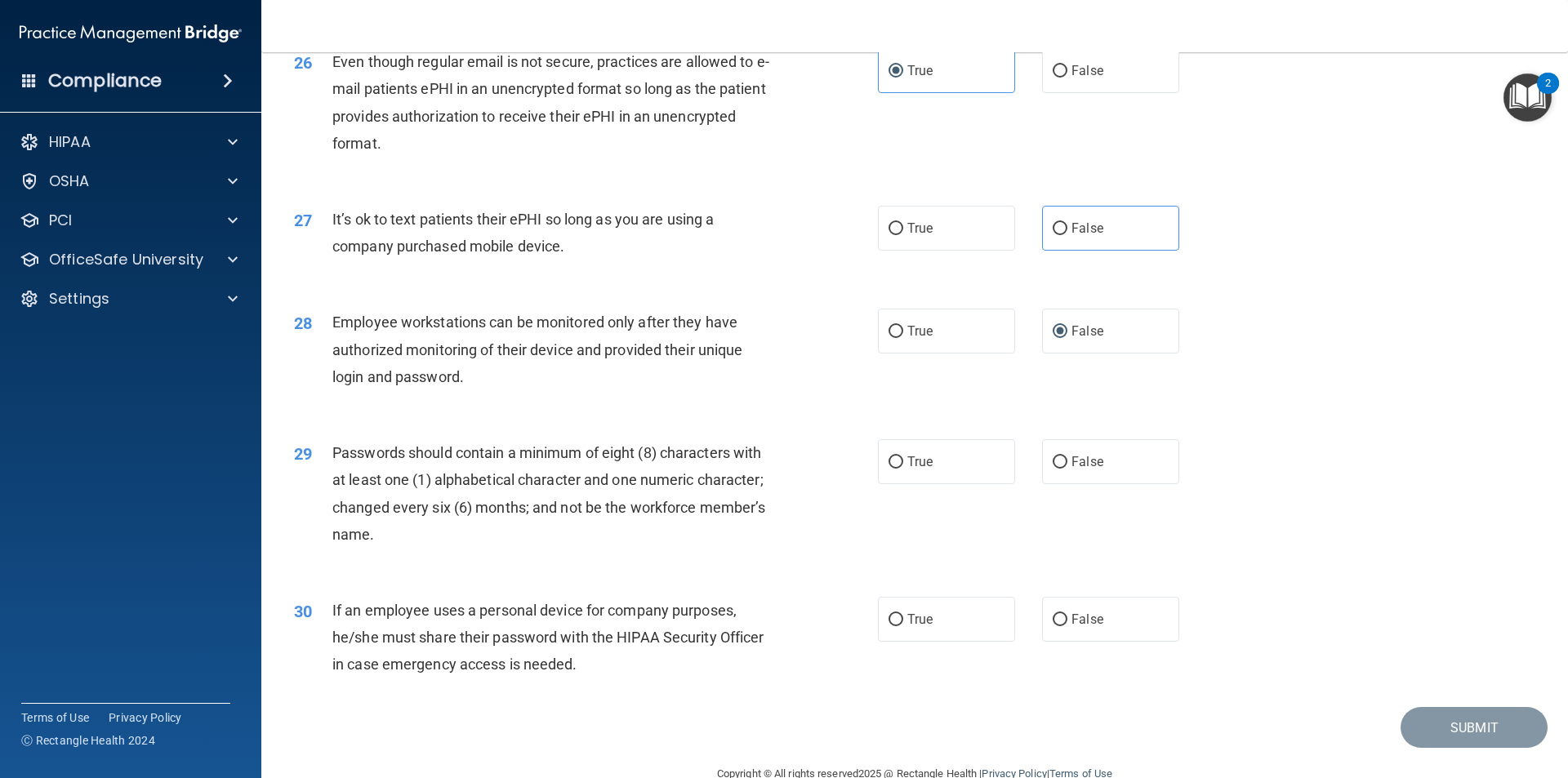
scroll to position [3321, 0]
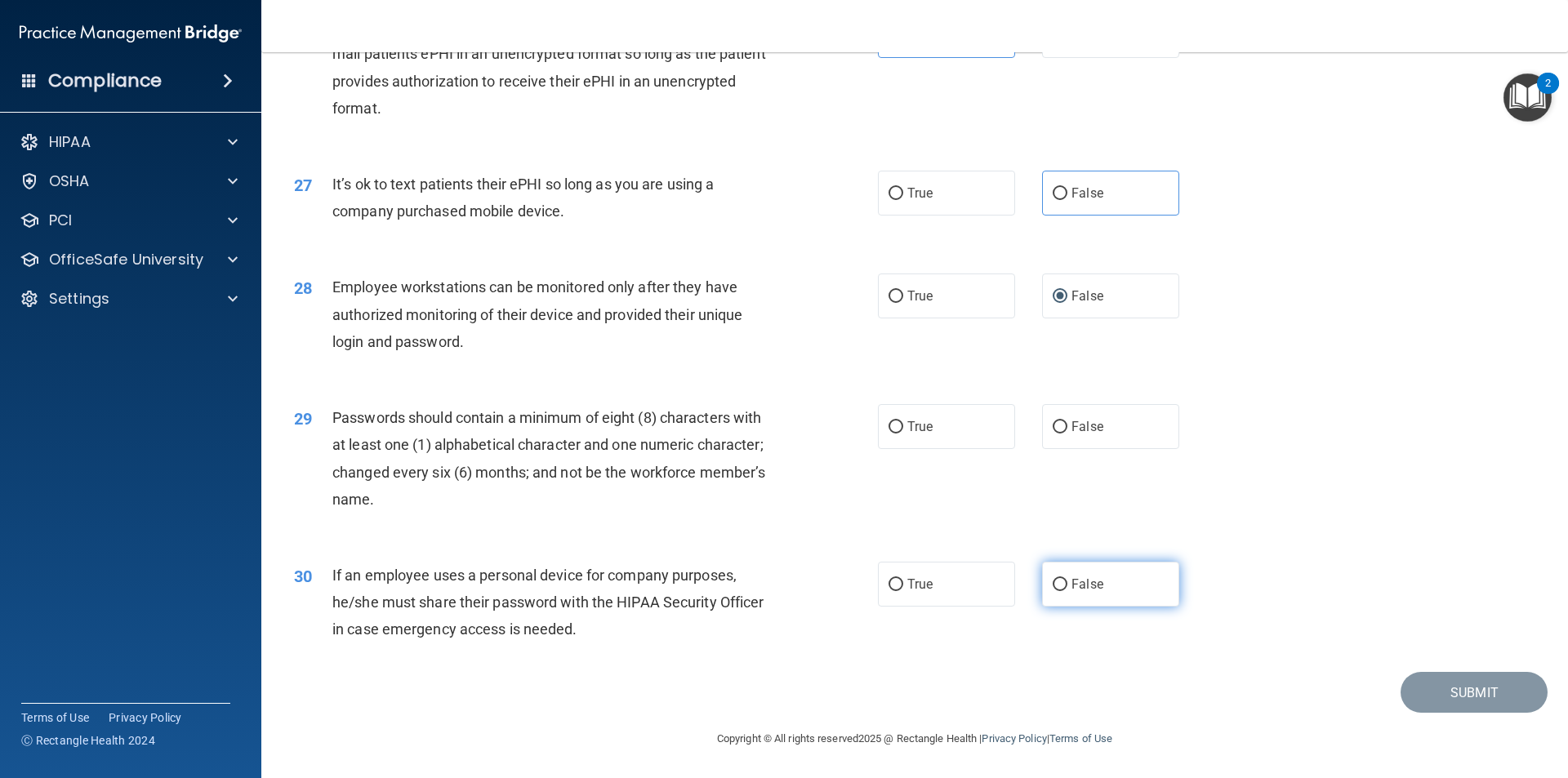
click at [1053, 585] on input "False" at bounding box center [1060, 584] width 15 height 12
radio input "true"
click at [893, 426] on input "True" at bounding box center [896, 426] width 15 height 12
radio input "true"
click at [1043, 195] on label "False" at bounding box center [1111, 193] width 138 height 45
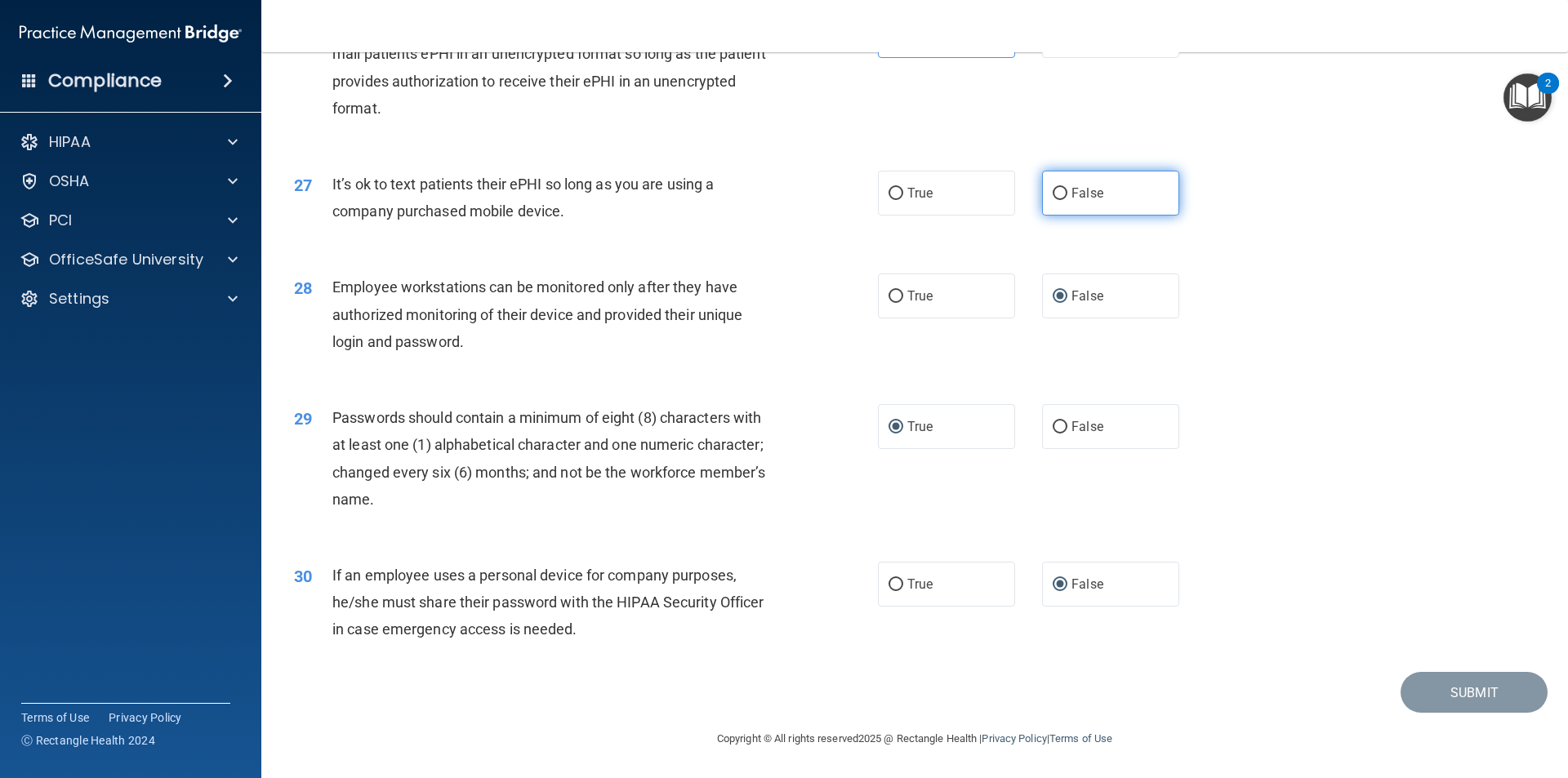
click at [1053, 195] on input "False" at bounding box center [1060, 193] width 15 height 12
radio input "true"
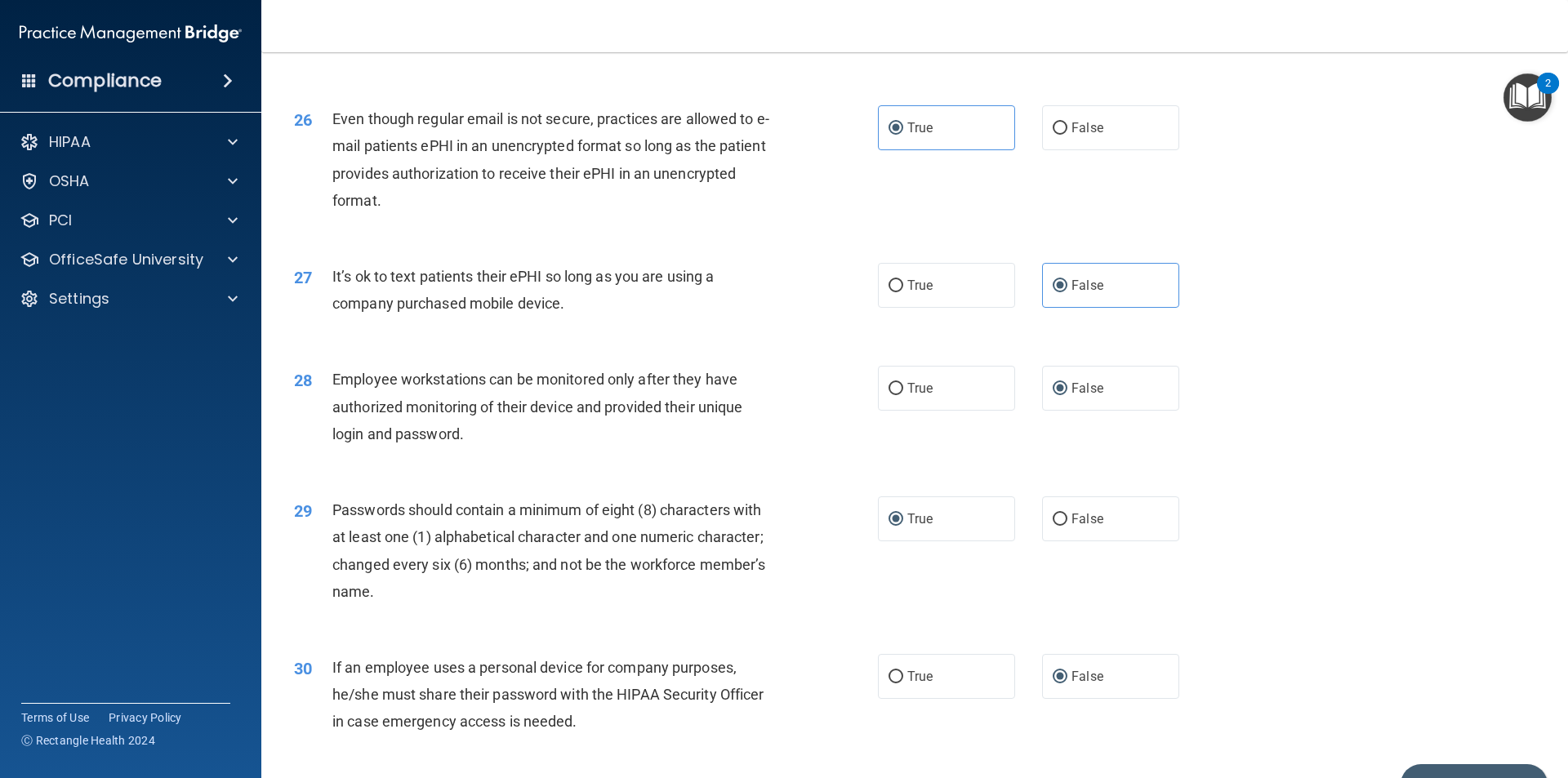
scroll to position [3238, 0]
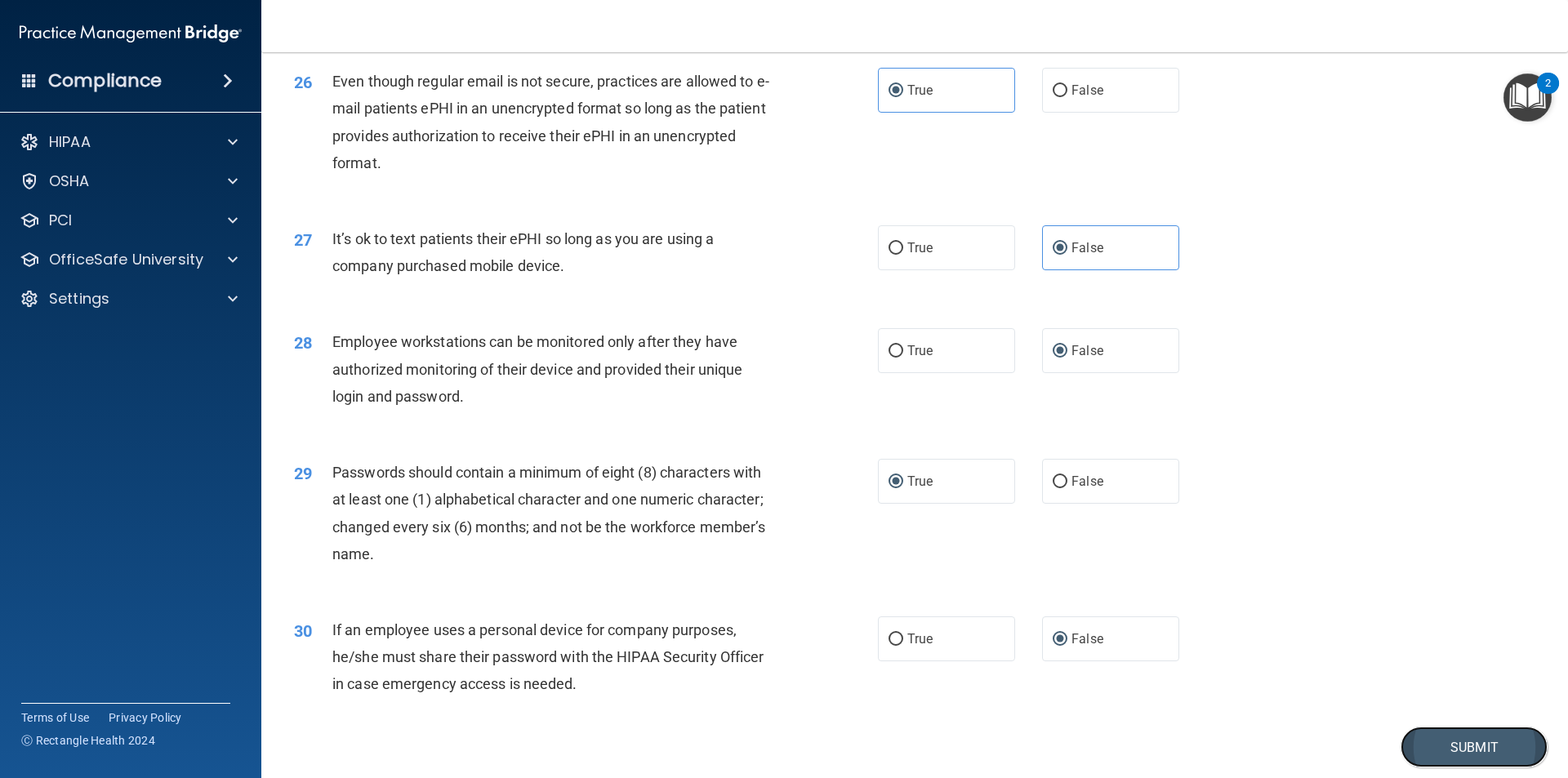
click at [1462, 767] on button "Submit" at bounding box center [1474, 747] width 147 height 42
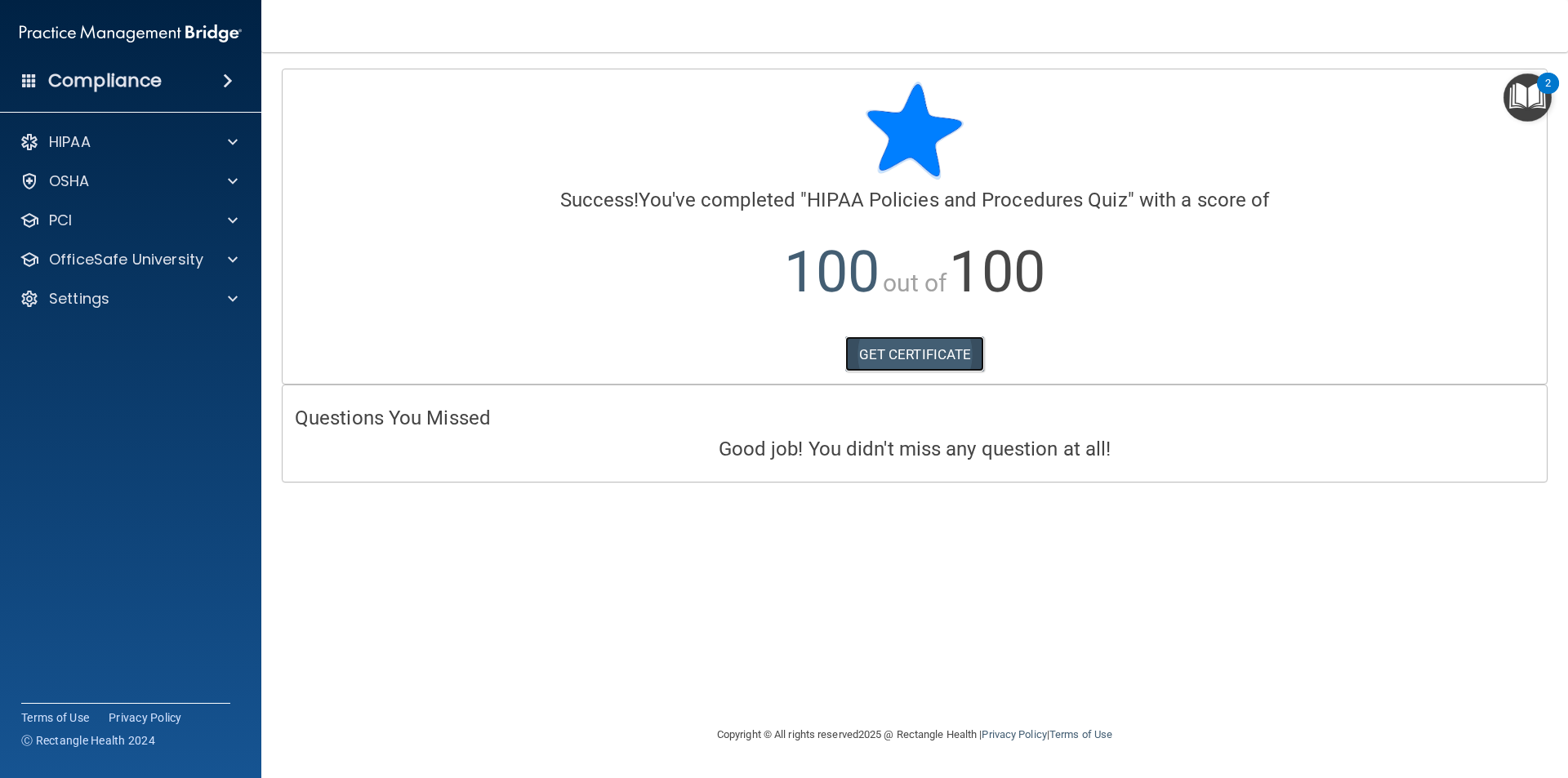
click at [902, 348] on link "GET CERTIFICATE" at bounding box center [915, 353] width 139 height 36
click at [231, 257] on span at bounding box center [233, 259] width 10 height 19
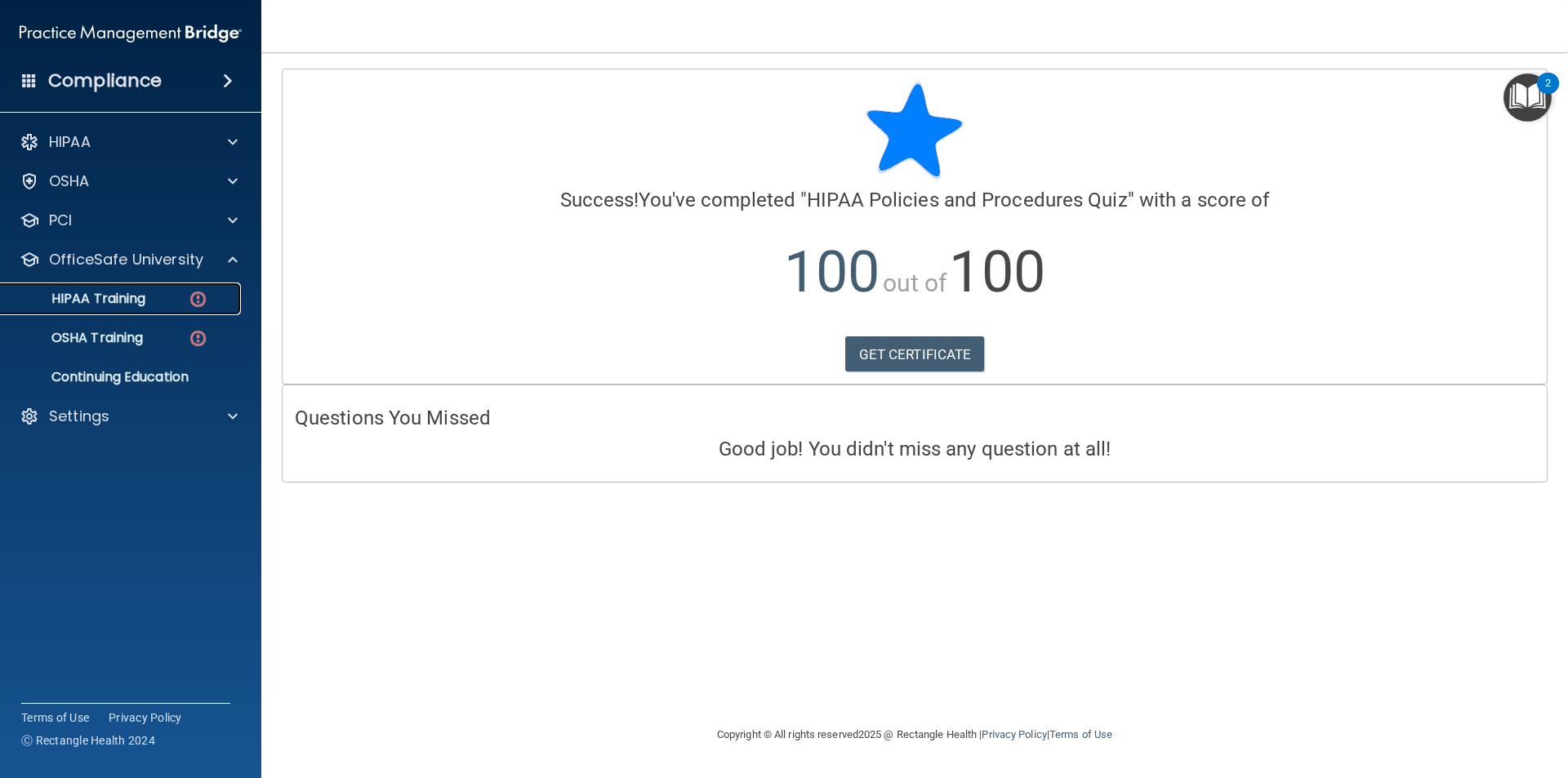
click at [137, 304] on p "HIPAA Training" at bounding box center [78, 299] width 135 height 17
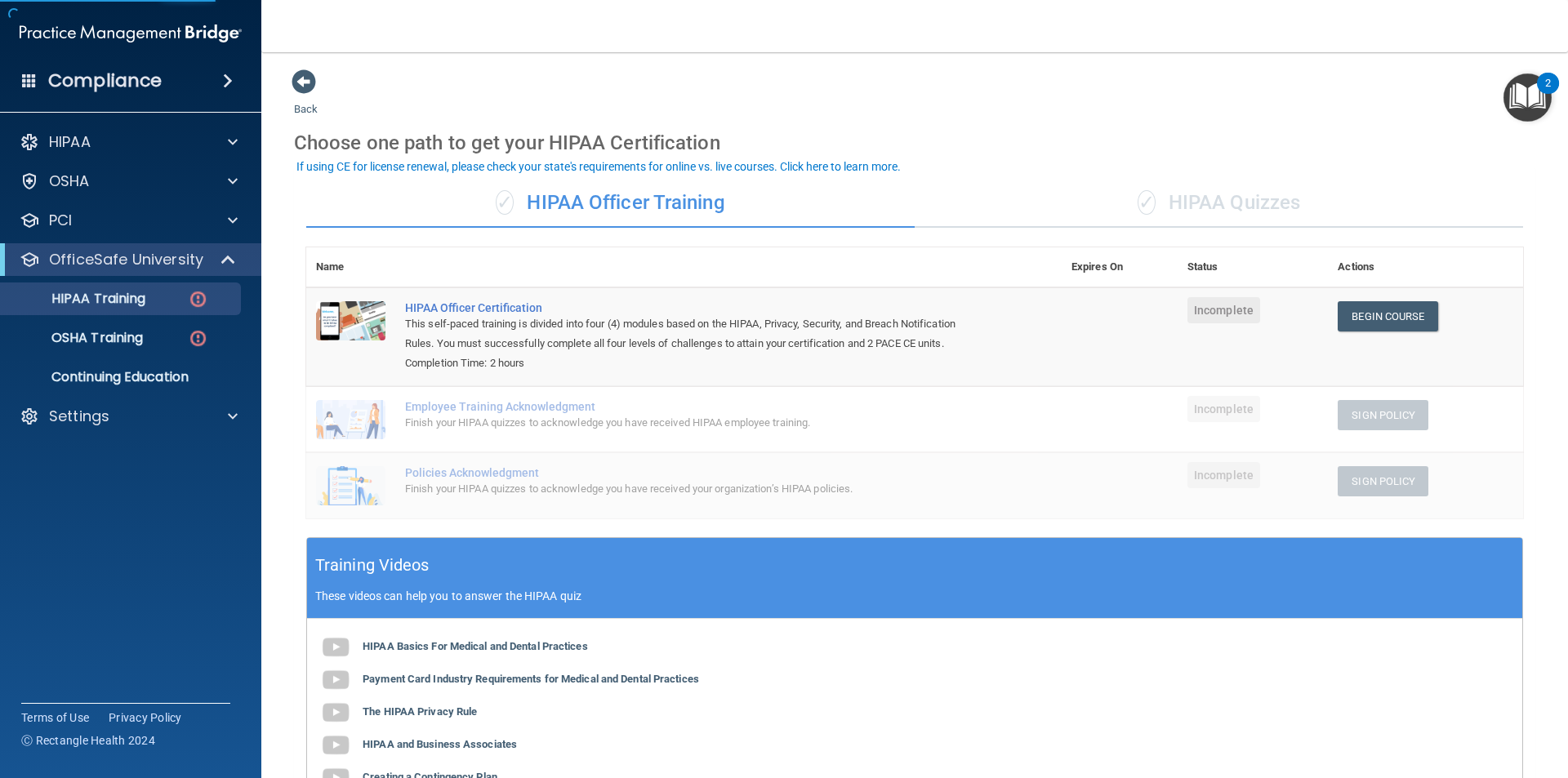
click at [1160, 199] on div "✓ HIPAA Quizzes" at bounding box center [1219, 203] width 609 height 49
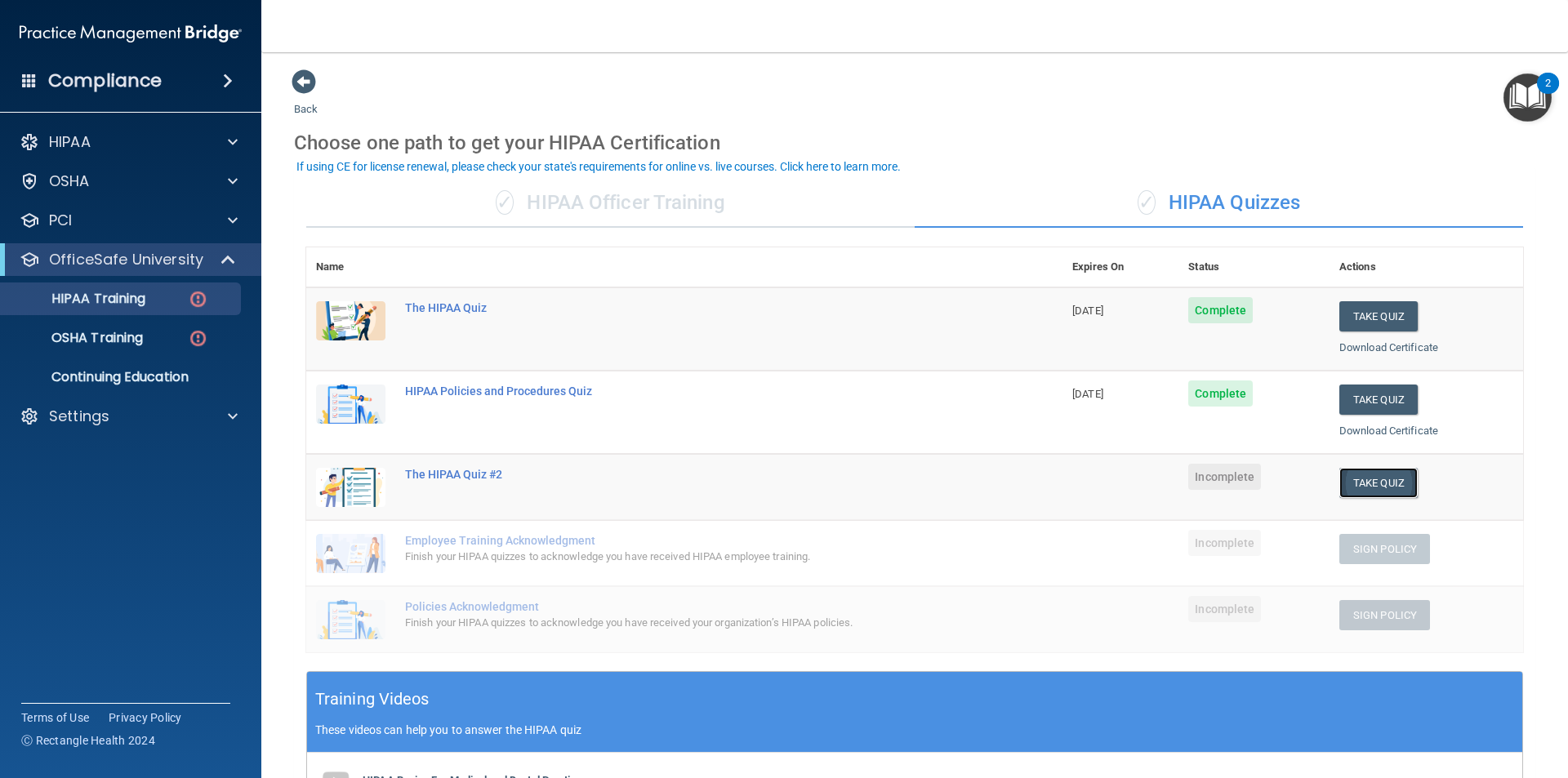
click at [1356, 479] on button "Take Quiz" at bounding box center [1379, 483] width 78 height 30
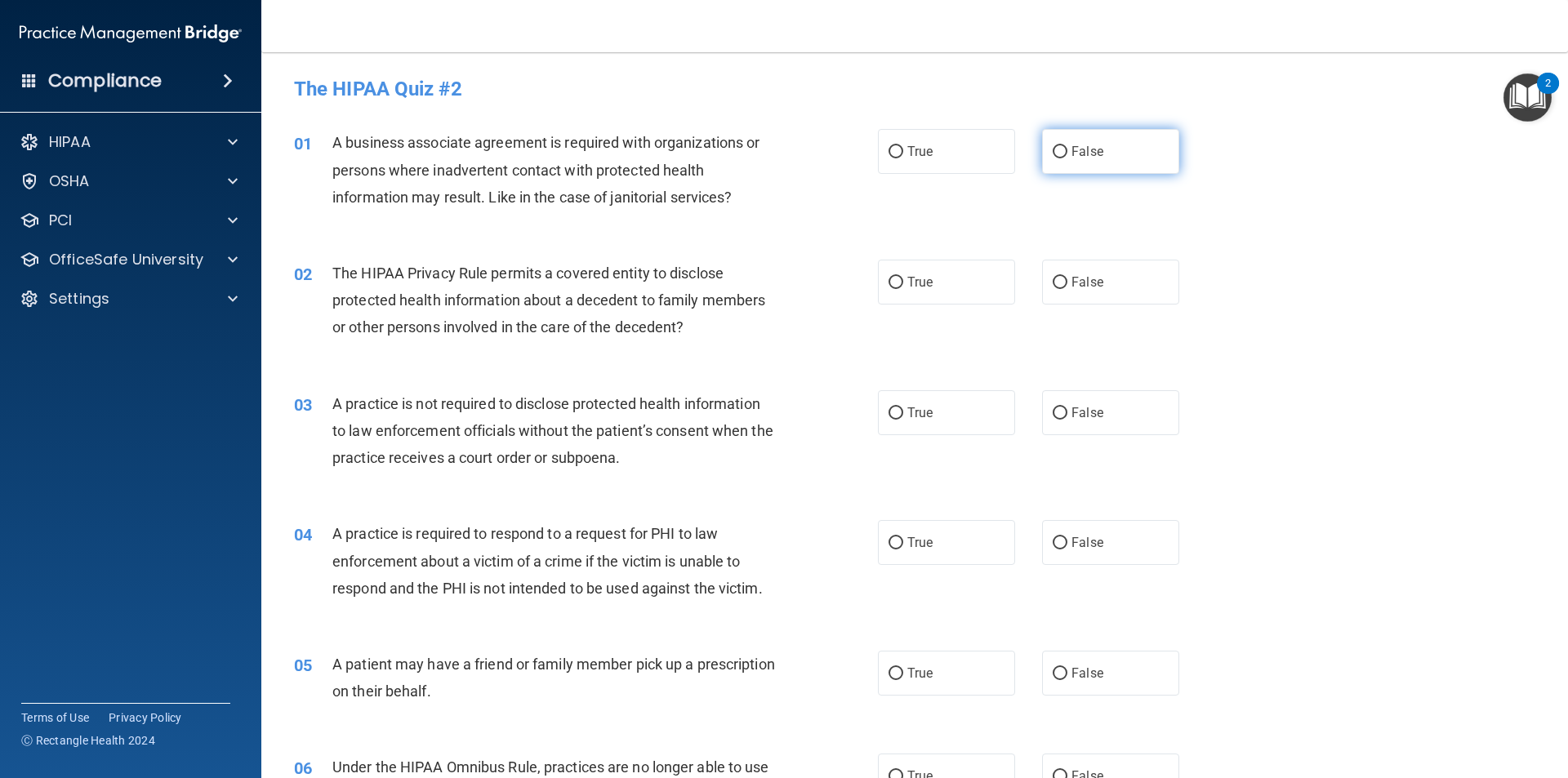
click at [1053, 150] on input "False" at bounding box center [1060, 151] width 15 height 12
radio input "true"
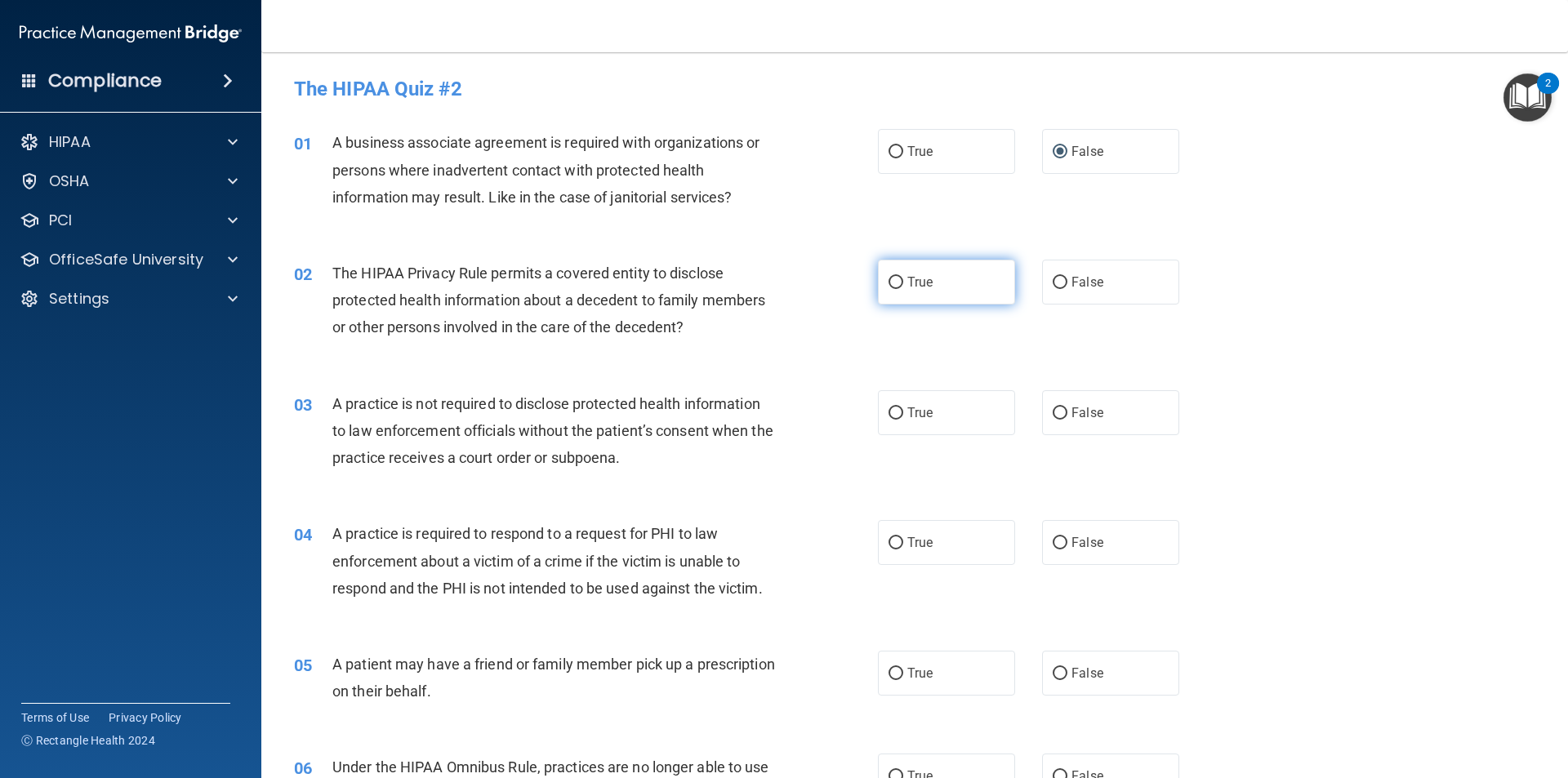
click at [889, 280] on input "True" at bounding box center [896, 282] width 15 height 12
radio input "true"
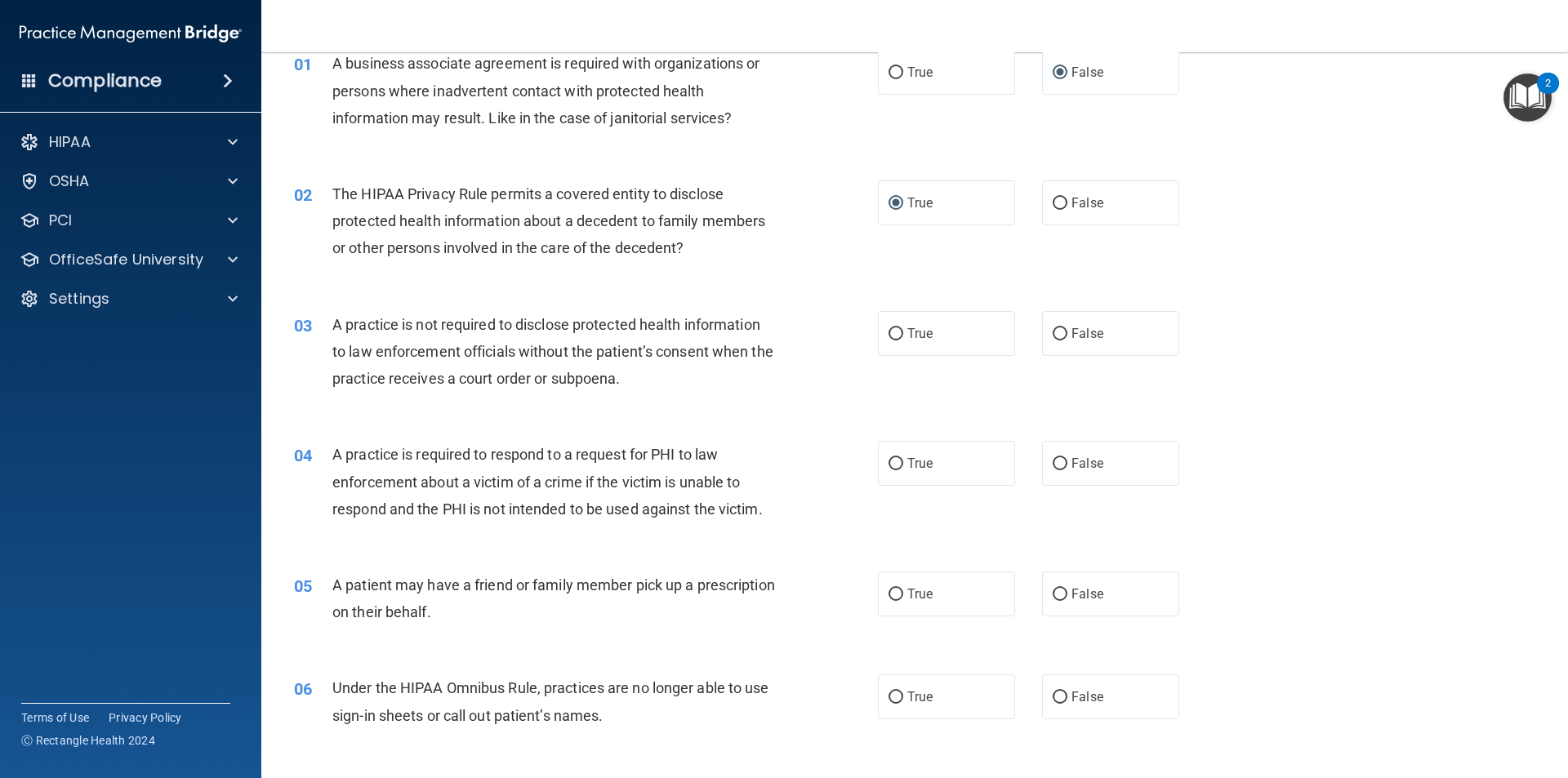
scroll to position [81, 0]
click at [1053, 327] on input "False" at bounding box center [1060, 331] width 15 height 12
radio input "true"
click at [888, 460] on input "True" at bounding box center [896, 461] width 15 height 12
radio input "true"
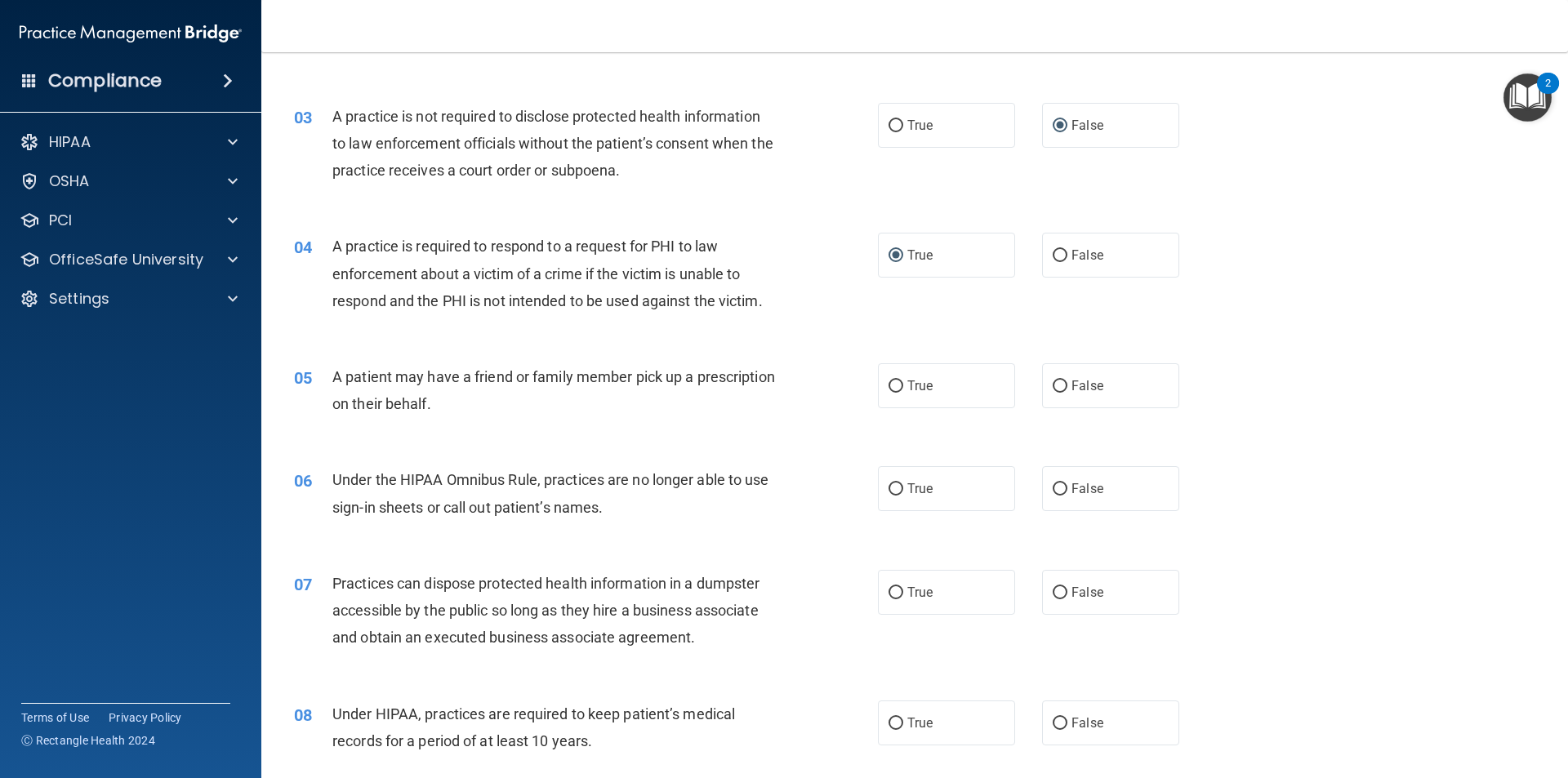
scroll to position [327, 0]
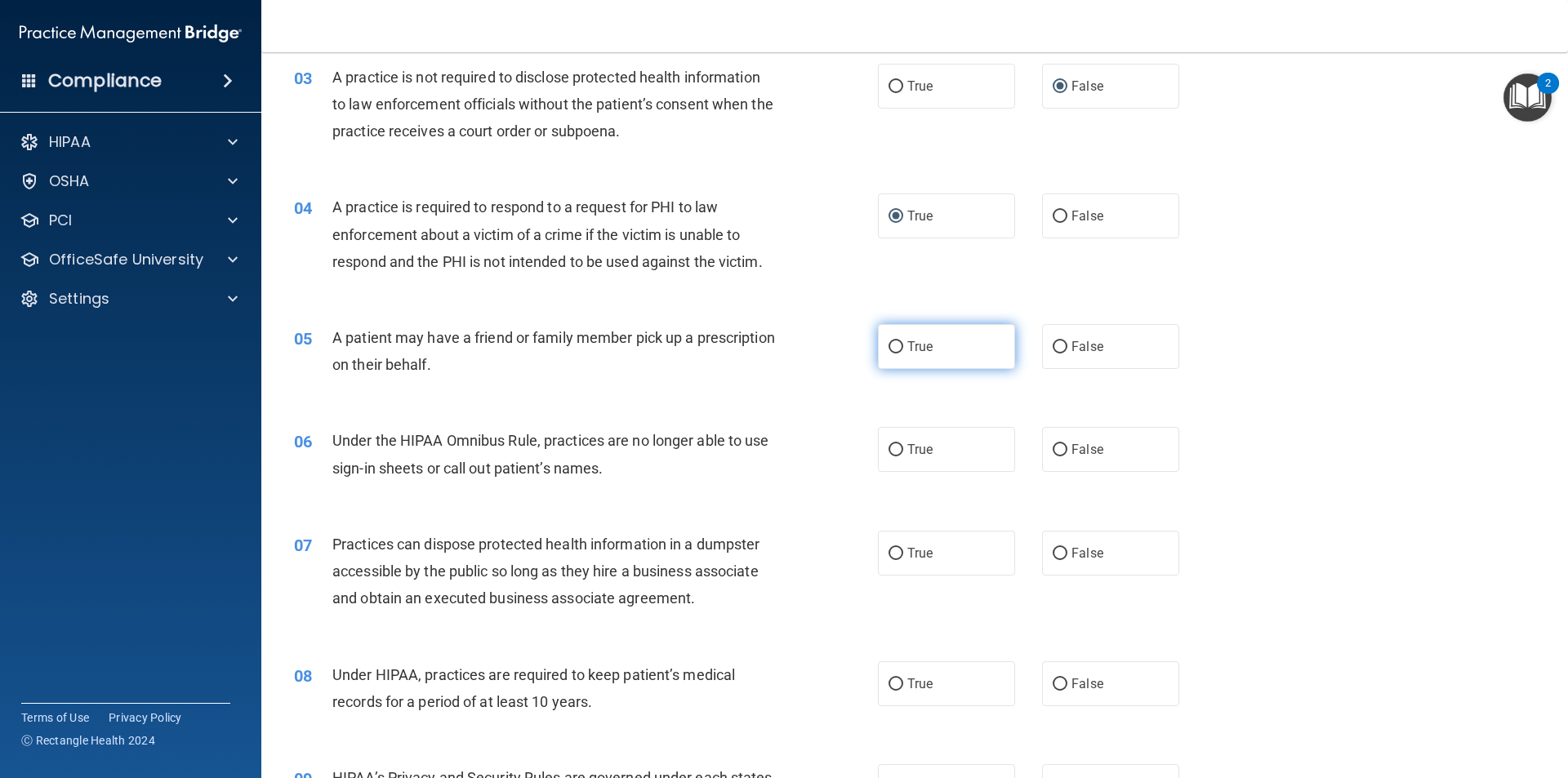
drag, startPoint x: 892, startPoint y: 344, endPoint x: 945, endPoint y: 349, distance: 53.2
click at [900, 343] on label "True" at bounding box center [947, 346] width 138 height 45
click at [900, 343] on input "True" at bounding box center [896, 347] width 15 height 12
radio input "true"
drag, startPoint x: 1055, startPoint y: 449, endPoint x: 1299, endPoint y: 372, distance: 255.9
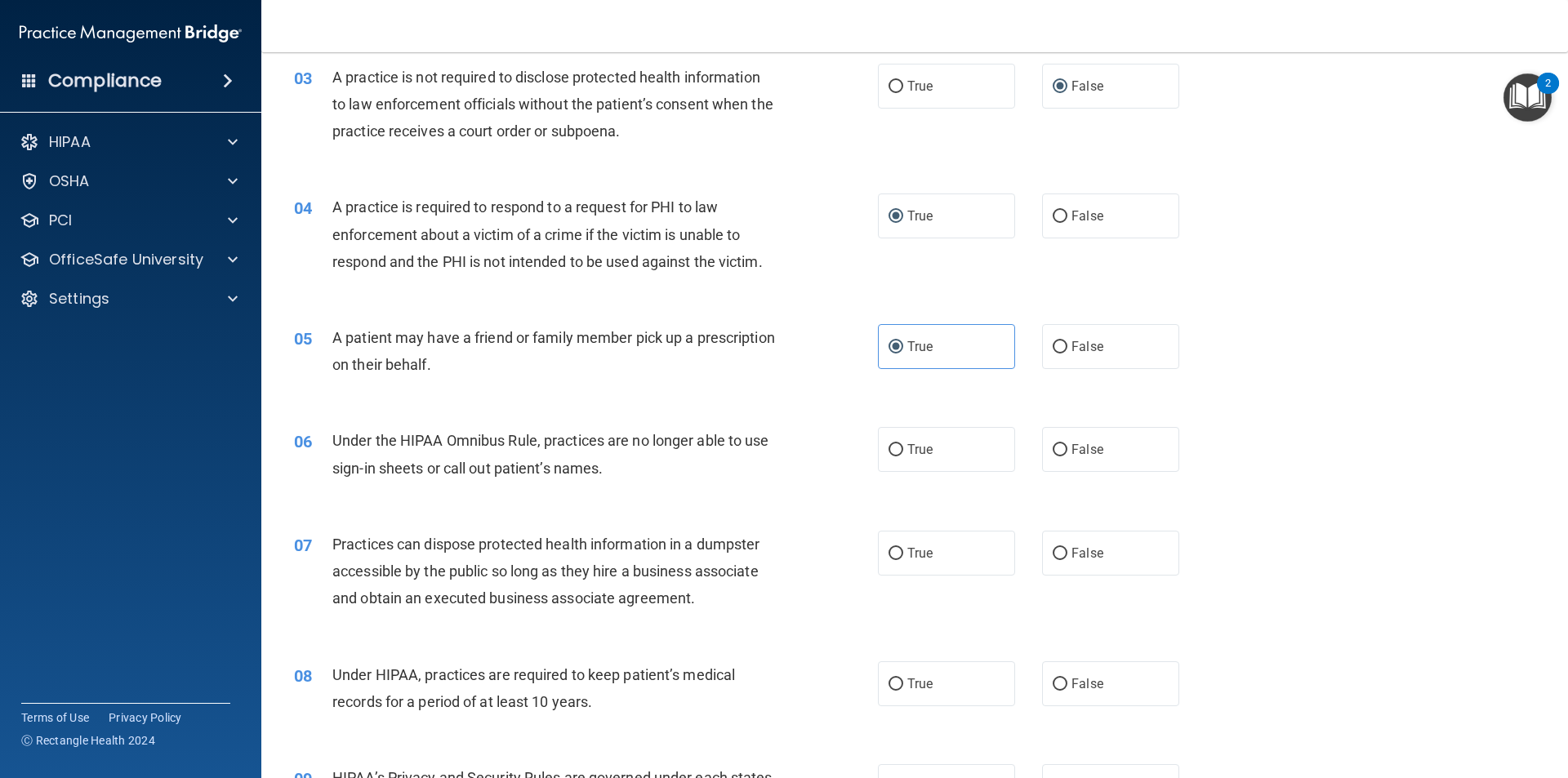
click at [1055, 448] on input "False" at bounding box center [1060, 449] width 15 height 12
radio input "true"
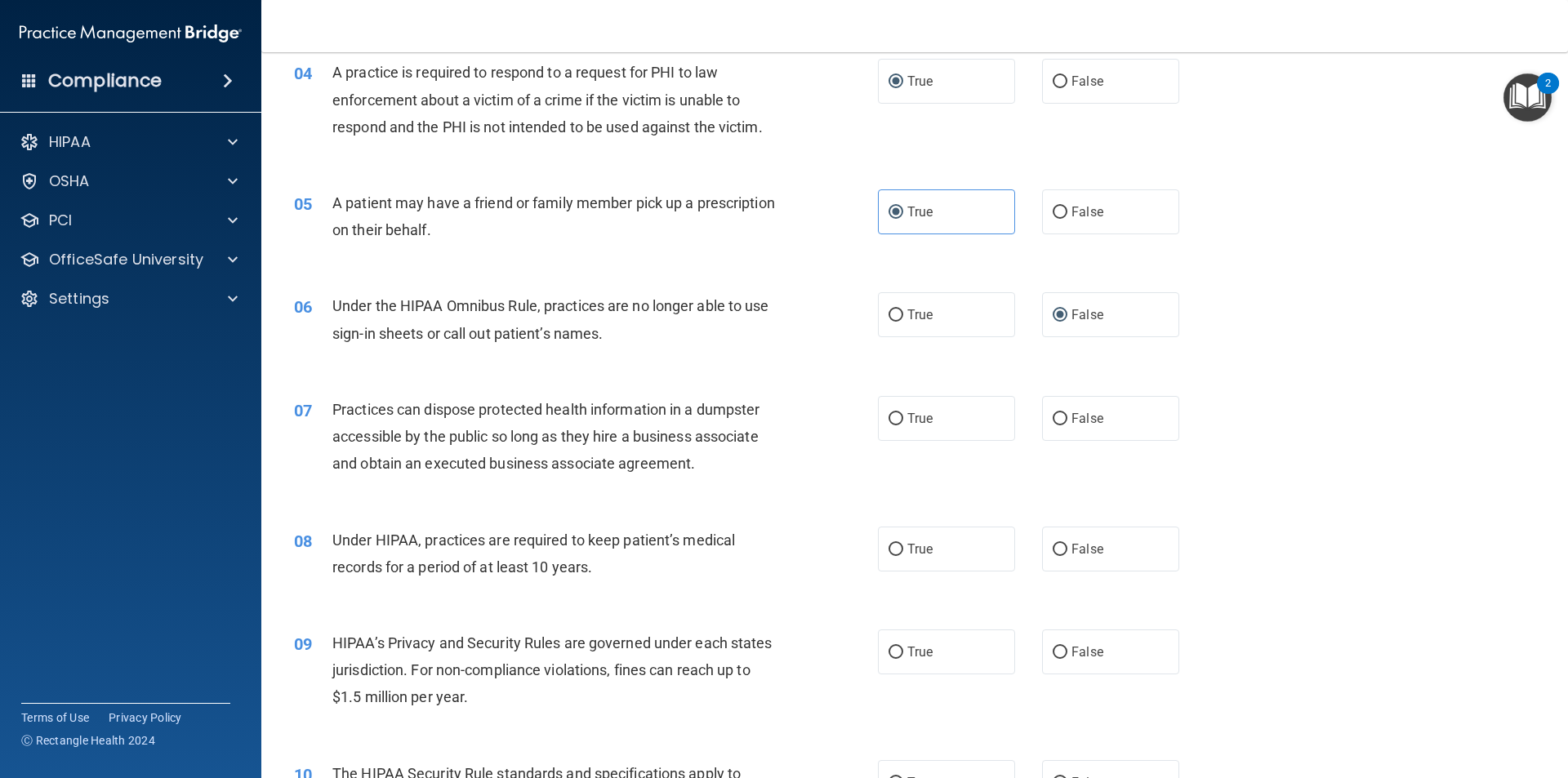
scroll to position [490, 0]
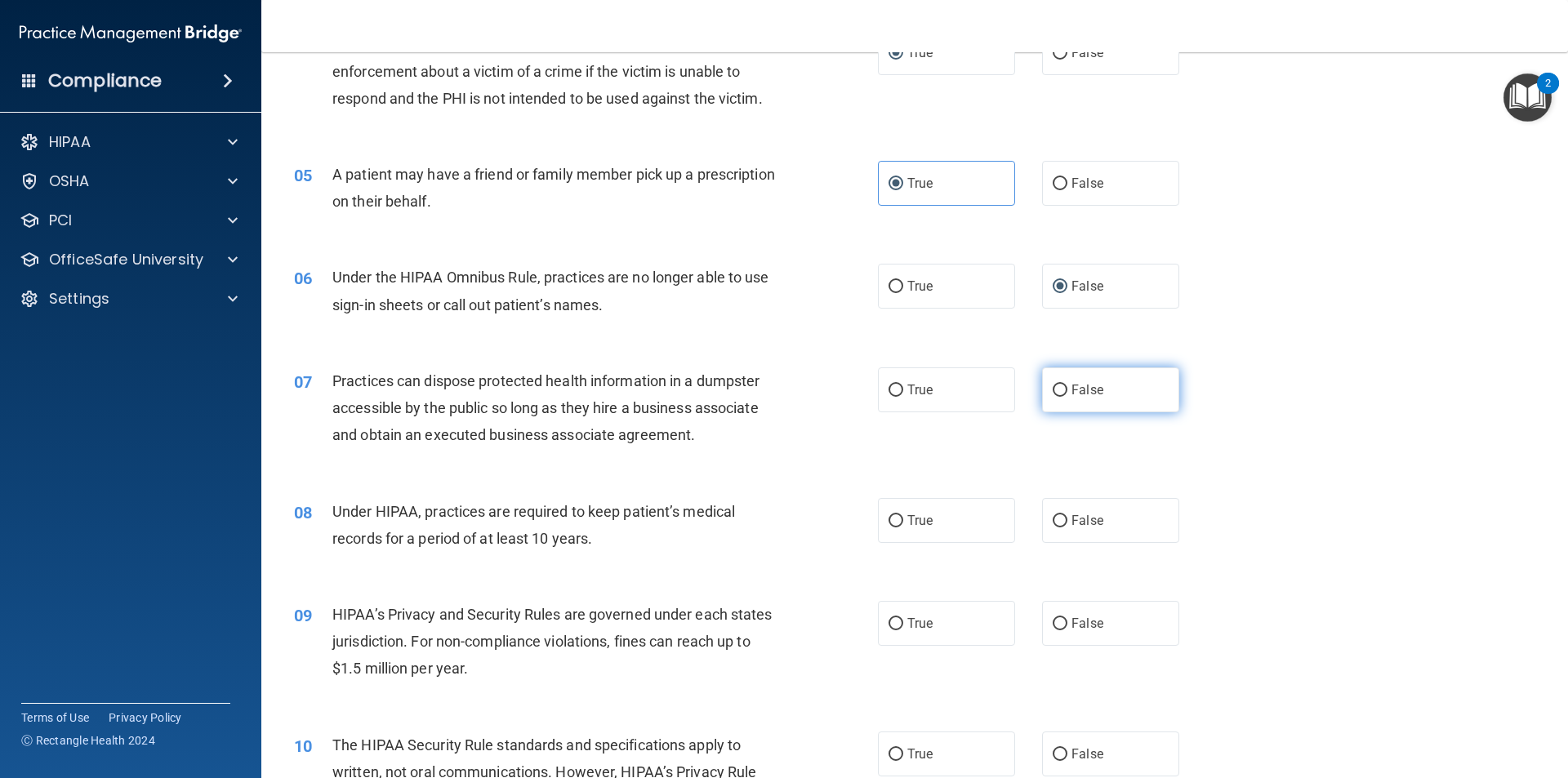
drag, startPoint x: 1046, startPoint y: 388, endPoint x: 1164, endPoint y: 374, distance: 118.8
click at [1053, 385] on input "False" at bounding box center [1060, 390] width 15 height 12
radio input "true"
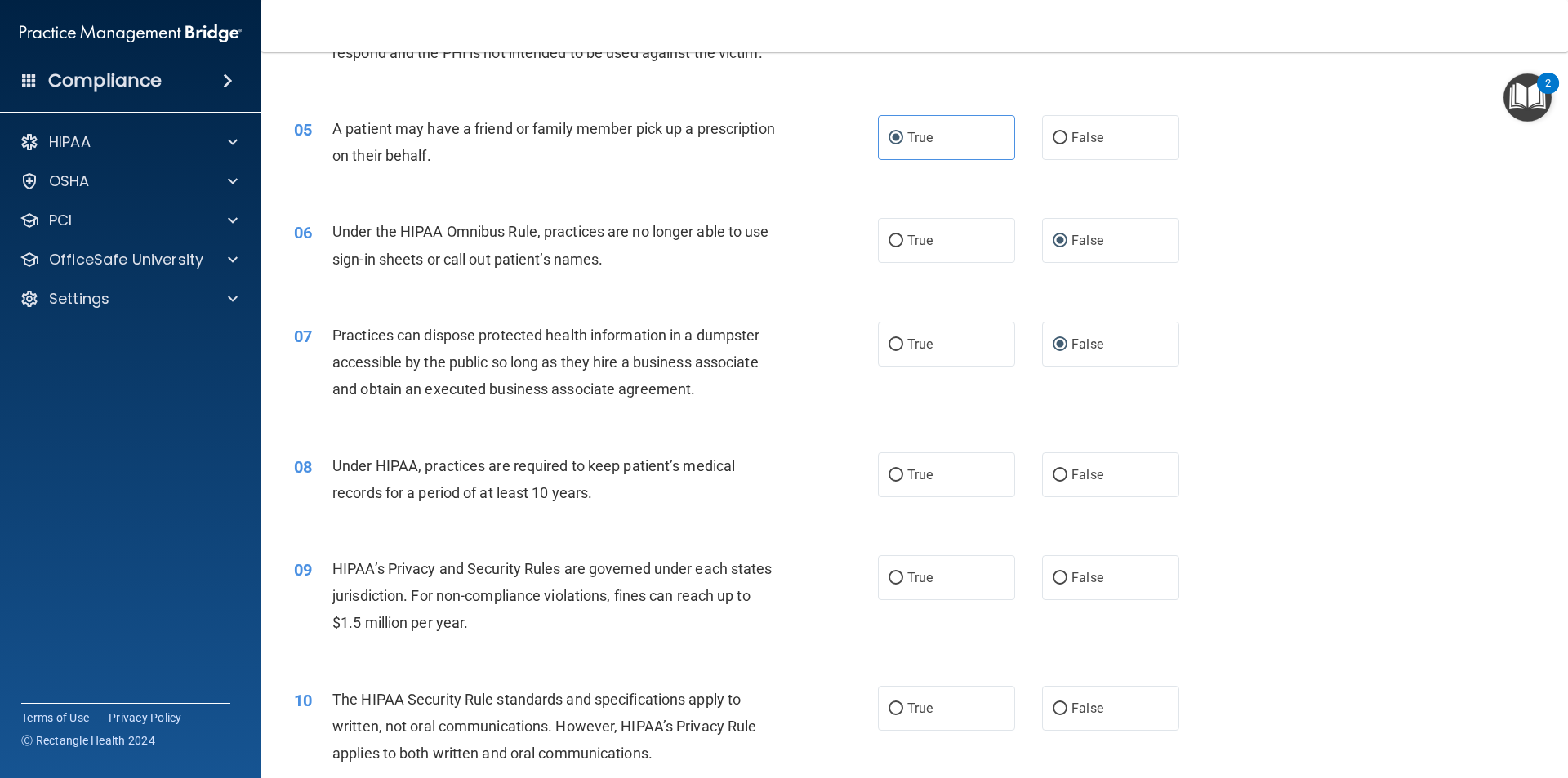
scroll to position [571, 0]
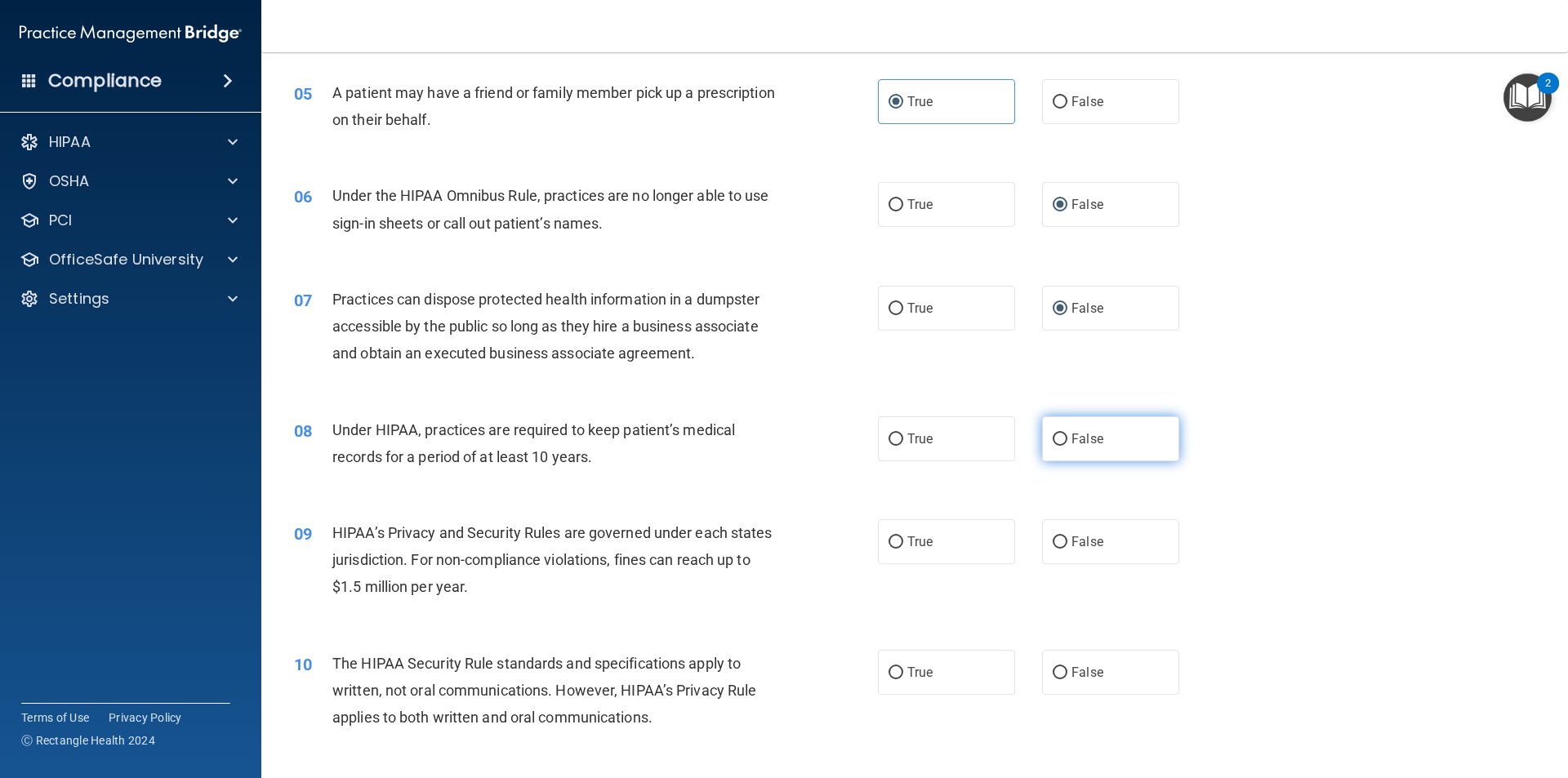
click at [1054, 434] on input "False" at bounding box center [1060, 439] width 15 height 12
radio input "true"
click at [1056, 545] on input "False" at bounding box center [1060, 542] width 15 height 12
radio input "true"
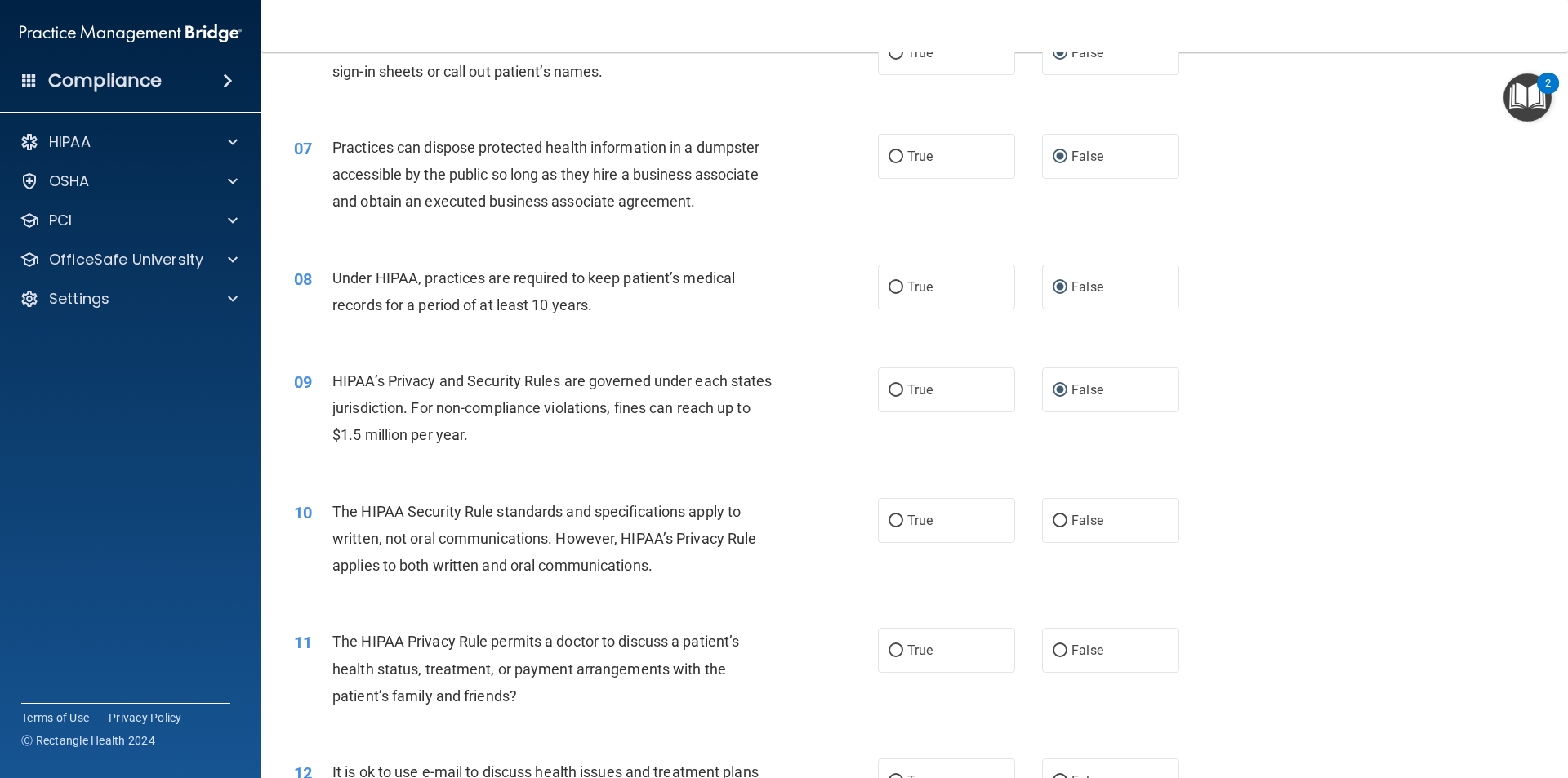
scroll to position [735, 0]
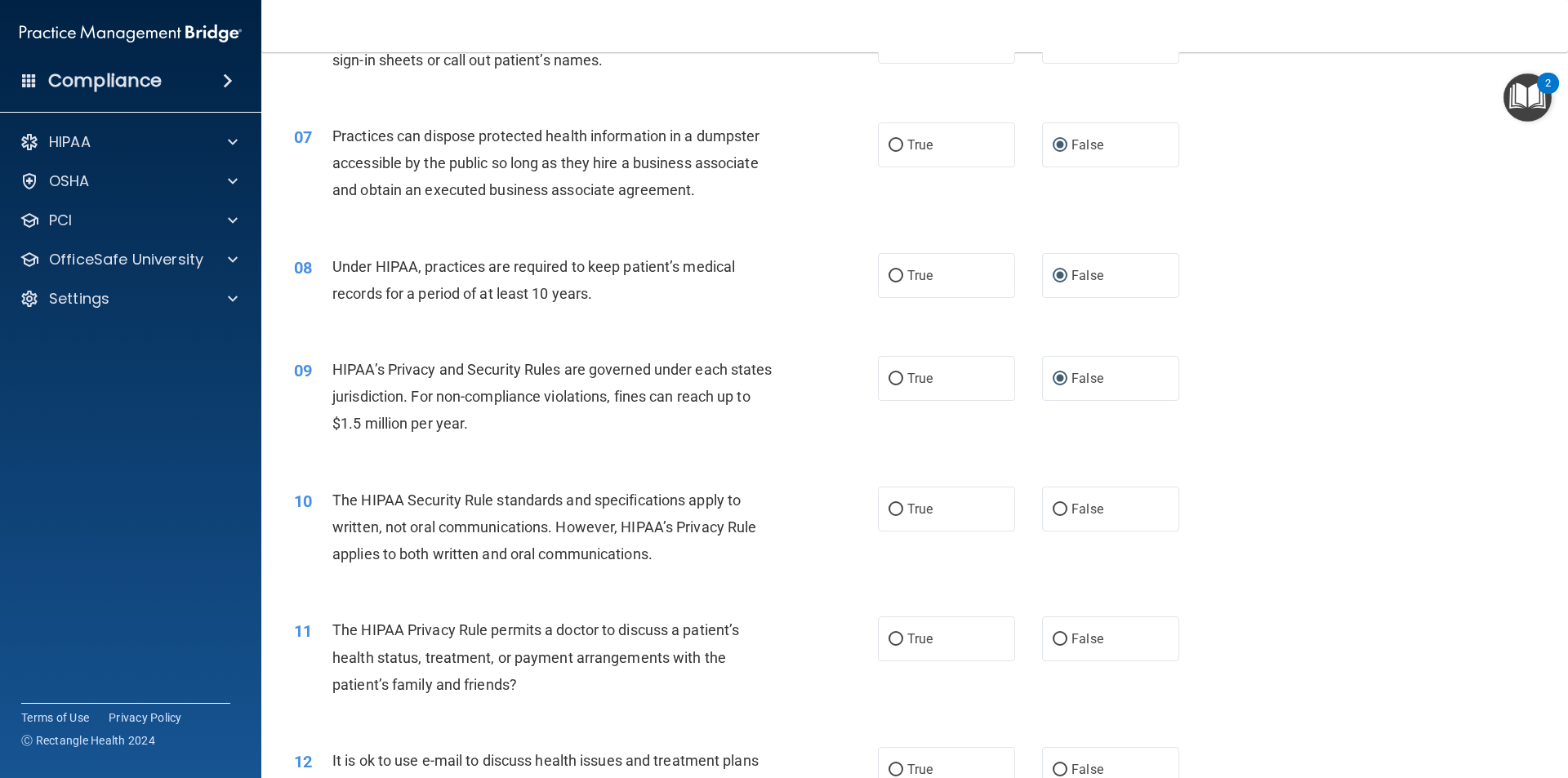
drag, startPoint x: 889, startPoint y: 509, endPoint x: 885, endPoint y: 580, distance: 71.1
click at [891, 516] on label "True" at bounding box center [947, 509] width 138 height 45
click at [891, 516] on input "True" at bounding box center [896, 509] width 15 height 12
radio input "true"
drag, startPoint x: 888, startPoint y: 640, endPoint x: 1044, endPoint y: 612, distance: 158.5
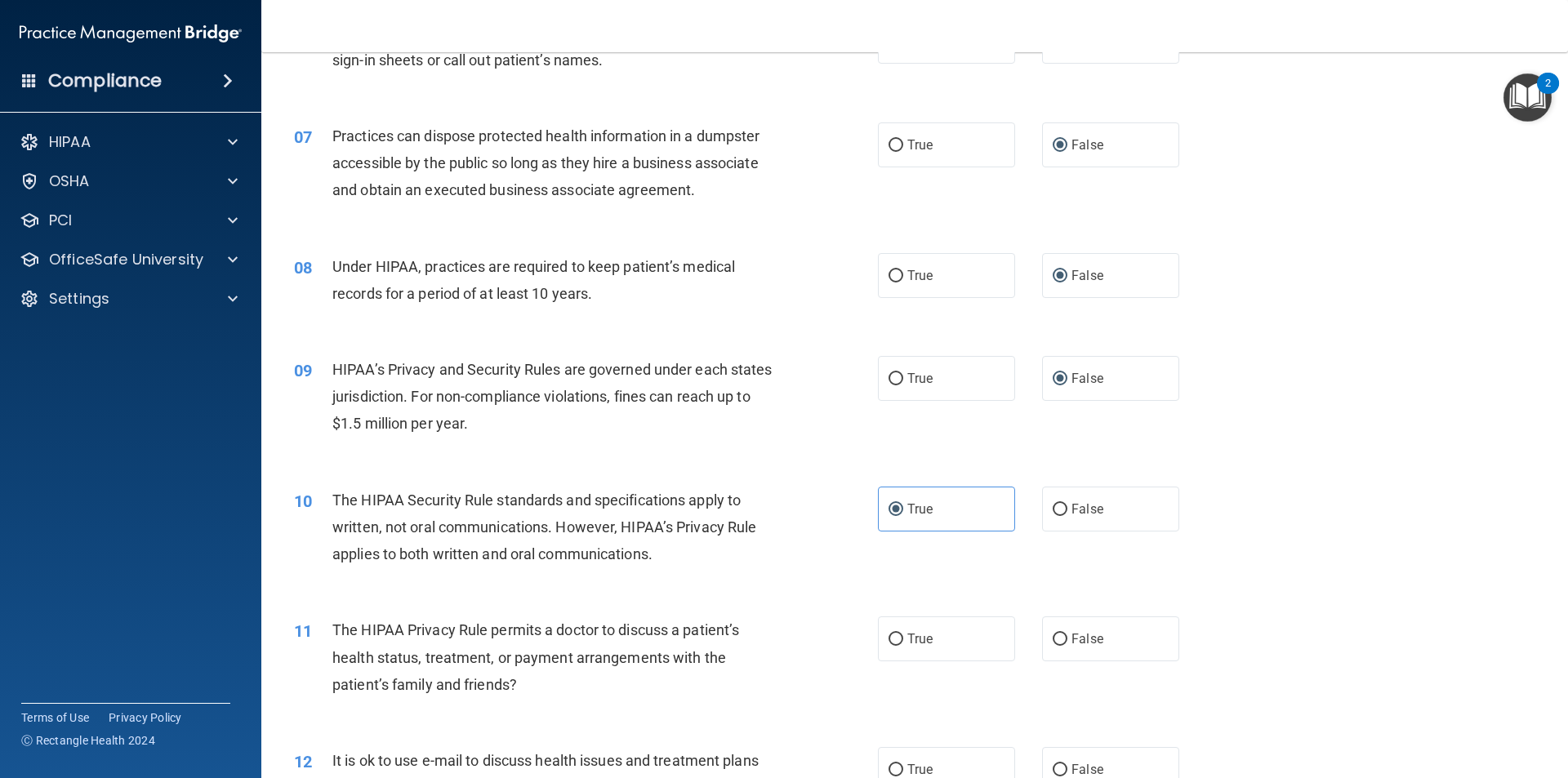
click at [902, 636] on label "True" at bounding box center [947, 639] width 138 height 45
click at [902, 636] on input "True" at bounding box center [896, 639] width 15 height 12
radio input "true"
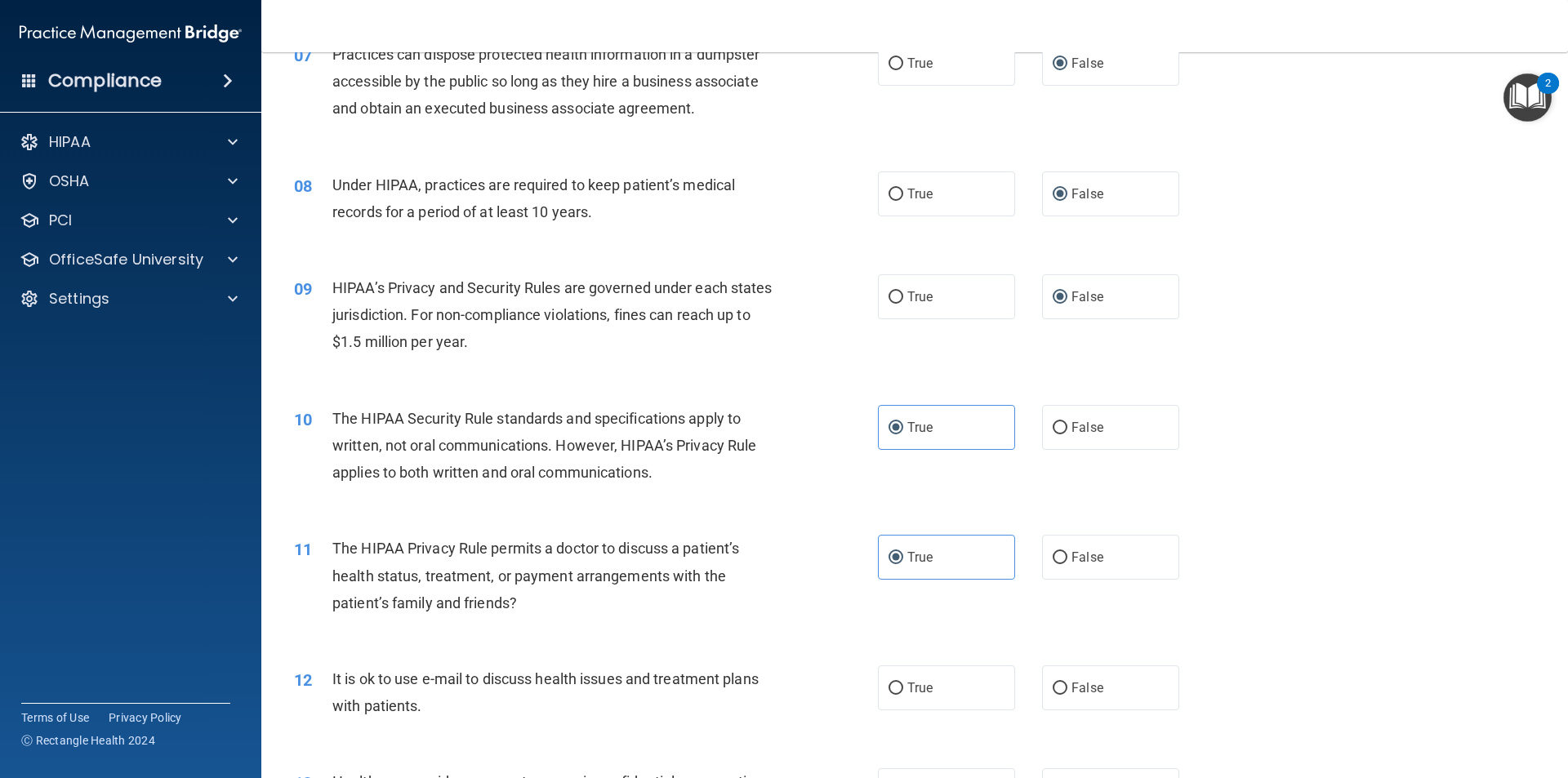
drag, startPoint x: 888, startPoint y: 690, endPoint x: 1137, endPoint y: 622, distance: 258.1
click at [896, 690] on input "True" at bounding box center [896, 688] width 15 height 12
radio input "true"
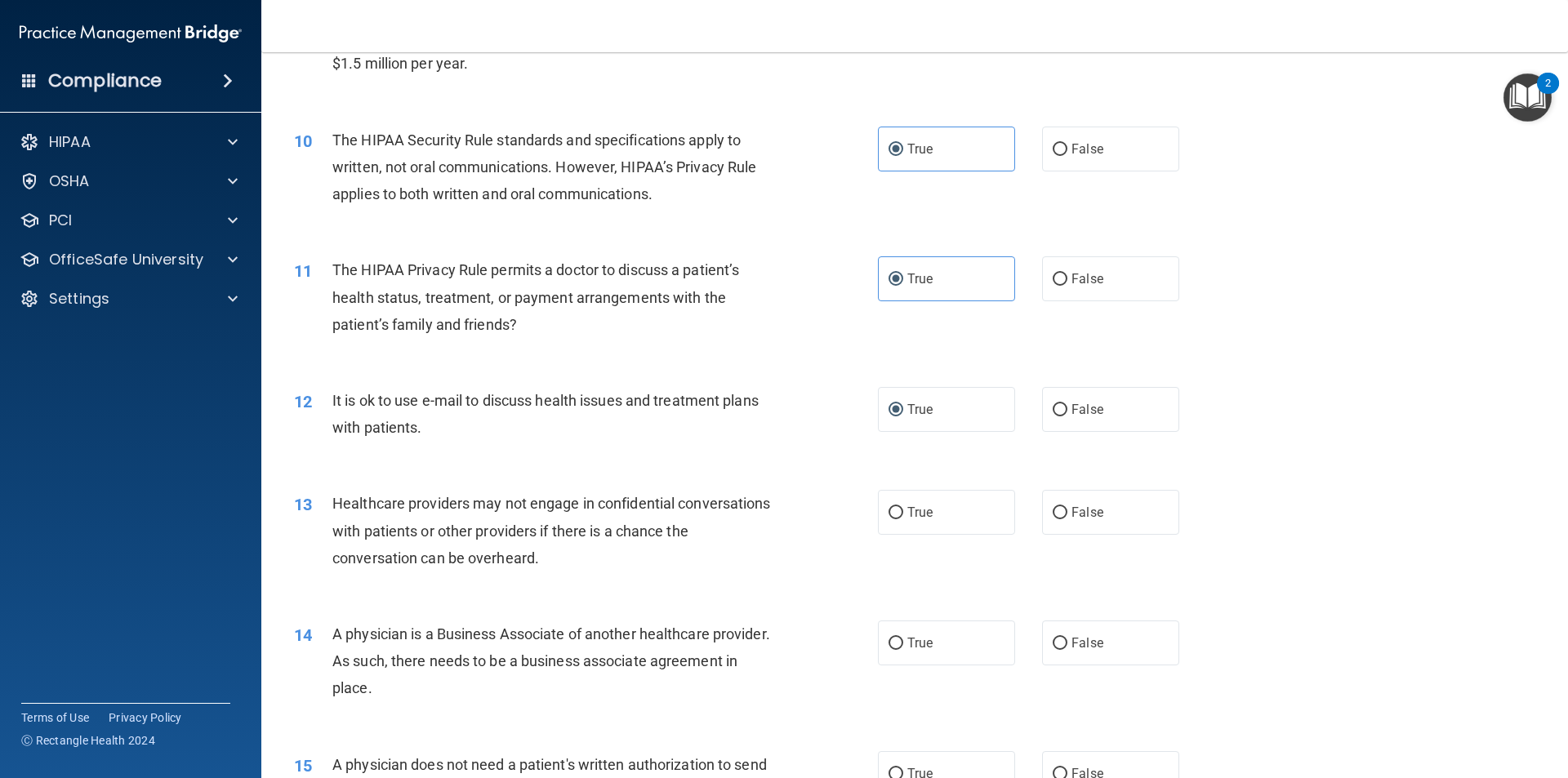
scroll to position [1143, 0]
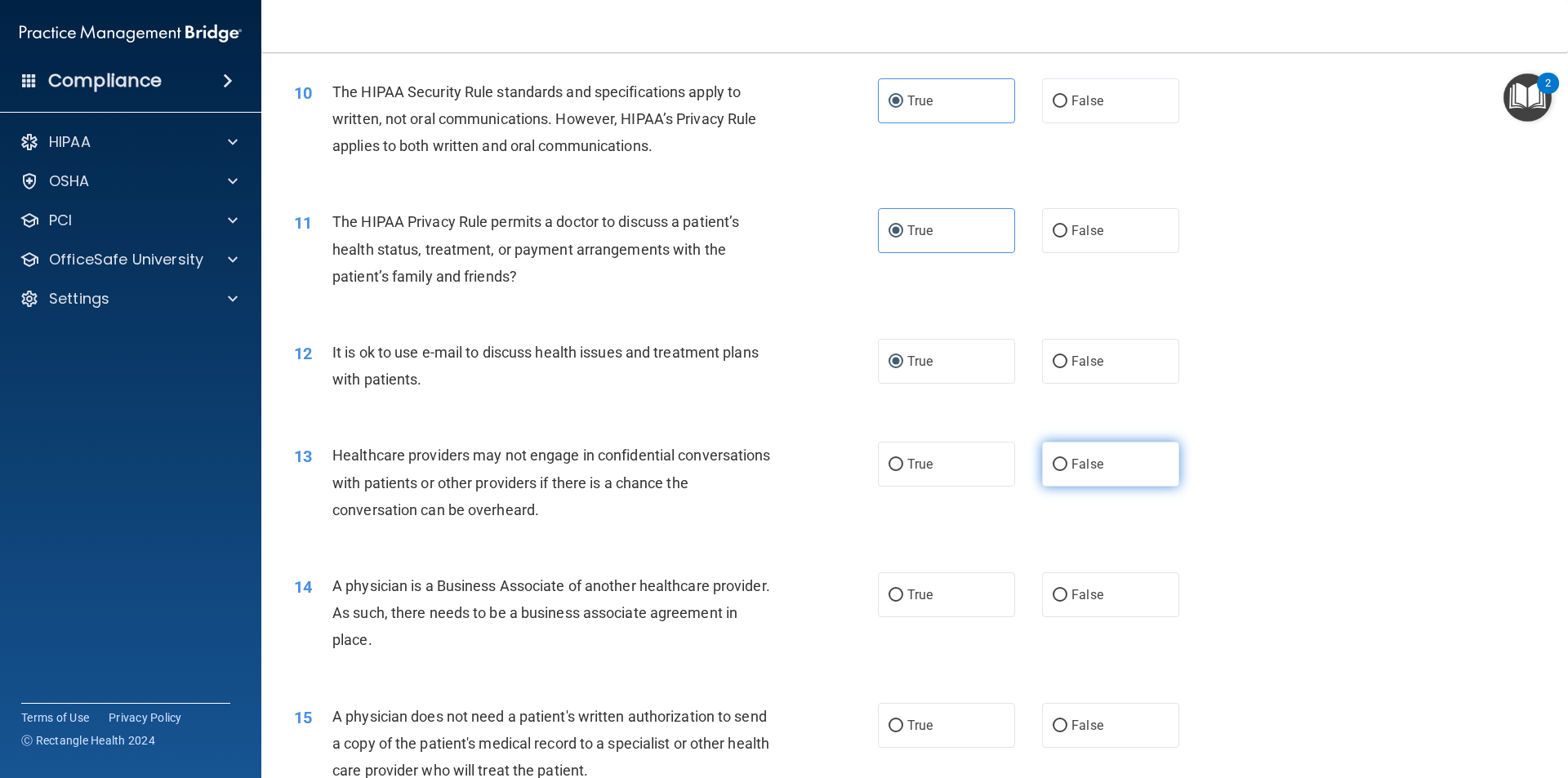
click at [1053, 467] on input "False" at bounding box center [1060, 464] width 15 height 12
radio input "true"
click at [1056, 604] on label "False" at bounding box center [1111, 594] width 138 height 45
click at [1056, 602] on input "False" at bounding box center [1060, 595] width 15 height 12
radio input "true"
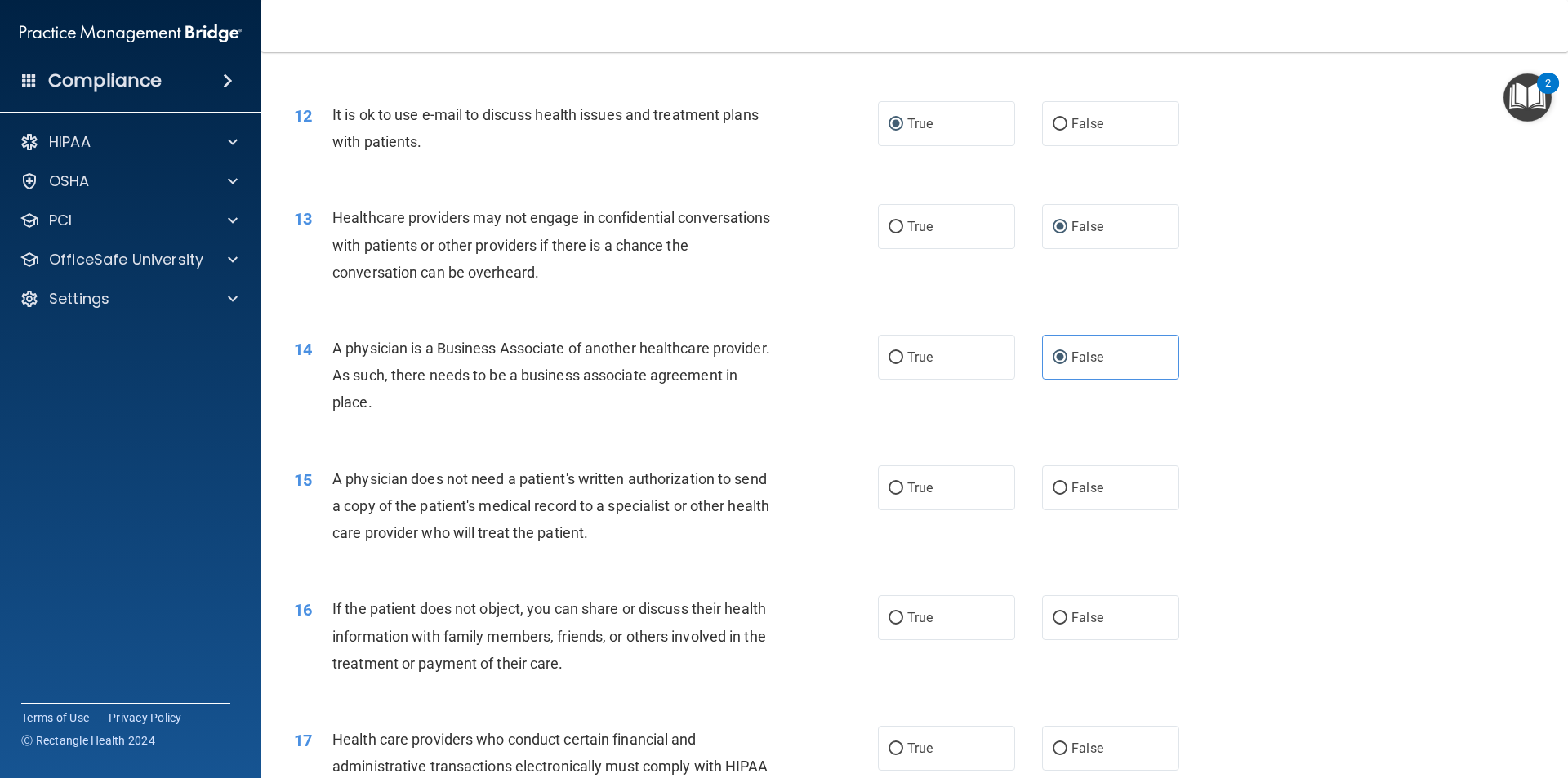
scroll to position [1388, 0]
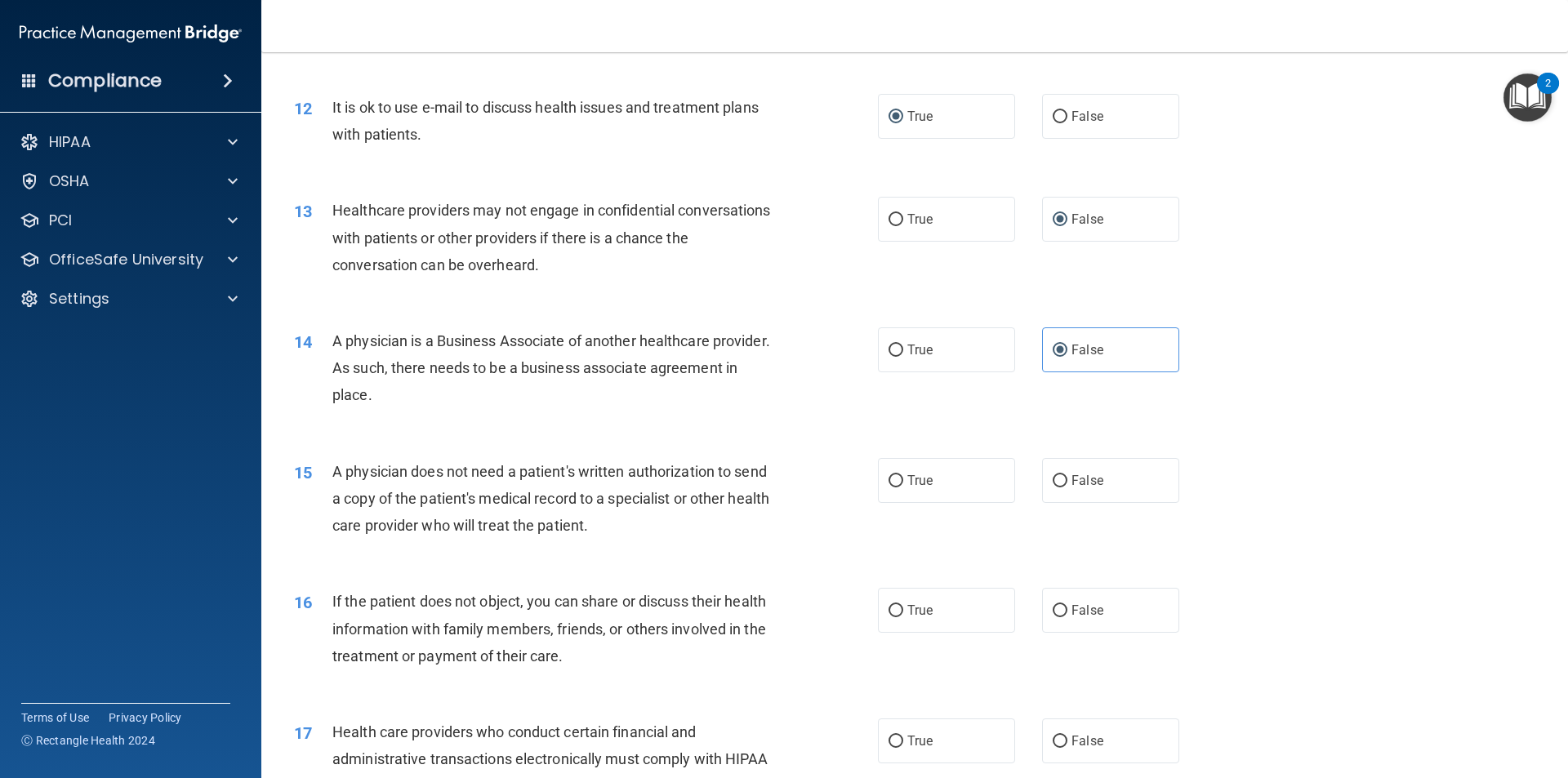
drag, startPoint x: 896, startPoint y: 485, endPoint x: 1189, endPoint y: 429, distance: 298.3
click at [897, 485] on input "True" at bounding box center [896, 481] width 15 height 12
radio input "true"
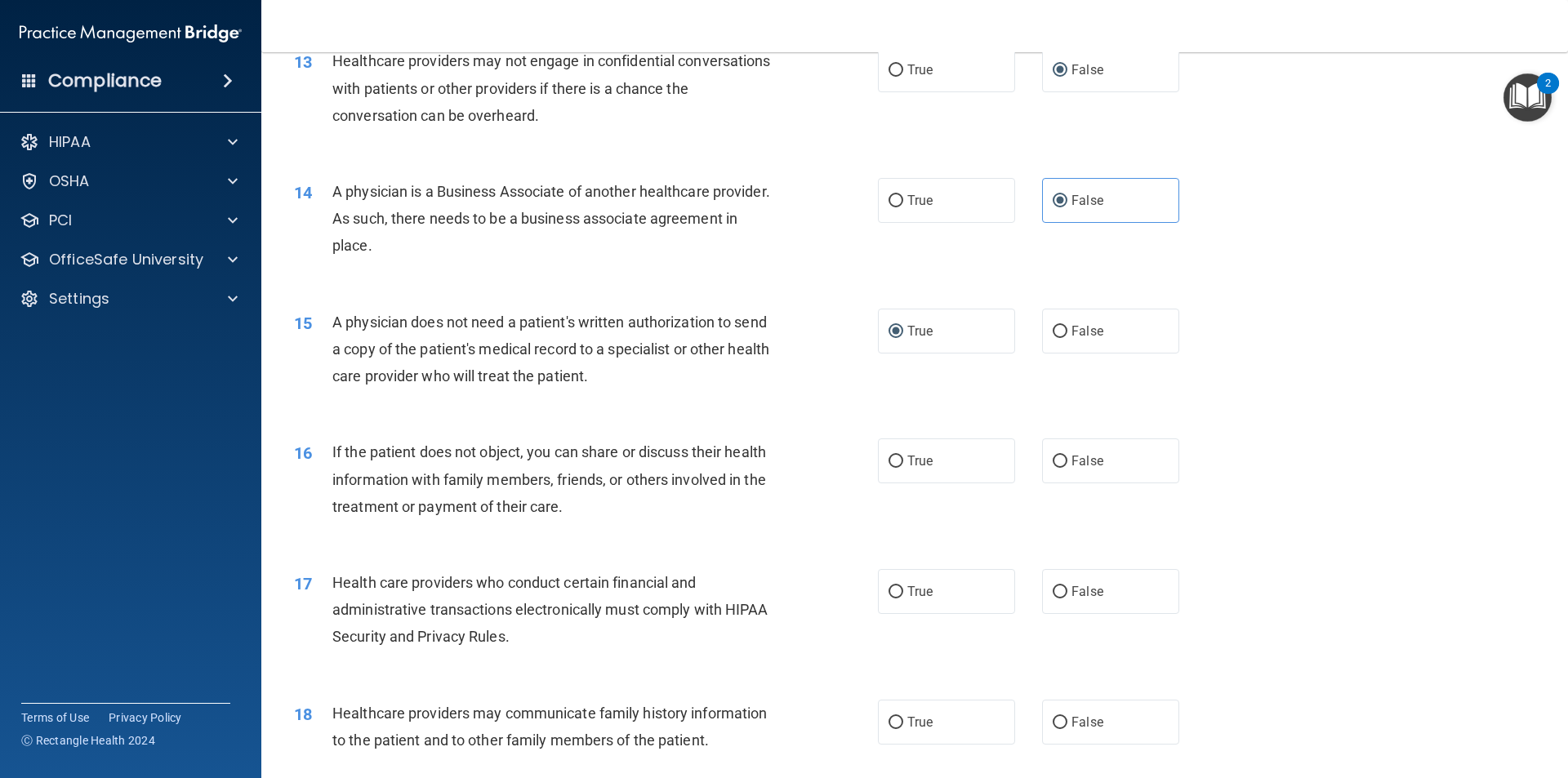
scroll to position [1551, 0]
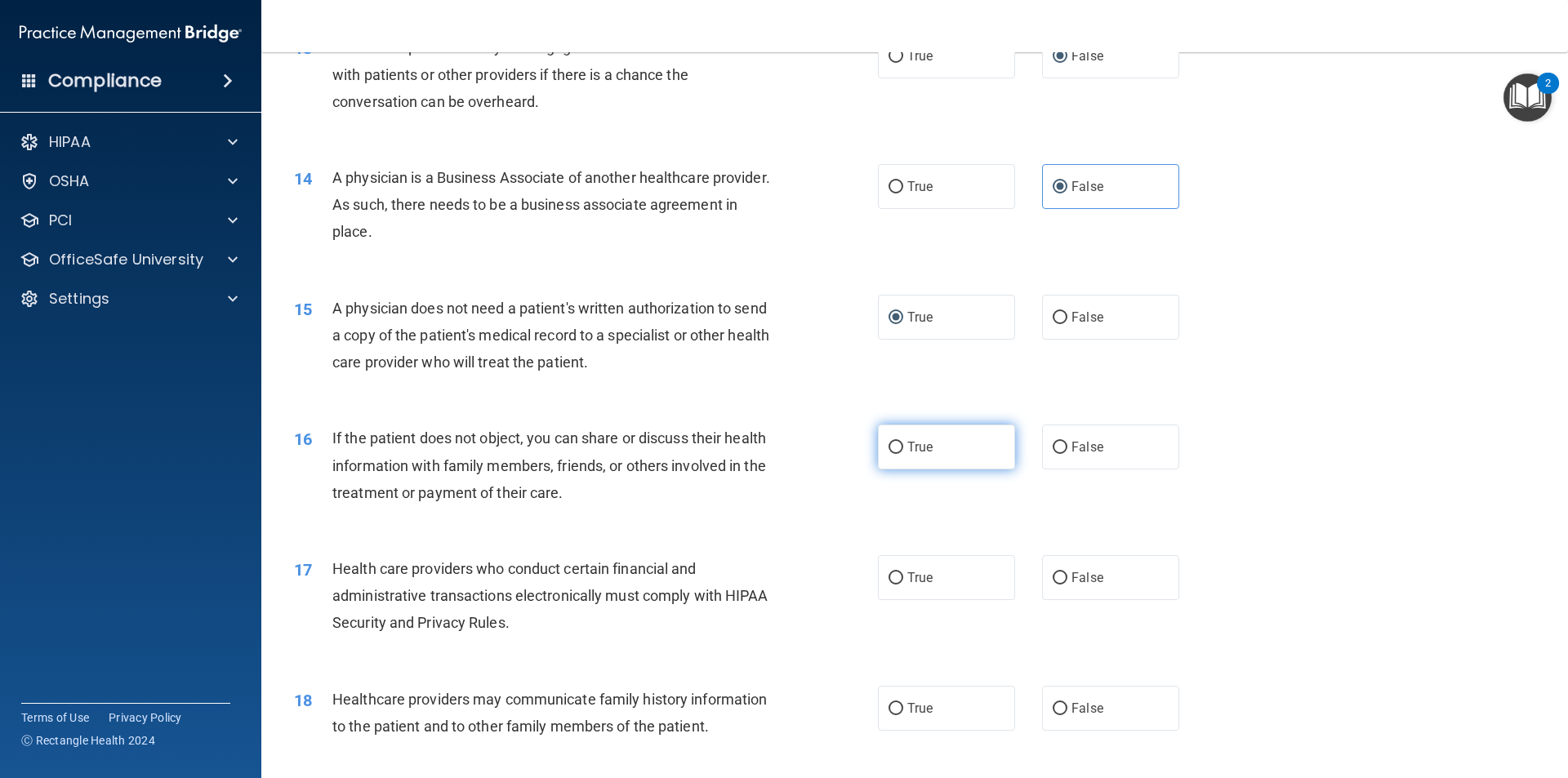
click at [888, 442] on input "True" at bounding box center [896, 448] width 15 height 12
radio input "true"
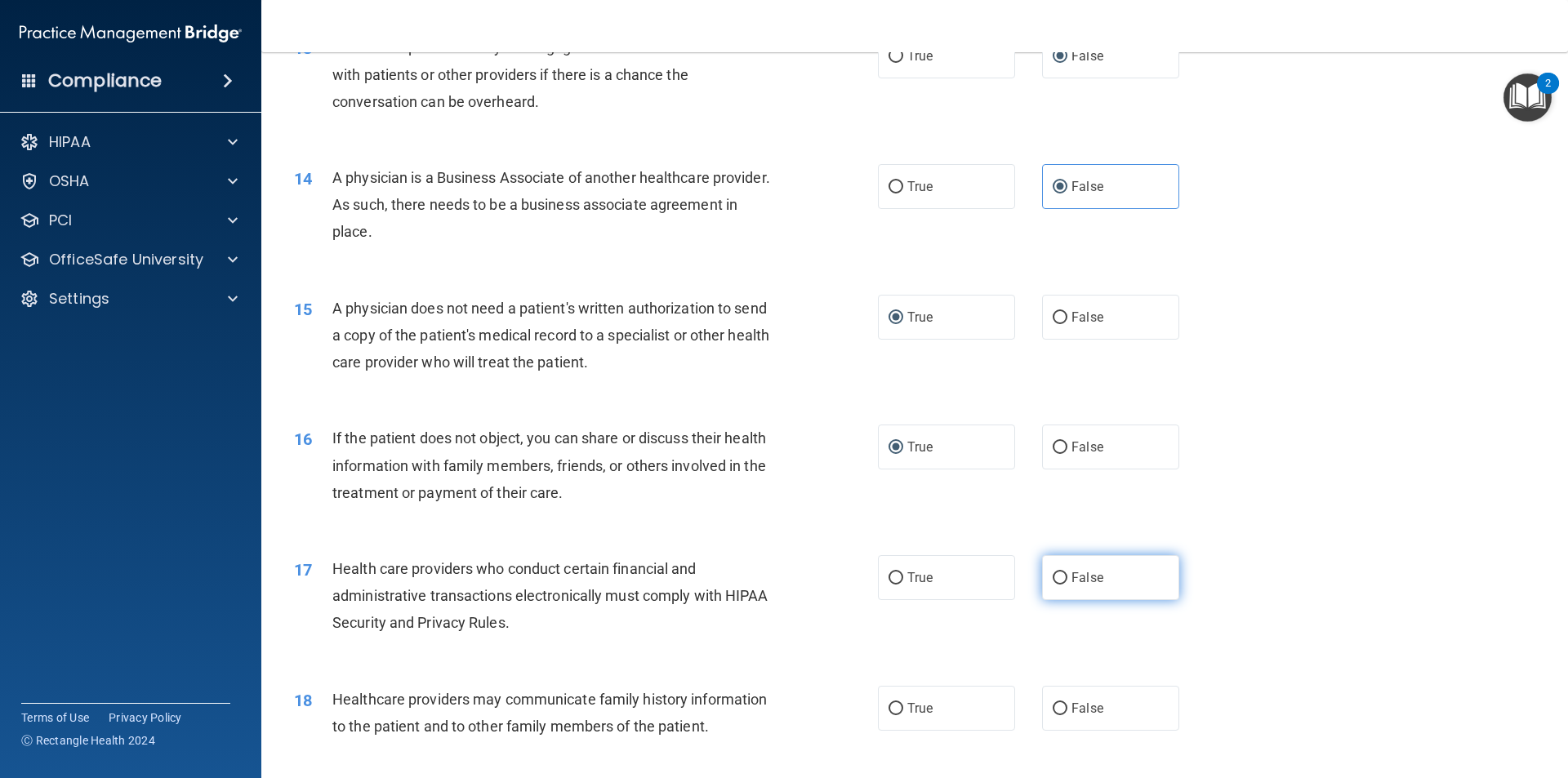
drag, startPoint x: 888, startPoint y: 574, endPoint x: 1067, endPoint y: 583, distance: 179.2
click at [888, 574] on input "True" at bounding box center [896, 578] width 15 height 12
radio input "true"
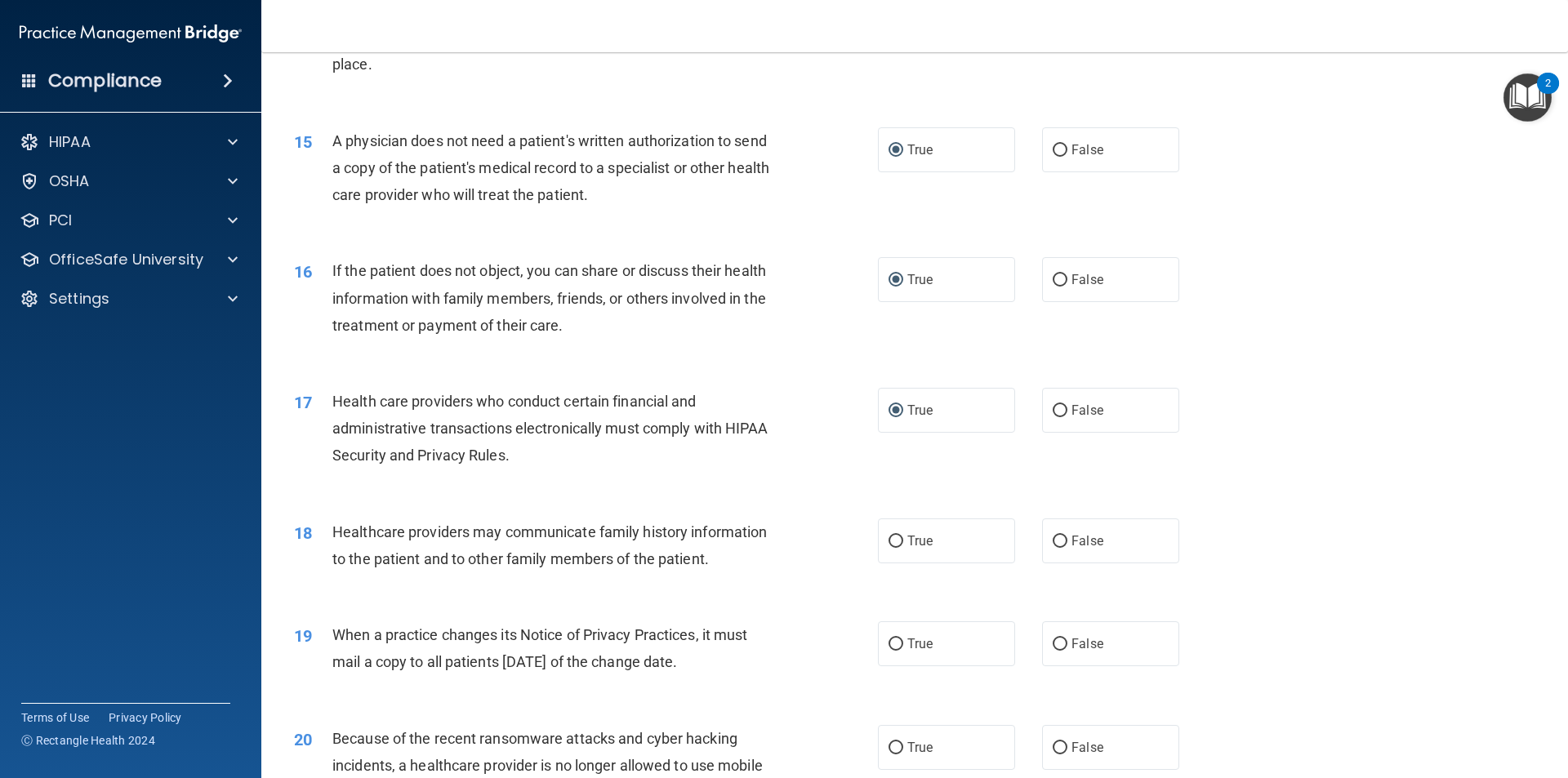
scroll to position [1796, 0]
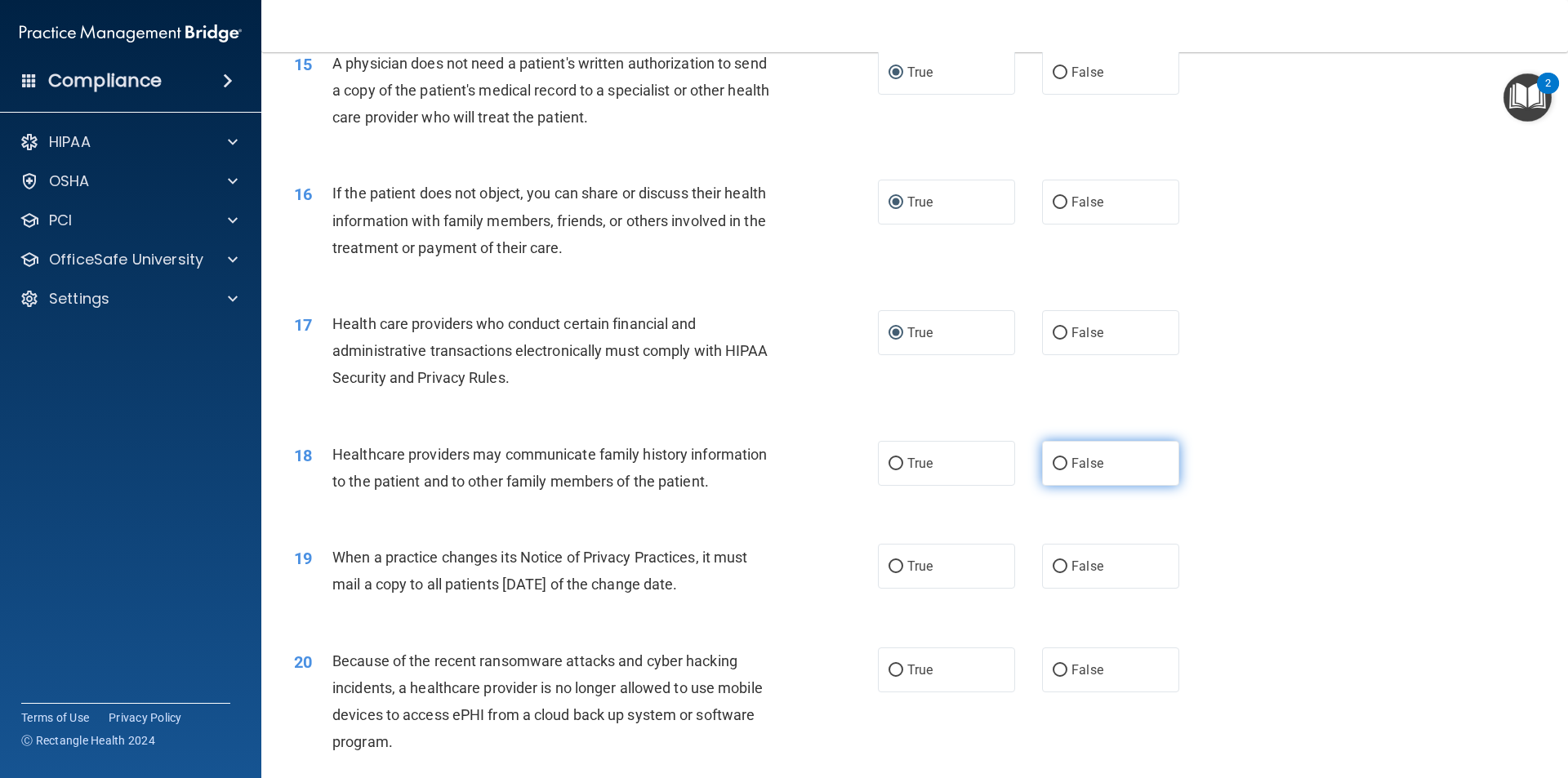
click at [1054, 463] on input "False" at bounding box center [1060, 463] width 15 height 12
radio input "true"
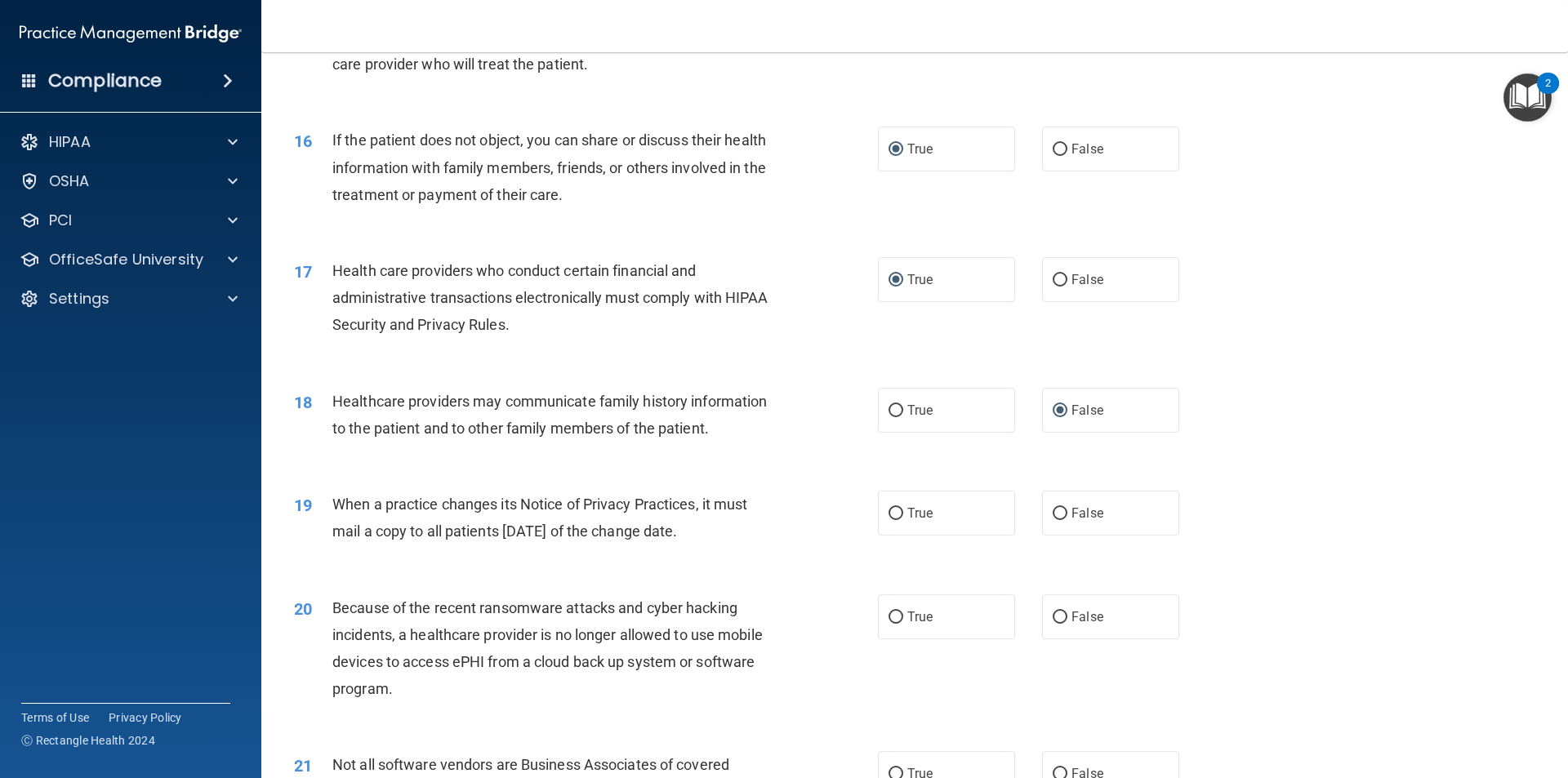
scroll to position [1878, 0]
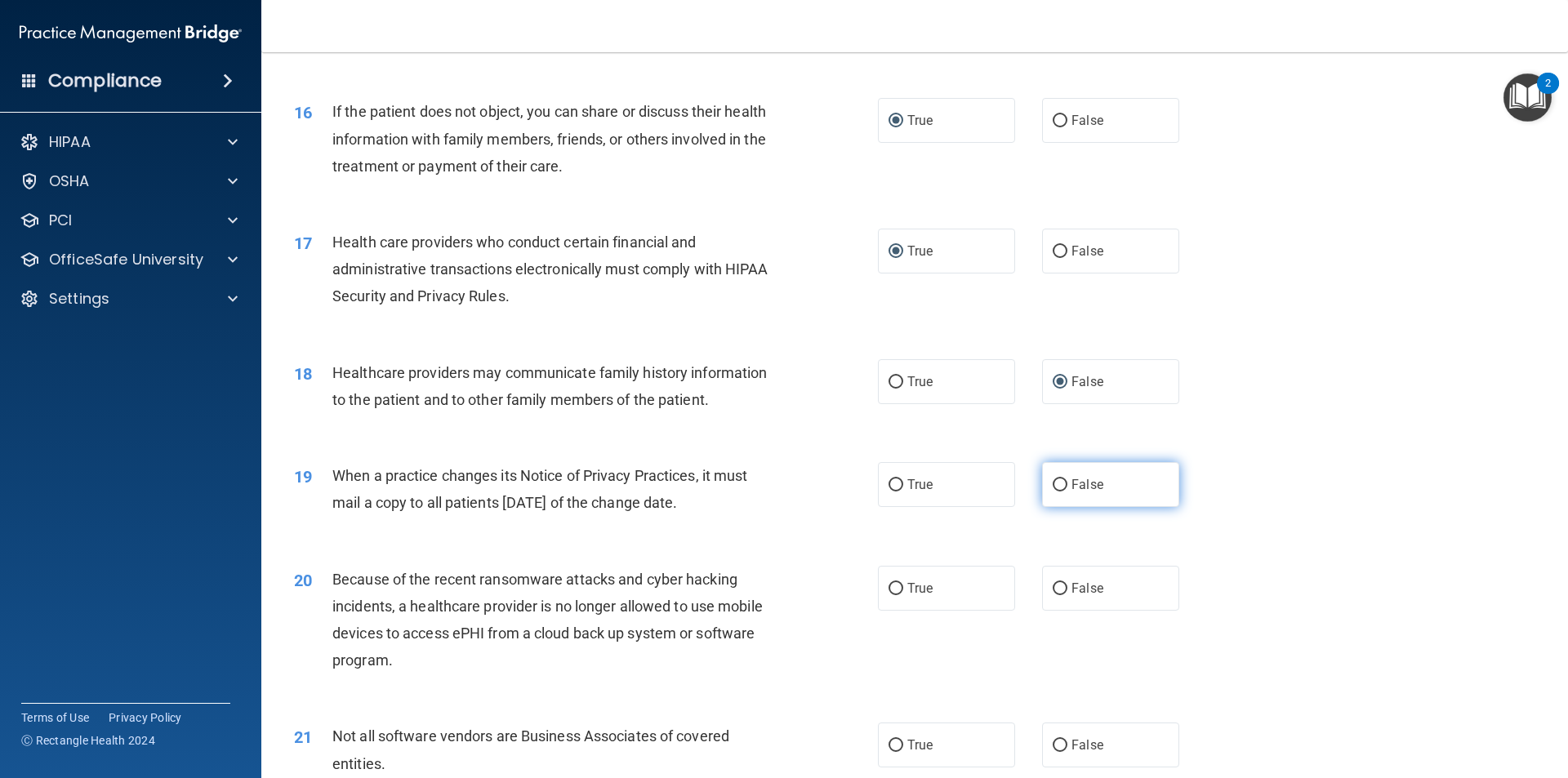
click at [1053, 479] on input "False" at bounding box center [1060, 485] width 15 height 12
radio input "true"
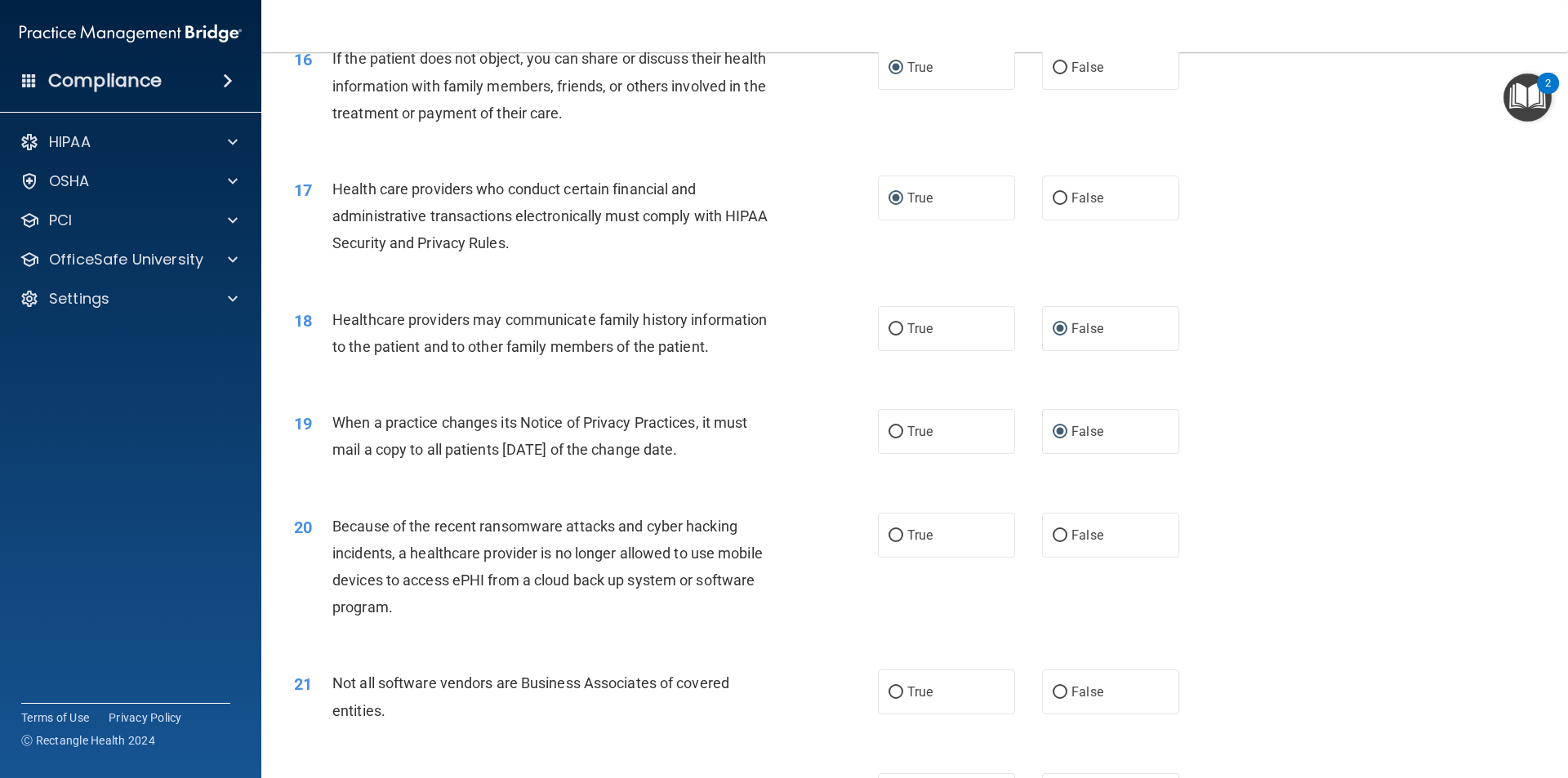
scroll to position [1959, 0]
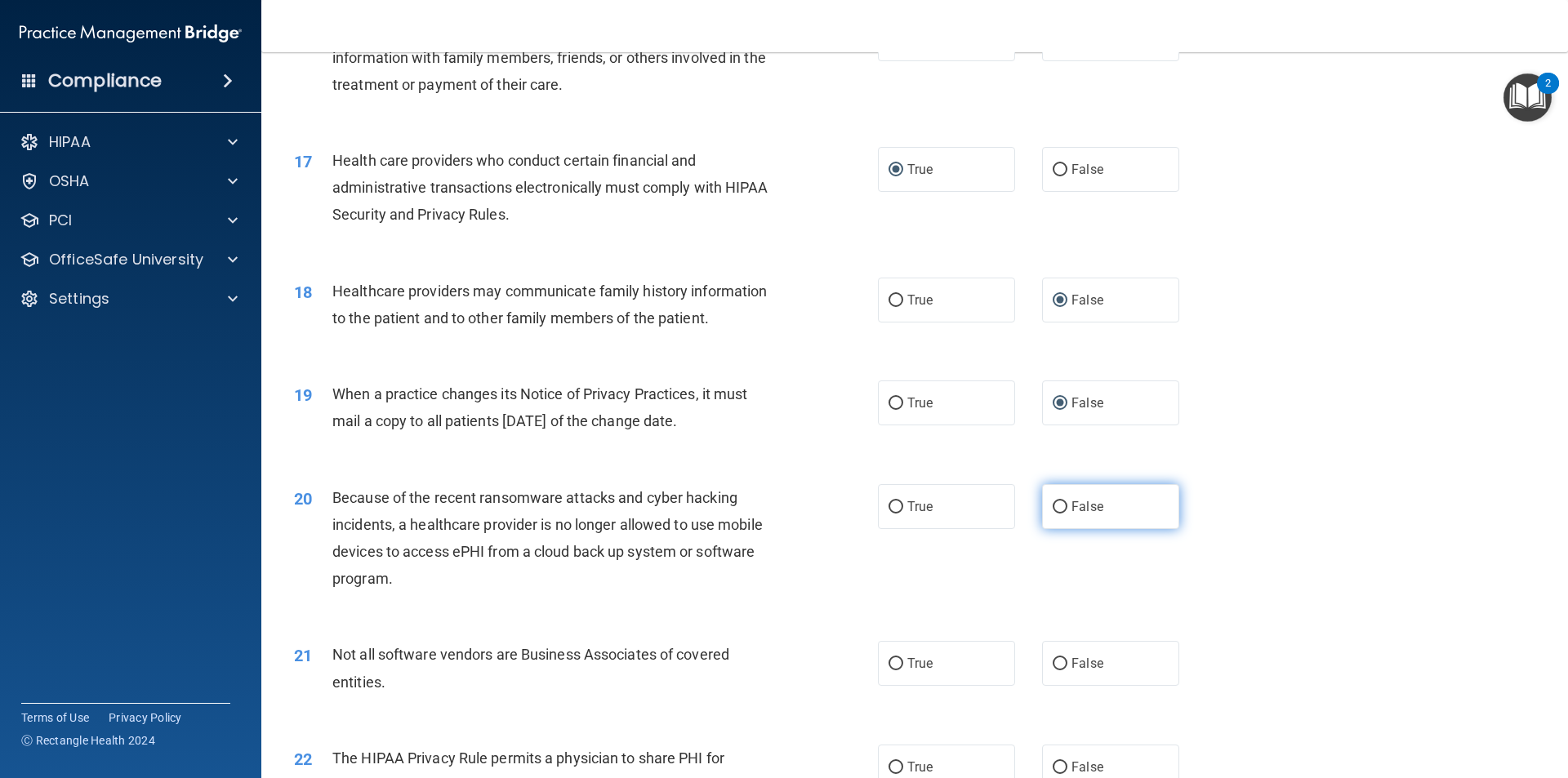
click at [1053, 497] on label "False" at bounding box center [1111, 507] width 138 height 45
click at [1053, 501] on input "False" at bounding box center [1060, 507] width 15 height 12
radio input "true"
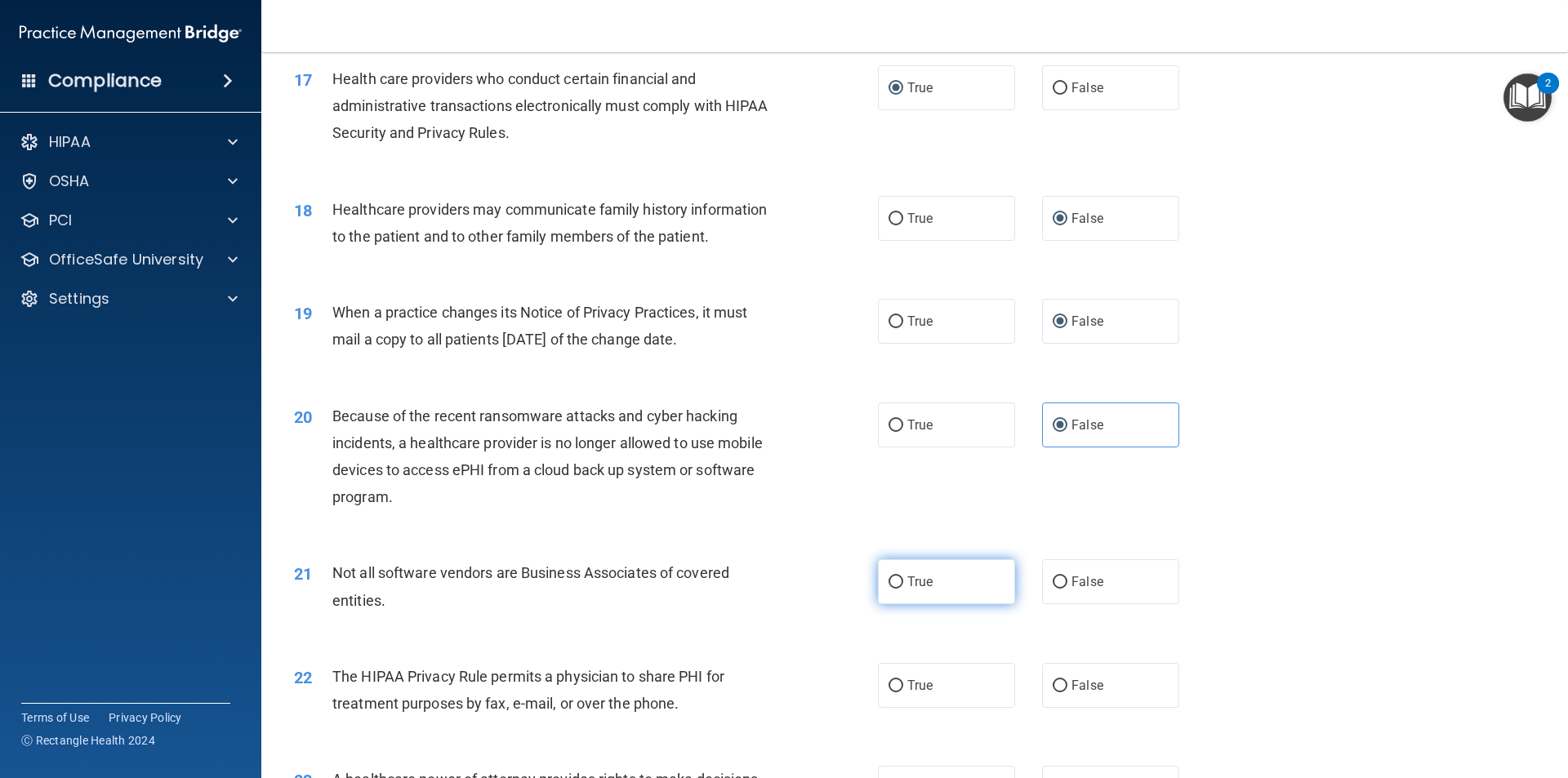
click at [888, 580] on input "True" at bounding box center [896, 582] width 15 height 12
radio input "true"
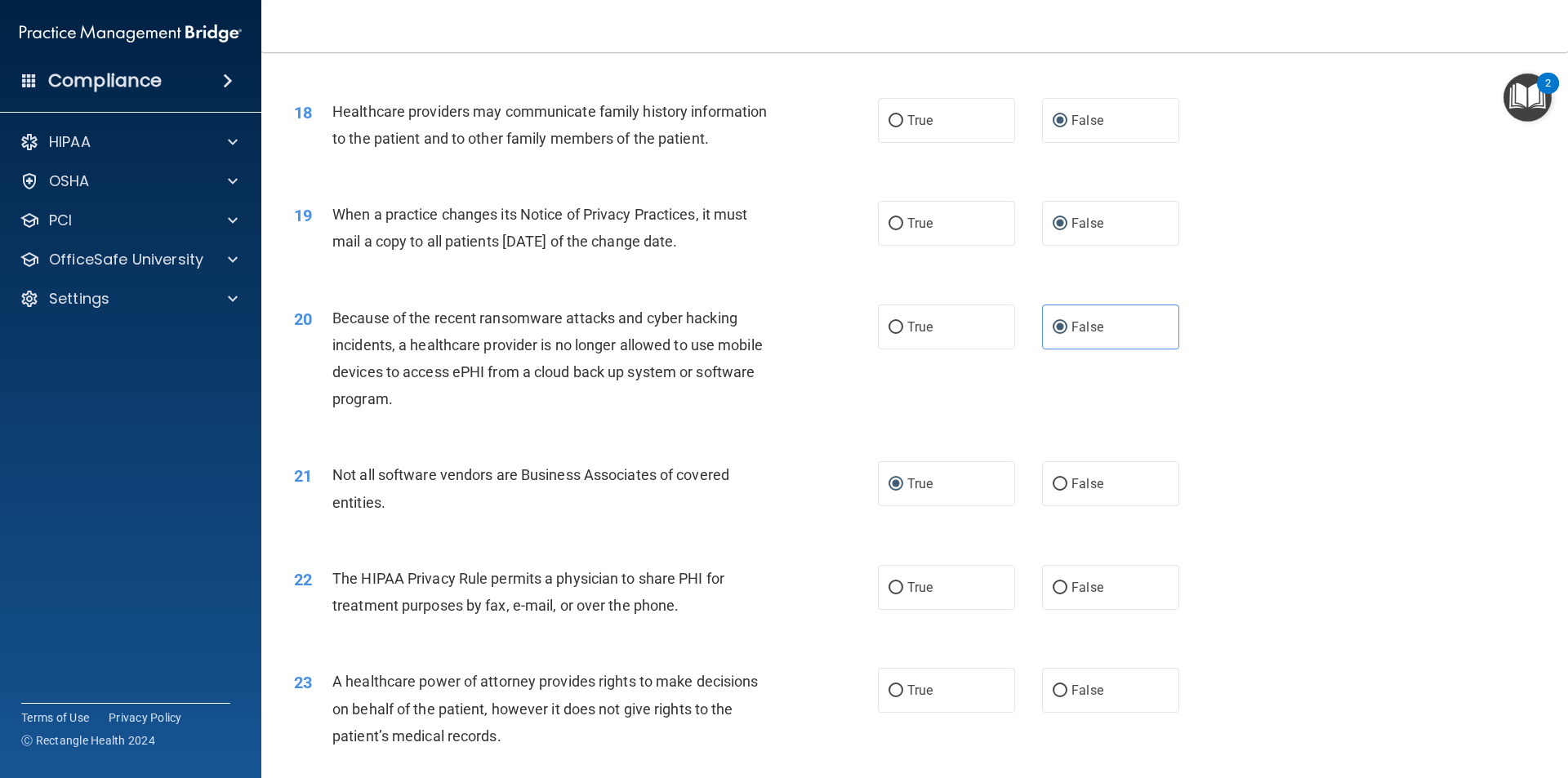
scroll to position [2204, 0]
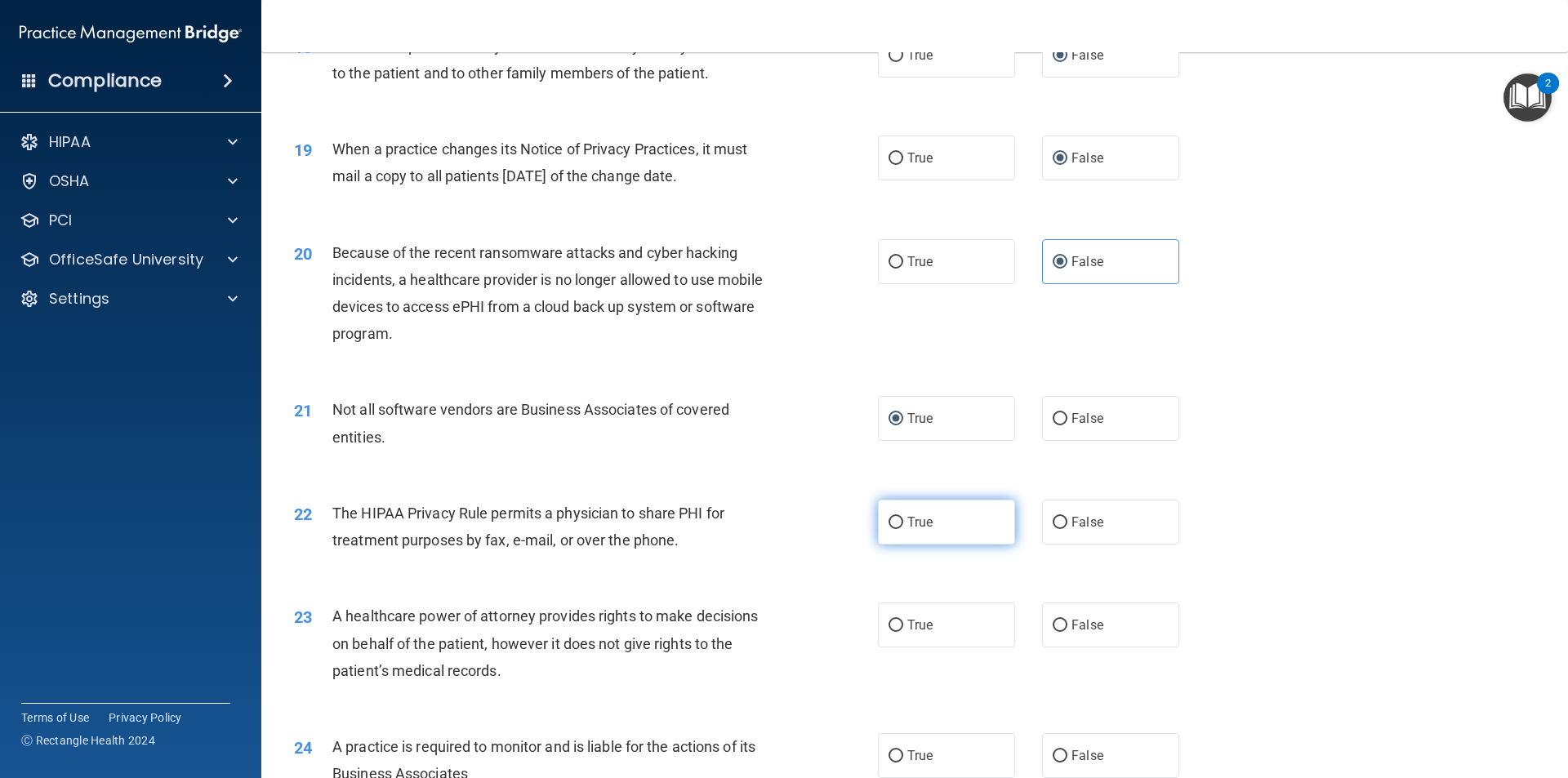
click at [893, 521] on input "True" at bounding box center [896, 522] width 15 height 12
radio input "true"
drag, startPoint x: 1053, startPoint y: 620, endPoint x: 1151, endPoint y: 614, distance: 98.2
click at [1055, 619] on input "False" at bounding box center [1060, 625] width 15 height 12
radio input "true"
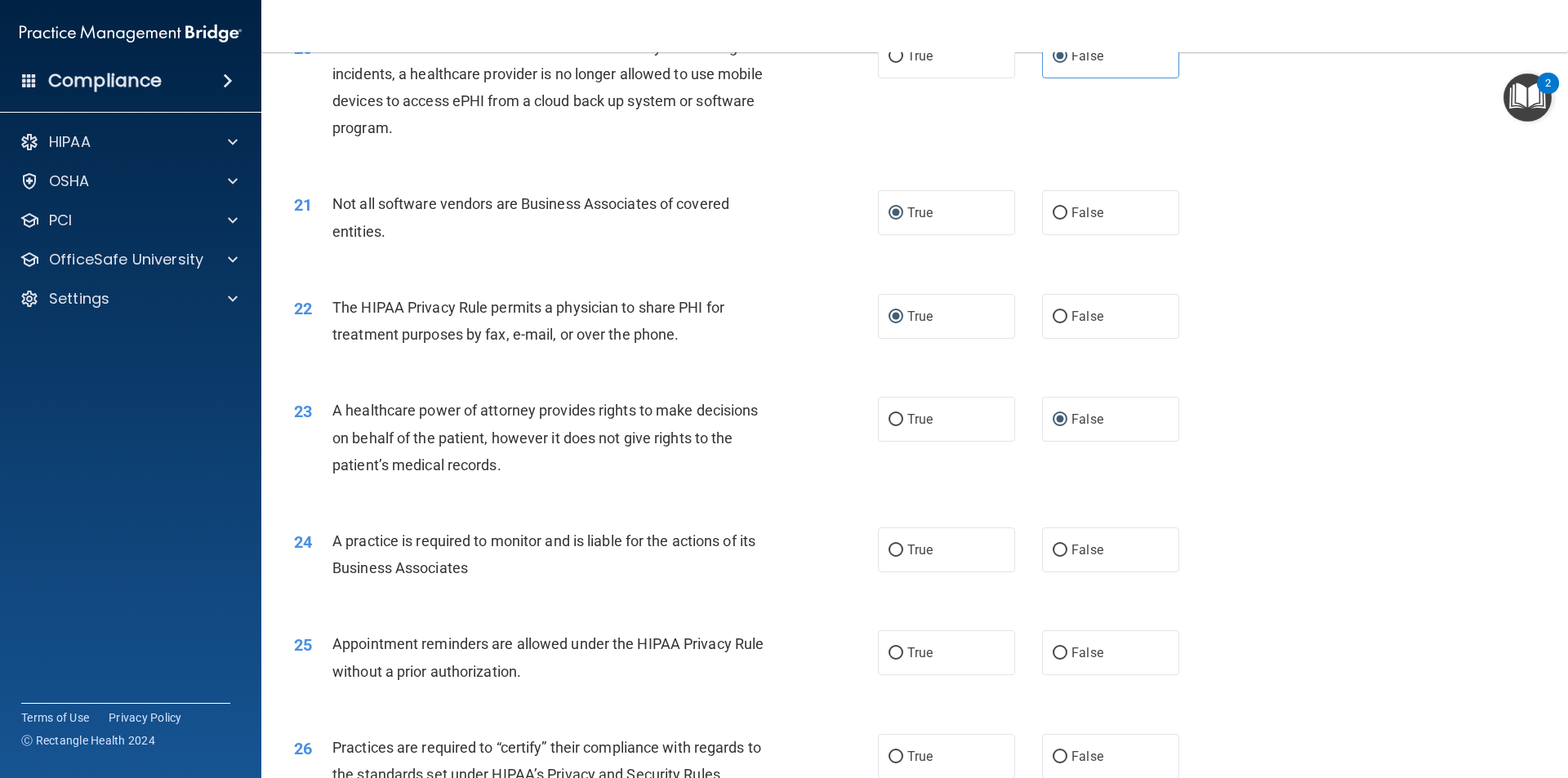
scroll to position [2449, 0]
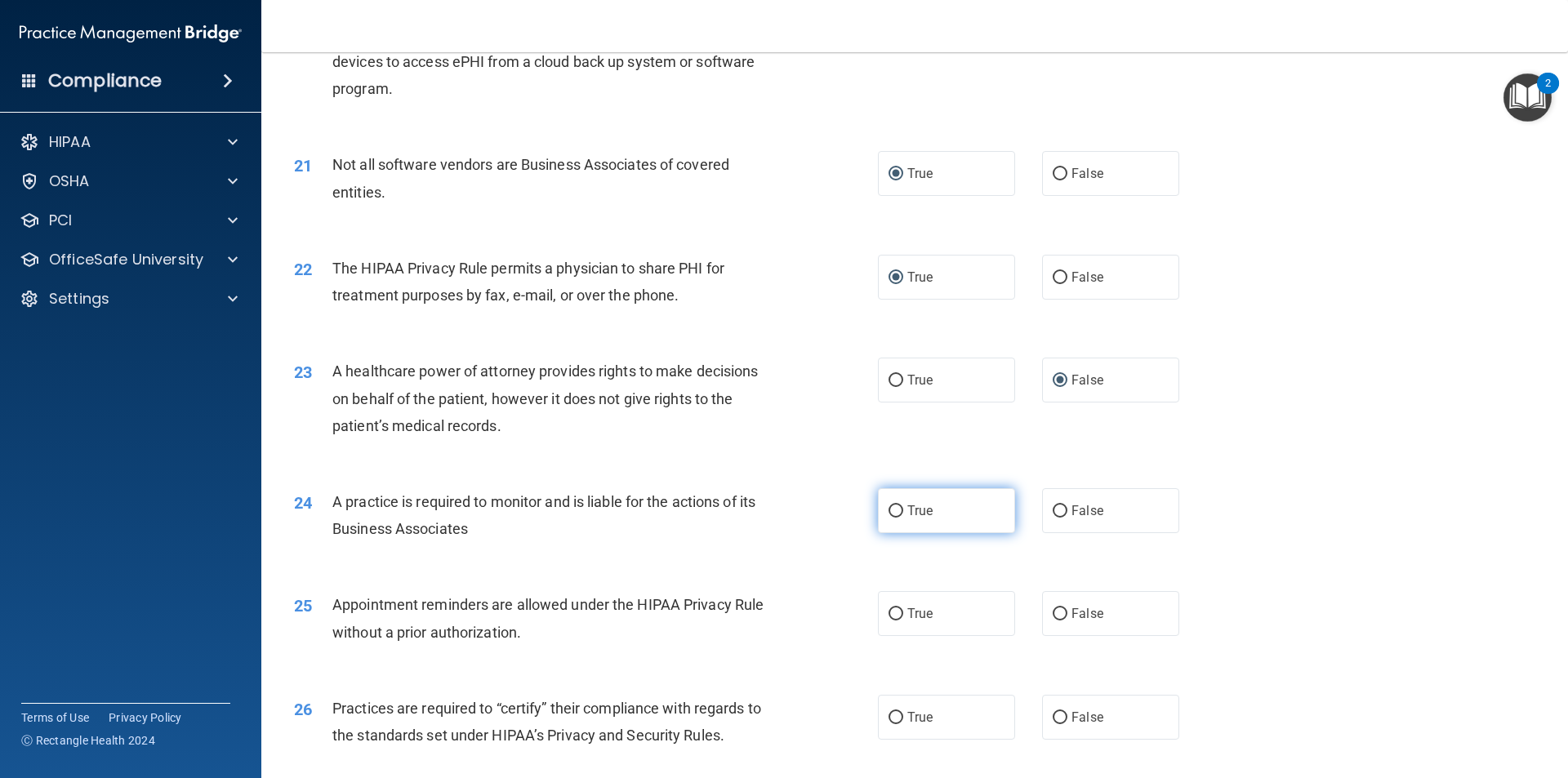
click at [901, 509] on label "True" at bounding box center [947, 510] width 138 height 45
click at [901, 509] on input "True" at bounding box center [896, 511] width 15 height 12
radio input "true"
click at [1055, 506] on input "False" at bounding box center [1060, 511] width 15 height 12
radio input "true"
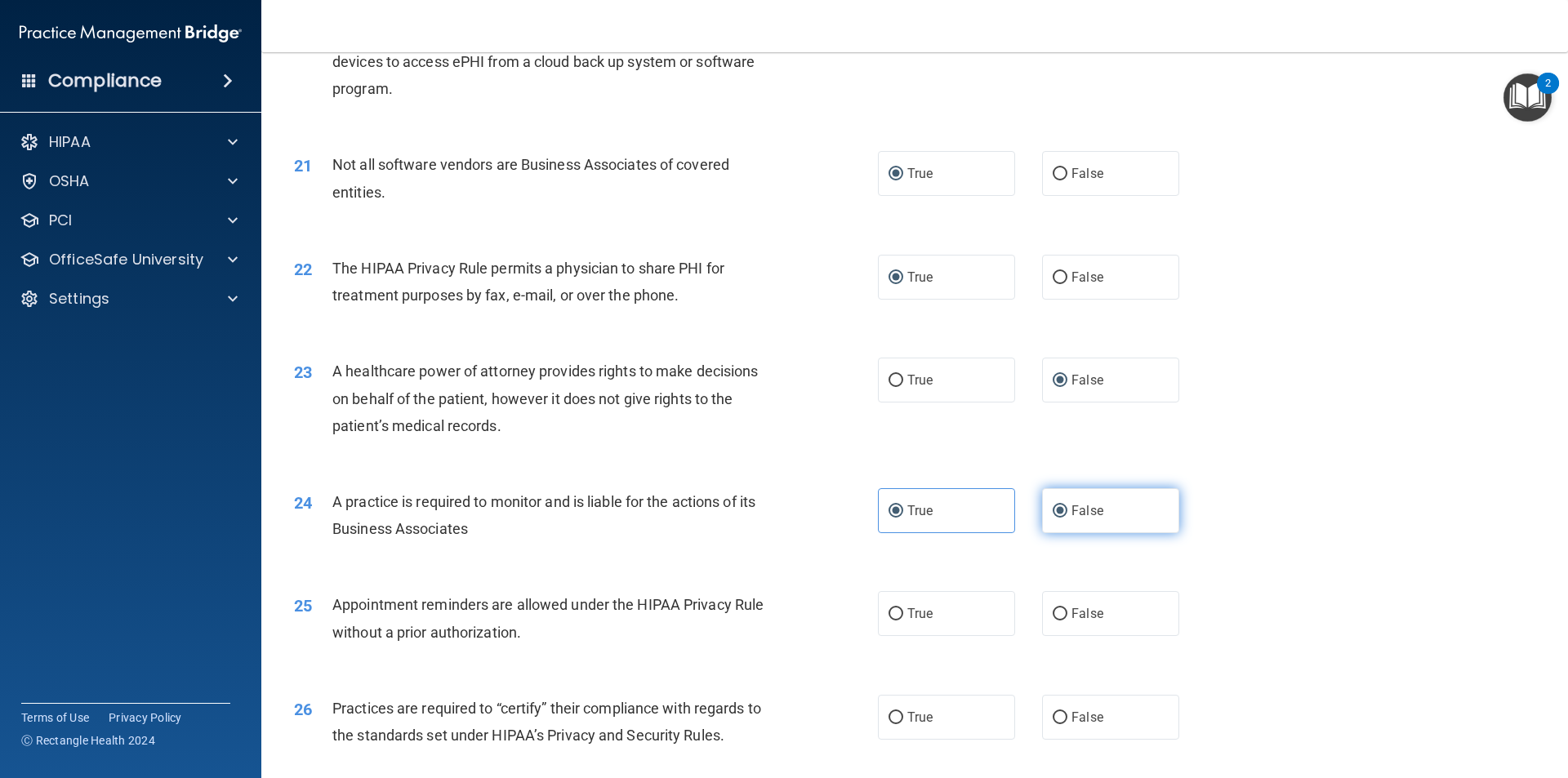
radio input "false"
click at [889, 609] on input "True" at bounding box center [896, 614] width 15 height 12
radio input "true"
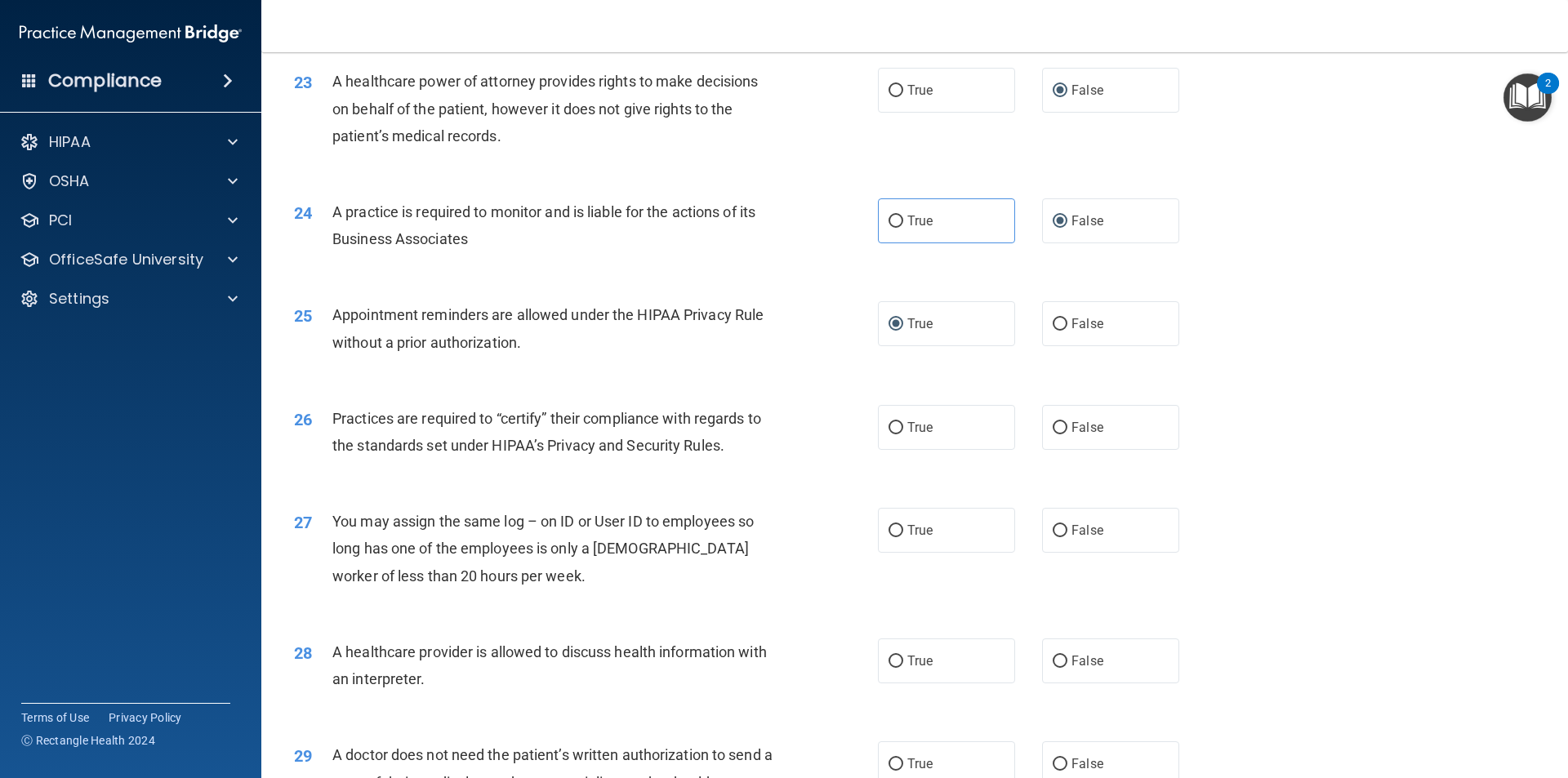
scroll to position [2776, 0]
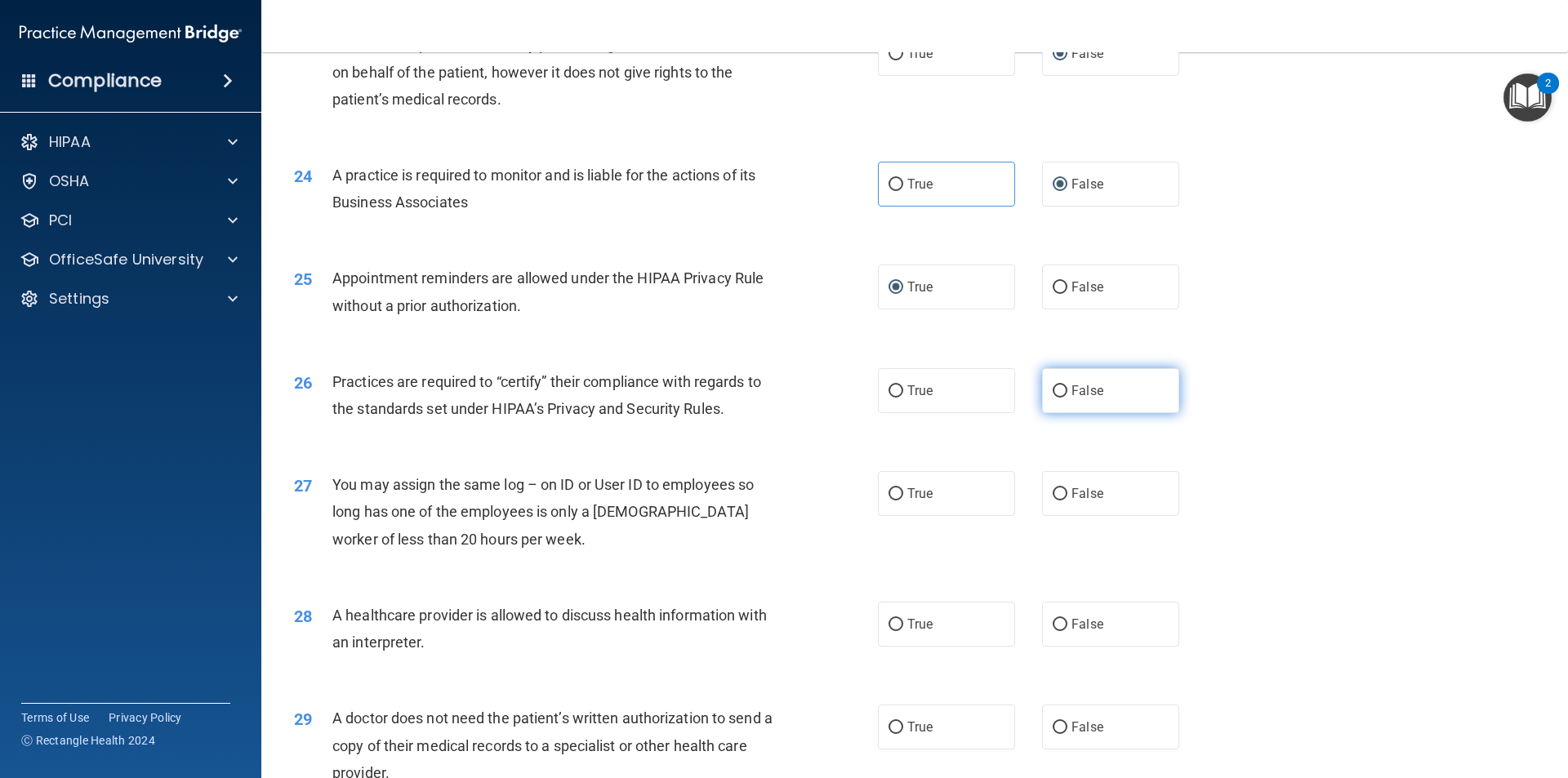
click at [1053, 389] on input "False" at bounding box center [1060, 391] width 15 height 12
radio input "true"
click at [1053, 488] on input "False" at bounding box center [1060, 494] width 15 height 12
radio input "true"
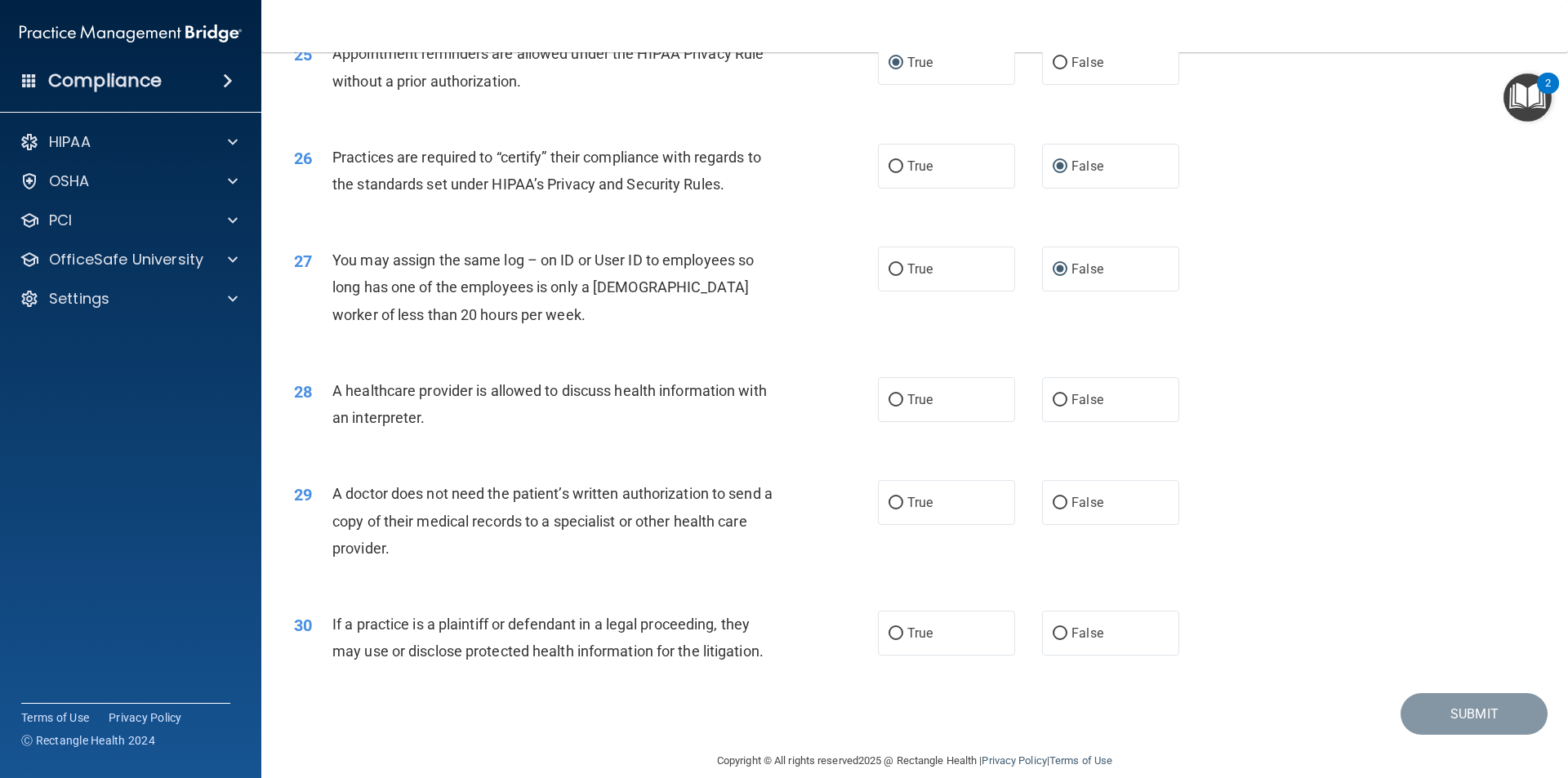
scroll to position [3021, 0]
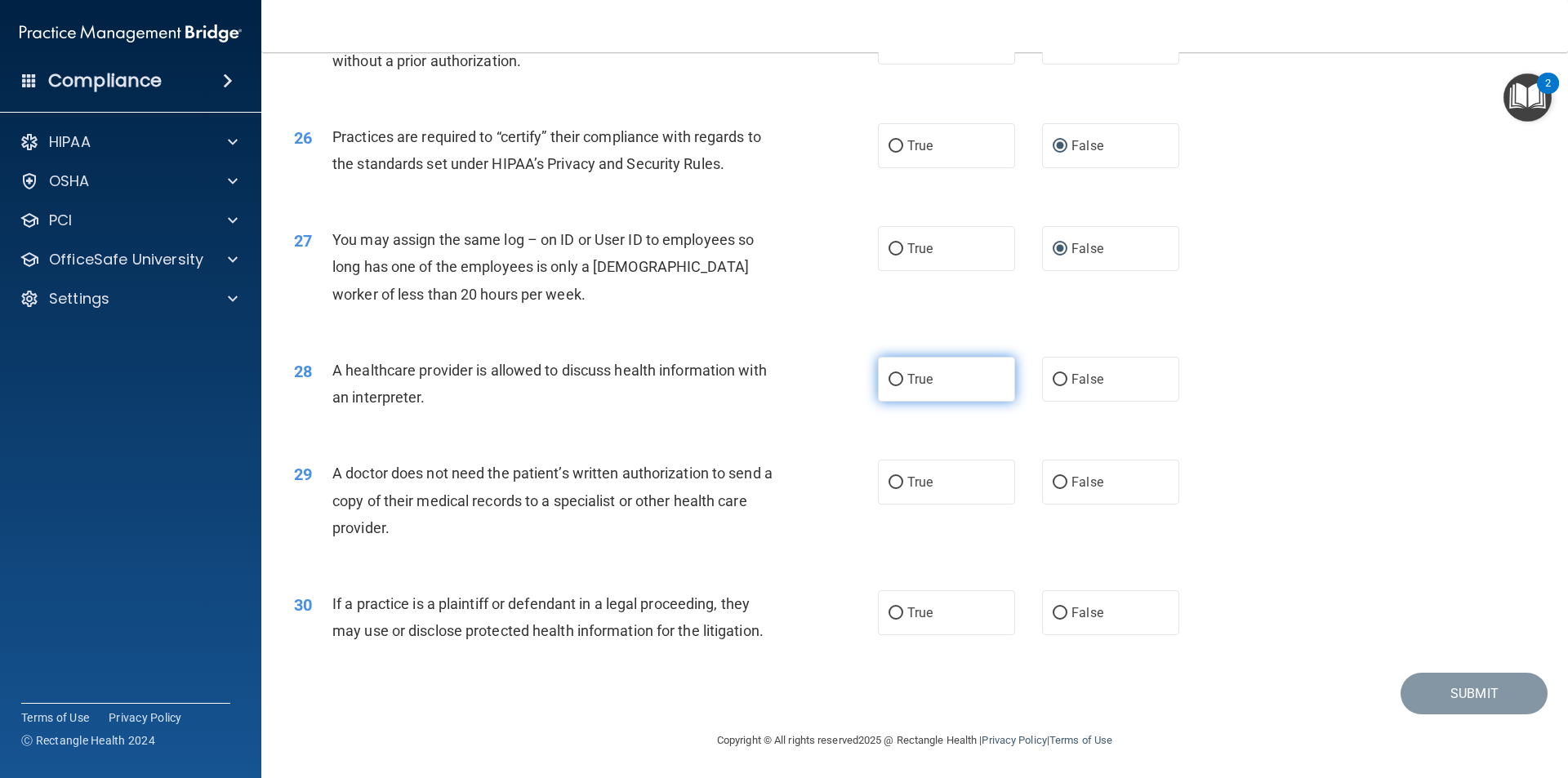
click at [888, 378] on input "True" at bounding box center [896, 379] width 15 height 12
radio input "true"
click at [891, 479] on input "True" at bounding box center [896, 483] width 15 height 12
radio input "true"
click at [888, 616] on input "True" at bounding box center [896, 613] width 15 height 12
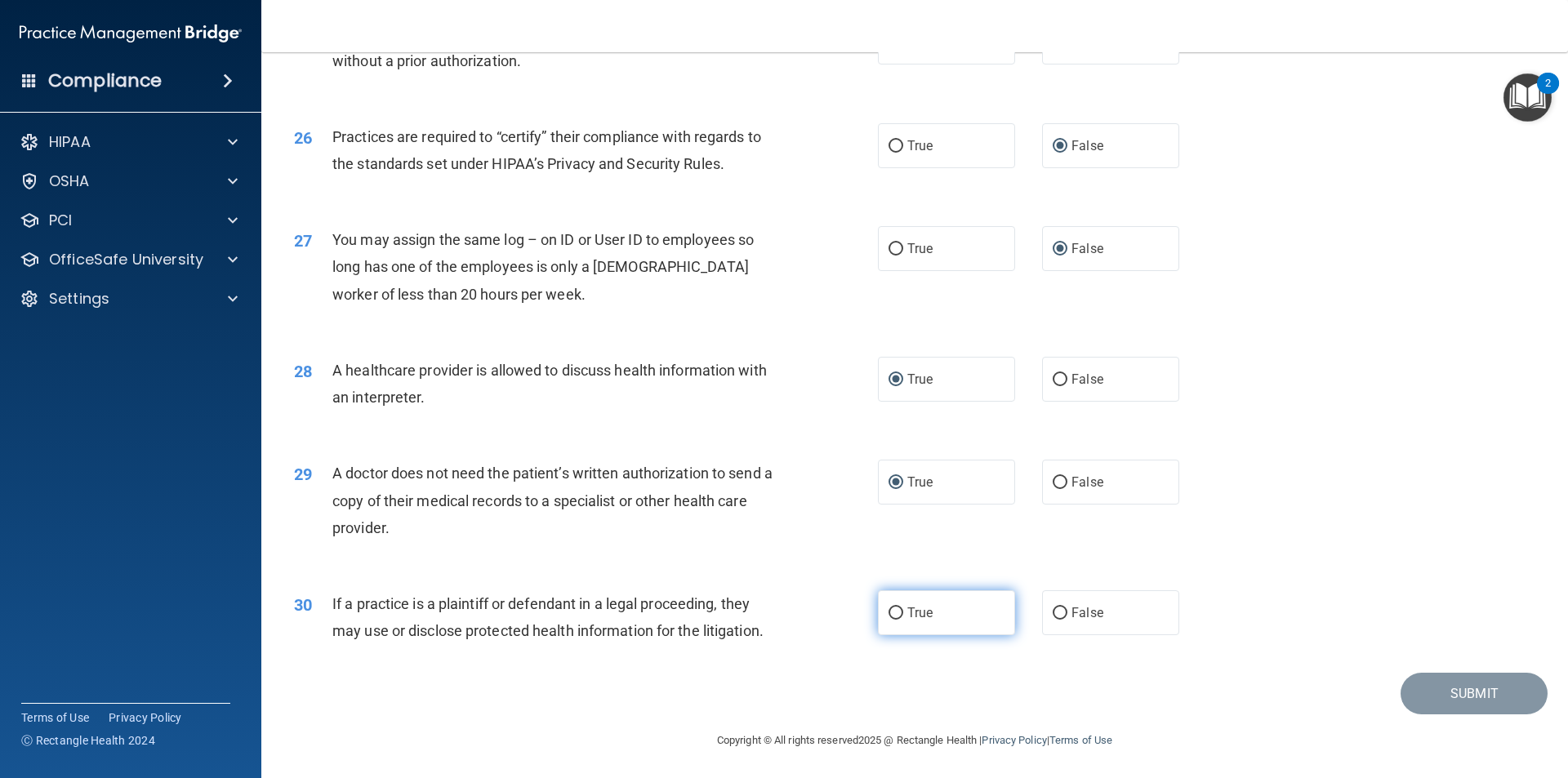
radio input "true"
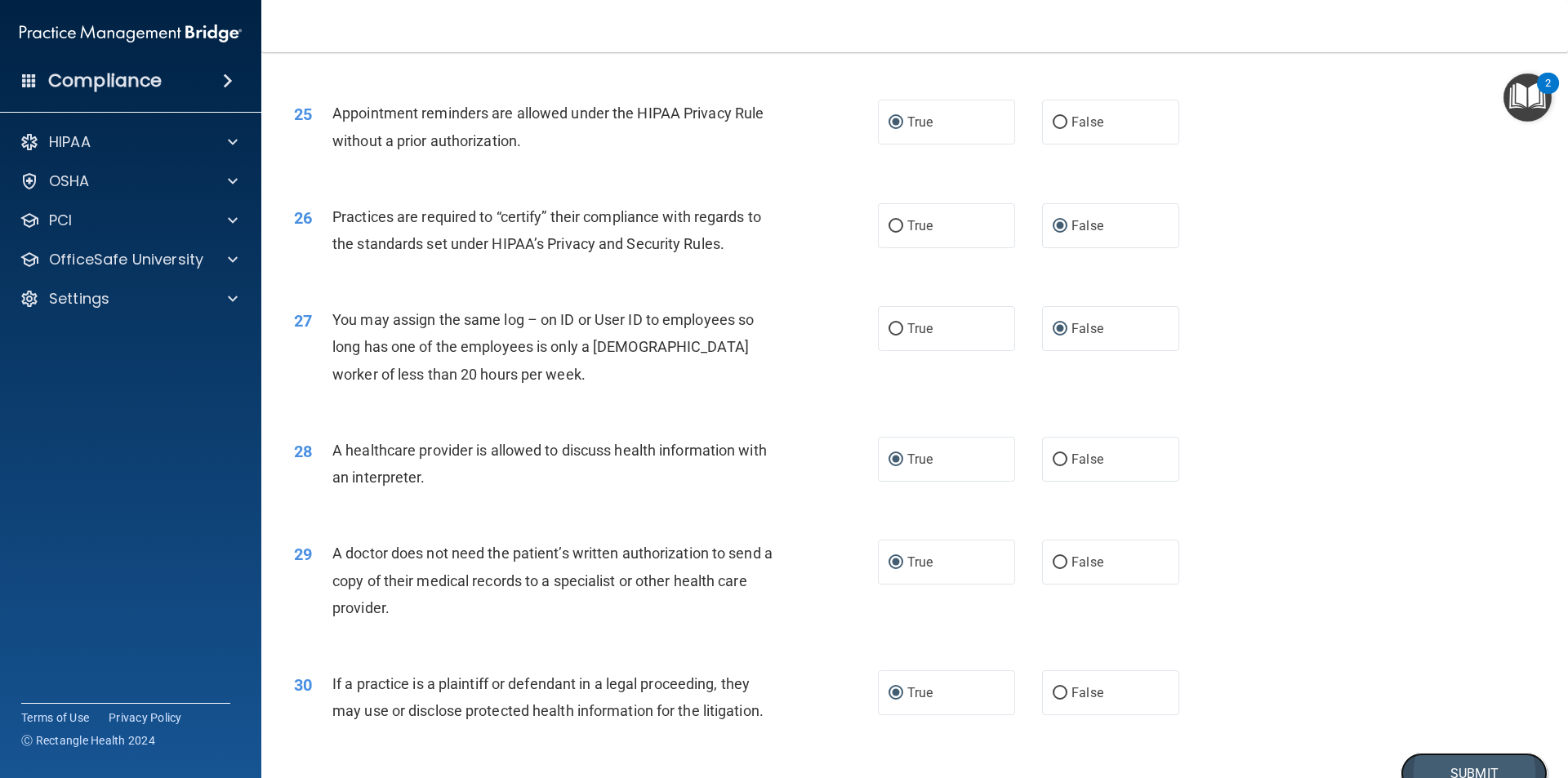
click at [1445, 763] on button "Submit" at bounding box center [1474, 773] width 147 height 42
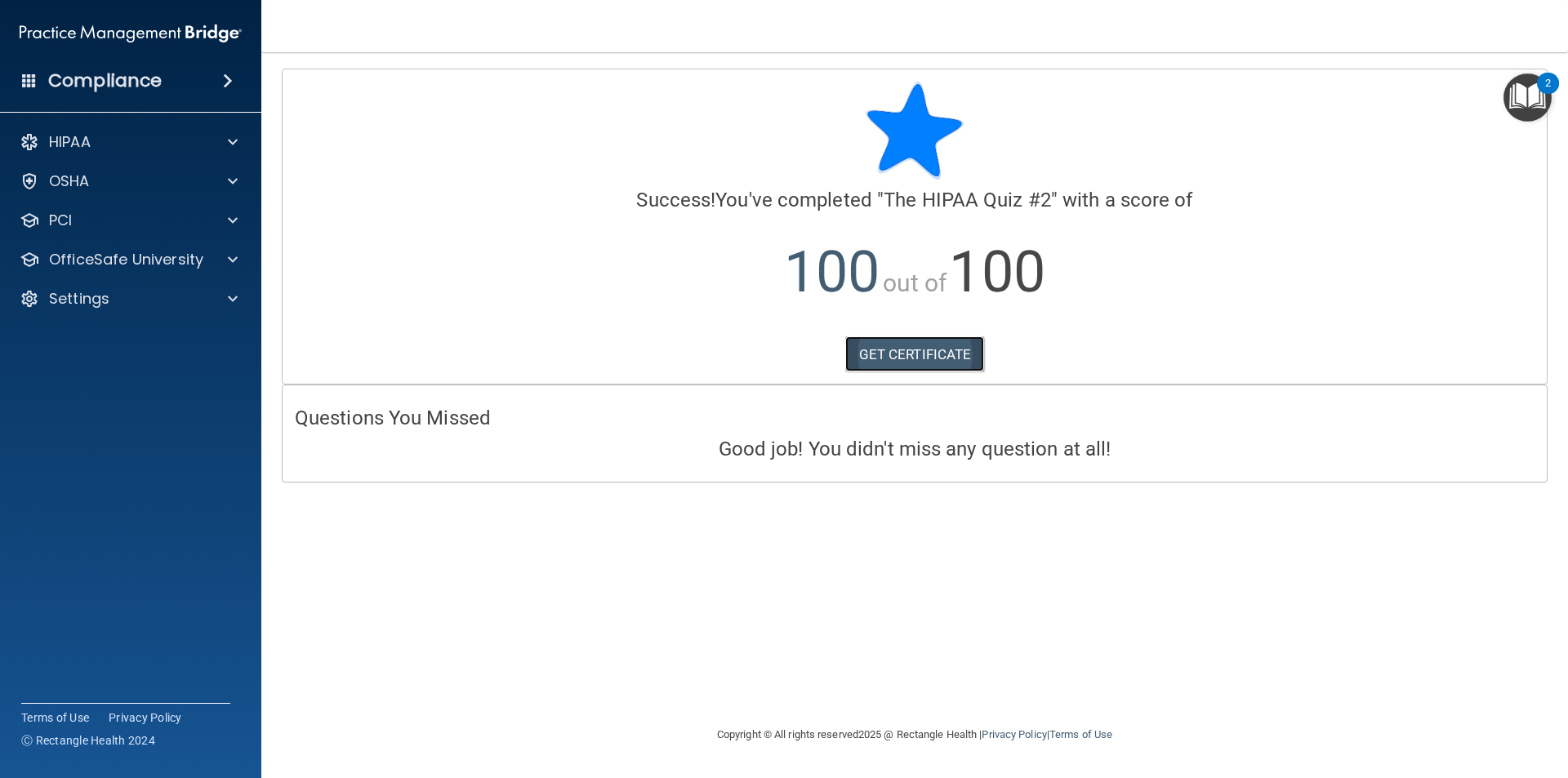
click at [910, 355] on link "GET CERTIFICATE" at bounding box center [915, 353] width 139 height 36
click at [1538, 96] on img "Open Resource Center, 2 new notifications" at bounding box center [1528, 98] width 48 height 48
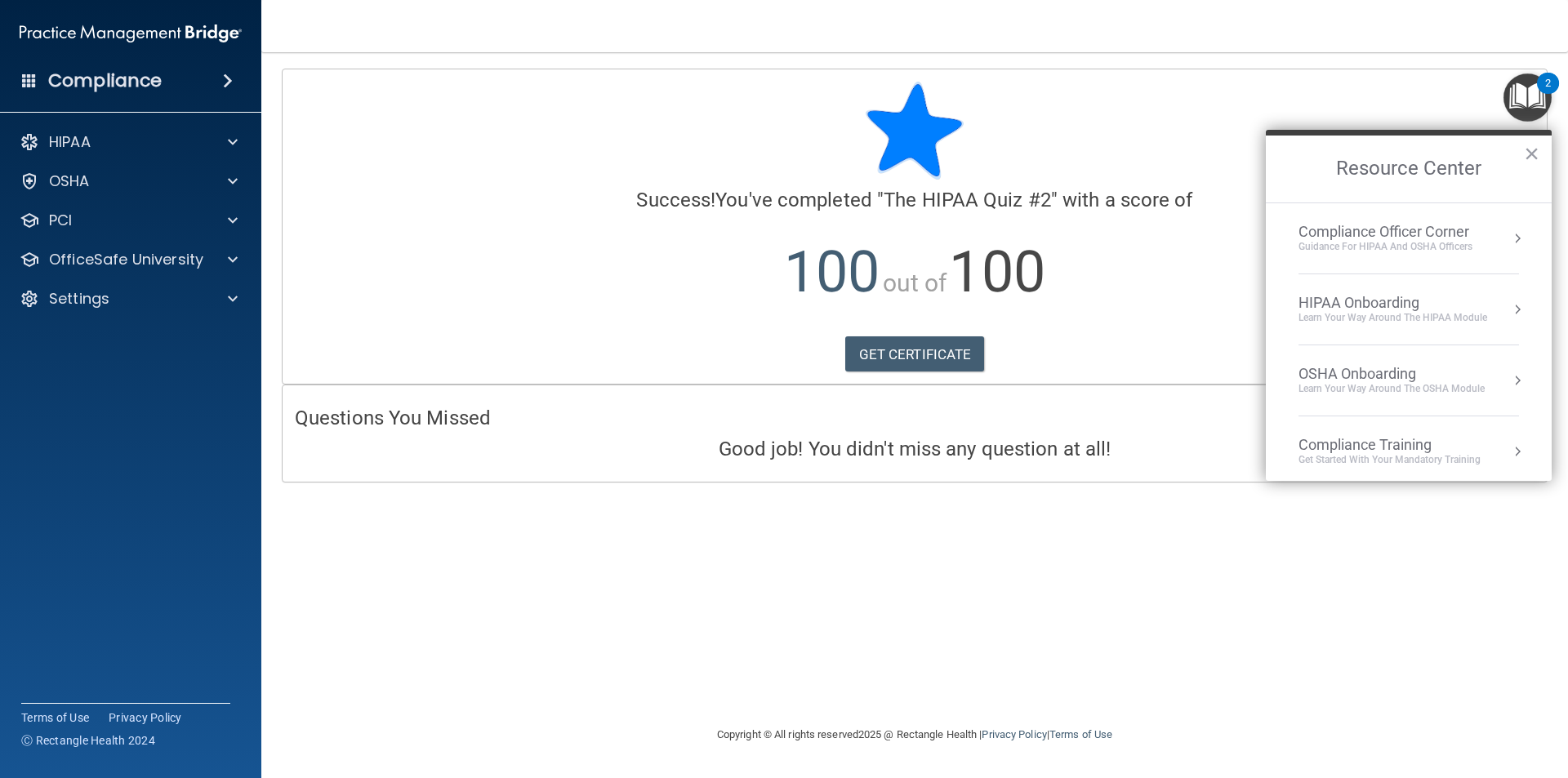
click at [1146, 145] on div at bounding box center [914, 130] width 1240 height 98
drag, startPoint x: 228, startPoint y: 254, endPoint x: 163, endPoint y: 280, distance: 70.0
click at [229, 254] on span at bounding box center [233, 259] width 10 height 19
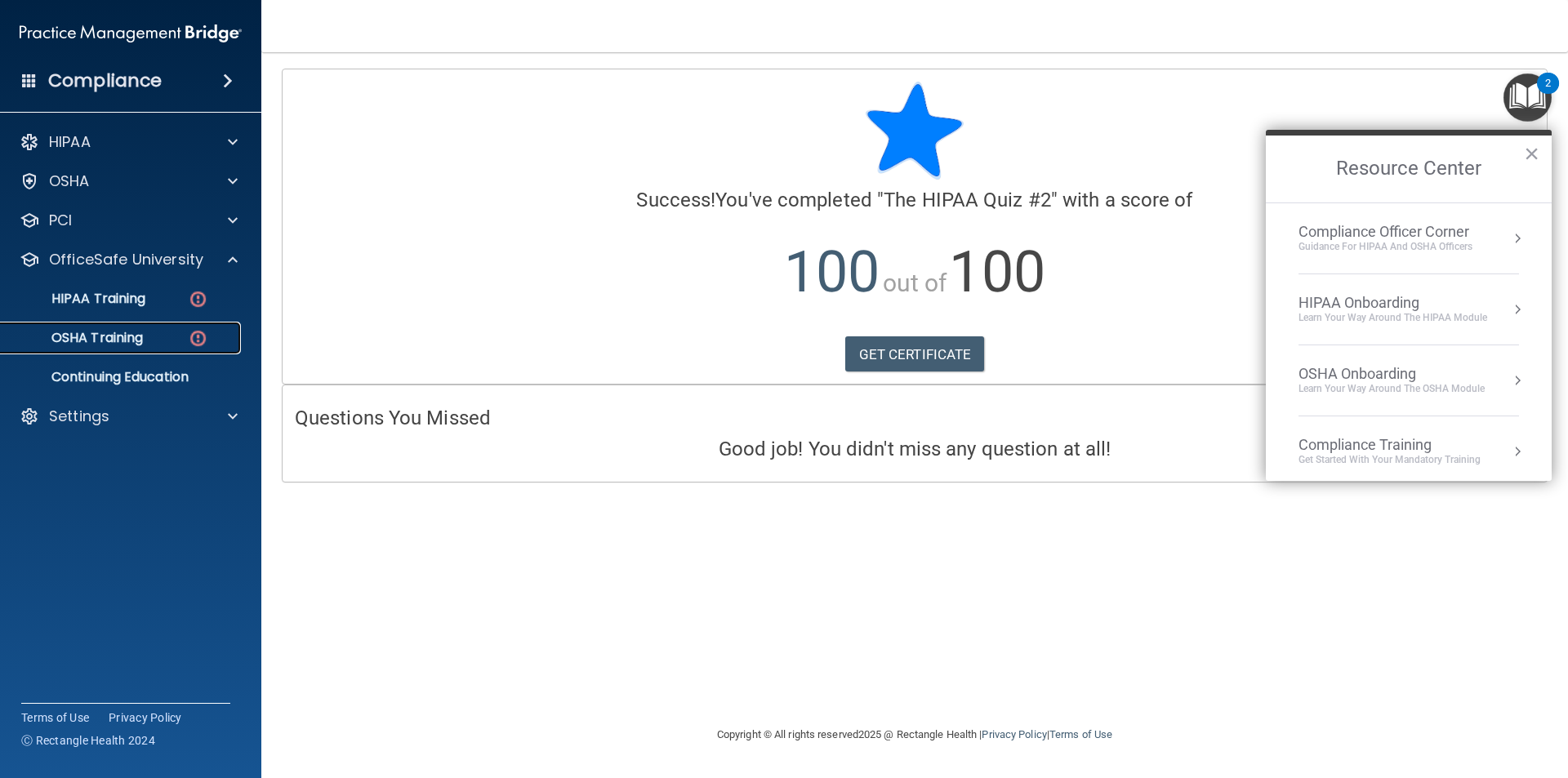
click at [103, 341] on p "OSHA Training" at bounding box center [76, 338] width 132 height 17
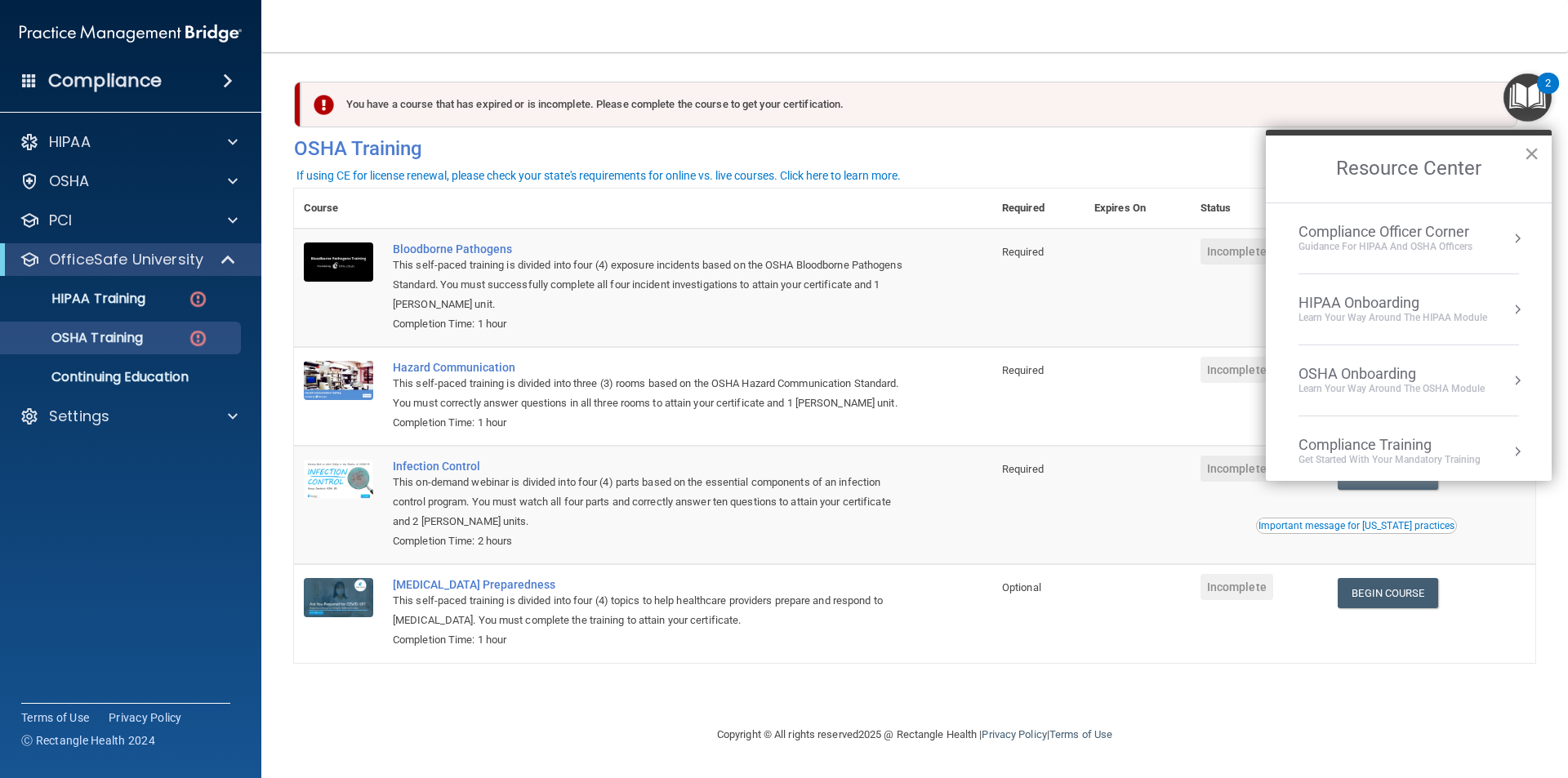
click at [1531, 150] on button "×" at bounding box center [1532, 153] width 16 height 26
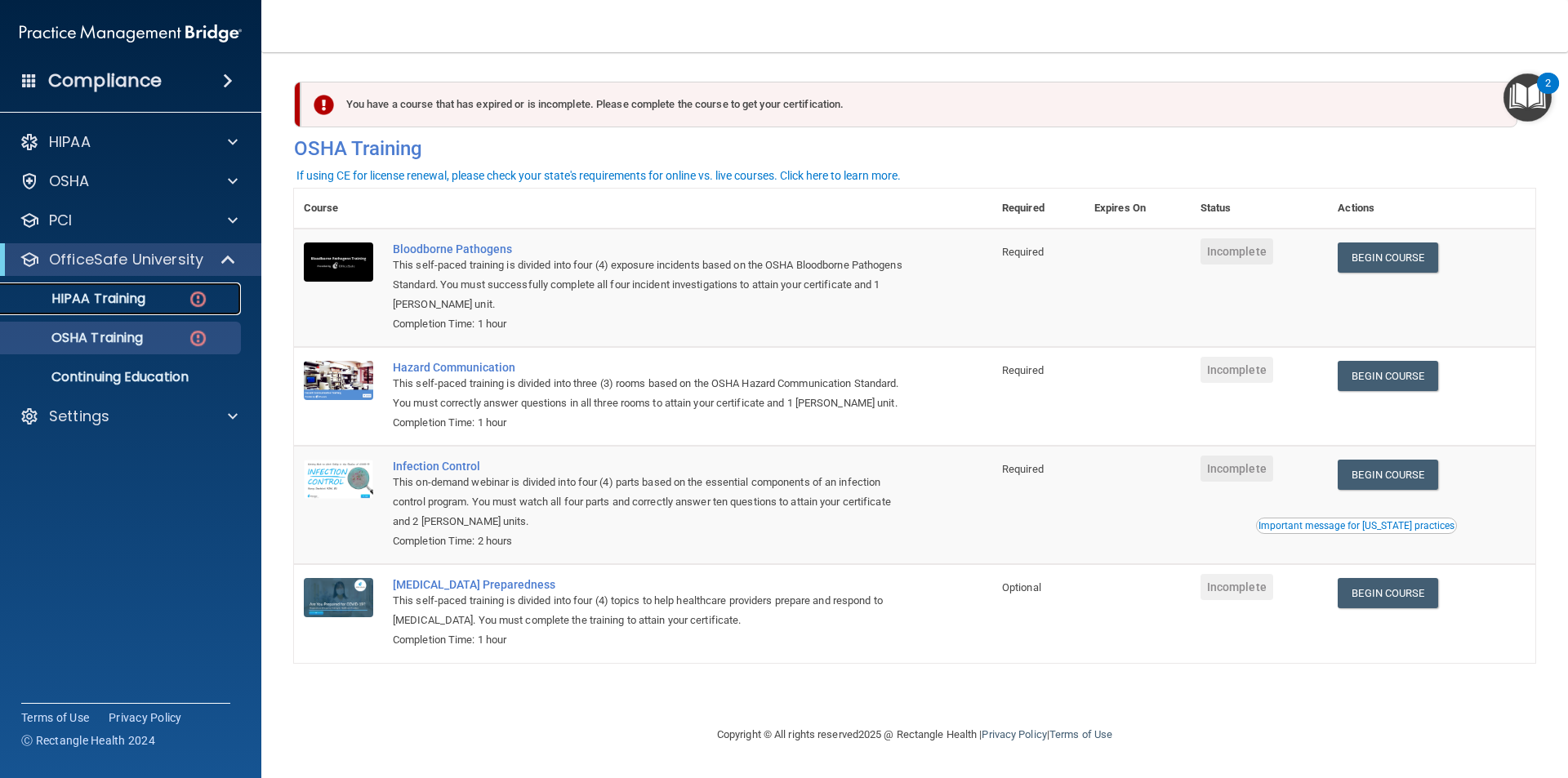
click at [124, 293] on p "HIPAA Training" at bounding box center [78, 299] width 135 height 17
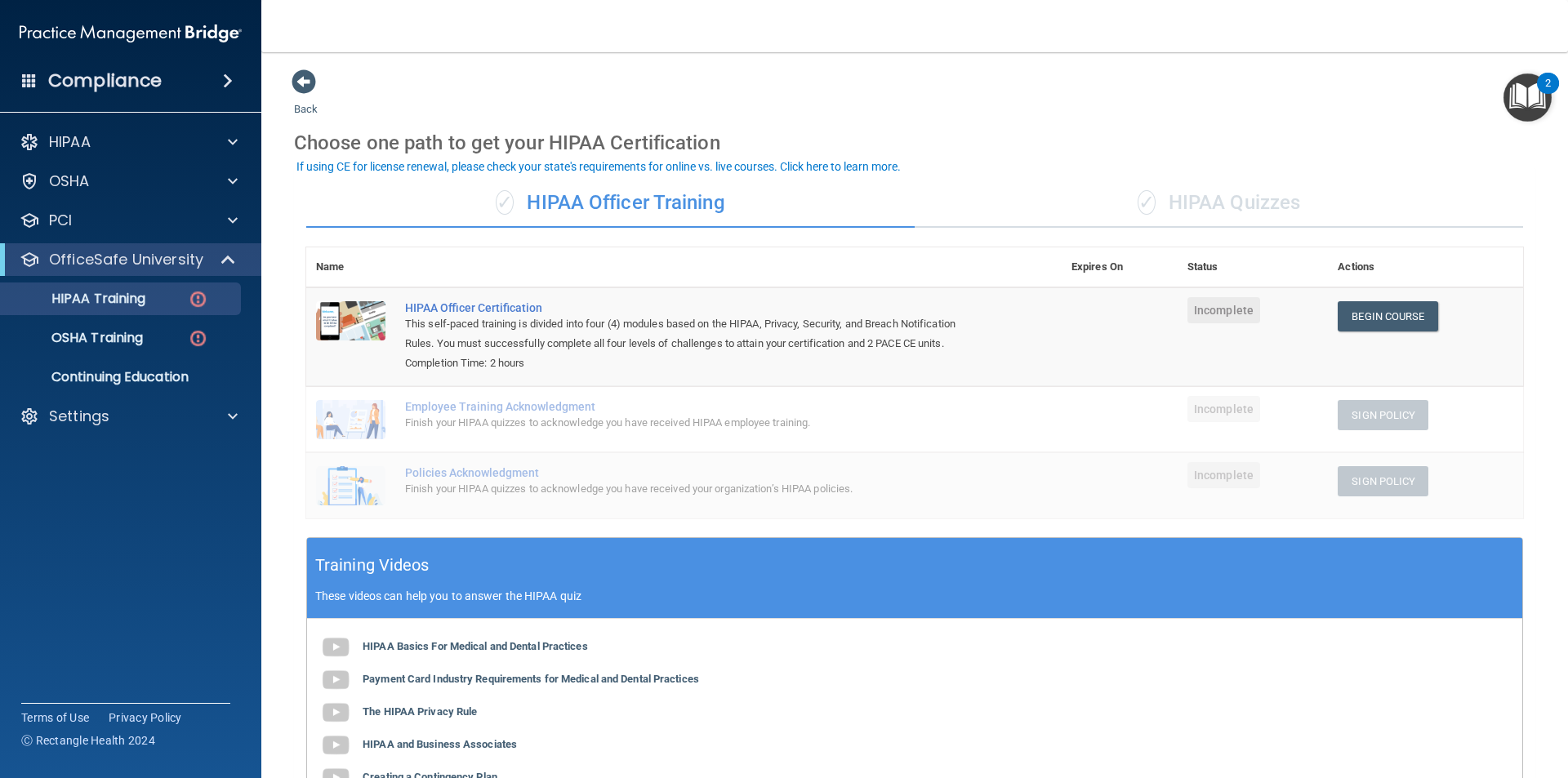
click at [1179, 195] on div "✓ HIPAA Quizzes" at bounding box center [1219, 203] width 609 height 49
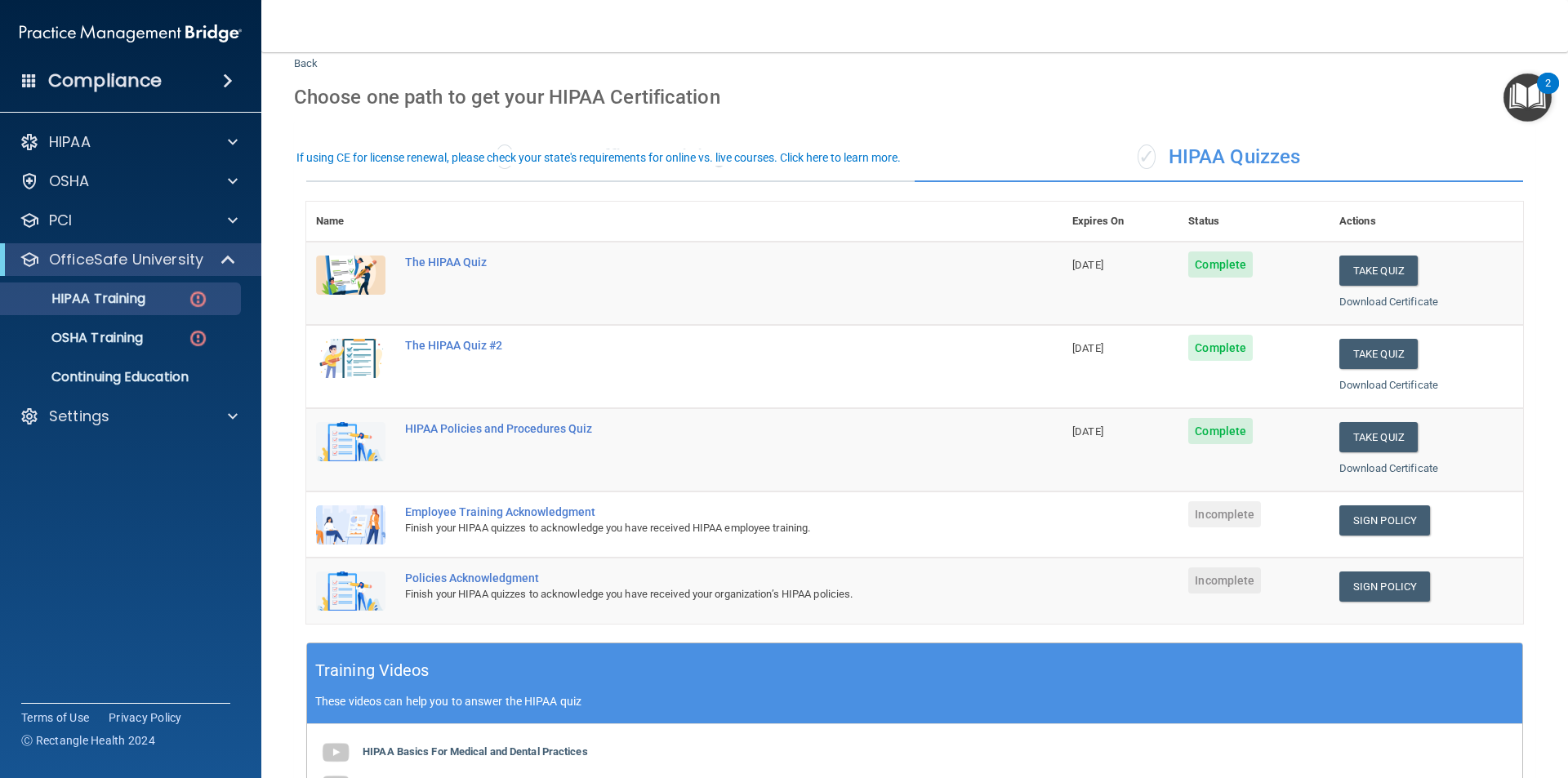
scroll to position [9, 0]
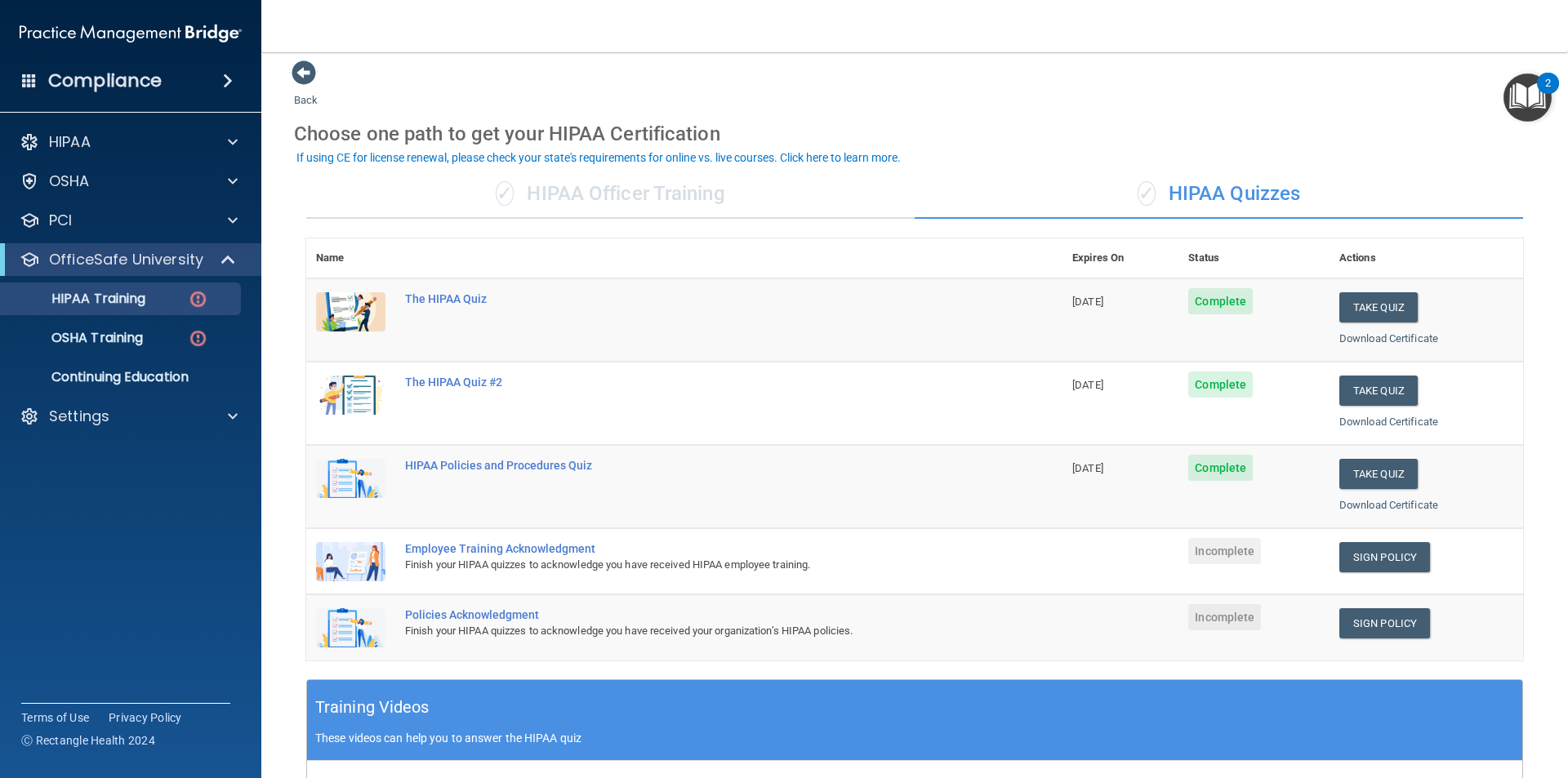
click at [666, 194] on div "✓ HIPAA Officer Training" at bounding box center [610, 194] width 609 height 49
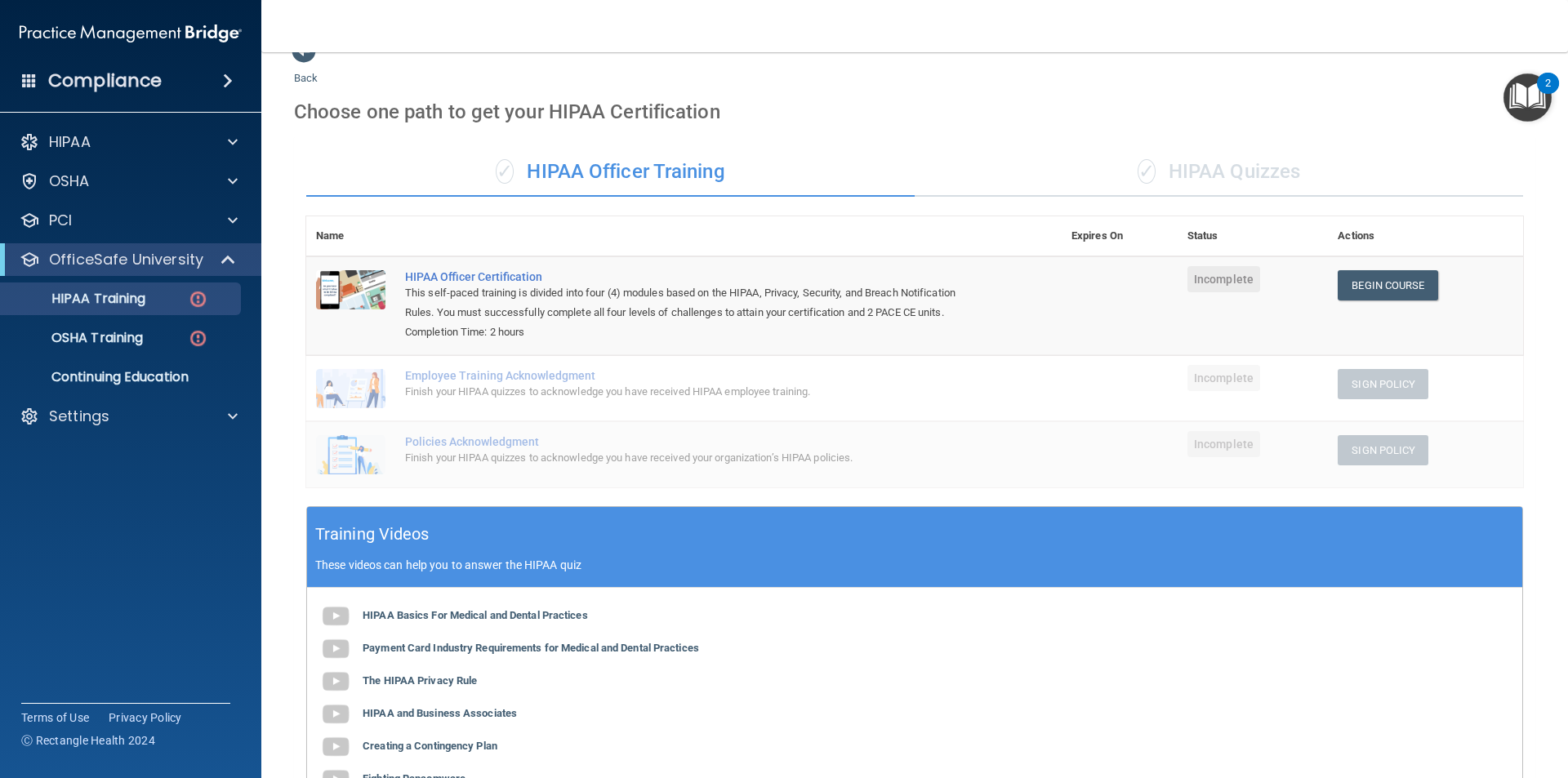
scroll to position [22, 0]
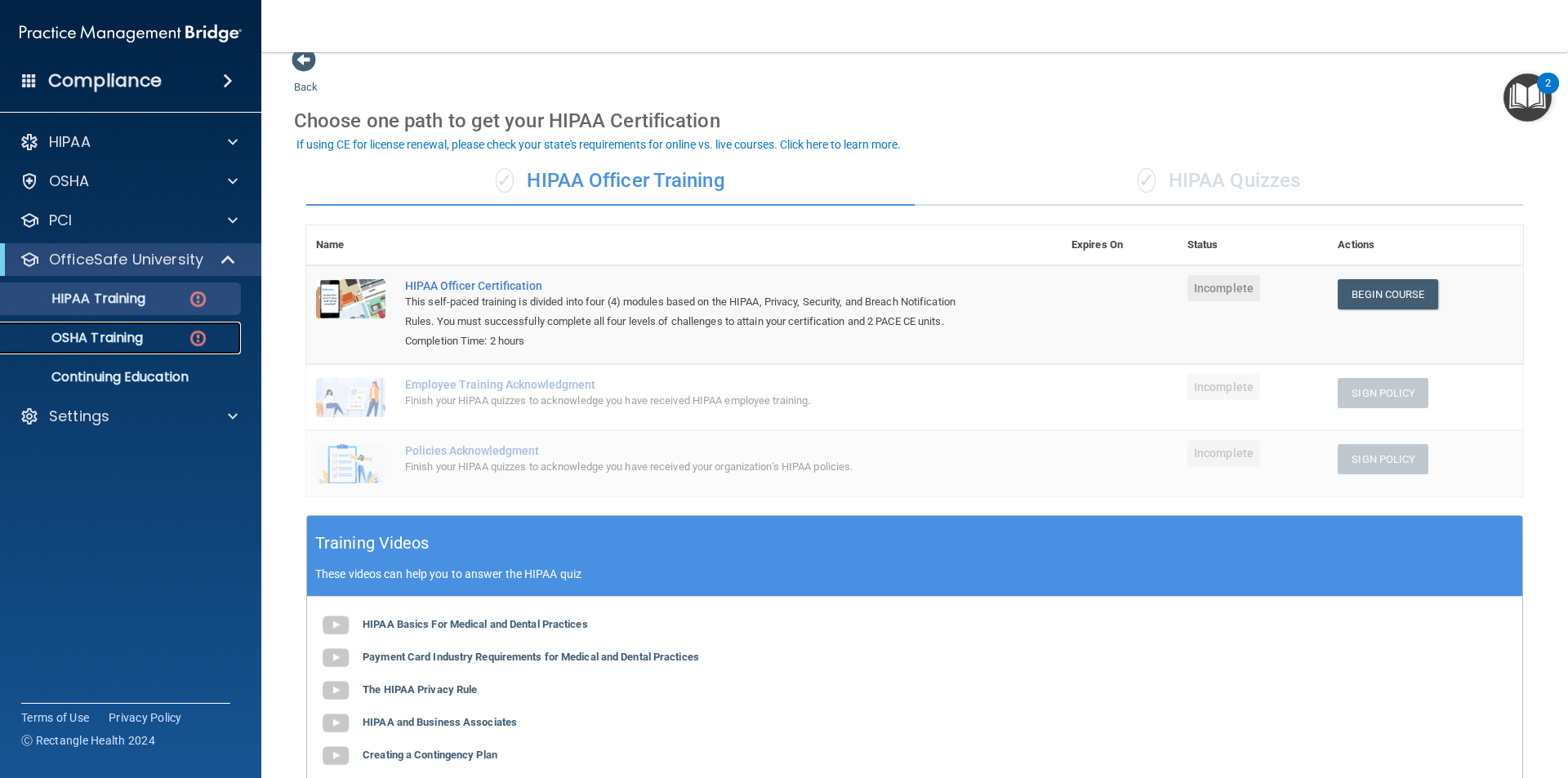
drag, startPoint x: 121, startPoint y: 338, endPoint x: 302, endPoint y: 379, distance: 185.6
click at [121, 337] on p "OSHA Training" at bounding box center [76, 338] width 132 height 17
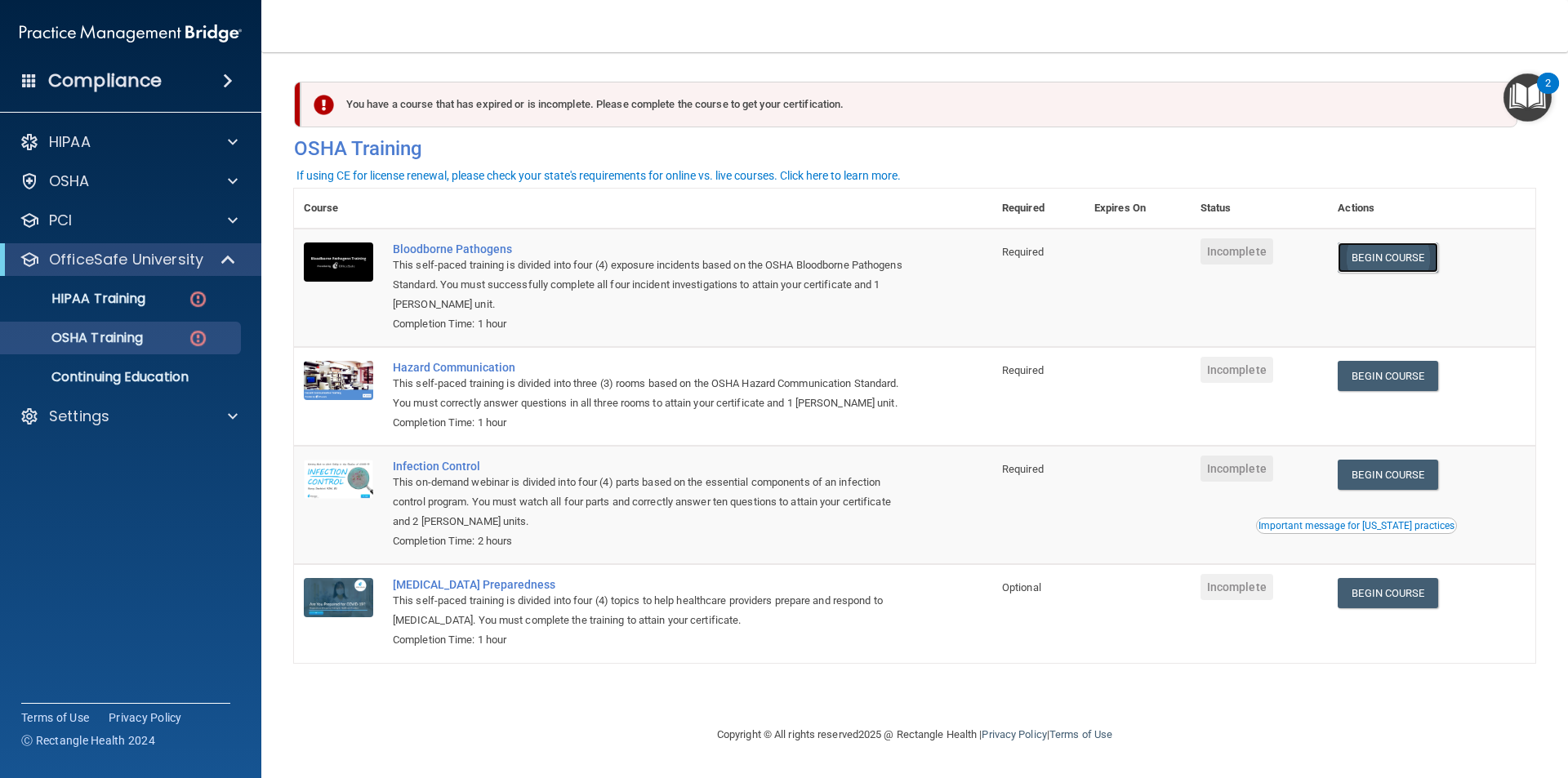
click at [1395, 257] on link "Begin Course" at bounding box center [1388, 257] width 100 height 30
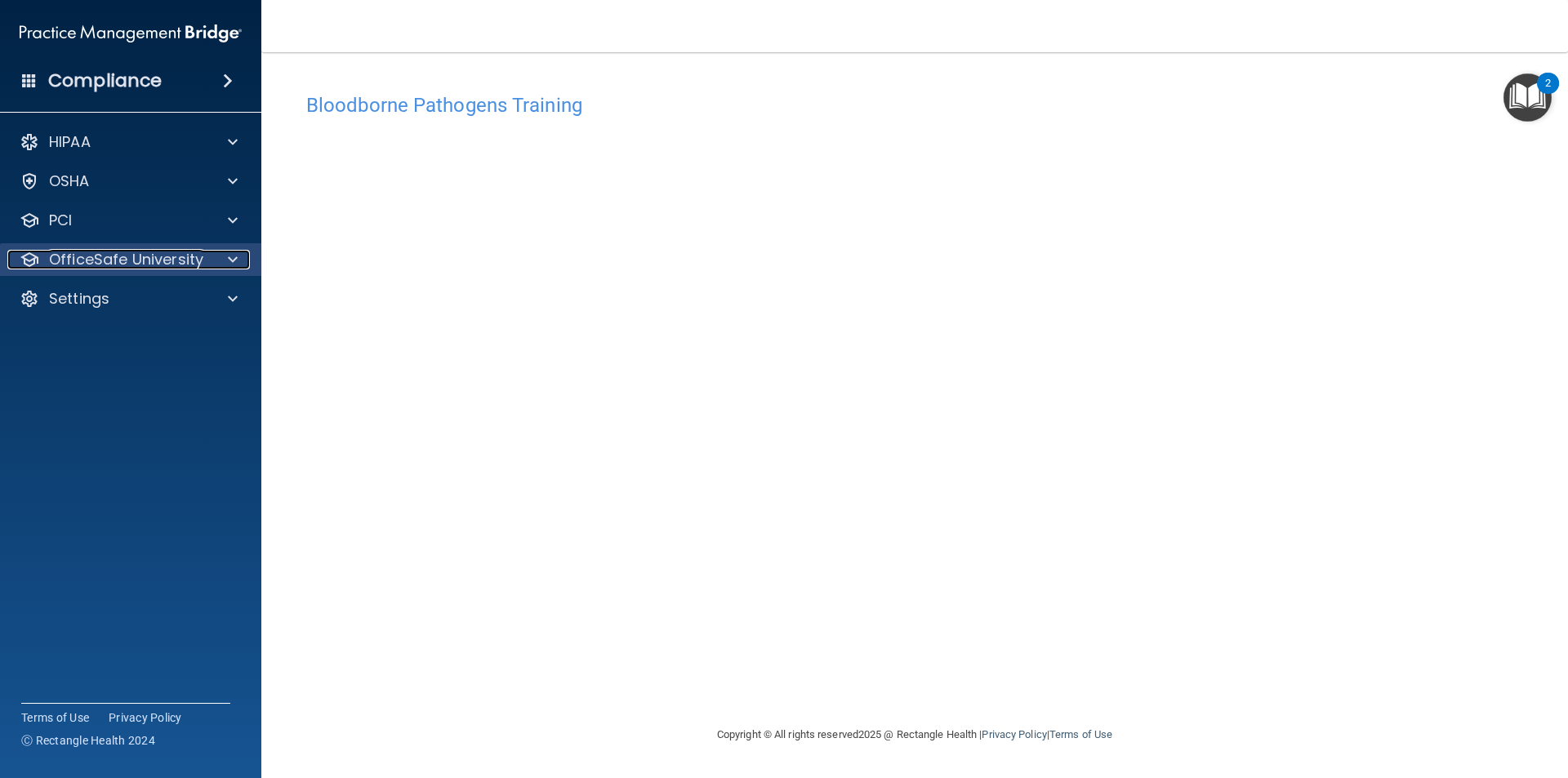
click at [202, 261] on div "OfficeSafe University" at bounding box center [108, 259] width 202 height 19
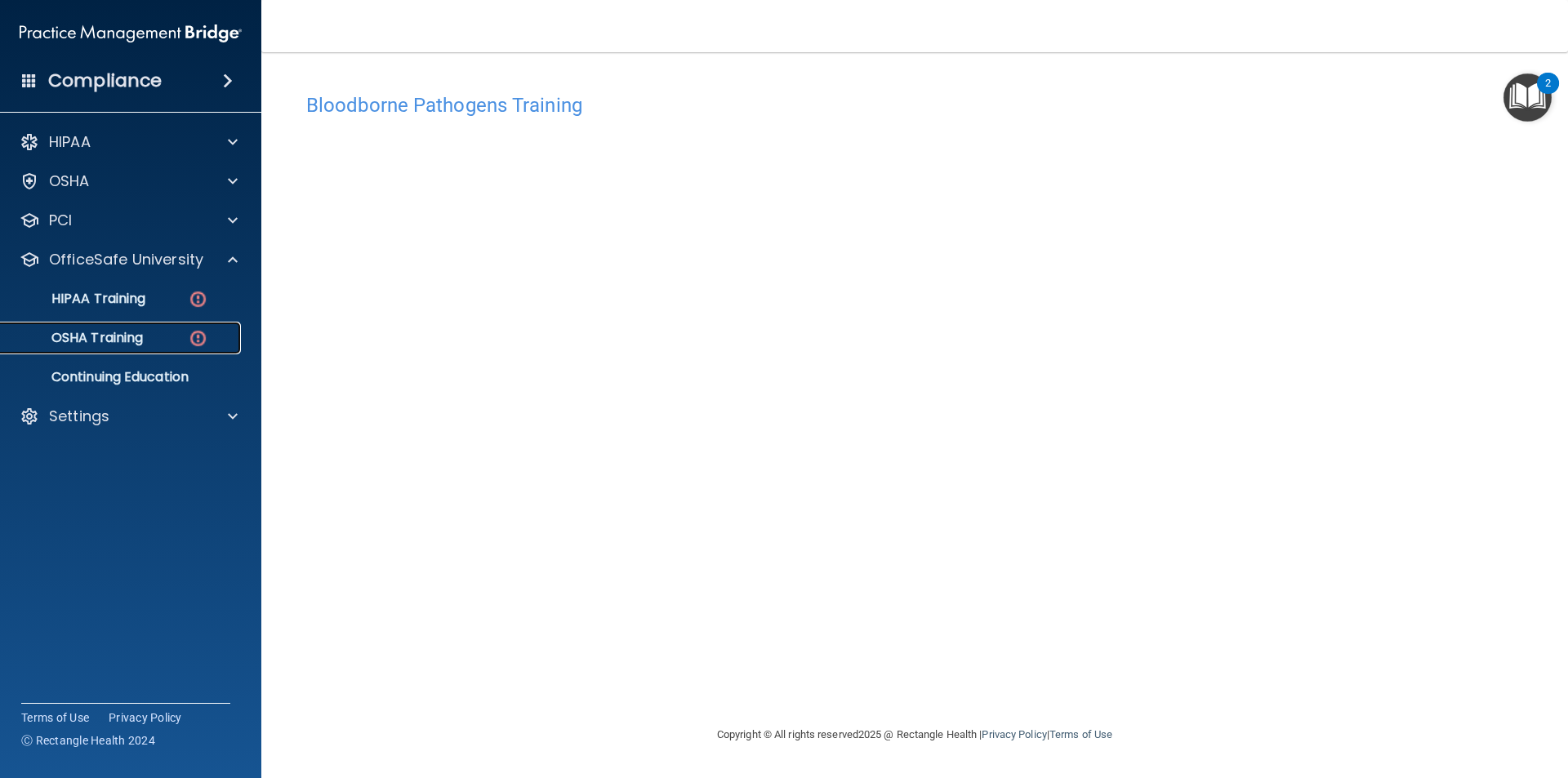
click at [95, 342] on p "OSHA Training" at bounding box center [76, 338] width 132 height 17
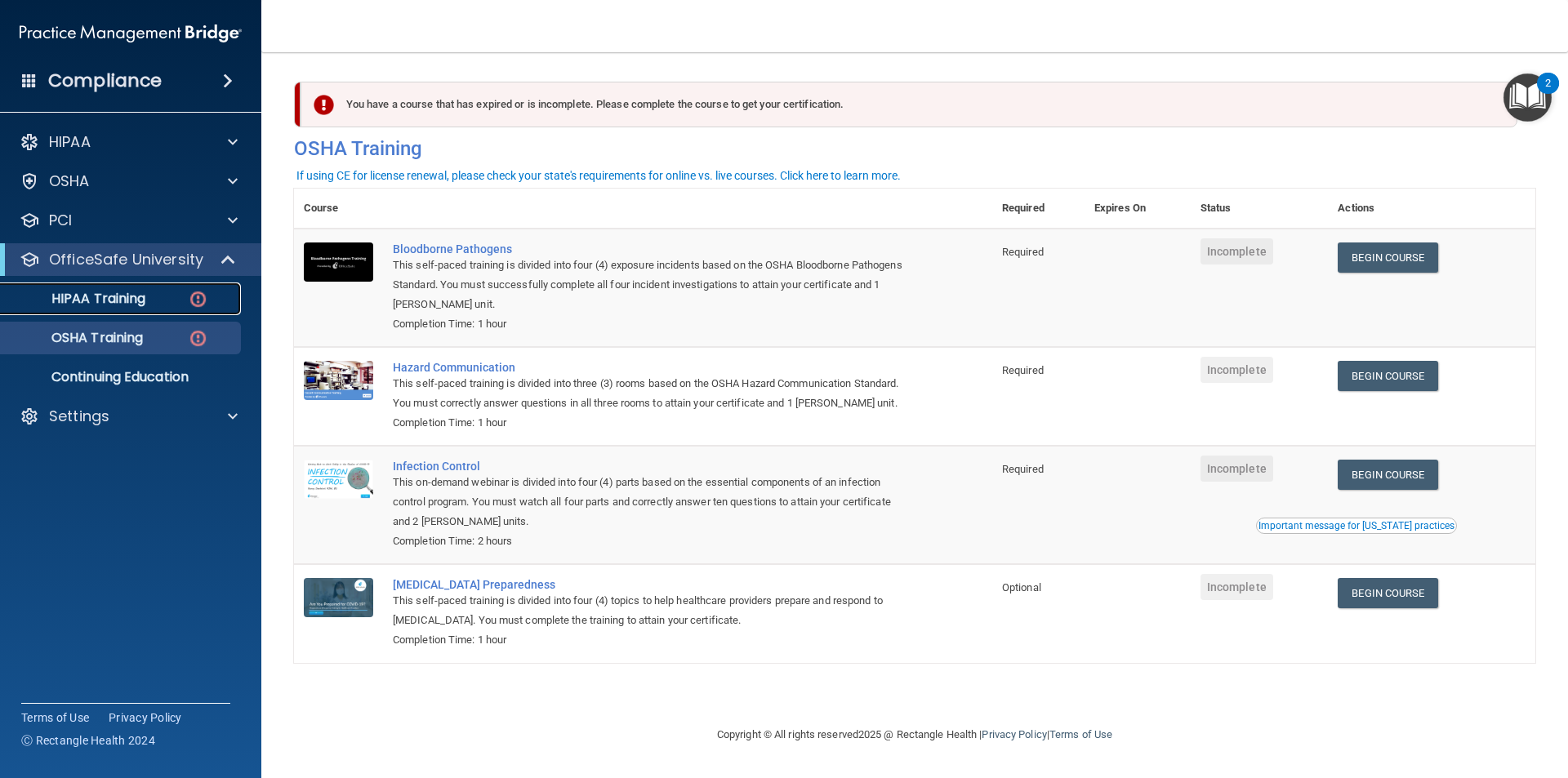
drag, startPoint x: 101, startPoint y: 291, endPoint x: 138, endPoint y: 310, distance: 41.6
click at [100, 291] on p "HIPAA Training" at bounding box center [78, 299] width 135 height 17
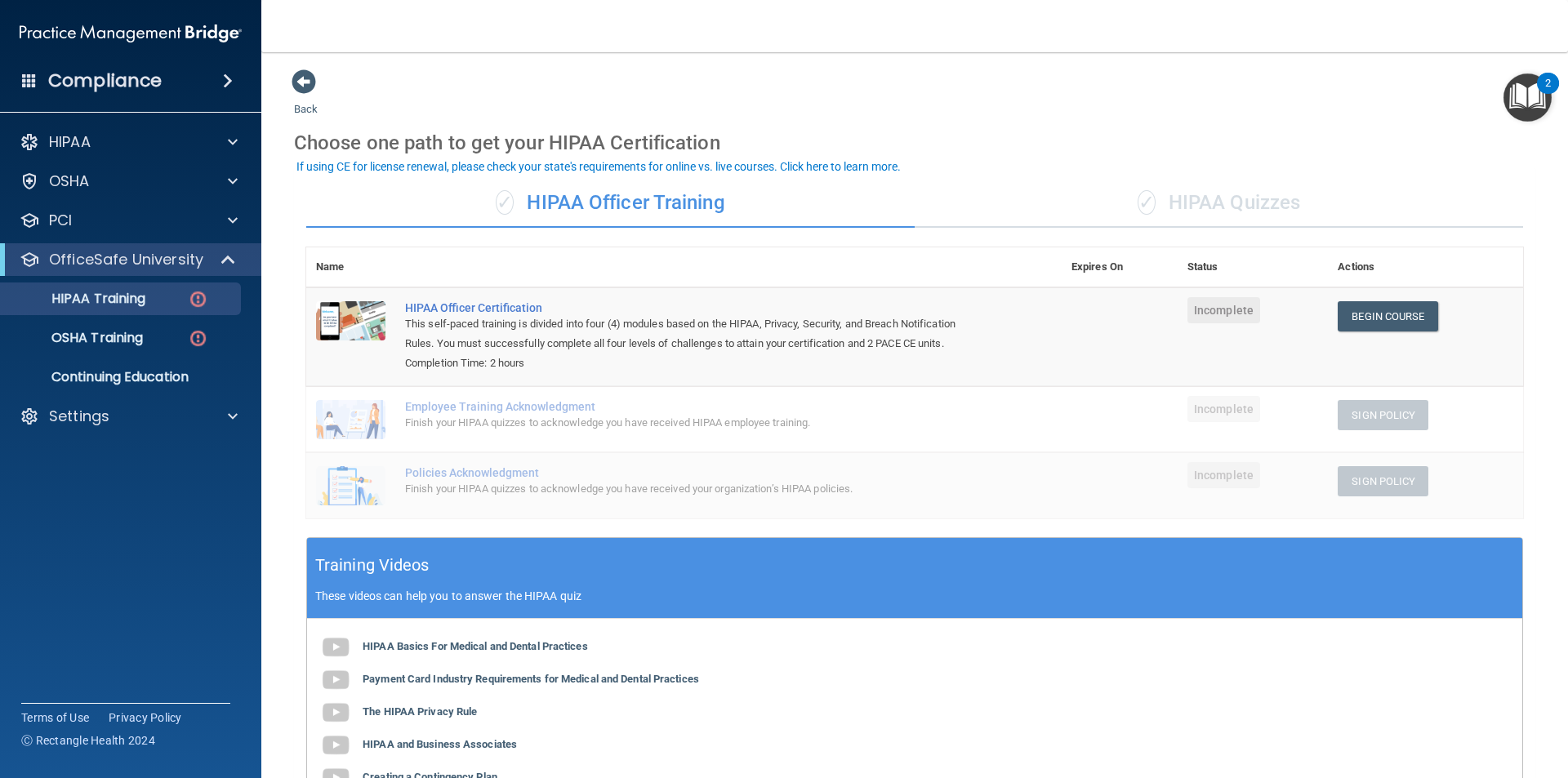
click at [823, 162] on div "If using CE for license renewal, please check your state's requirements for onl…" at bounding box center [598, 166] width 605 height 11
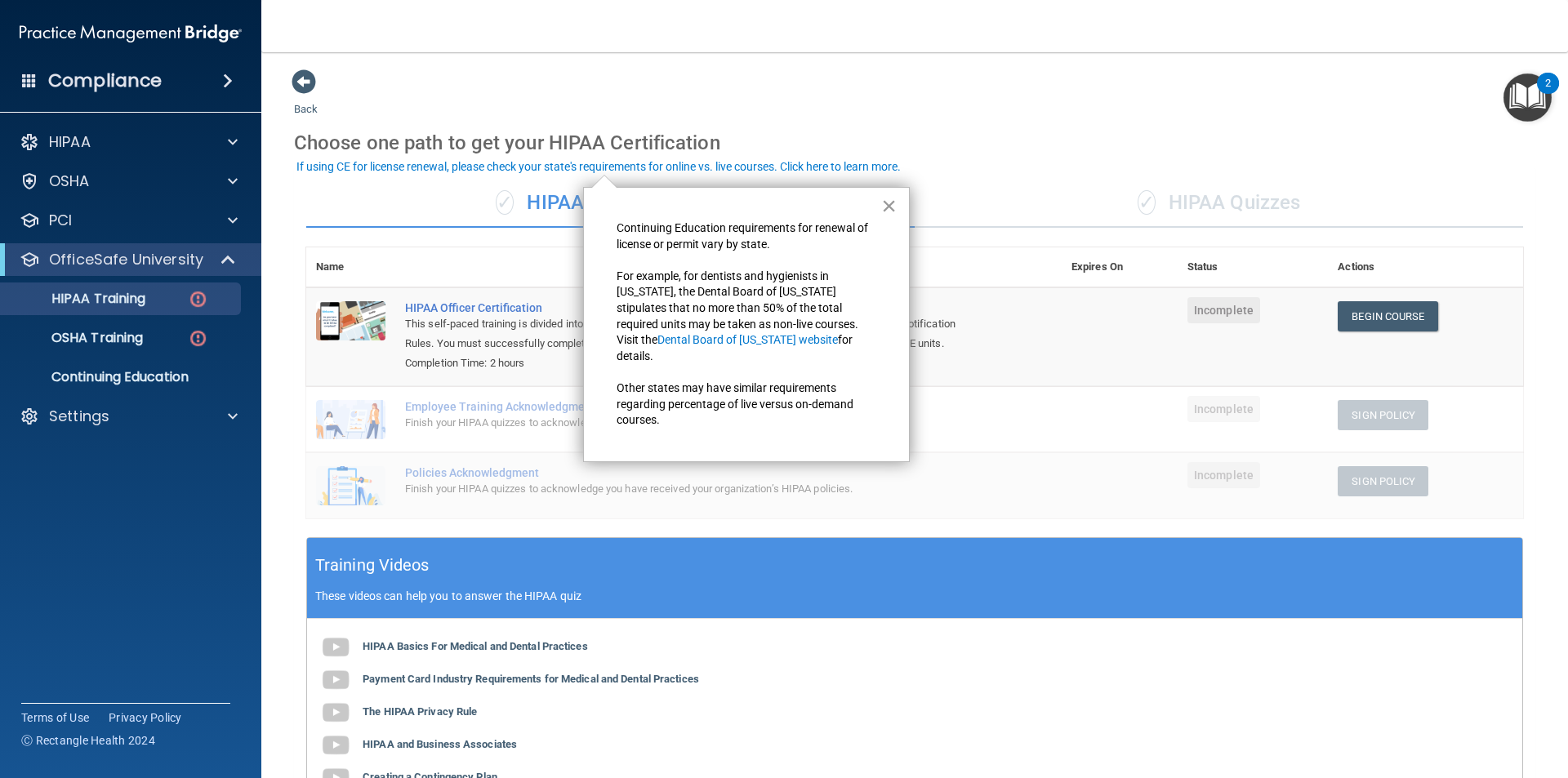
click at [888, 204] on button "×" at bounding box center [888, 206] width 16 height 26
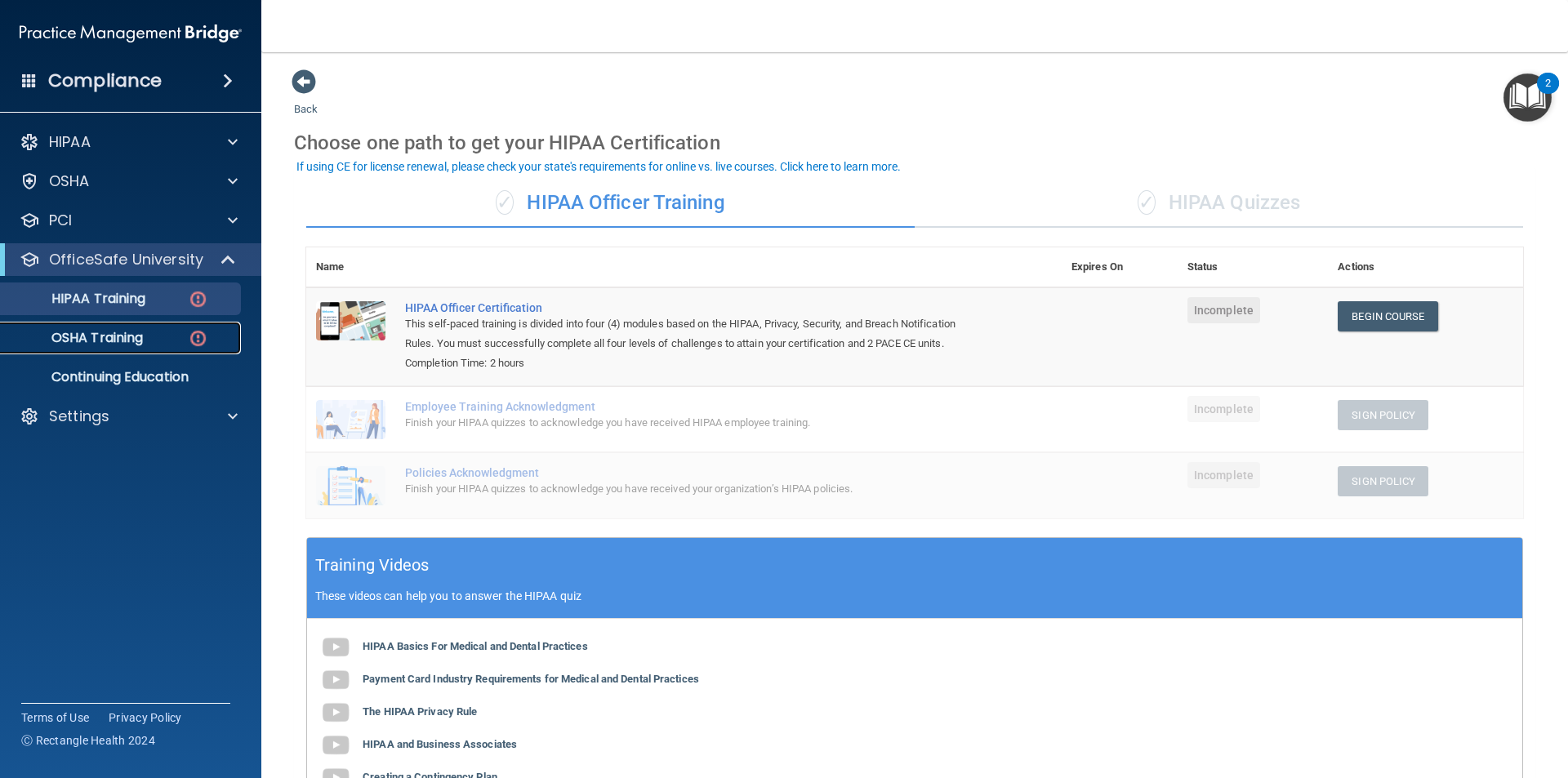
click at [78, 339] on p "OSHA Training" at bounding box center [76, 338] width 132 height 17
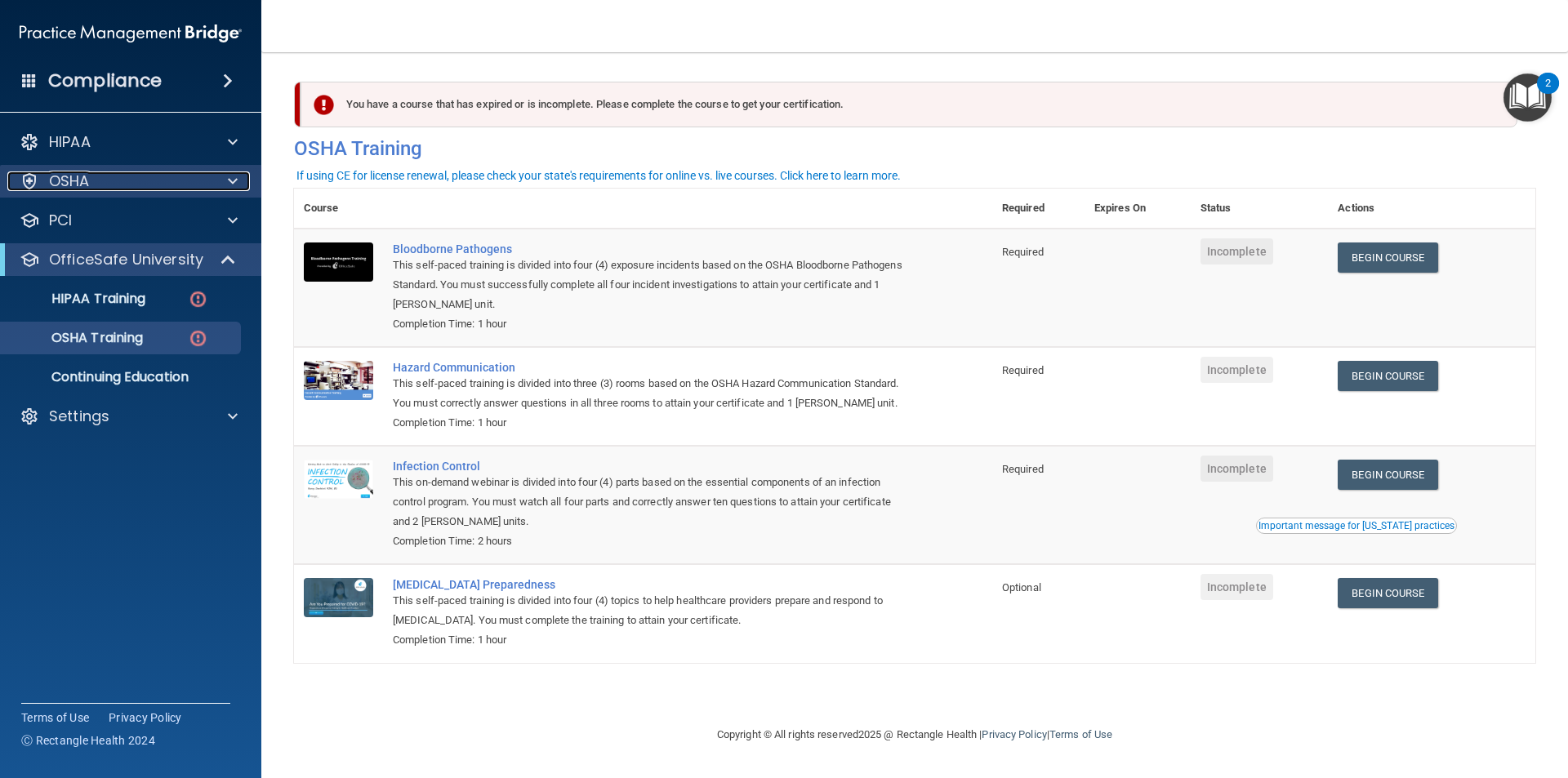
click at [202, 187] on div "OSHA" at bounding box center [108, 181] width 202 height 19
